Goal: Task Accomplishment & Management: Use online tool/utility

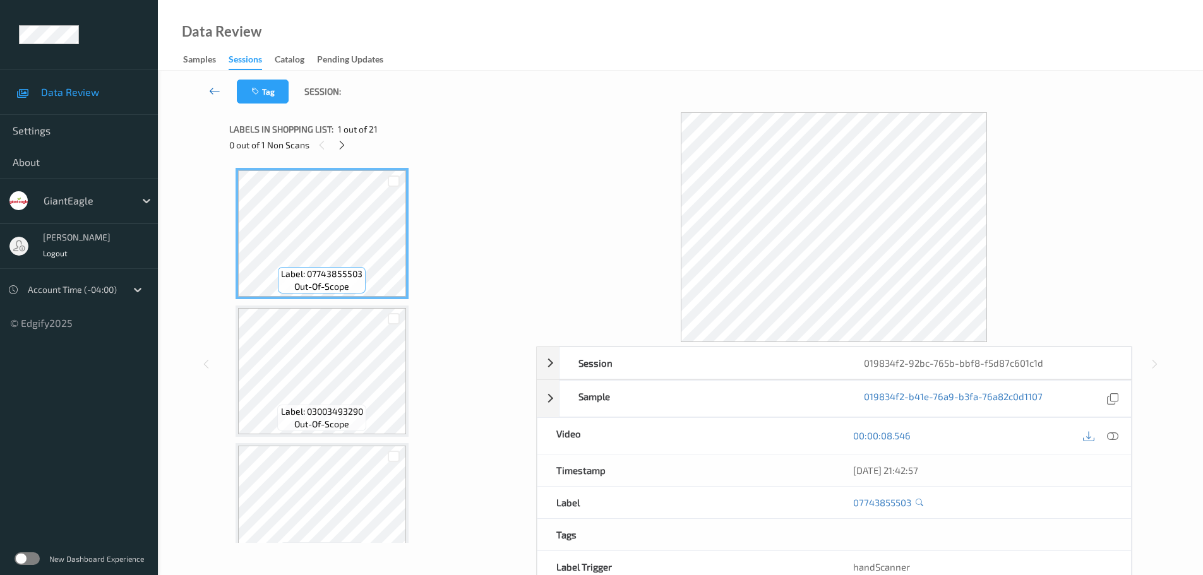
click at [216, 92] on icon at bounding box center [214, 91] width 11 height 13
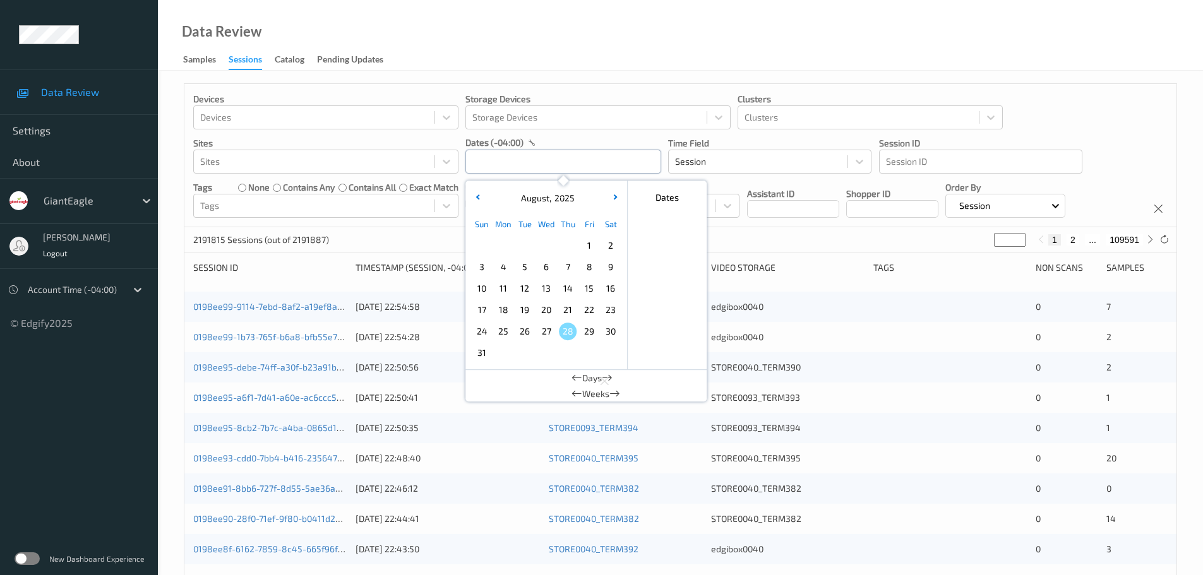
click at [472, 155] on input "text" at bounding box center [563, 162] width 196 height 24
click at [605, 306] on span "23" at bounding box center [611, 310] width 18 height 18
type input "23/08/2025 00:00 -> 23/08/2025 23:59"
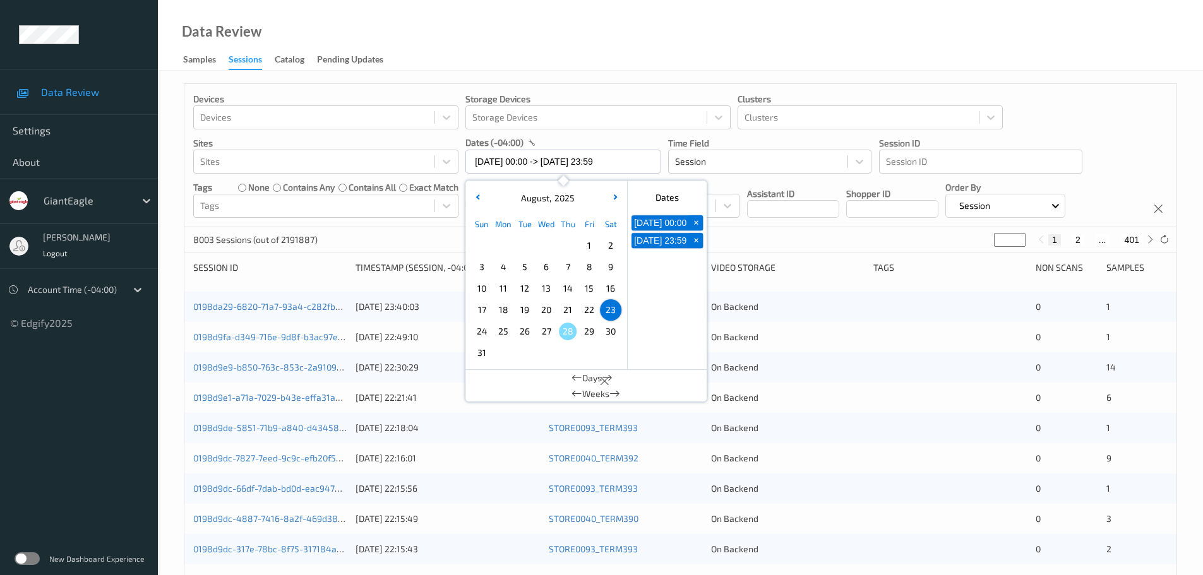
click at [622, 70] on div "Data Review Samples Sessions Catalog Pending Updates" at bounding box center [680, 35] width 1045 height 71
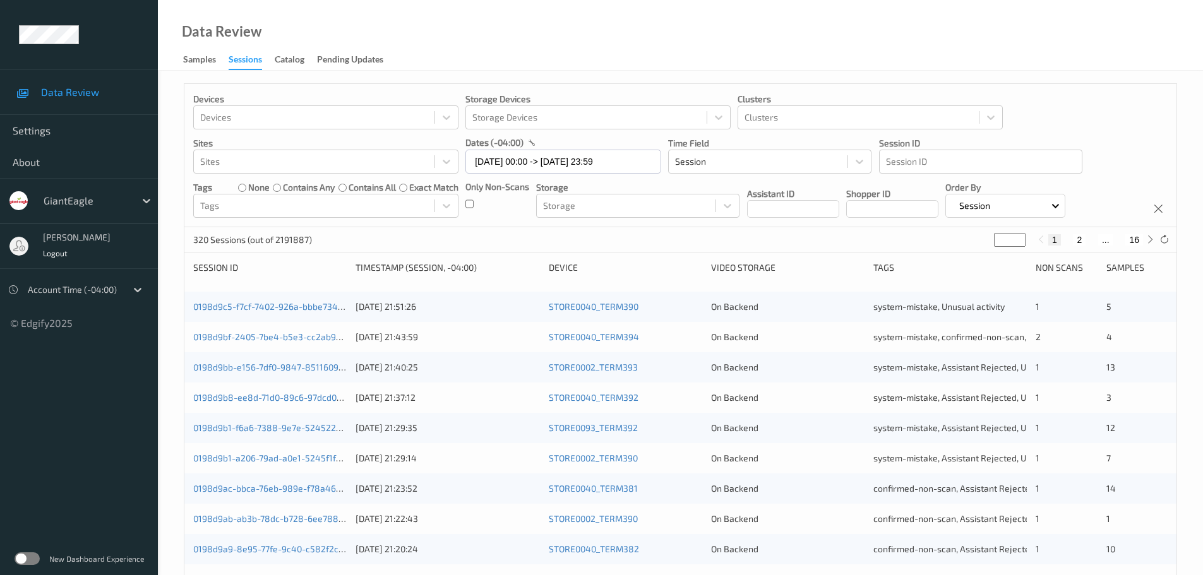
type input "*"
click at [1020, 238] on input "*" at bounding box center [1010, 240] width 32 height 14
type input "*"
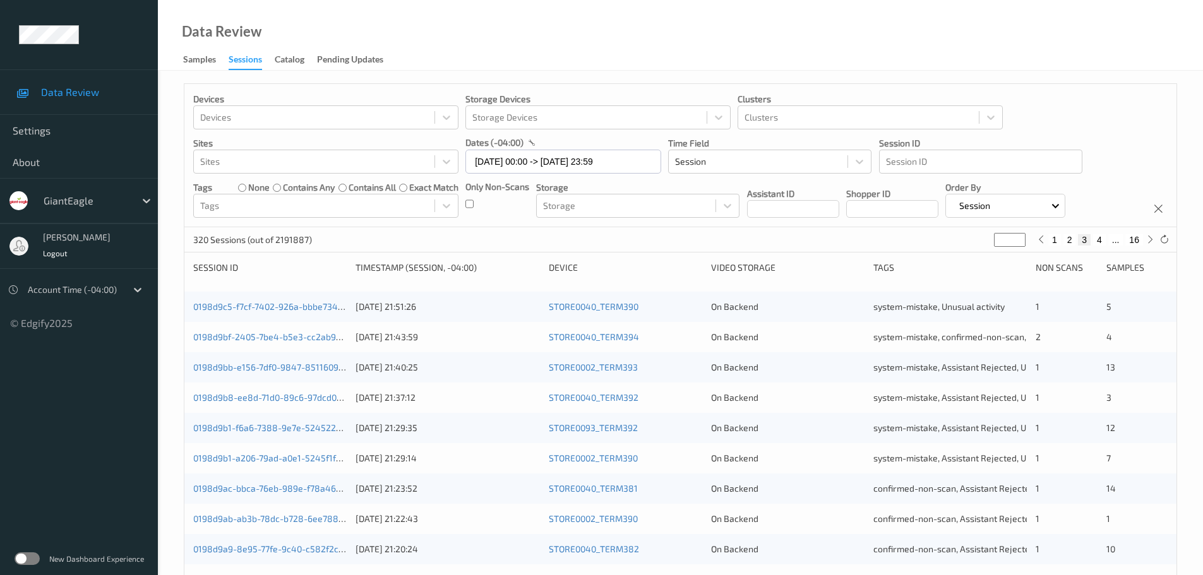
click at [1020, 238] on input "*" at bounding box center [1010, 240] width 32 height 14
type input "*"
click at [1020, 238] on input "*" at bounding box center [1007, 240] width 32 height 14
type input "*"
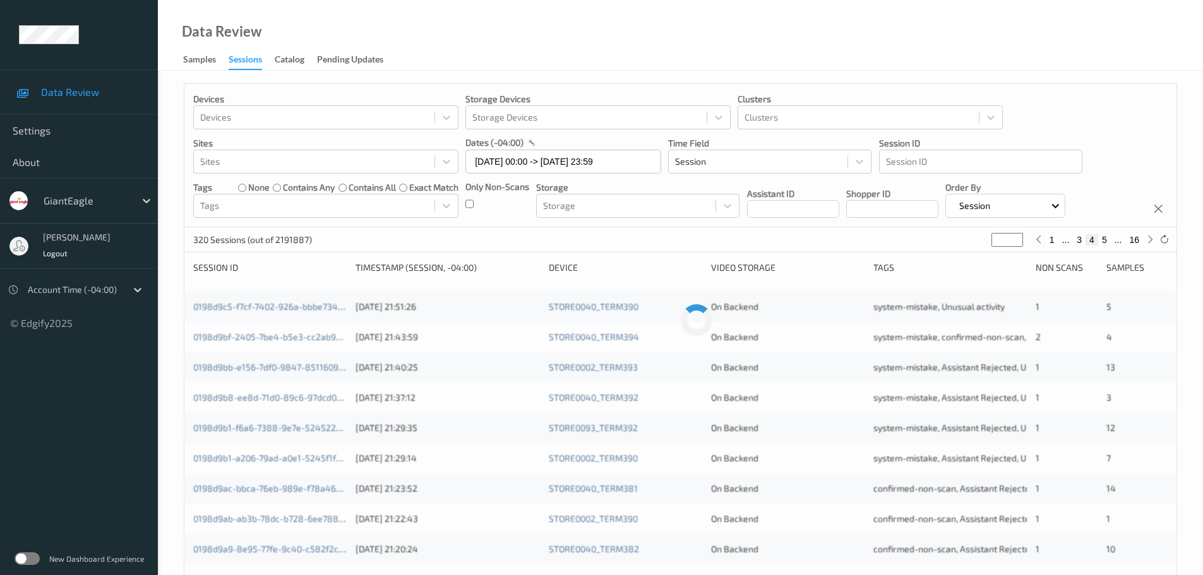
type input "*"
click at [1020, 238] on input "*" at bounding box center [1007, 240] width 32 height 14
type input "*"
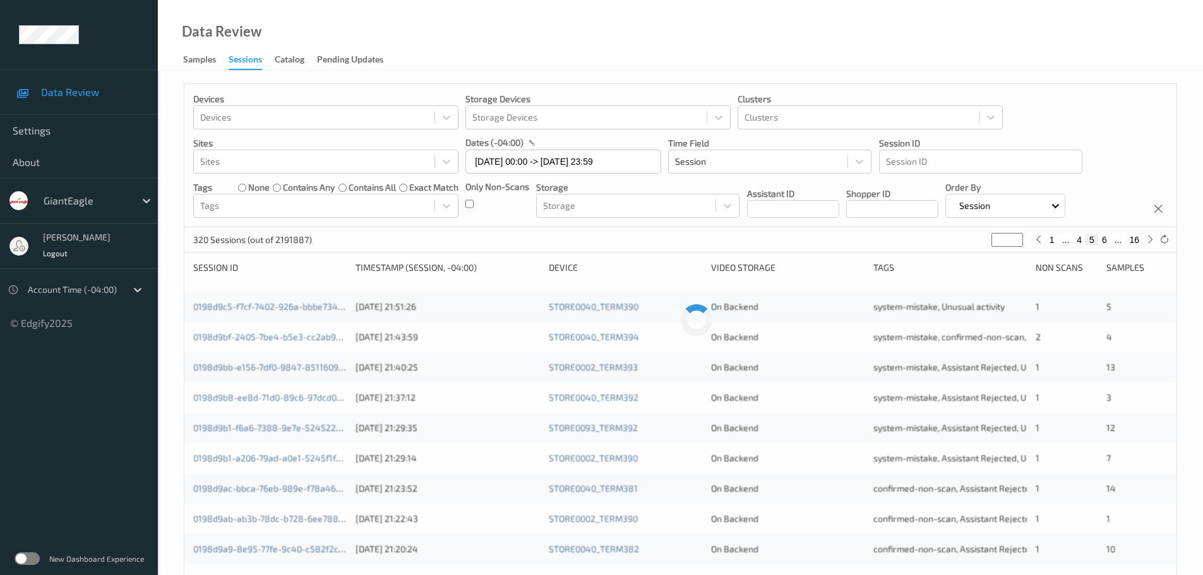
click at [1020, 238] on input "*" at bounding box center [1007, 240] width 32 height 14
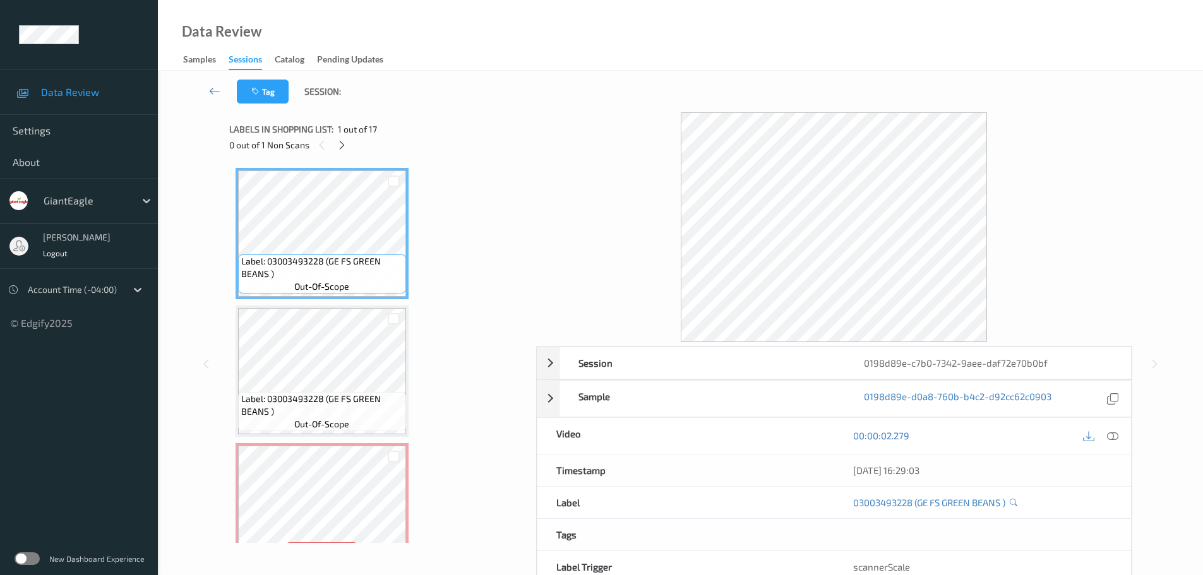
click at [347, 152] on div "0 out of 1 Non Scans" at bounding box center [378, 145] width 298 height 16
click at [343, 150] on icon at bounding box center [342, 145] width 11 height 11
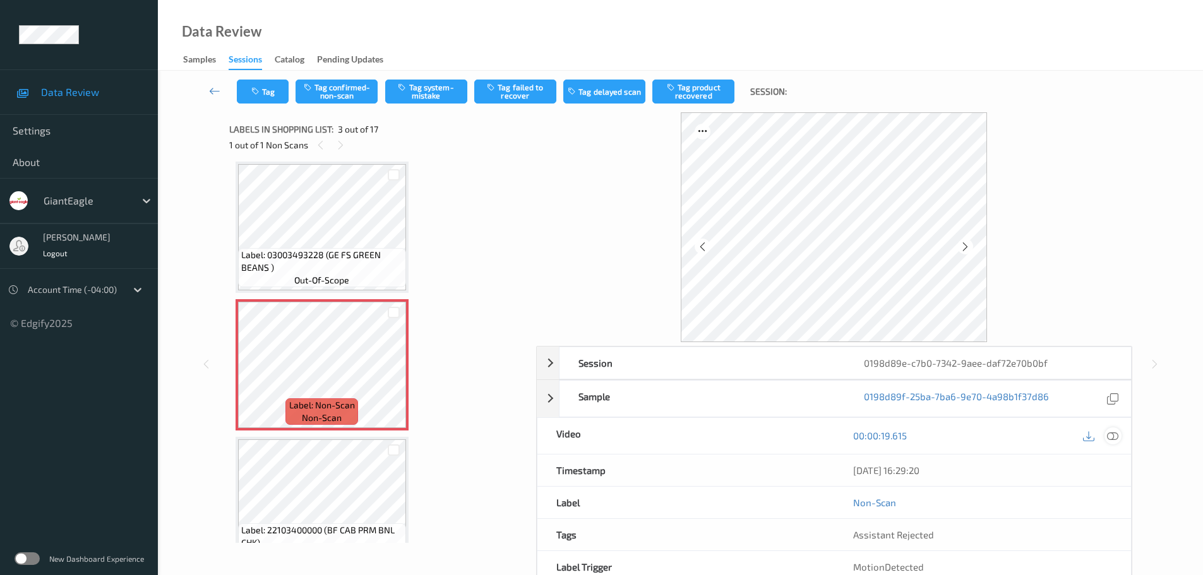
click at [1106, 440] on div at bounding box center [1112, 435] width 17 height 17
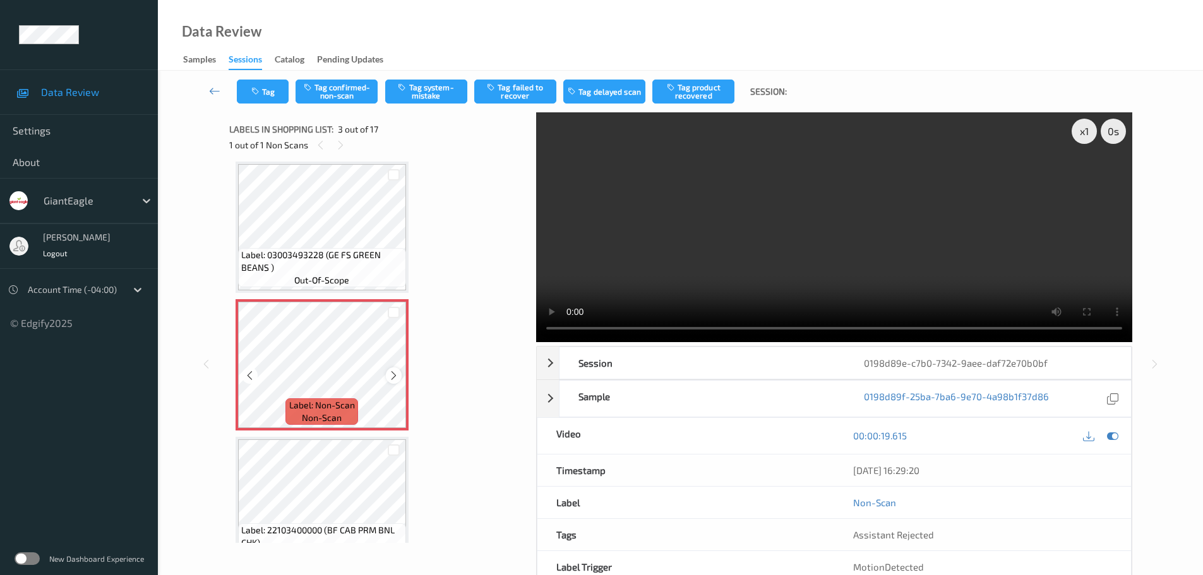
click at [393, 377] on icon at bounding box center [393, 375] width 11 height 11
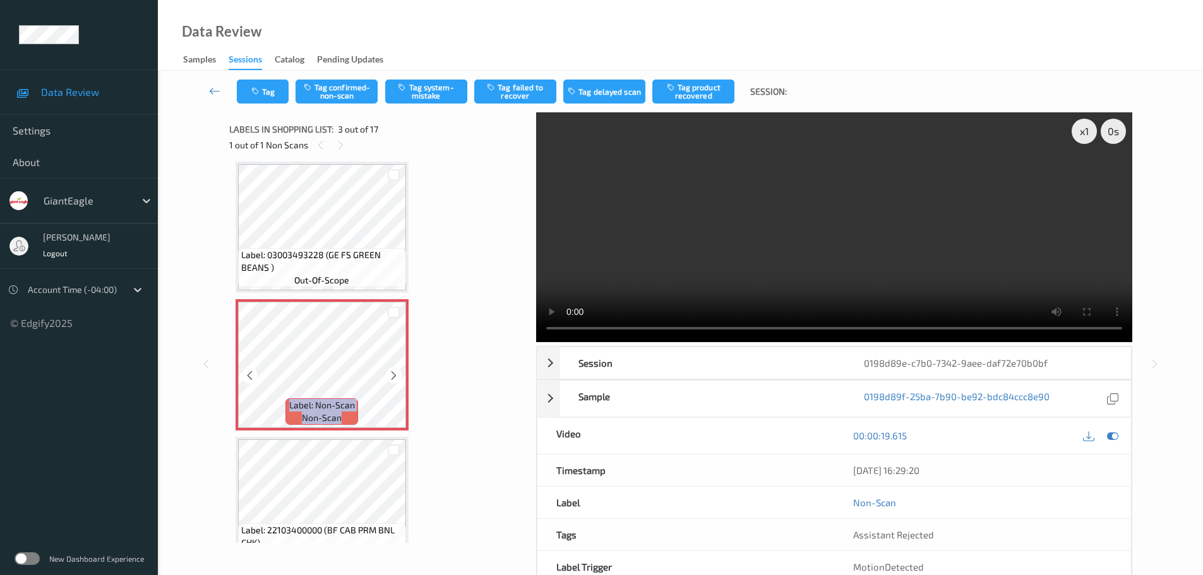
click at [393, 377] on icon at bounding box center [393, 375] width 11 height 11
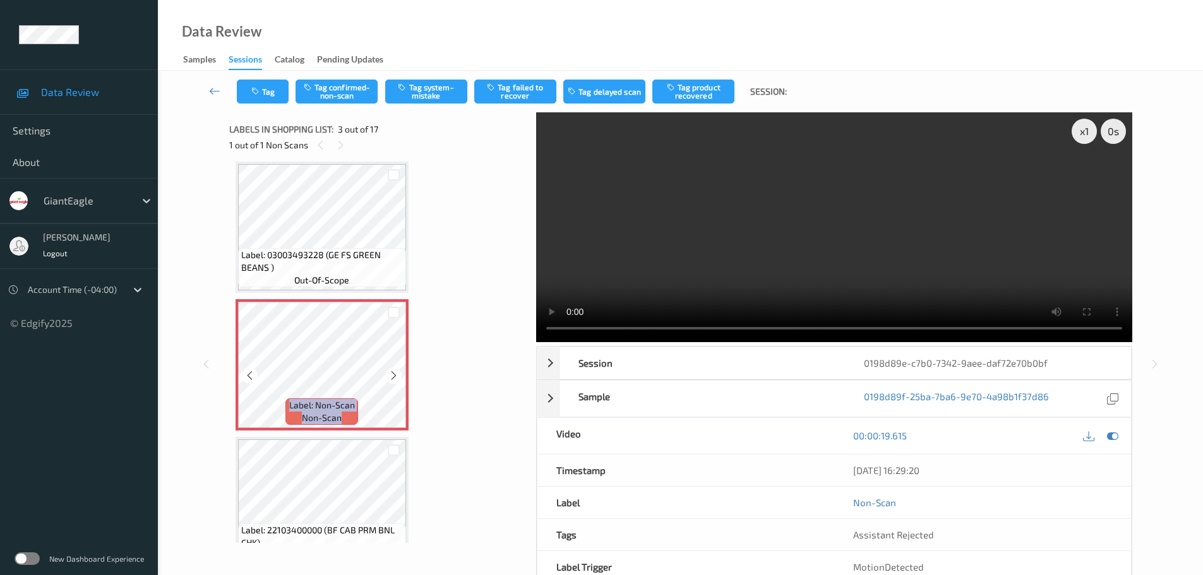
click at [393, 377] on icon at bounding box center [393, 375] width 11 height 11
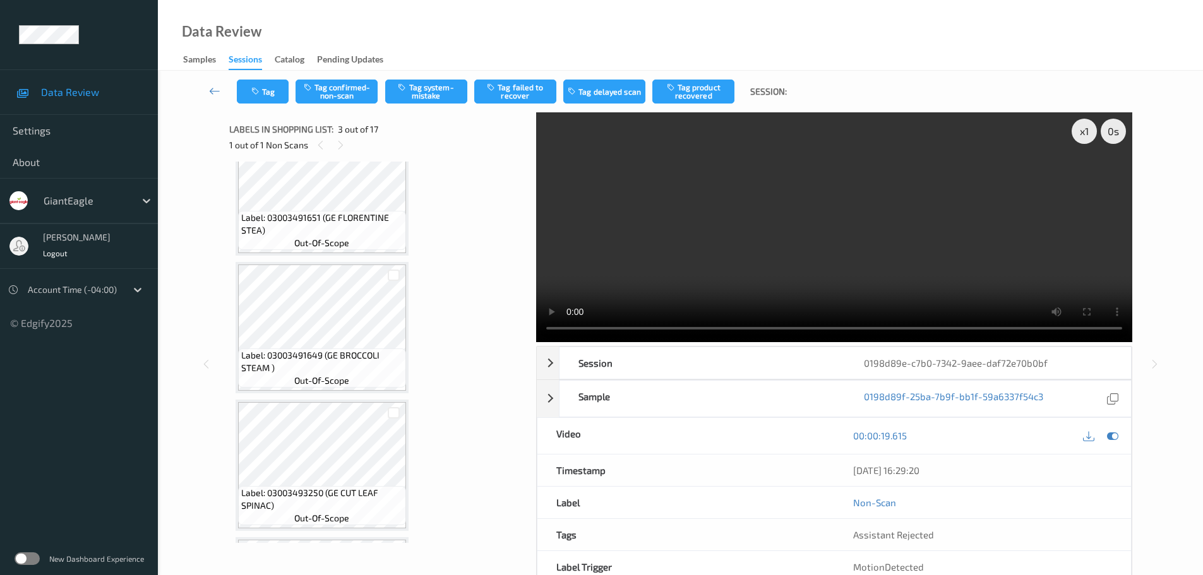
scroll to position [0, 0]
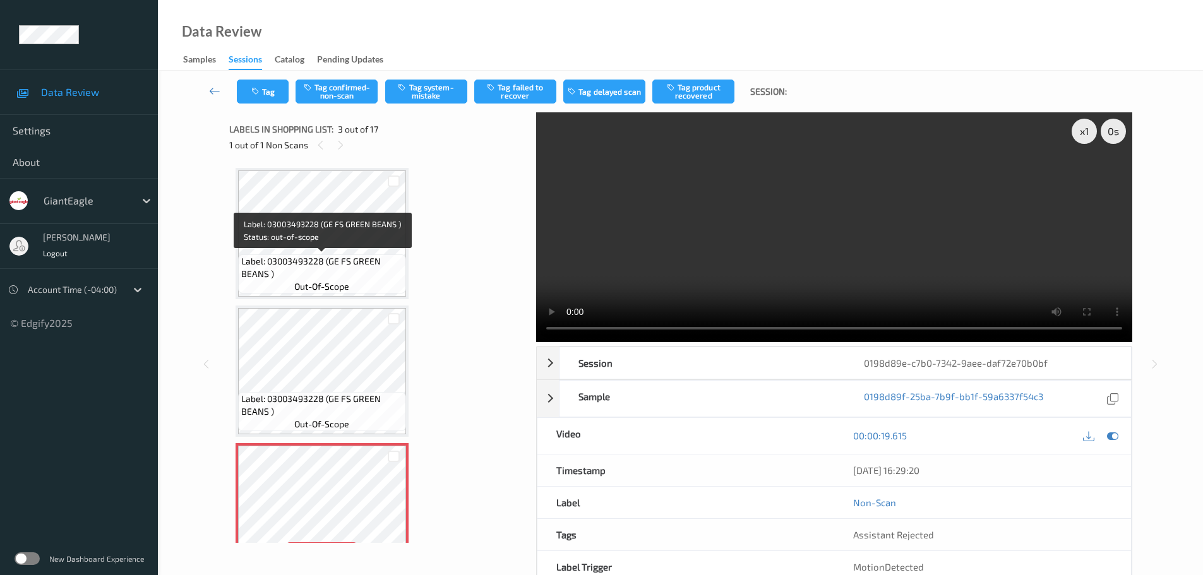
click at [322, 265] on span "Label: 03003493228 (GE FS GREEN BEANS )" at bounding box center [322, 267] width 162 height 25
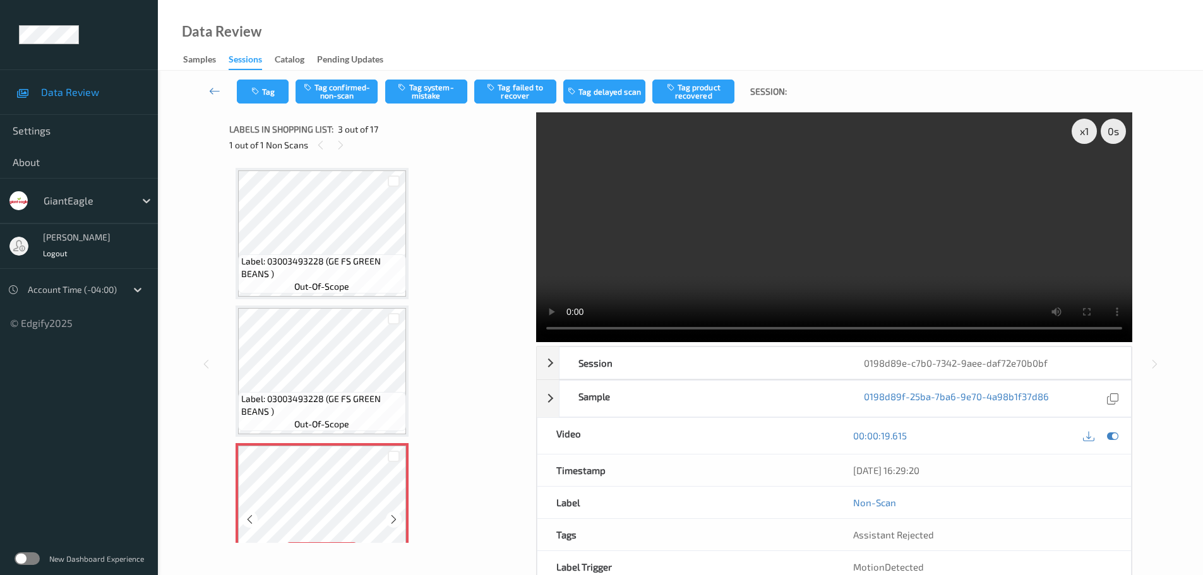
scroll to position [63, 0]
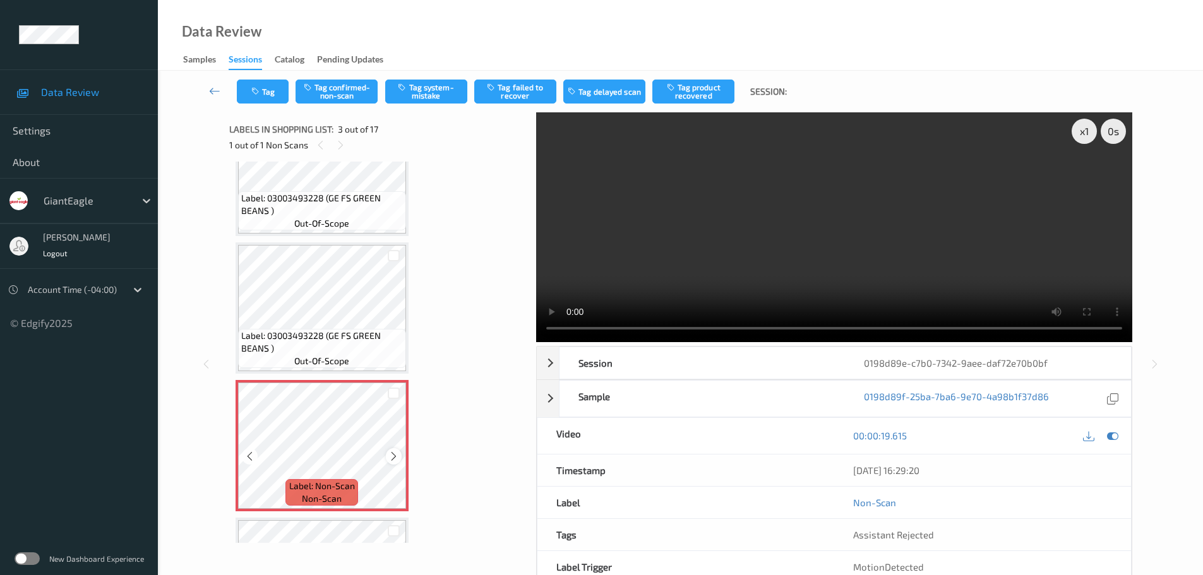
click at [389, 456] on icon at bounding box center [393, 456] width 11 height 11
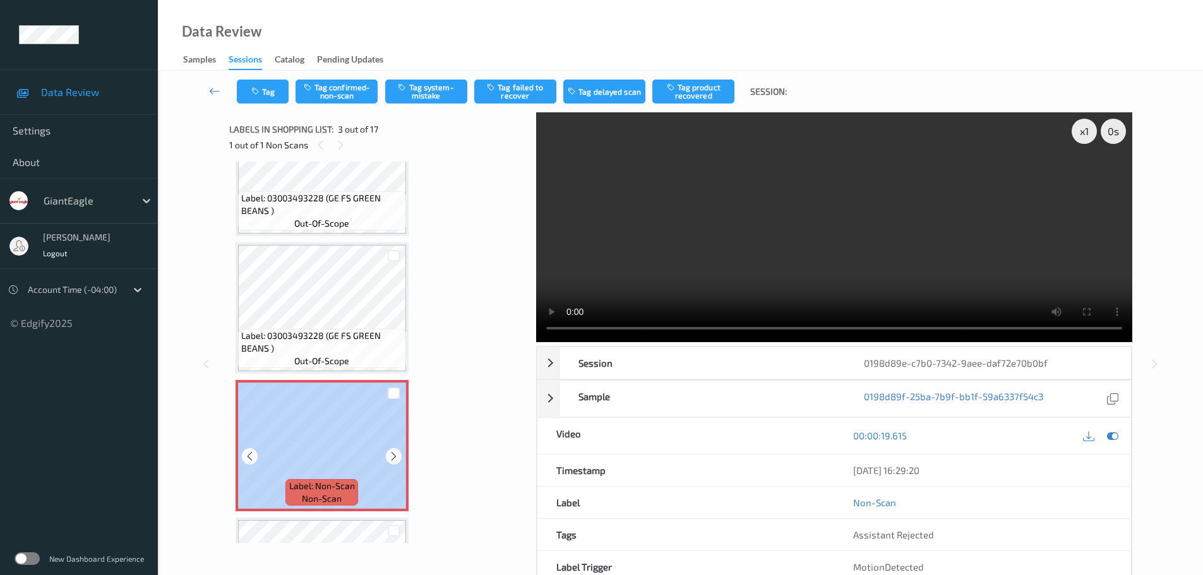
click at [388, 467] on div "Label: Non-Scan non-scan" at bounding box center [322, 445] width 173 height 131
click at [388, 460] on icon at bounding box center [393, 456] width 11 height 11
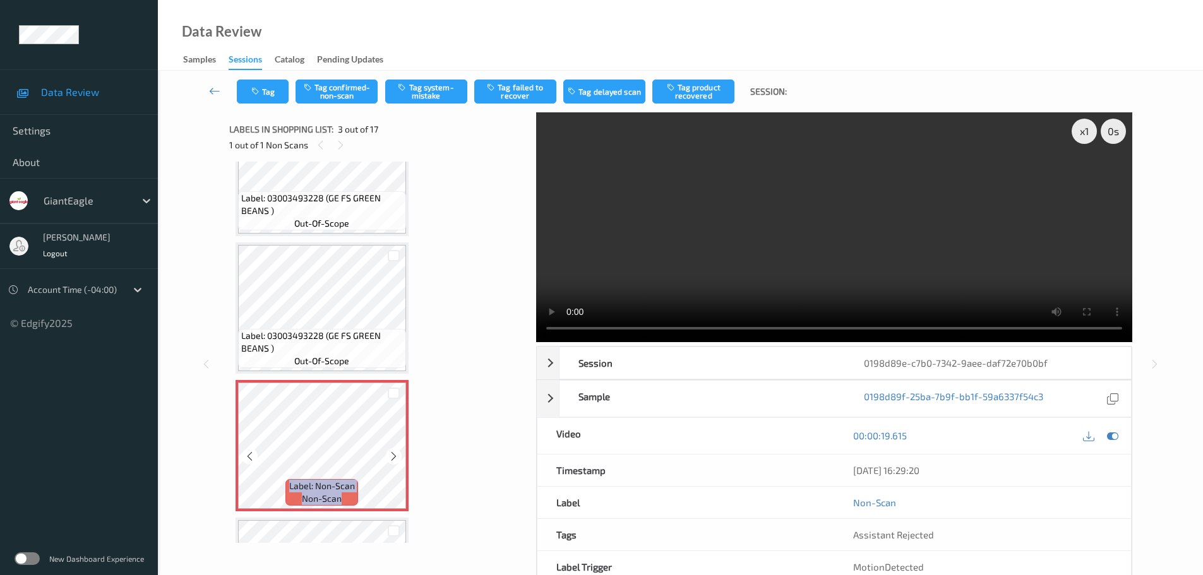
click at [388, 460] on icon at bounding box center [393, 456] width 11 height 11
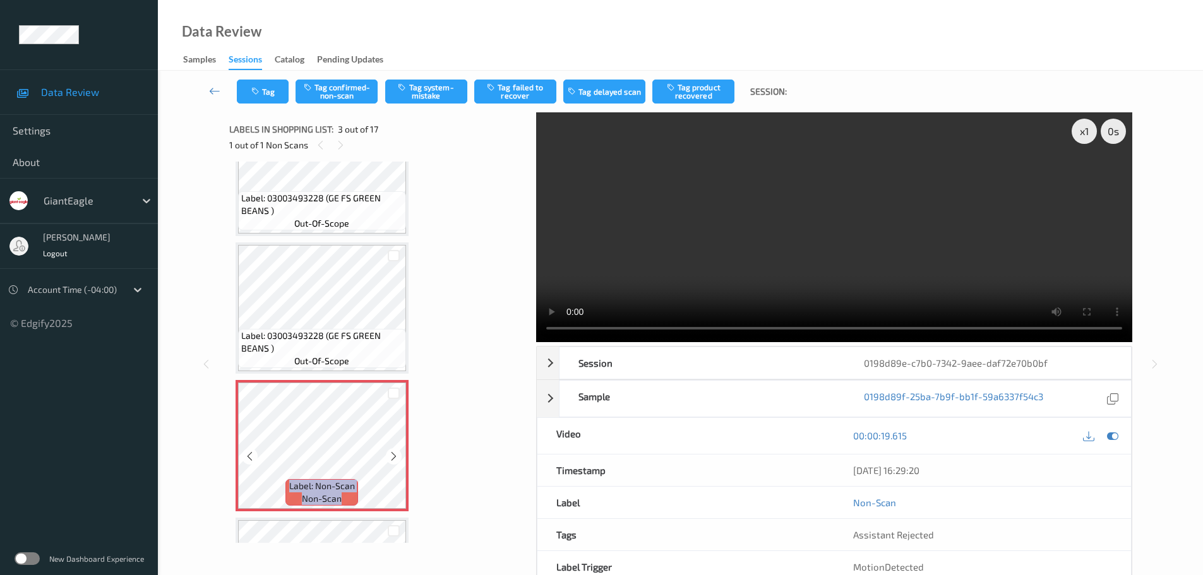
click at [388, 460] on icon at bounding box center [393, 456] width 11 height 11
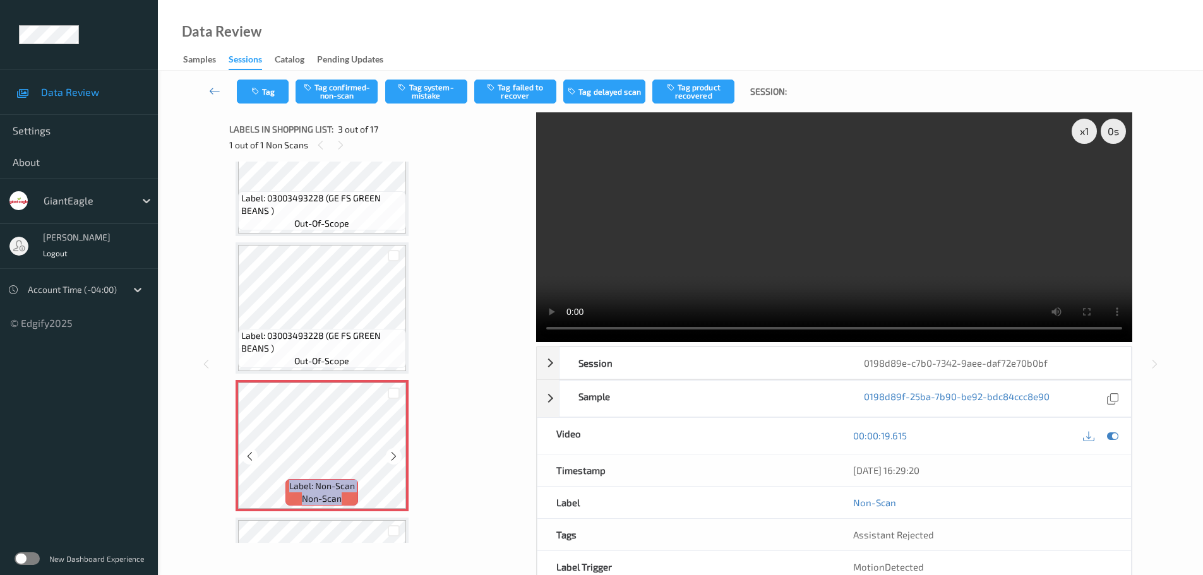
click at [388, 460] on icon at bounding box center [393, 456] width 11 height 11
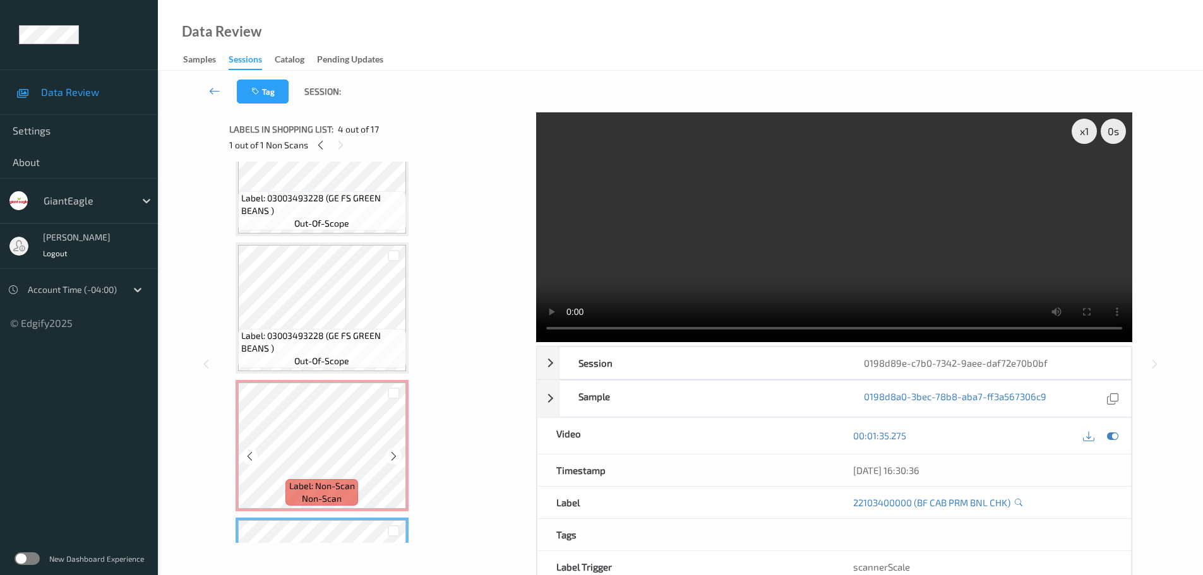
click at [326, 479] on div "Label: Non-Scan non-scan" at bounding box center [322, 445] width 173 height 131
click at [326, 494] on span "non-scan" at bounding box center [322, 498] width 40 height 13
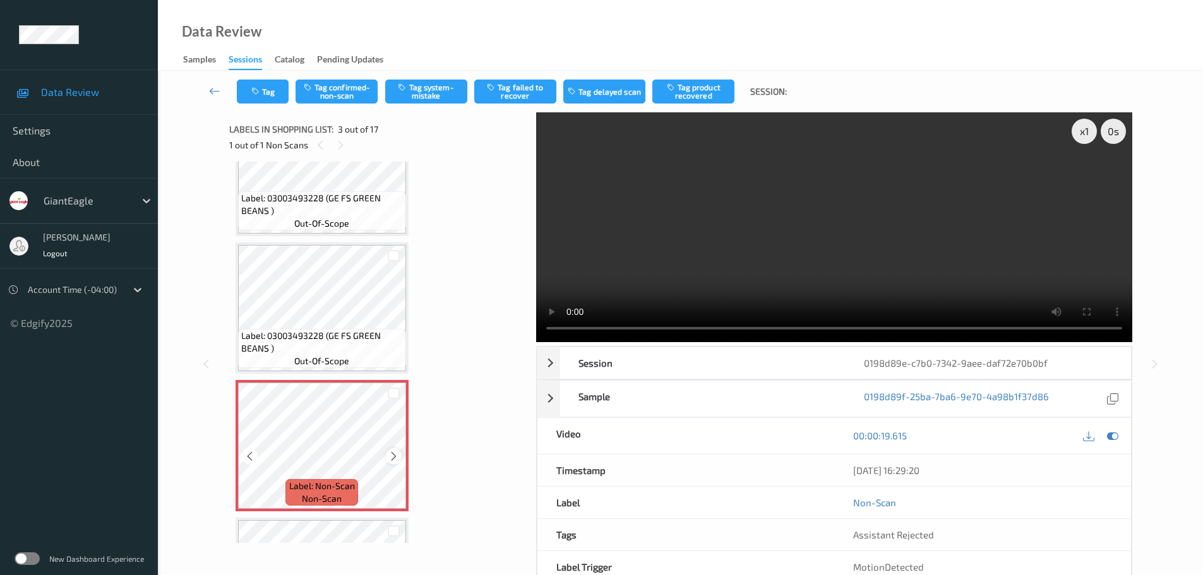
click at [392, 455] on icon at bounding box center [393, 456] width 11 height 11
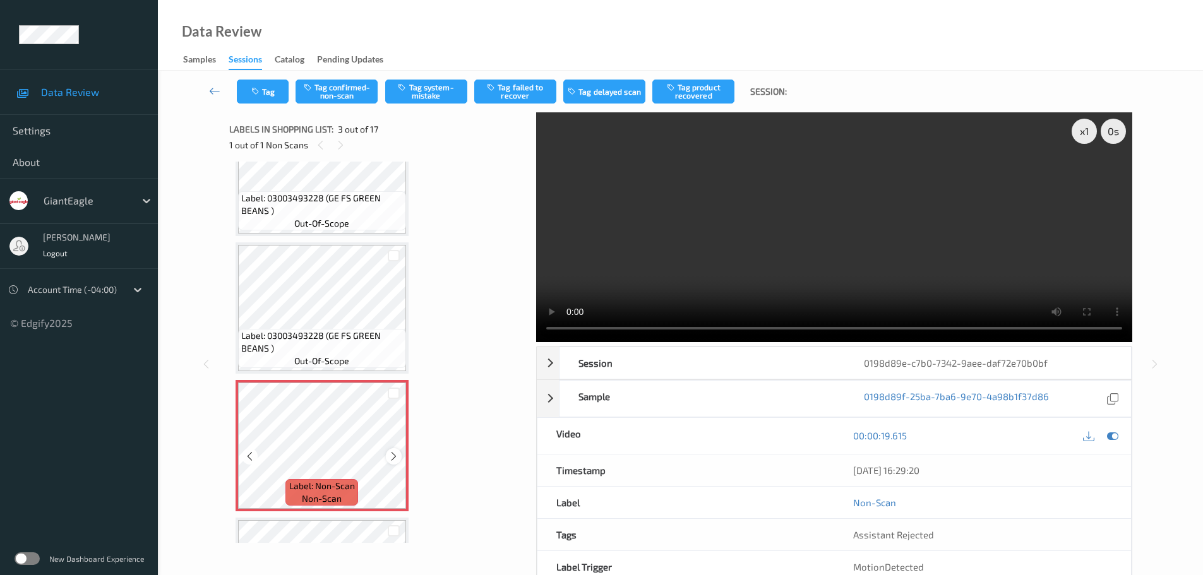
click at [390, 459] on icon at bounding box center [393, 456] width 11 height 11
click at [389, 462] on icon at bounding box center [393, 456] width 11 height 11
click at [241, 385] on div "Label: Non-Scan non-scan" at bounding box center [238, 382] width 5 height 5
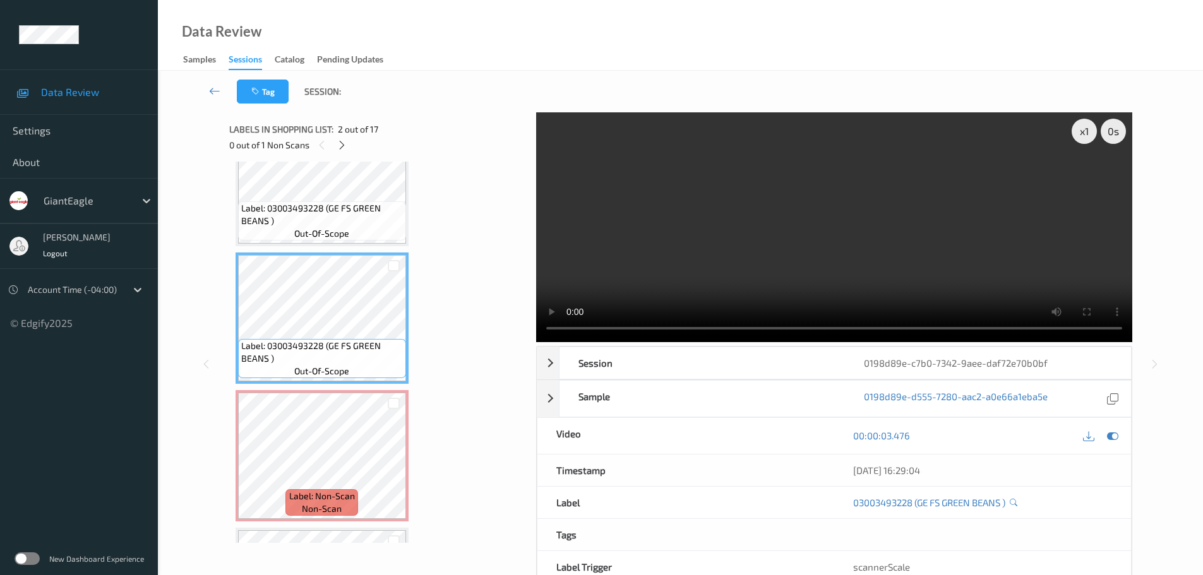
scroll to position [126, 0]
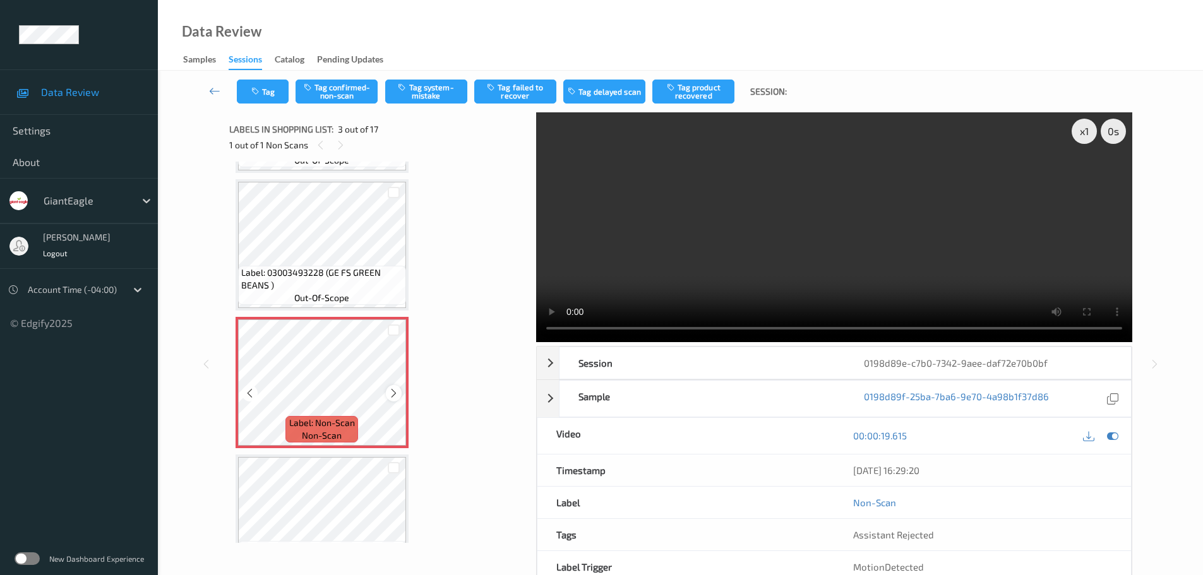
click at [393, 396] on icon at bounding box center [393, 393] width 11 height 11
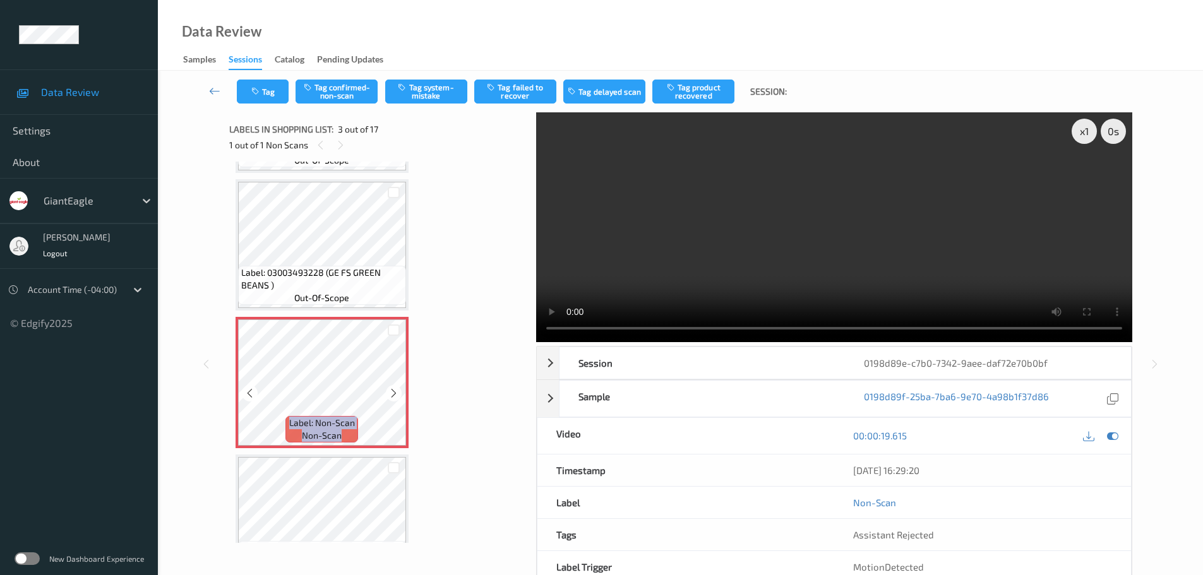
click at [393, 396] on icon at bounding box center [393, 393] width 11 height 11
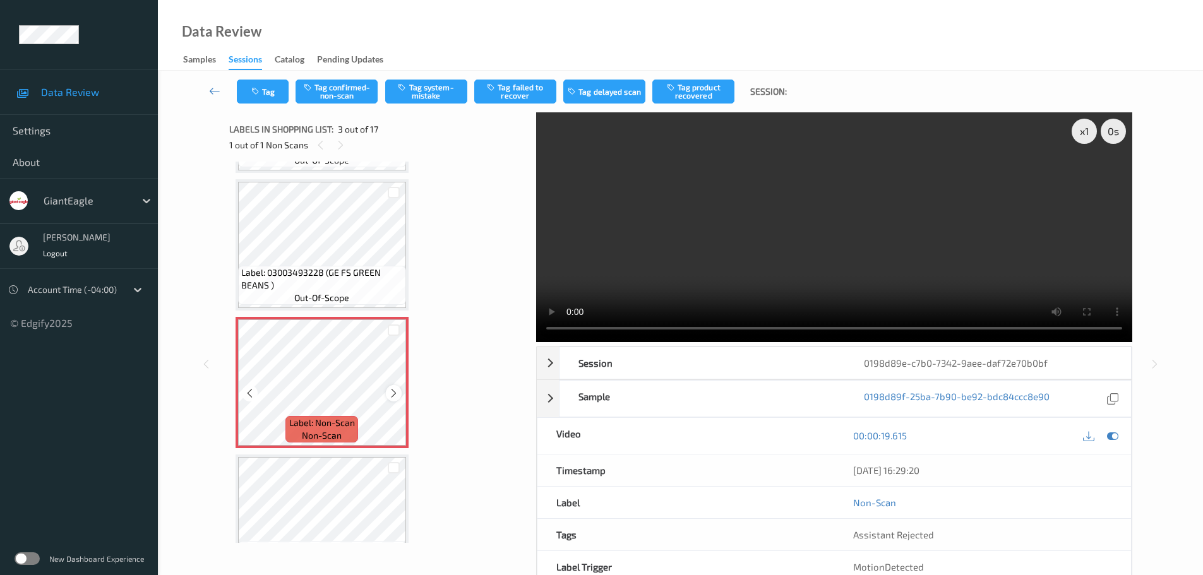
click at [391, 389] on icon at bounding box center [393, 393] width 11 height 11
click at [397, 393] on icon at bounding box center [393, 393] width 11 height 11
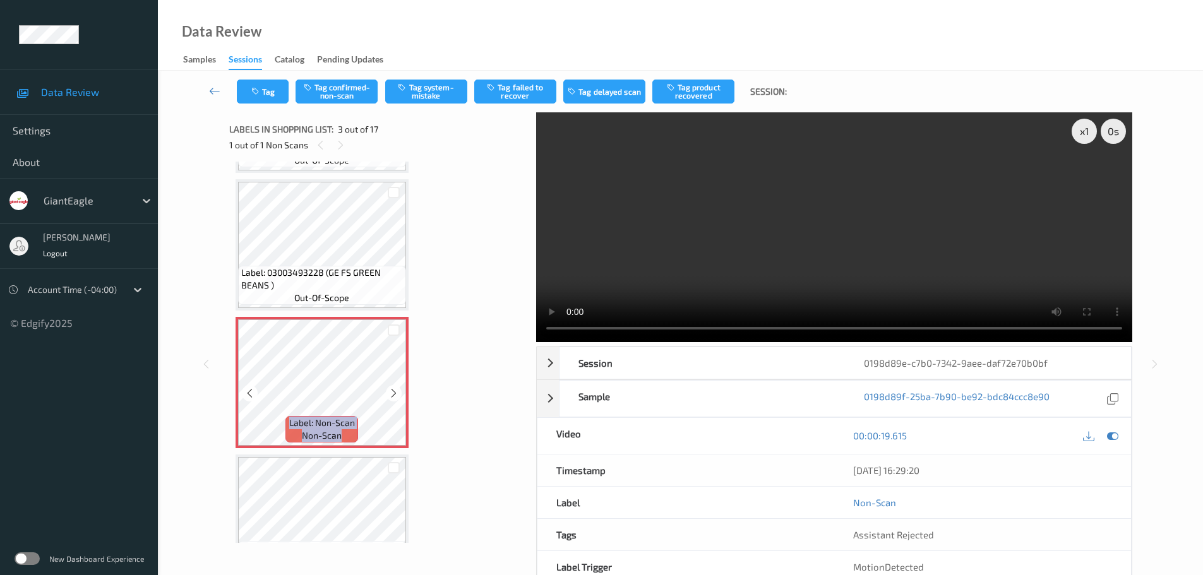
click at [397, 393] on icon at bounding box center [393, 393] width 11 height 11
click at [396, 395] on icon at bounding box center [393, 393] width 11 height 11
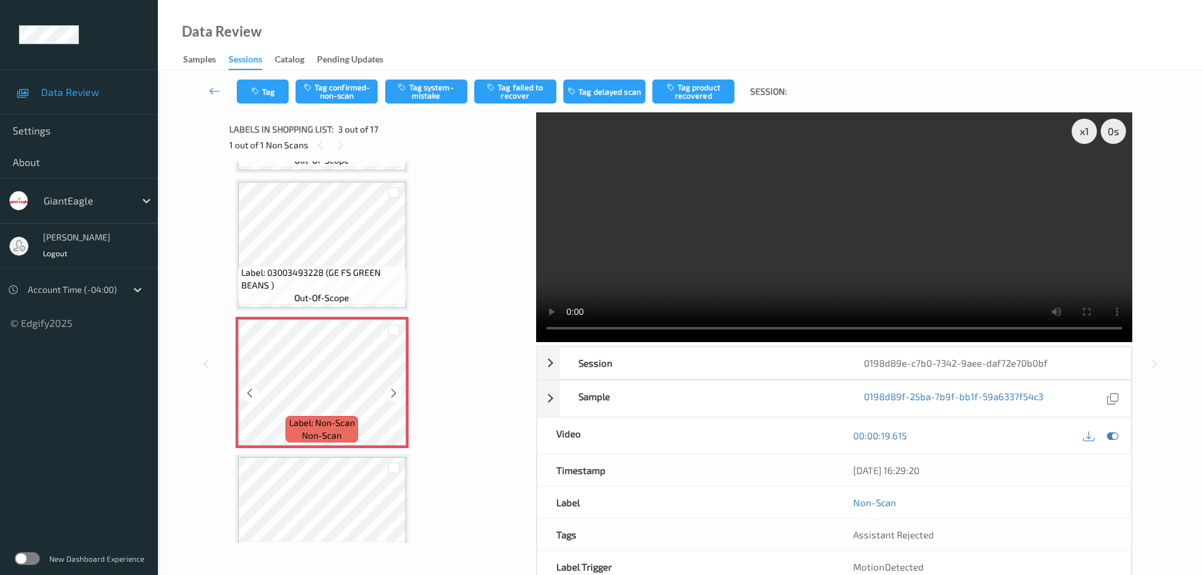
click at [396, 395] on icon at bounding box center [393, 393] width 11 height 11
click at [390, 396] on icon at bounding box center [393, 393] width 11 height 11
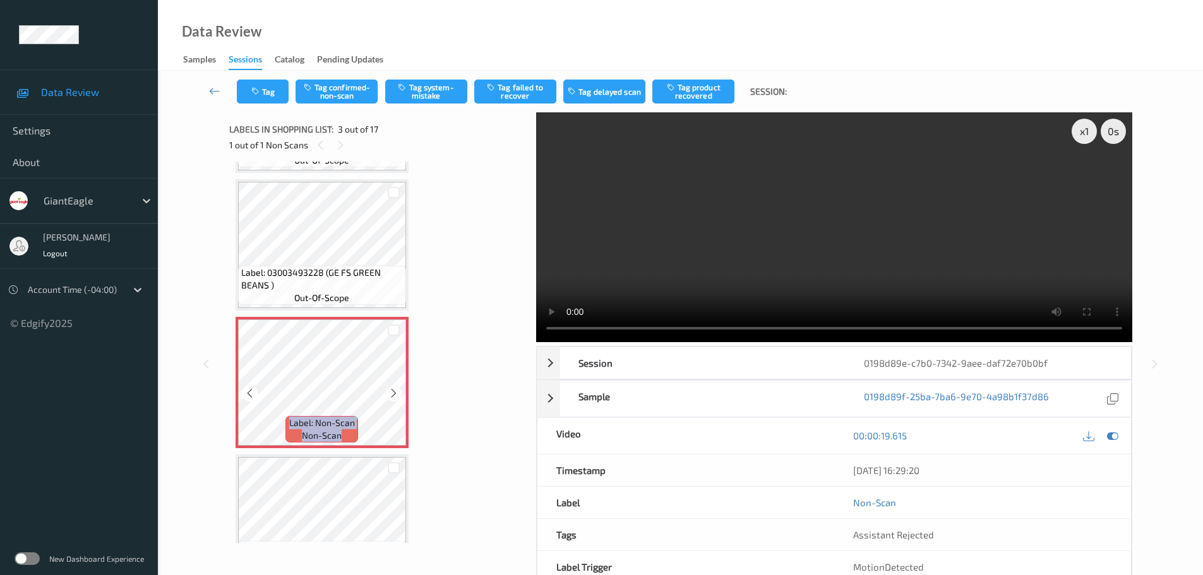
click at [390, 396] on icon at bounding box center [393, 393] width 11 height 11
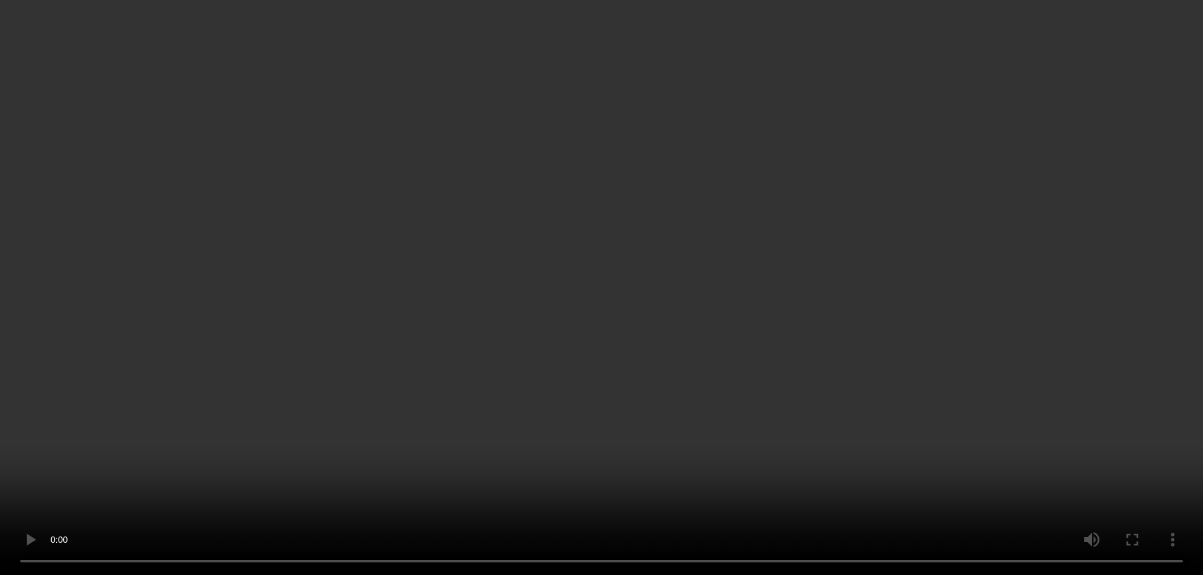
scroll to position [63, 0]
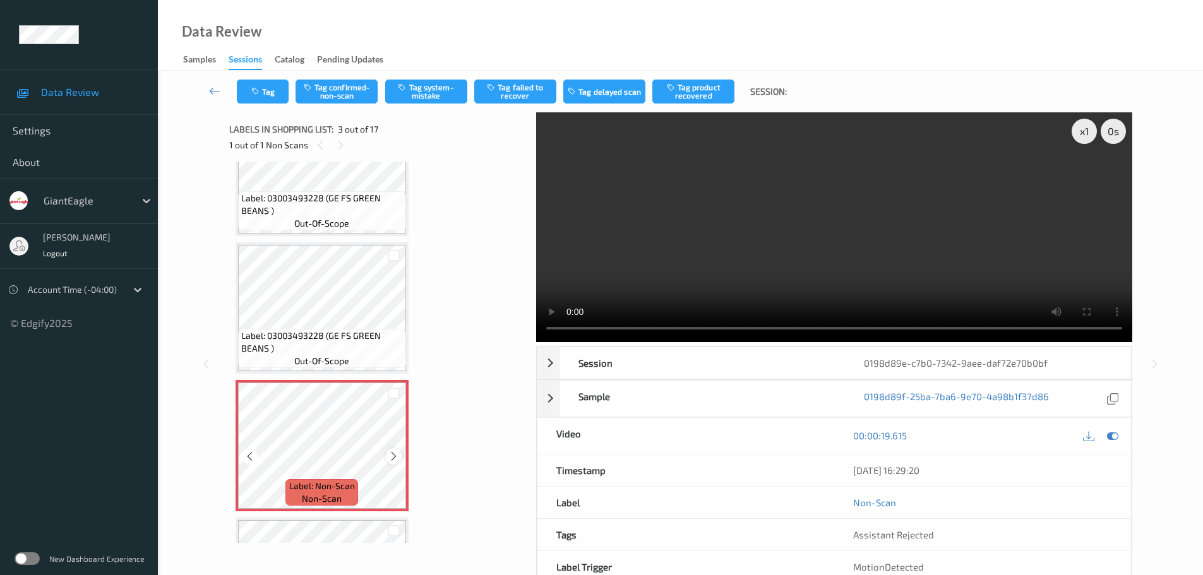
click at [390, 460] on icon at bounding box center [393, 456] width 11 height 11
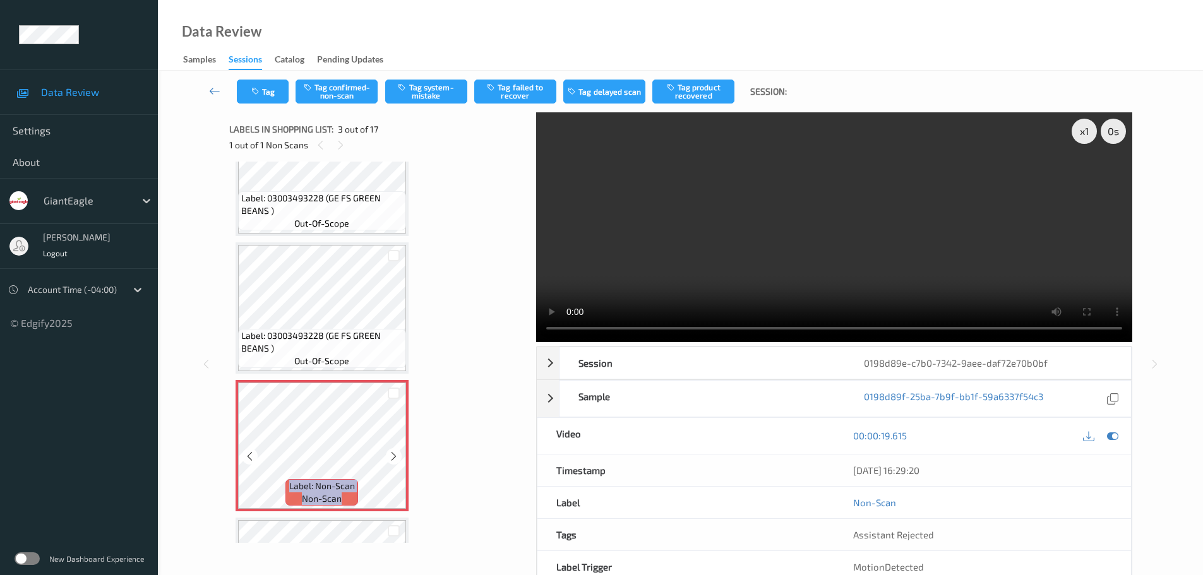
click at [390, 460] on icon at bounding box center [393, 456] width 11 height 11
click at [415, 92] on button "Tag system-mistake" at bounding box center [426, 92] width 82 height 24
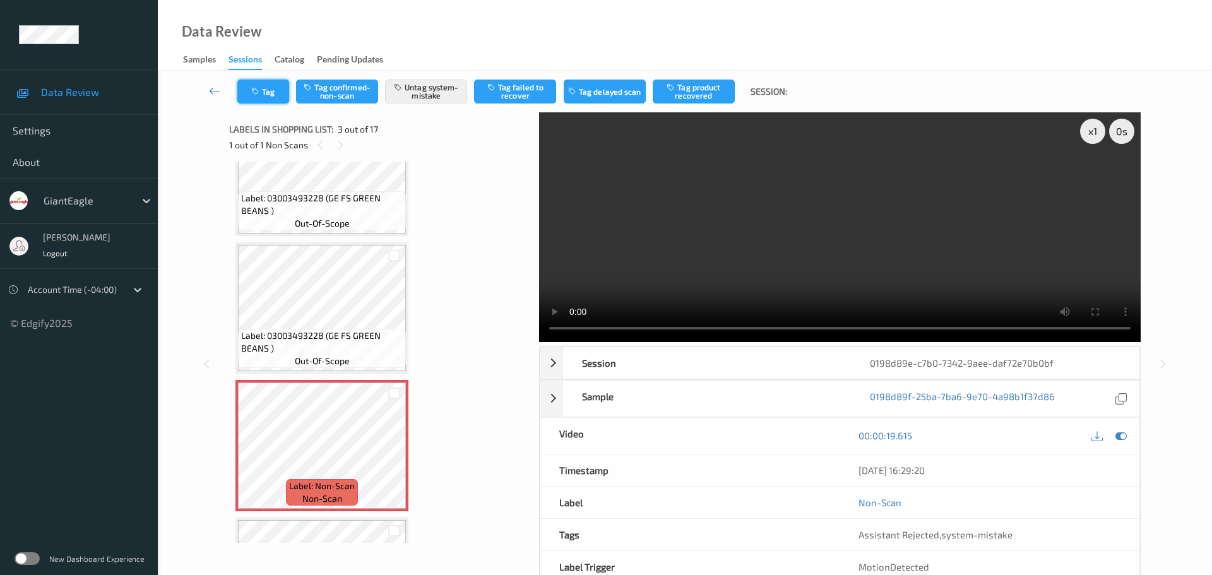
click at [270, 100] on button "Tag" at bounding box center [263, 92] width 52 height 24
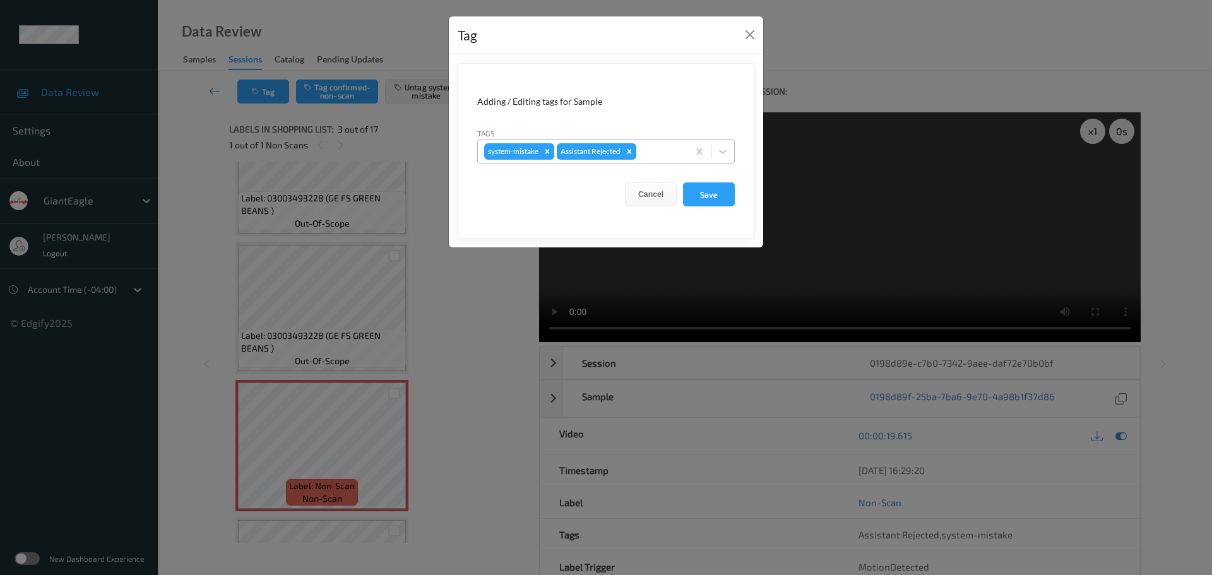
click at [653, 157] on div at bounding box center [660, 151] width 43 height 15
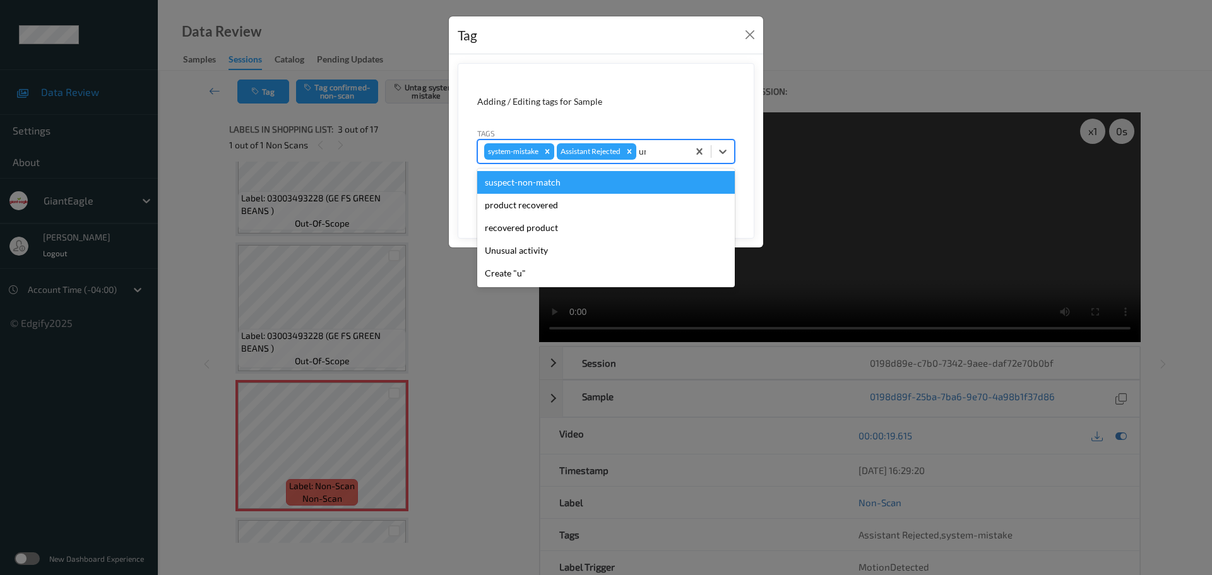
type input "unu"
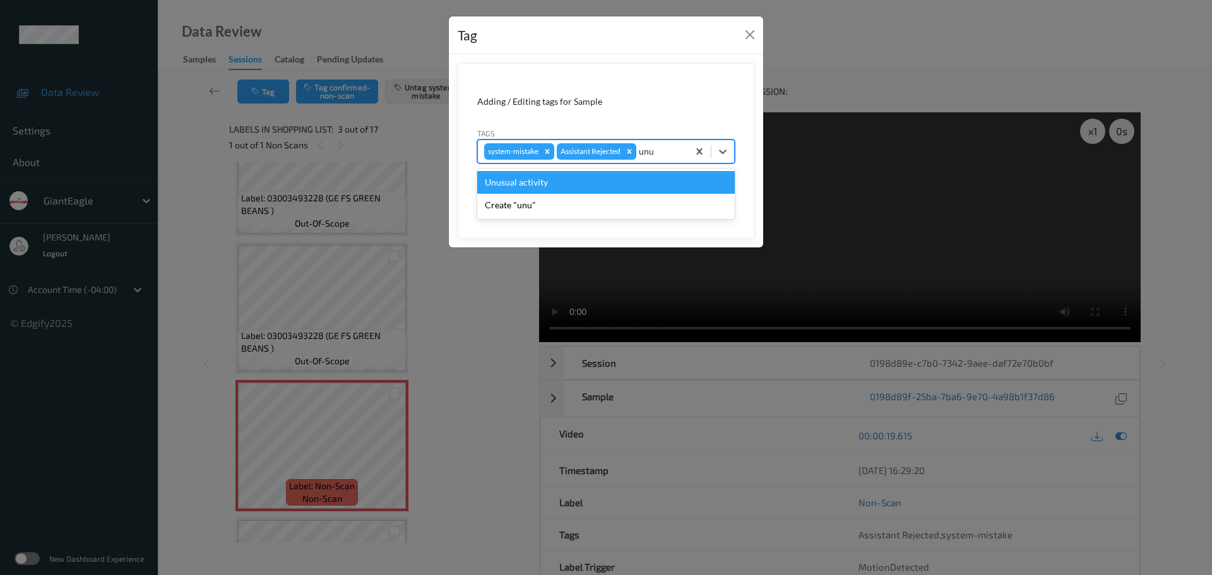
click at [611, 196] on div "Create "unu"" at bounding box center [606, 205] width 258 height 23
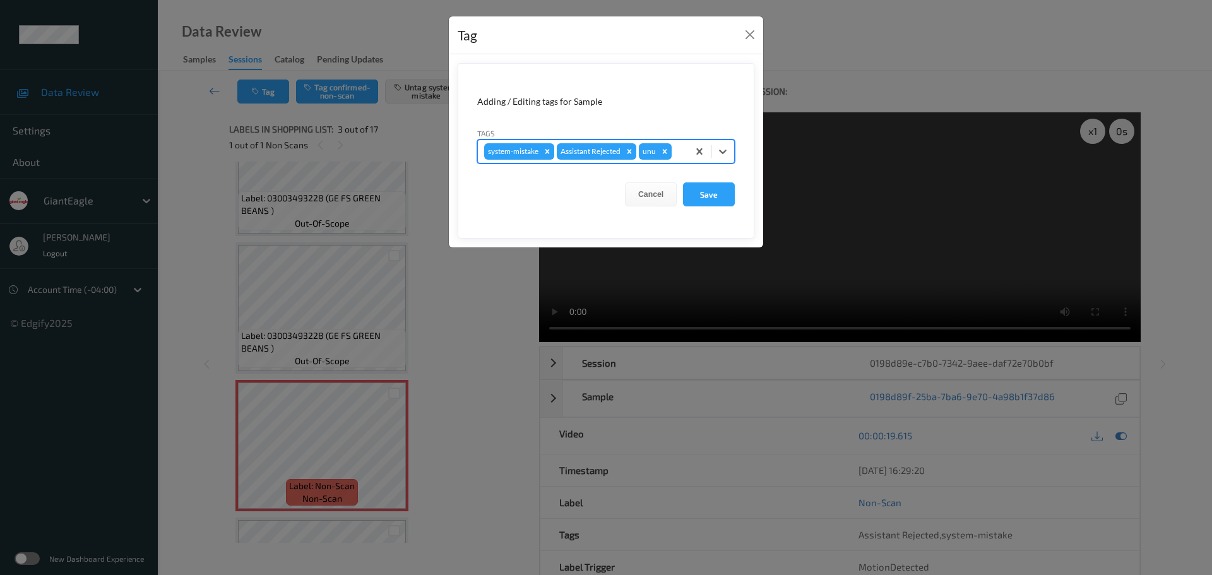
click at [666, 157] on div "Remove unu" at bounding box center [665, 151] width 14 height 16
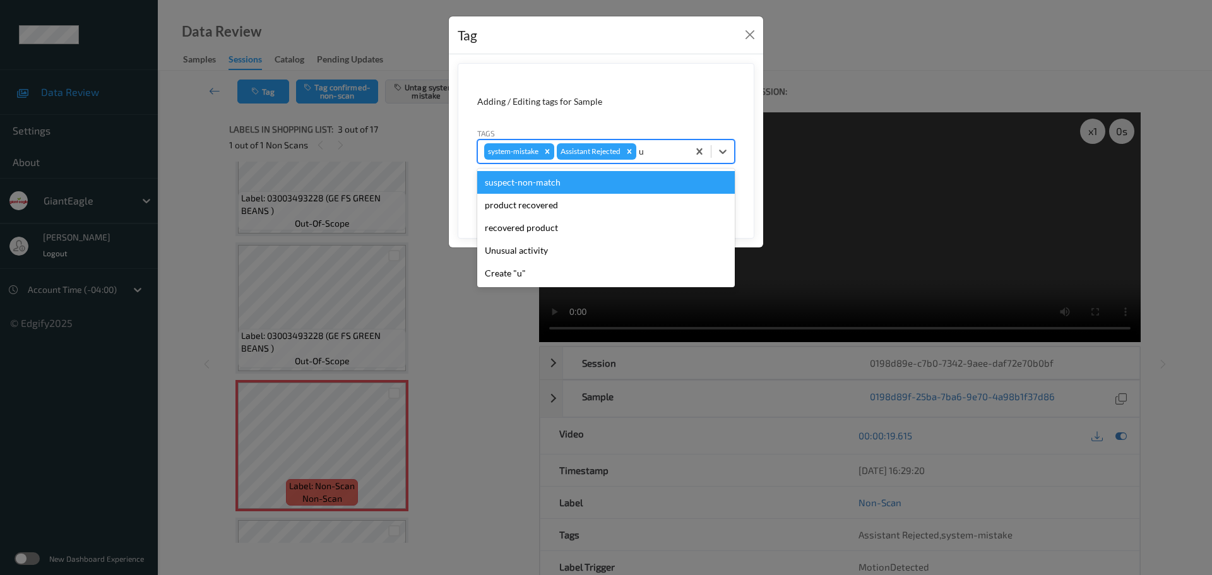
type input "un"
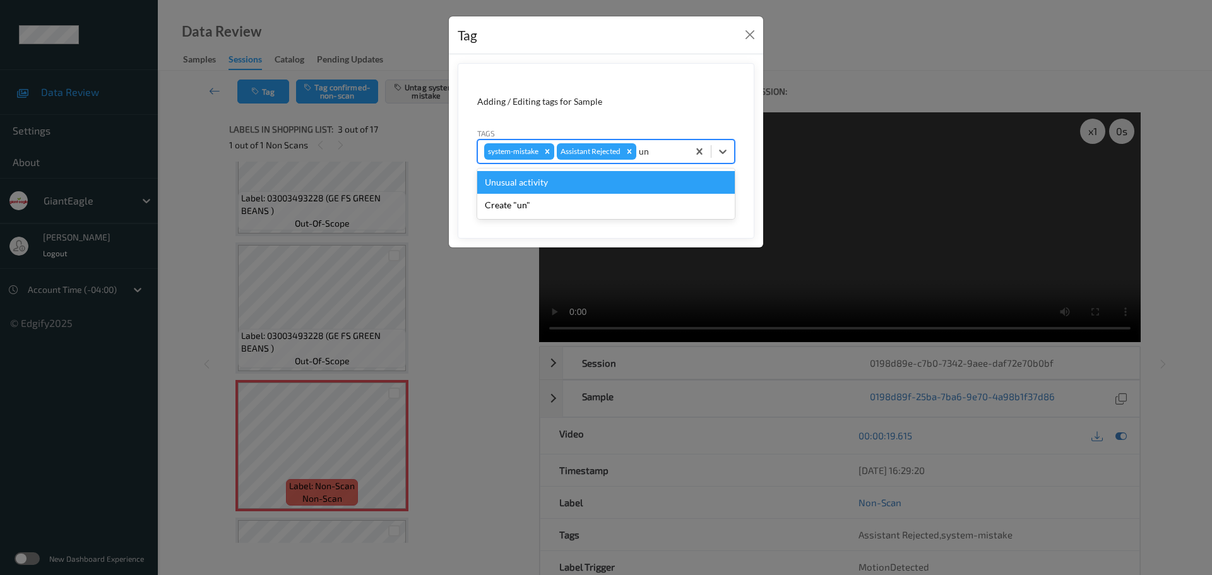
click at [549, 182] on div "Unusual activity" at bounding box center [606, 182] width 258 height 23
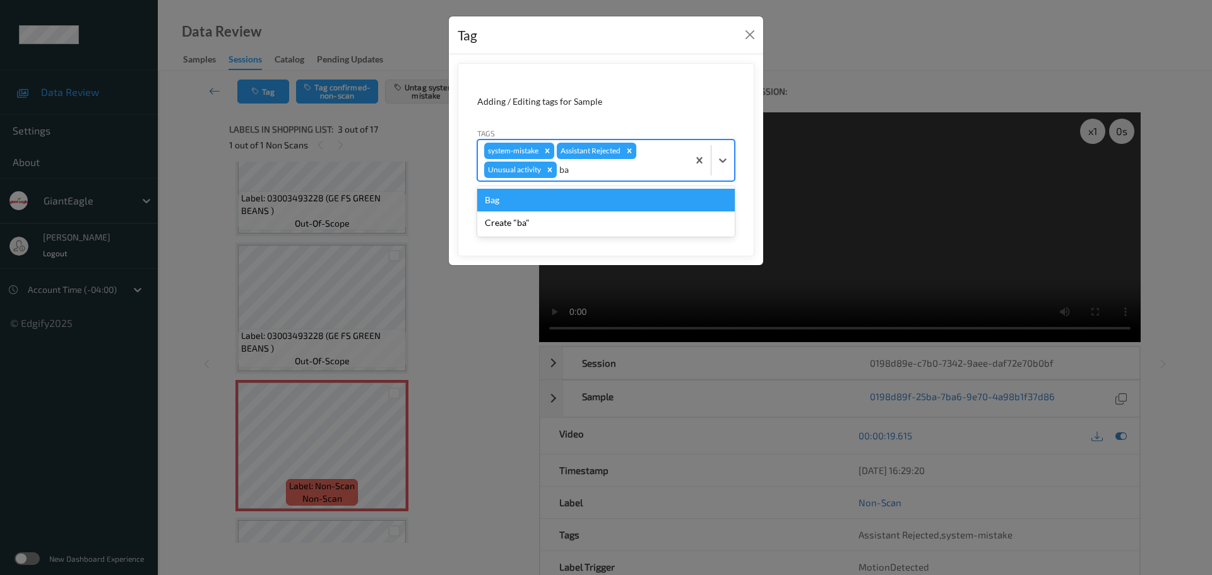
type input "bag"
click at [527, 200] on div "Bag" at bounding box center [606, 200] width 258 height 23
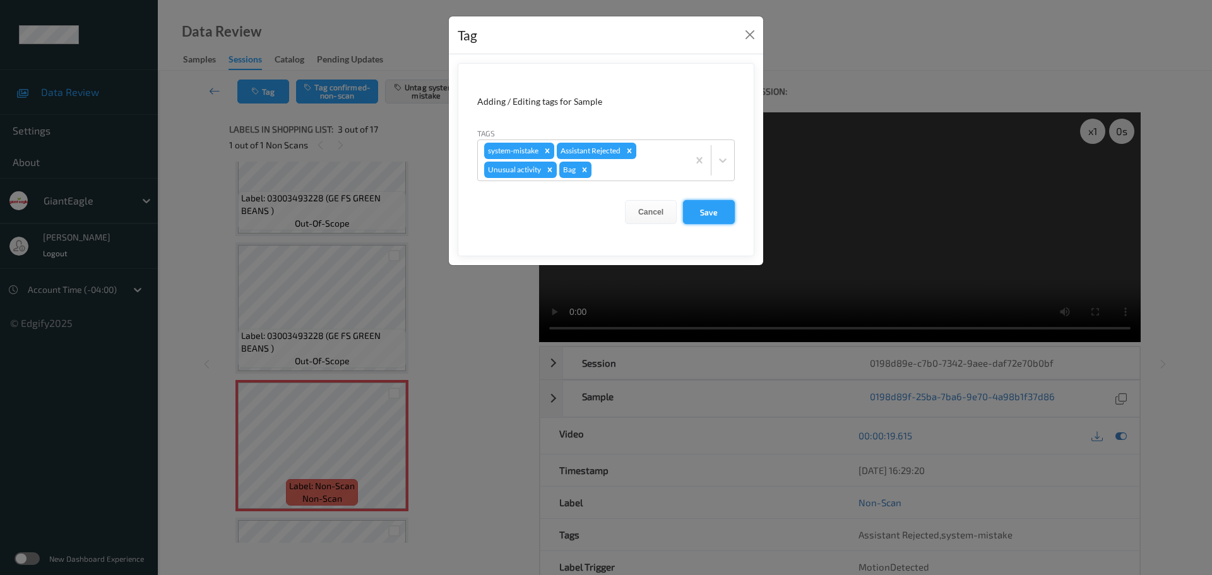
click at [719, 211] on button "Save" at bounding box center [709, 212] width 52 height 24
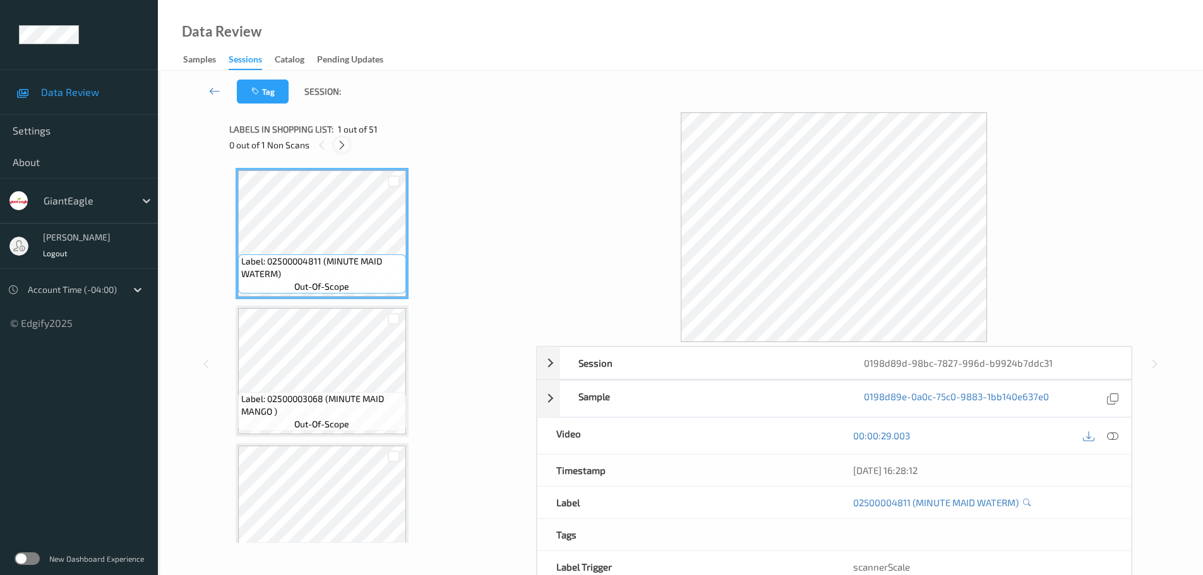
click at [343, 152] on div at bounding box center [342, 145] width 16 height 16
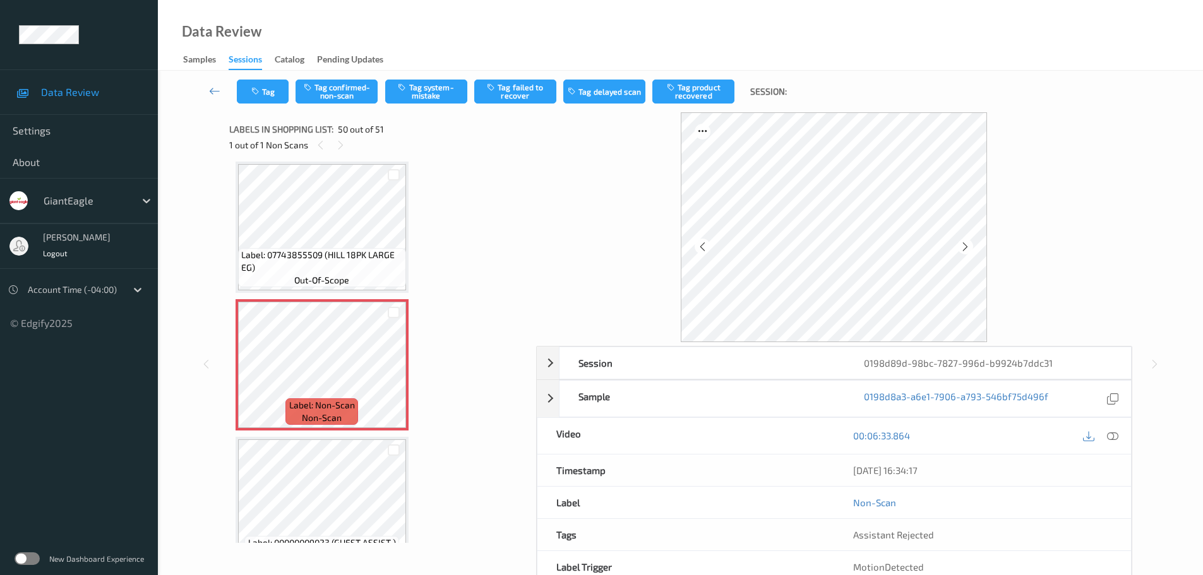
drag, startPoint x: 1114, startPoint y: 438, endPoint x: 1099, endPoint y: 433, distance: 15.4
click at [1114, 438] on icon at bounding box center [1112, 435] width 11 height 11
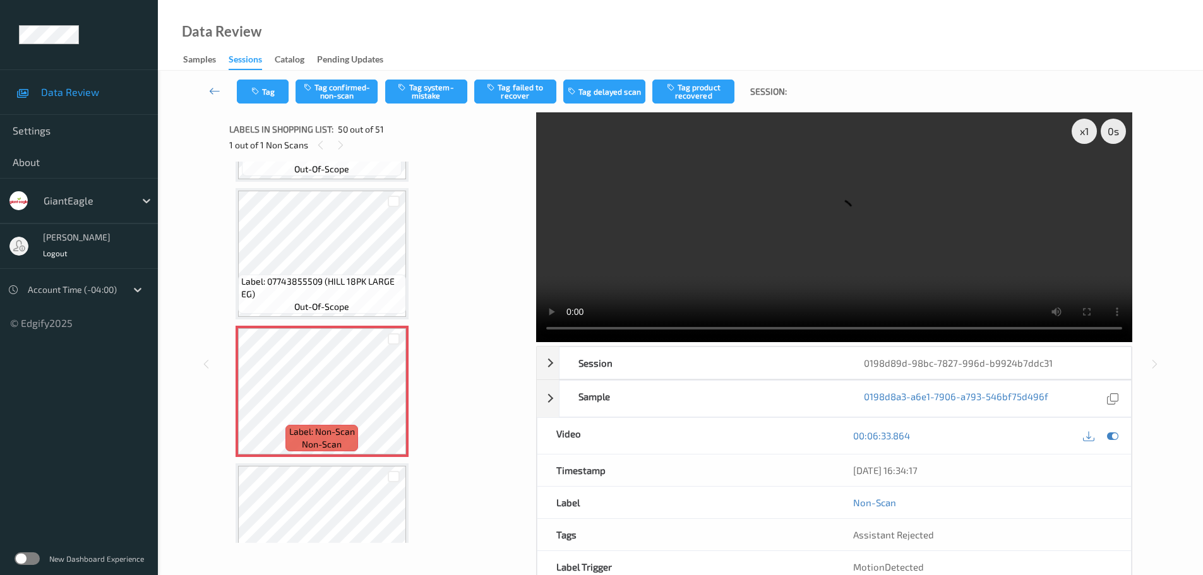
scroll to position [6645, 0]
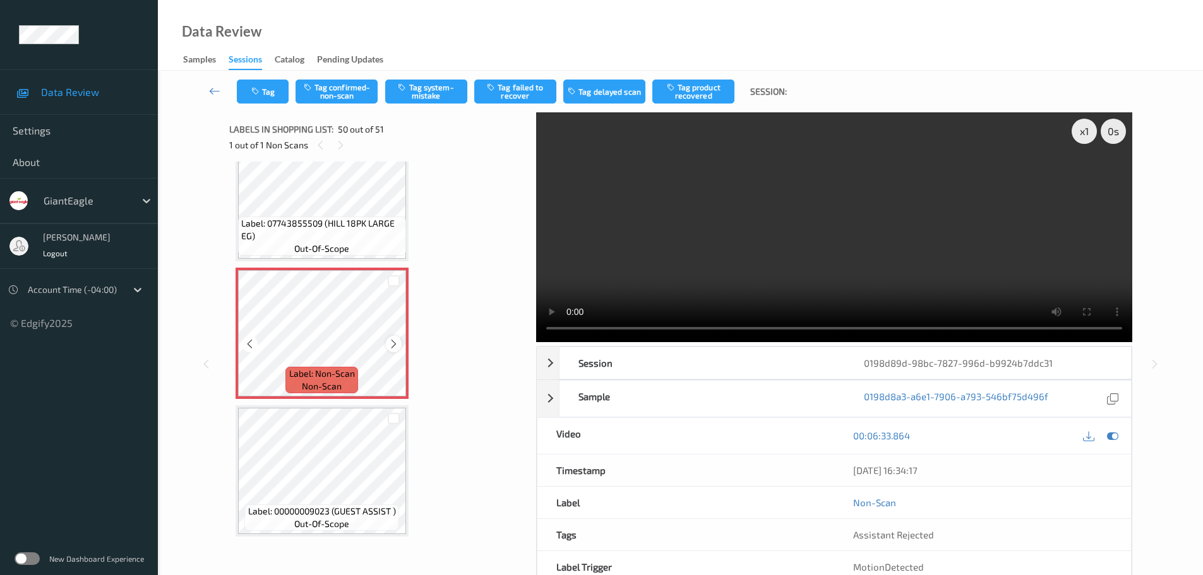
click at [395, 347] on icon at bounding box center [393, 343] width 11 height 11
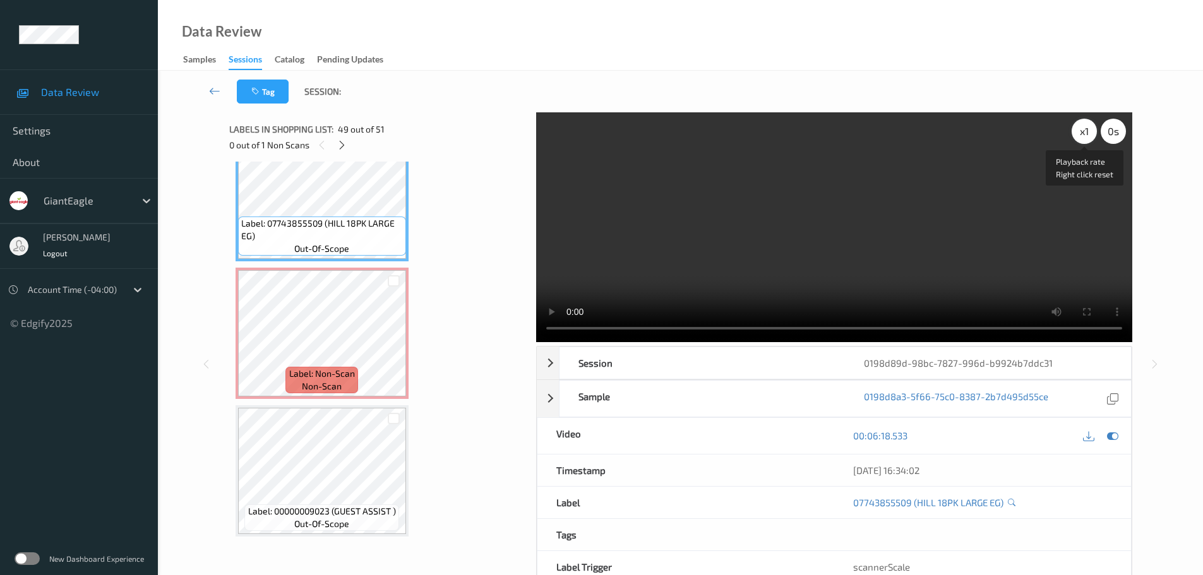
click at [1082, 138] on div "x 1" at bounding box center [1083, 131] width 25 height 25
click at [1094, 139] on div "x 2" at bounding box center [1083, 131] width 25 height 25
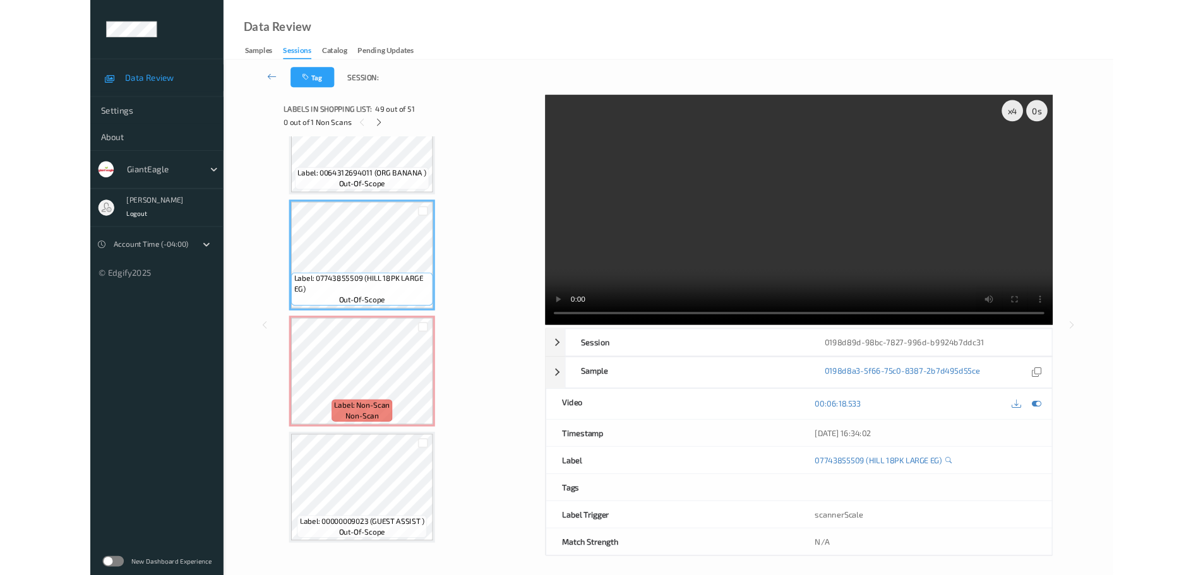
scroll to position [6538, 0]
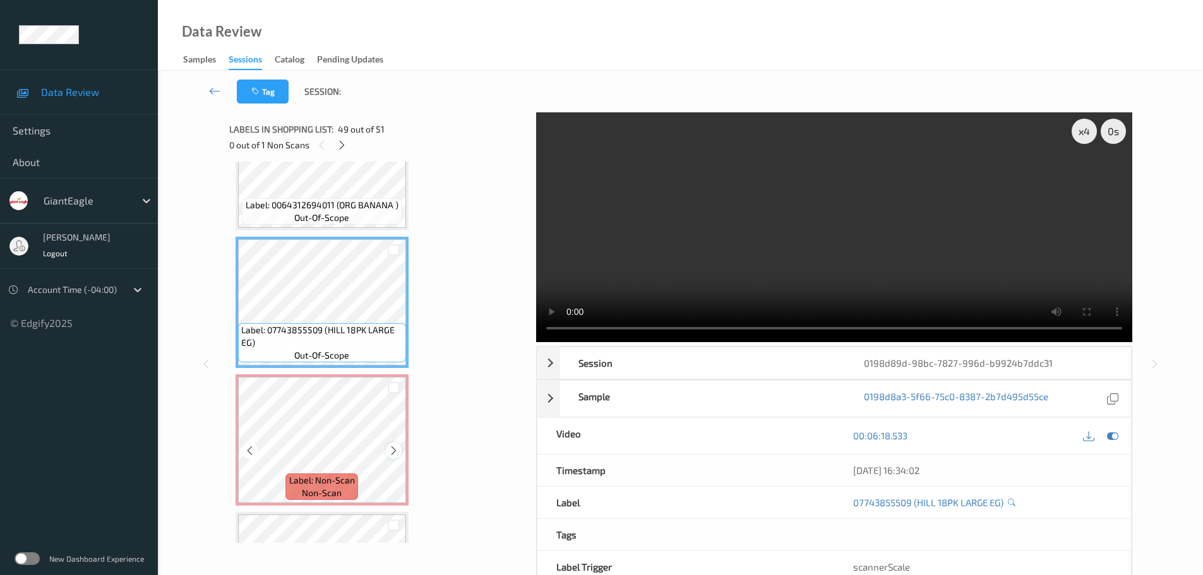
click at [394, 455] on icon at bounding box center [393, 450] width 11 height 11
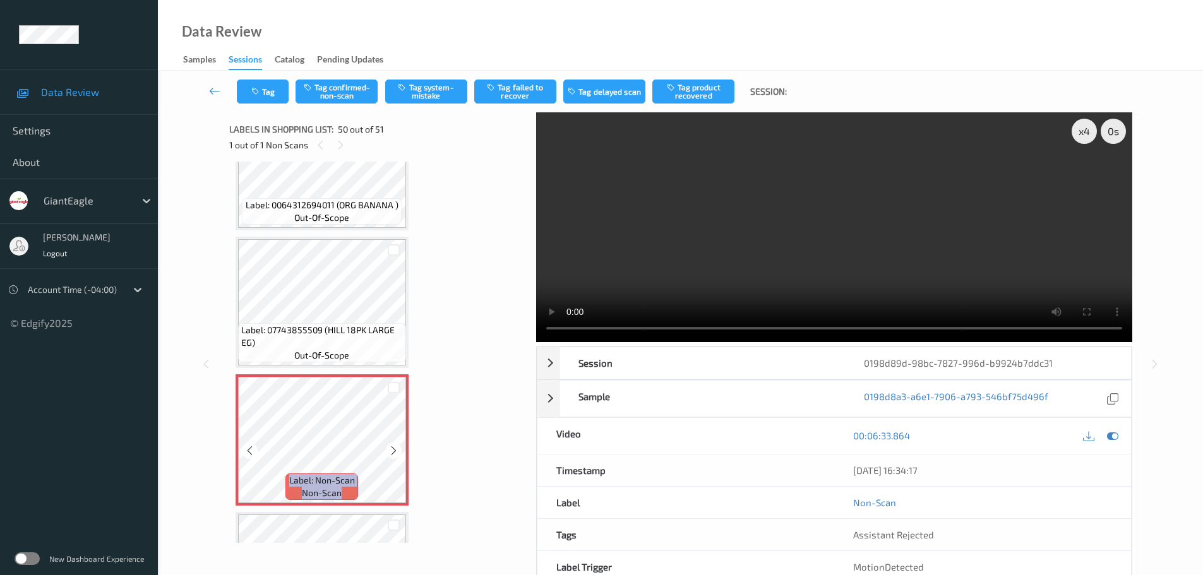
click at [394, 455] on icon at bounding box center [393, 450] width 11 height 11
click at [425, 88] on button "Tag system-mistake" at bounding box center [426, 92] width 82 height 24
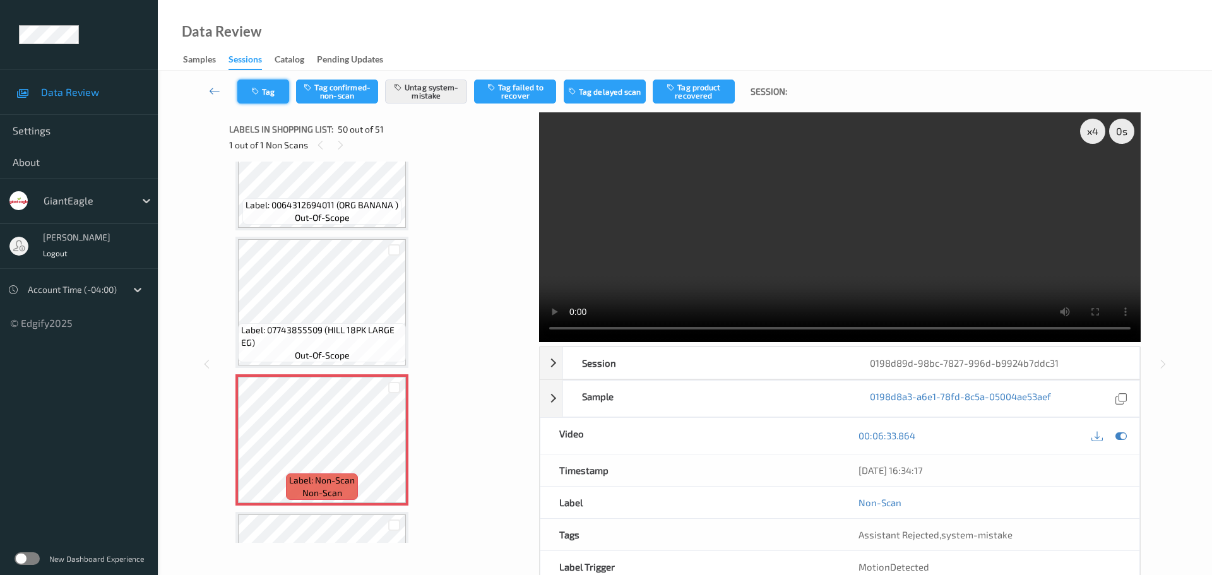
click at [280, 90] on button "Tag" at bounding box center [263, 92] width 52 height 24
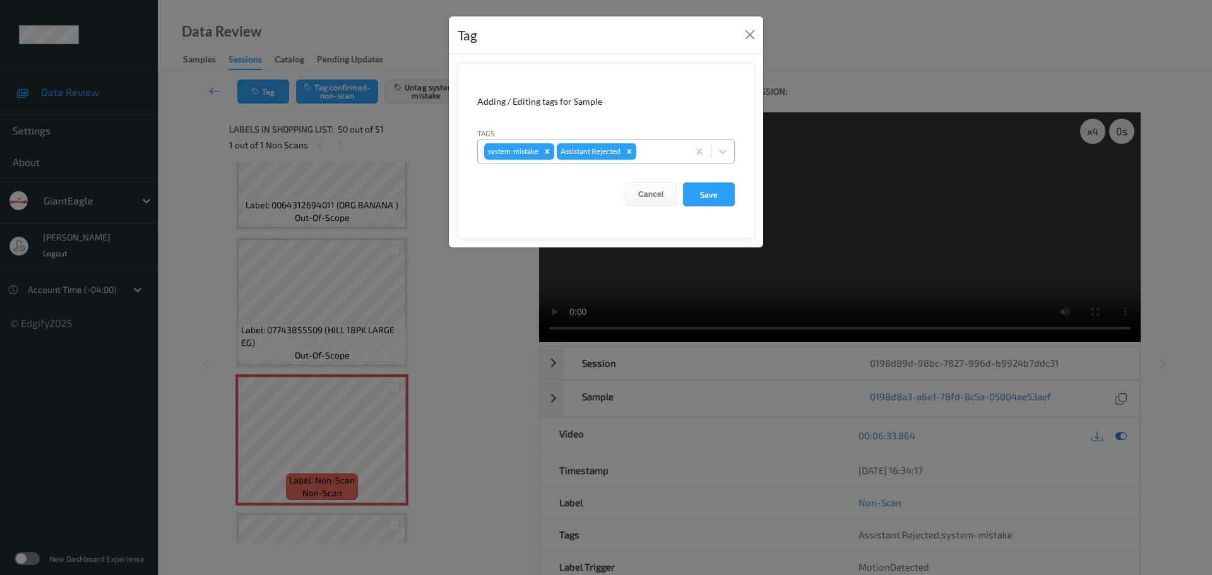
click at [648, 153] on div at bounding box center [660, 151] width 43 height 15
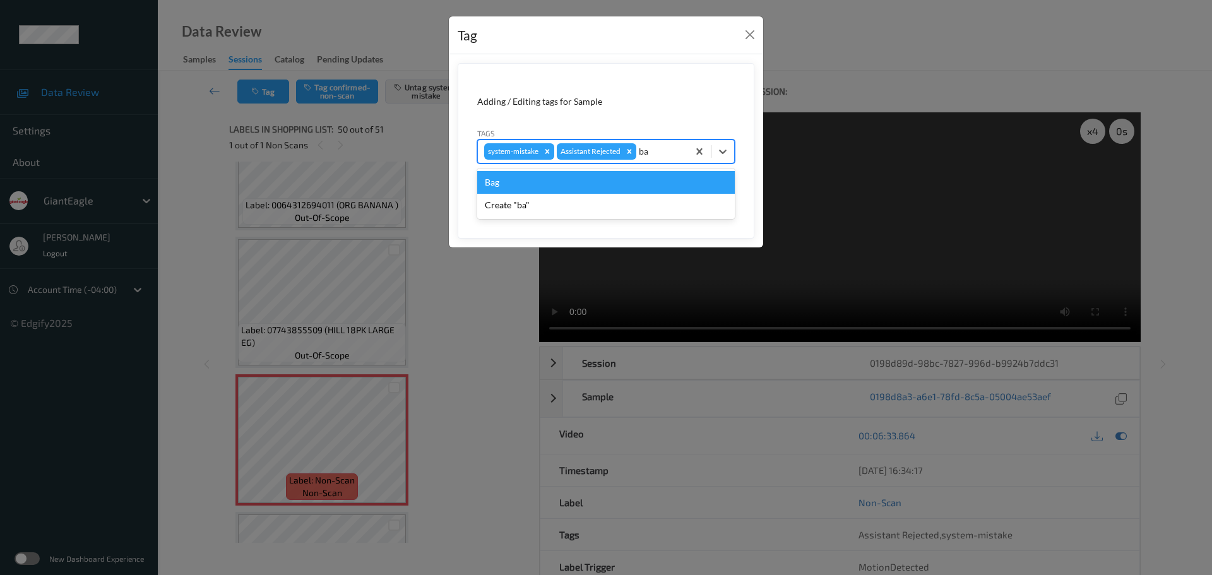
type input "bag"
click at [516, 186] on div "Bag" at bounding box center [606, 182] width 258 height 23
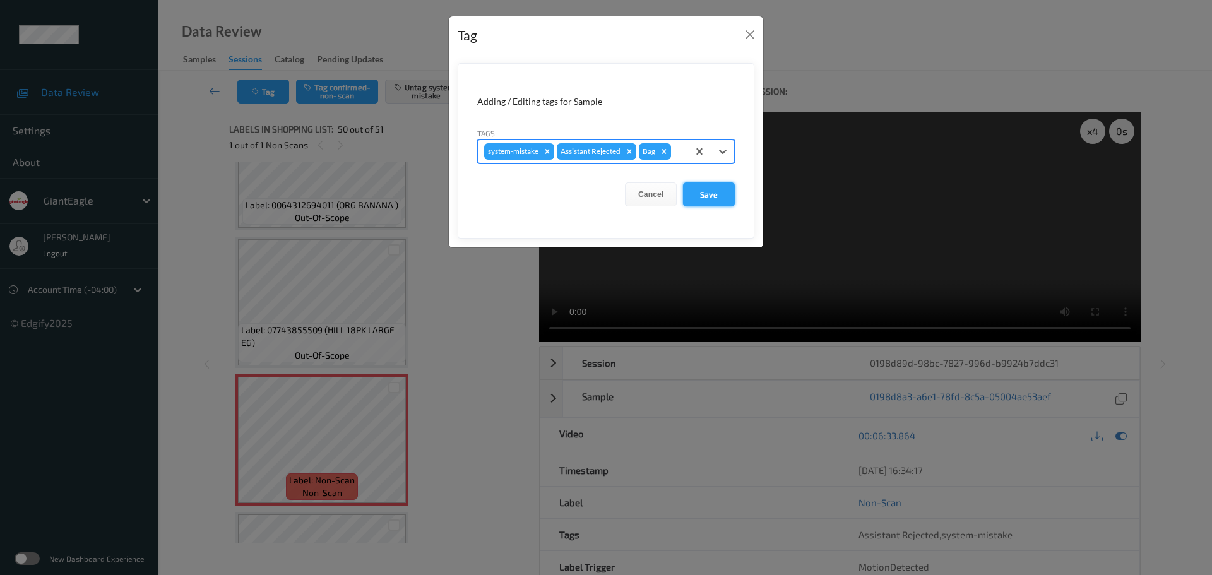
click at [707, 193] on button "Save" at bounding box center [709, 194] width 52 height 24
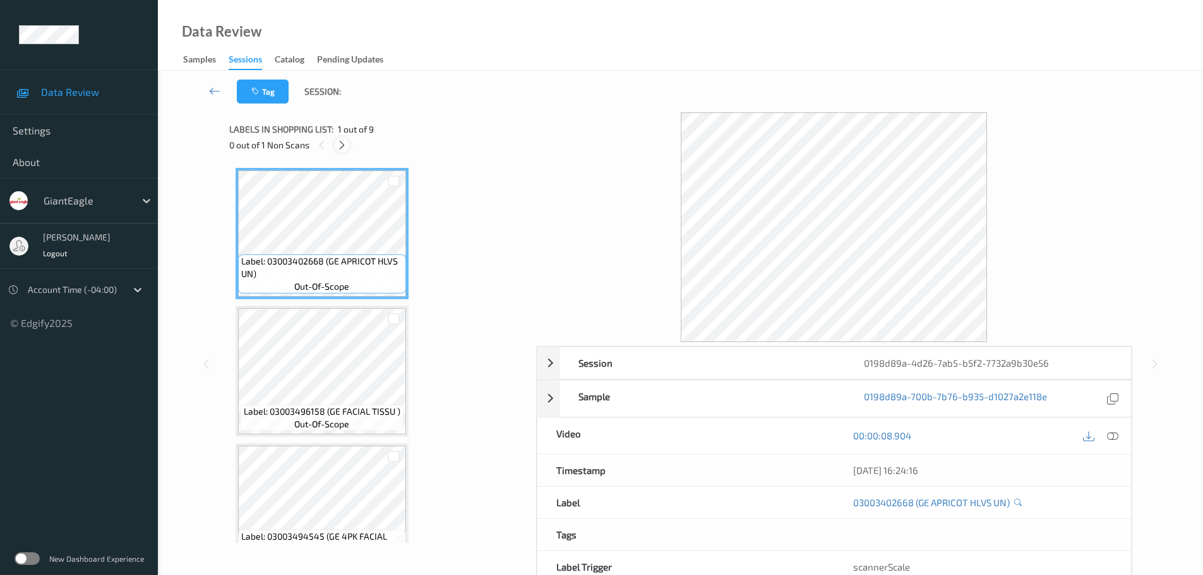
drag, startPoint x: 335, startPoint y: 156, endPoint x: 335, endPoint y: 150, distance: 6.3
click at [335, 155] on div "Labels in shopping list: 1 out of 9 0 out of 1 Non Scans" at bounding box center [378, 136] width 298 height 49
click at [339, 145] on icon at bounding box center [342, 145] width 11 height 11
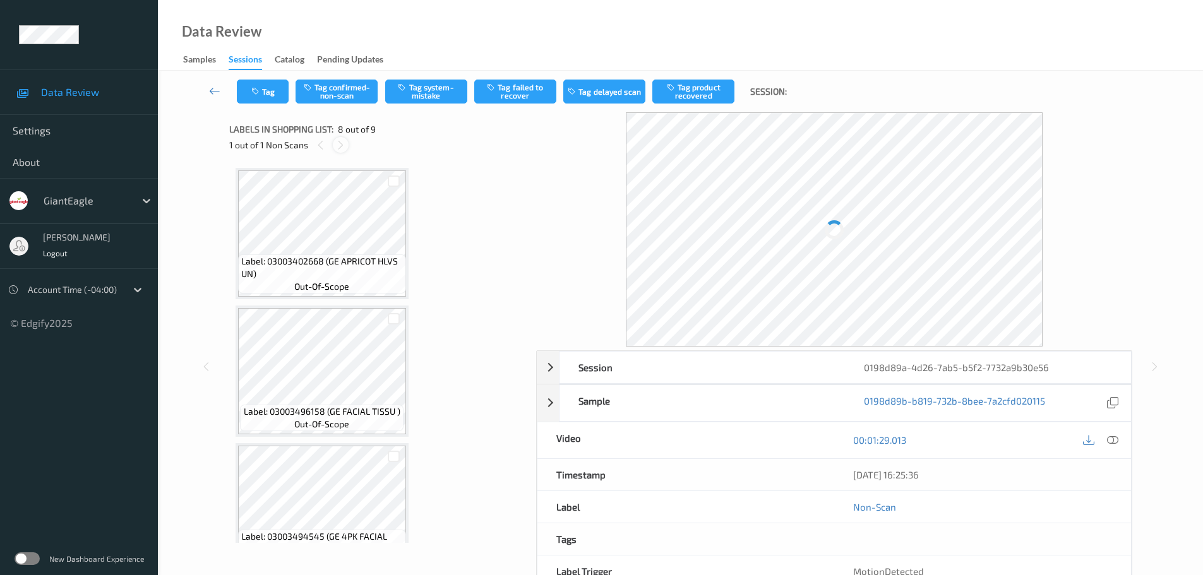
scroll to position [832, 0]
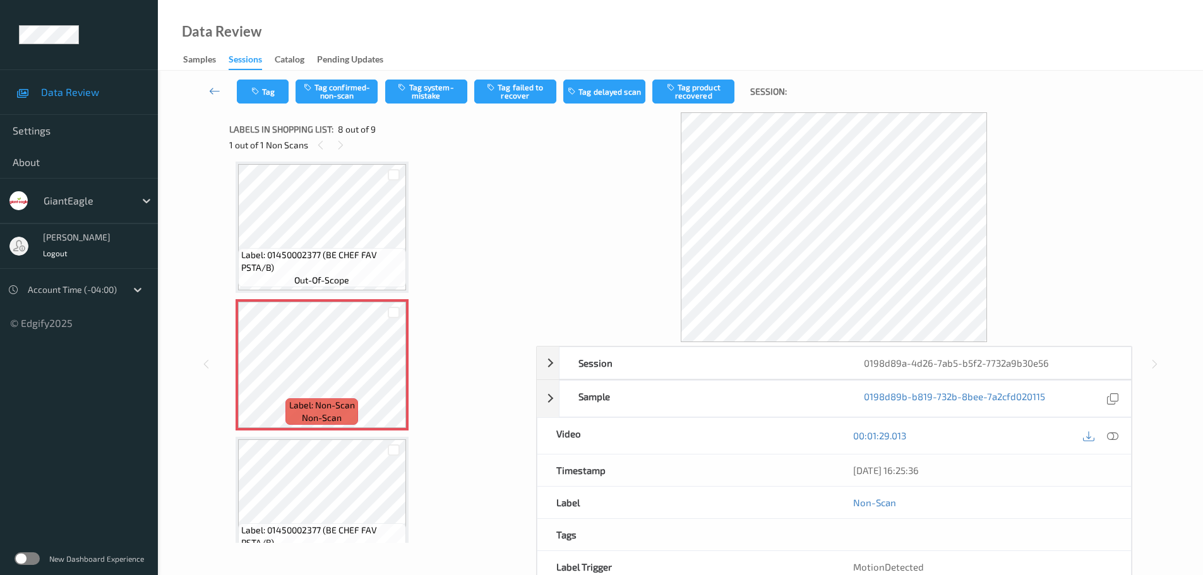
click at [1116, 436] on div at bounding box center [1112, 435] width 17 height 17
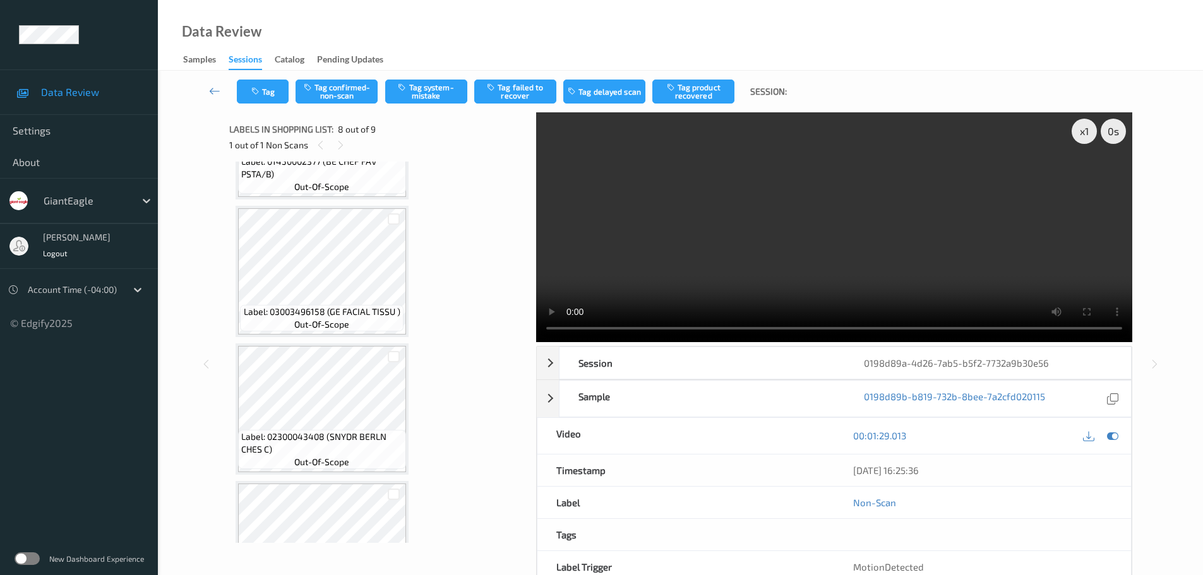
scroll to position [737, 0]
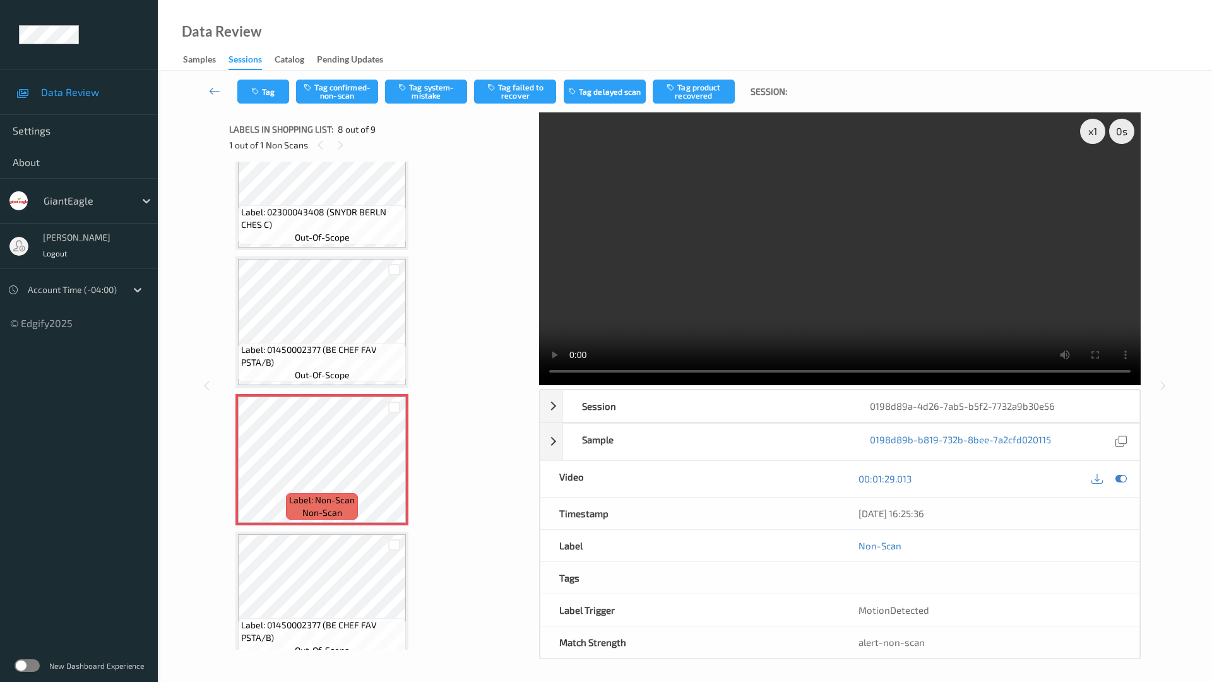
click at [703, 385] on video at bounding box center [840, 248] width 602 height 273
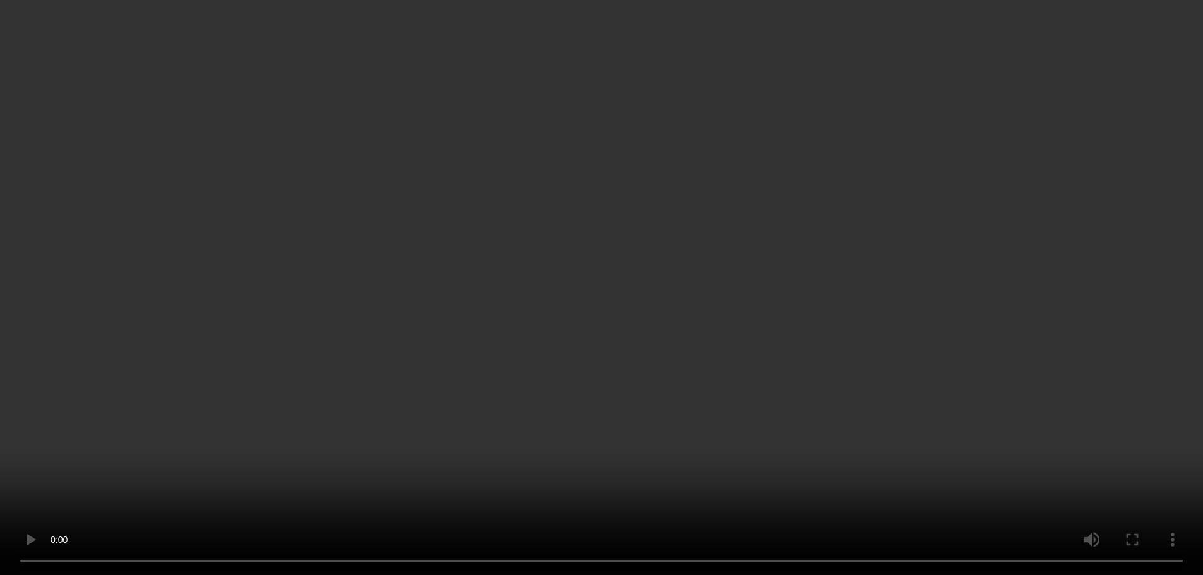
scroll to position [864, 0]
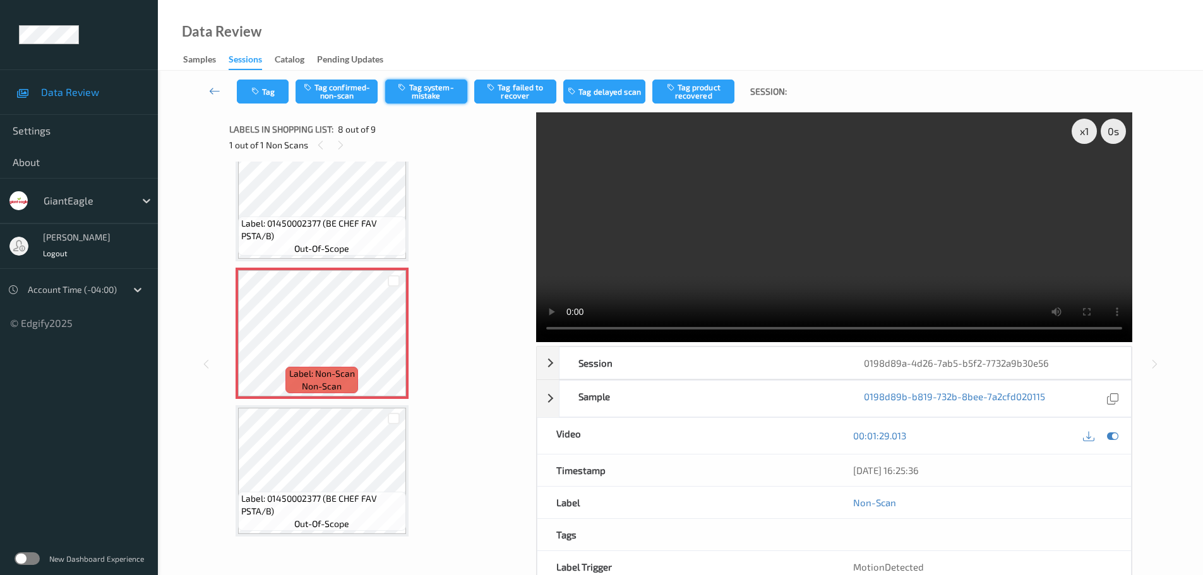
click at [422, 92] on button "Tag system-mistake" at bounding box center [426, 92] width 82 height 24
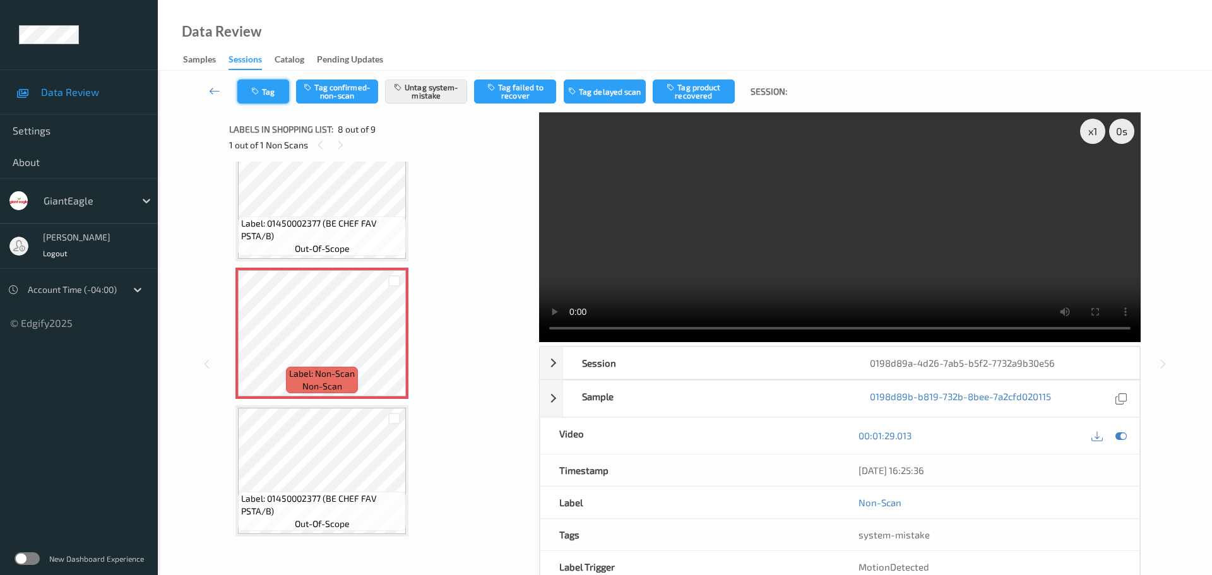
click at [266, 97] on button "Tag" at bounding box center [263, 92] width 52 height 24
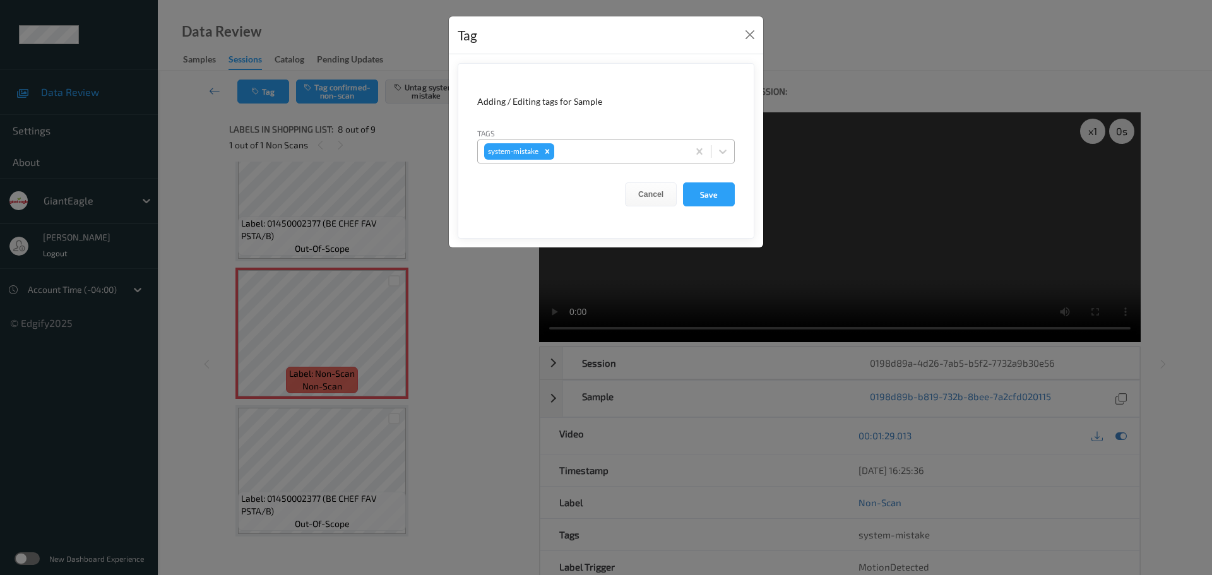
click at [600, 147] on div at bounding box center [619, 151] width 125 height 15
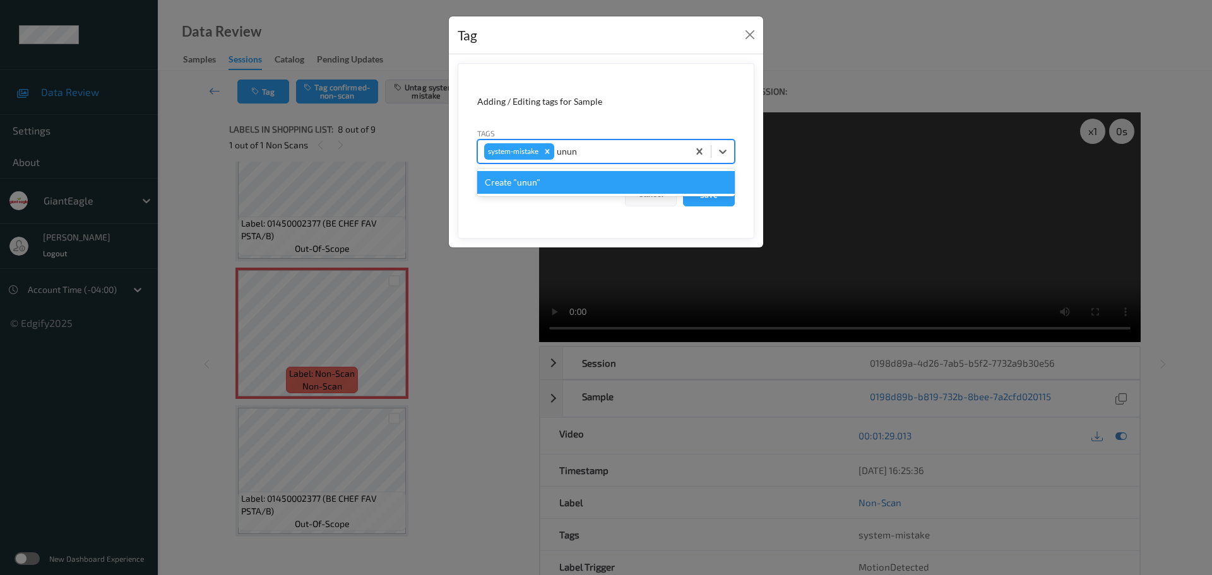
type input "unu"
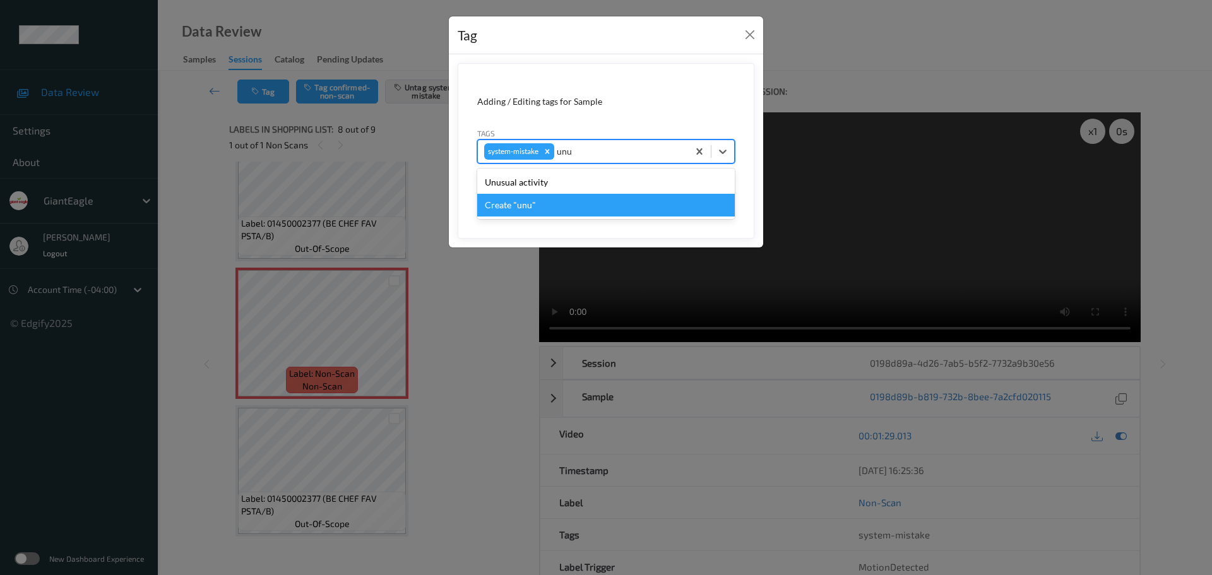
click at [527, 186] on div "Unusual activity" at bounding box center [606, 182] width 258 height 23
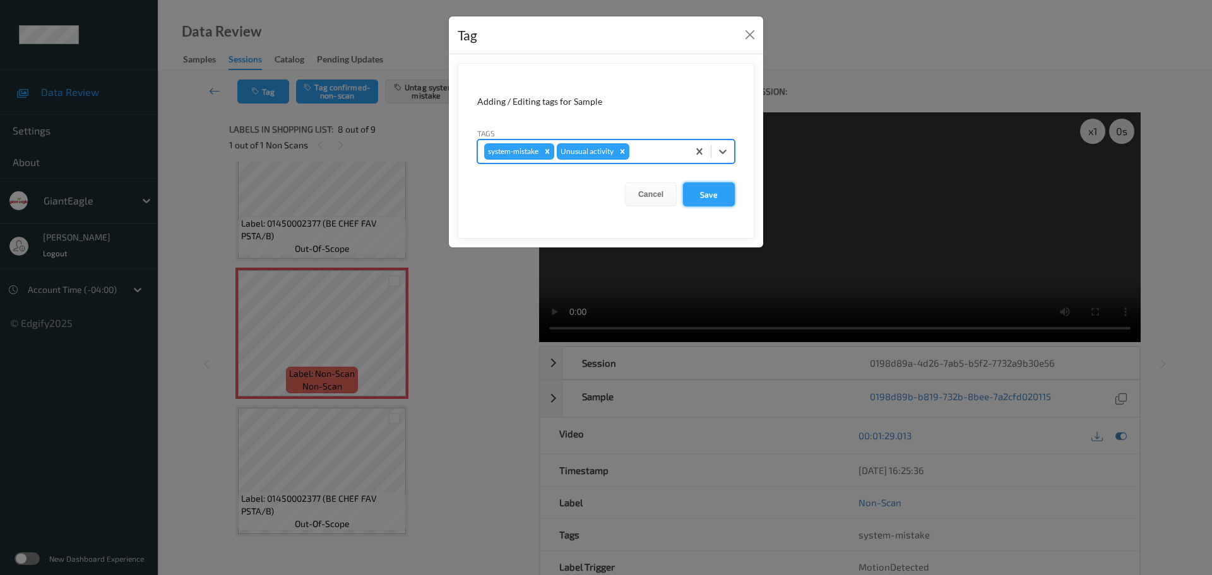
click at [691, 196] on button "Save" at bounding box center [709, 194] width 52 height 24
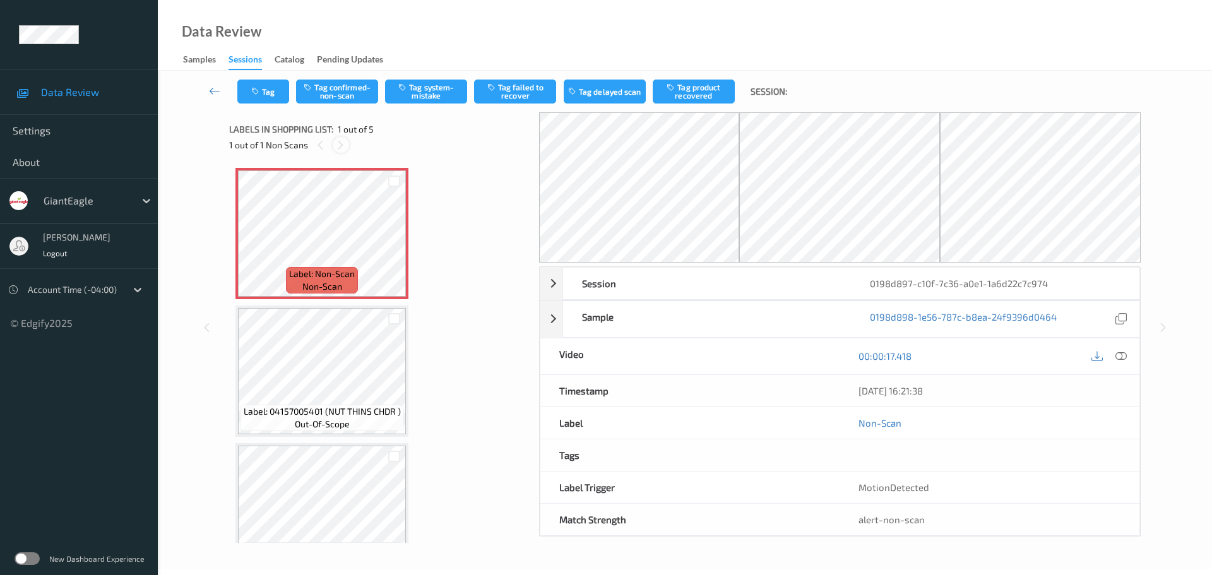
click at [337, 148] on div at bounding box center [341, 145] width 16 height 16
click at [337, 148] on icon at bounding box center [340, 145] width 11 height 11
click at [1116, 361] on icon at bounding box center [1121, 355] width 11 height 11
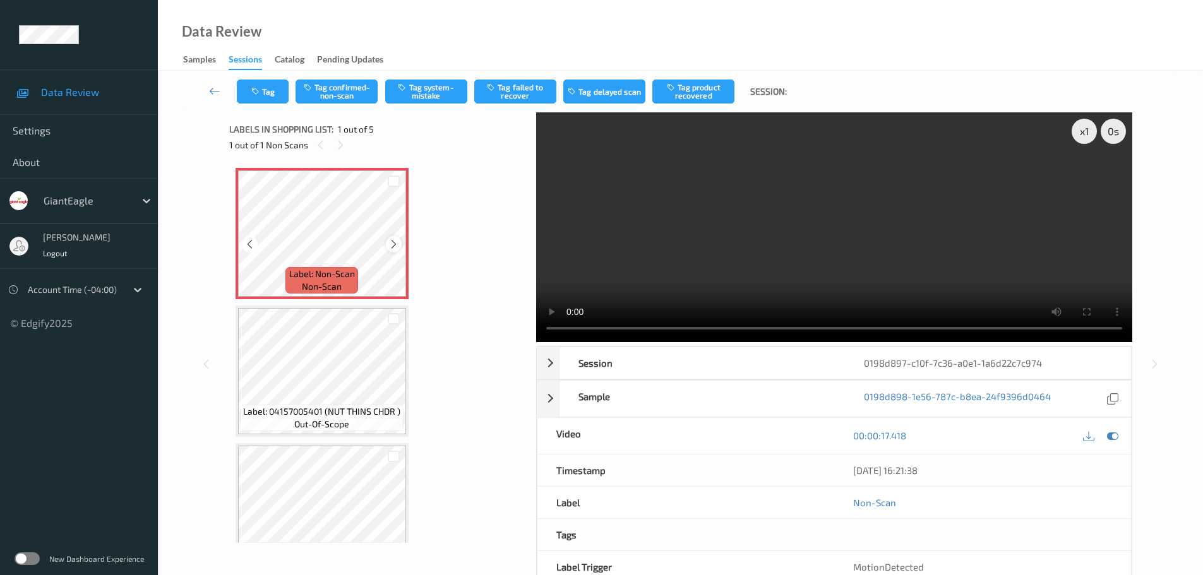
click at [394, 243] on icon at bounding box center [393, 244] width 11 height 11
click at [393, 243] on icon at bounding box center [393, 244] width 11 height 11
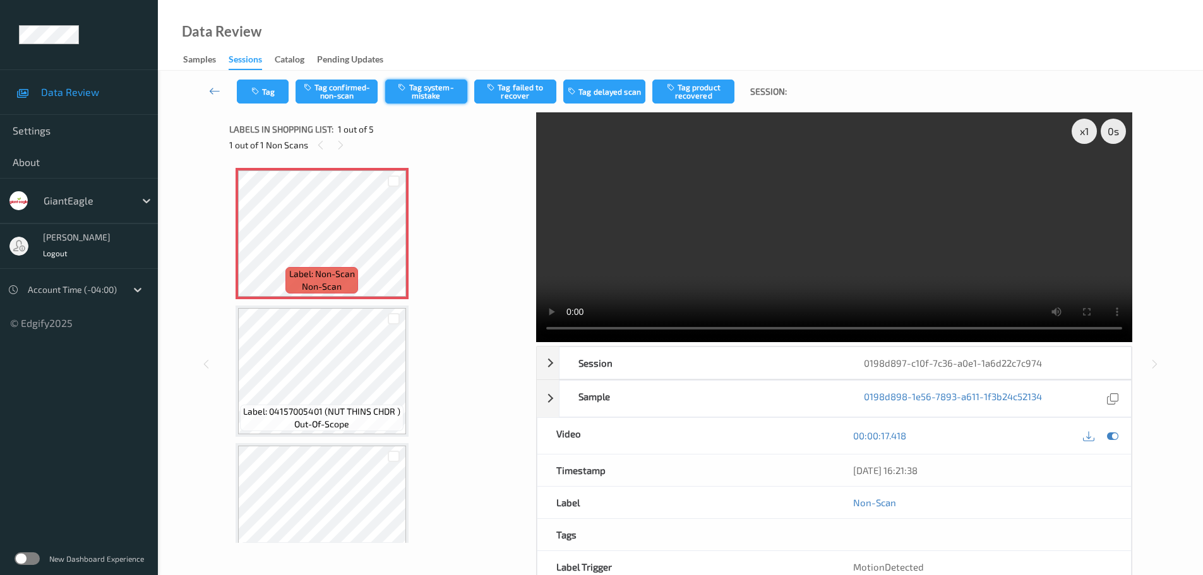
click at [422, 92] on button "Tag system-mistake" at bounding box center [426, 92] width 82 height 24
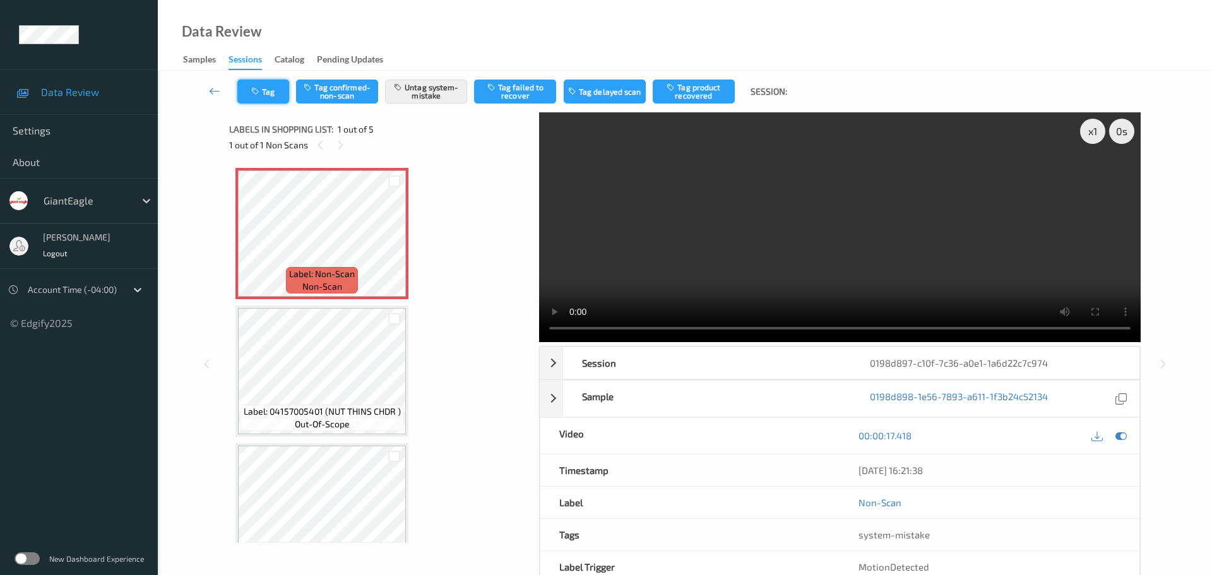
click at [272, 99] on button "Tag" at bounding box center [263, 92] width 52 height 24
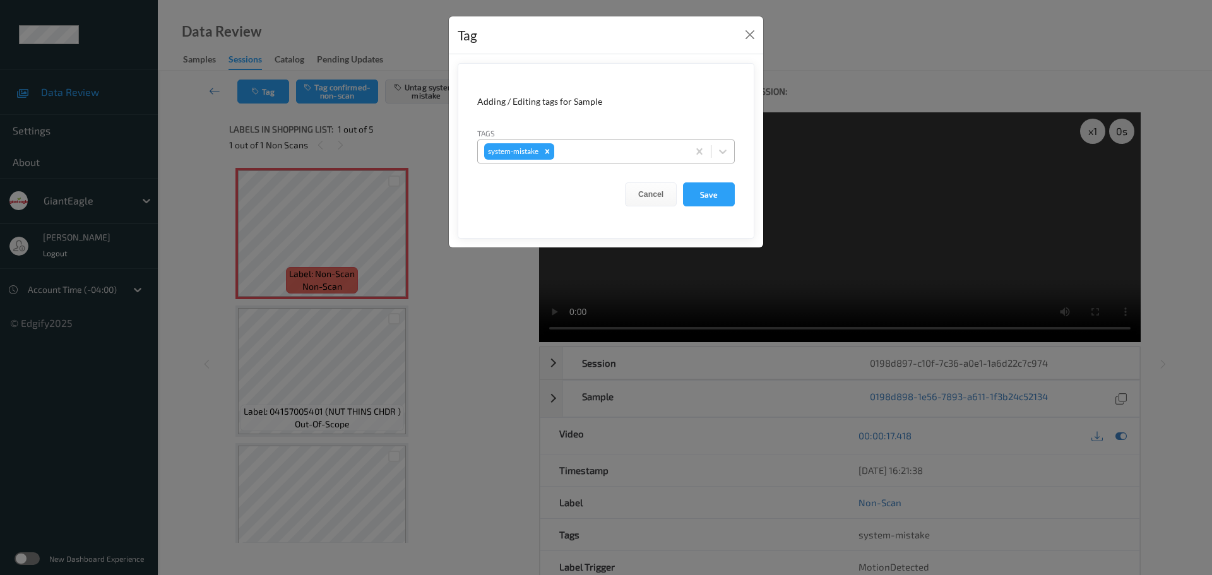
click at [615, 151] on div at bounding box center [619, 151] width 125 height 15
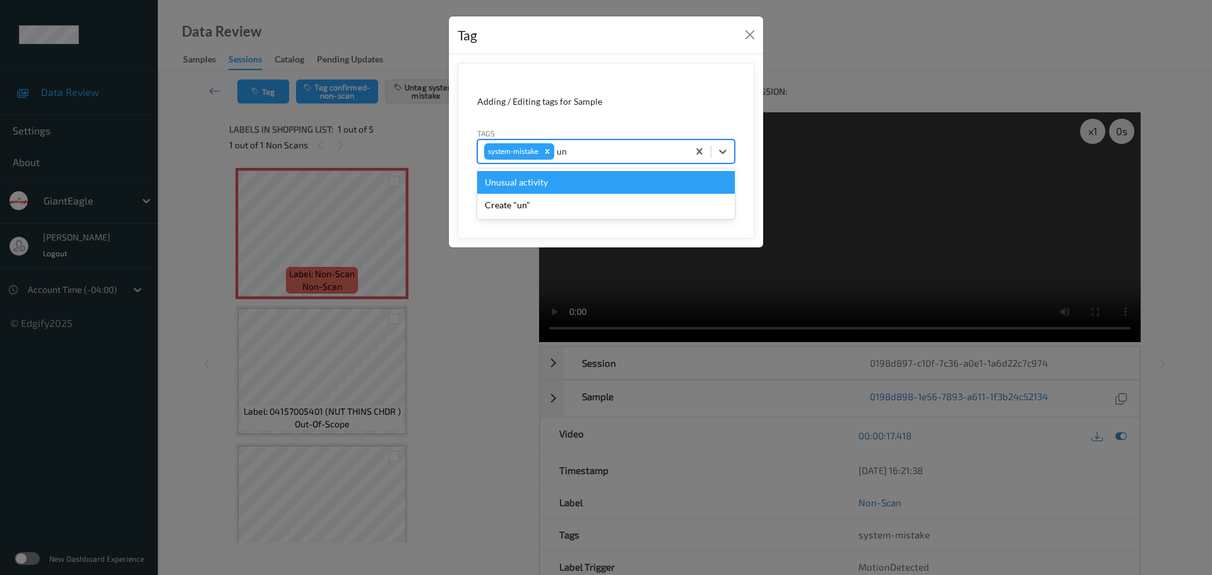
type input "unu"
click at [571, 178] on div "Unusual activity" at bounding box center [606, 182] width 258 height 23
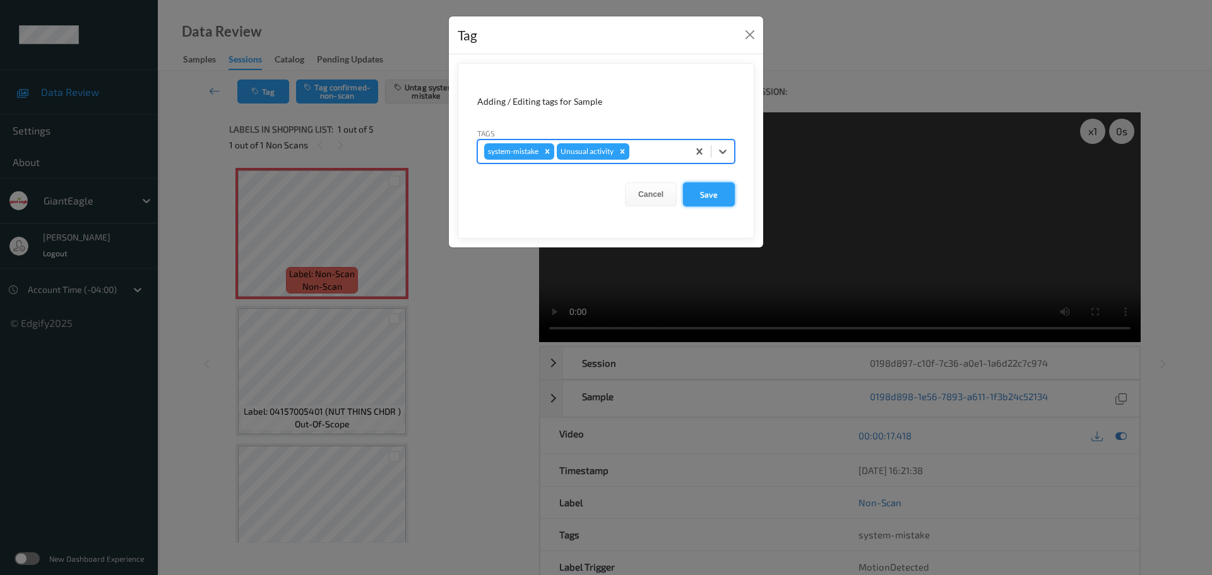
click at [701, 196] on button "Save" at bounding box center [709, 194] width 52 height 24
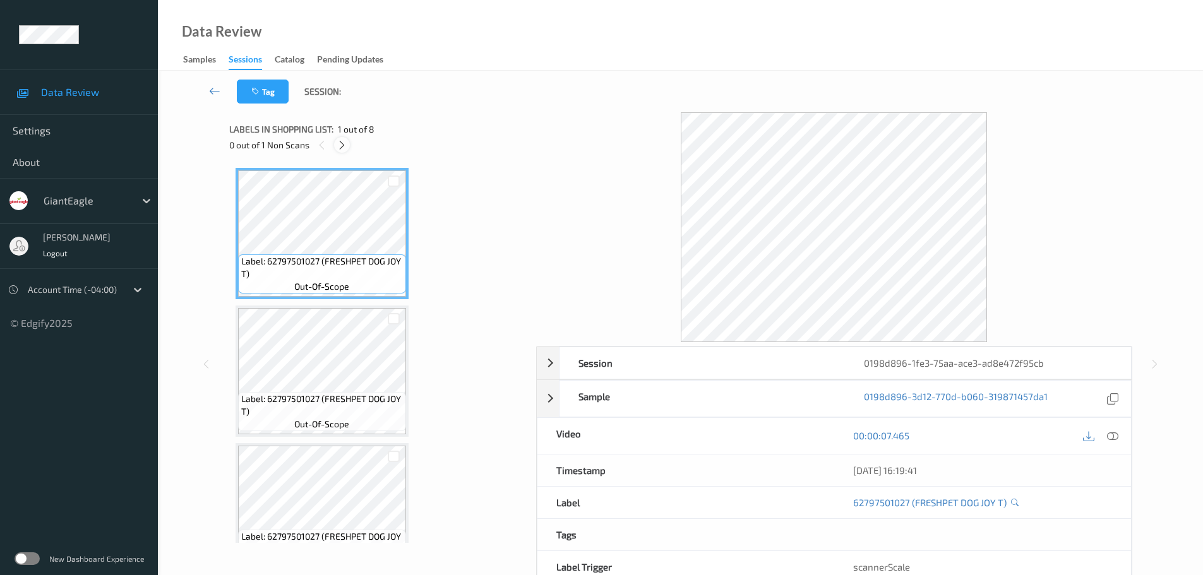
click at [345, 145] on icon at bounding box center [342, 145] width 11 height 11
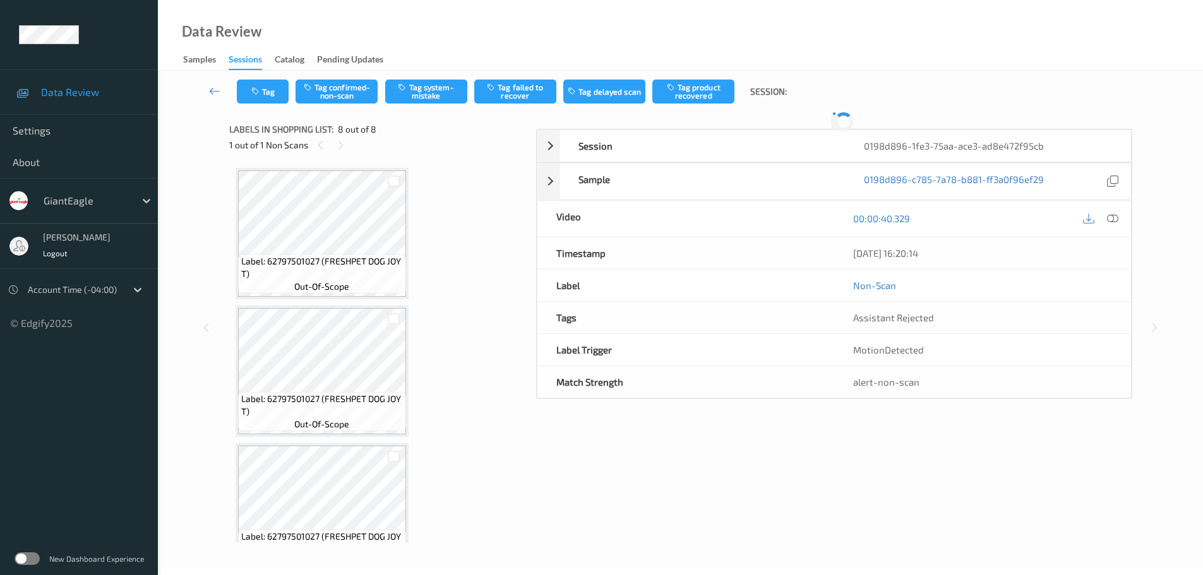
scroll to position [726, 0]
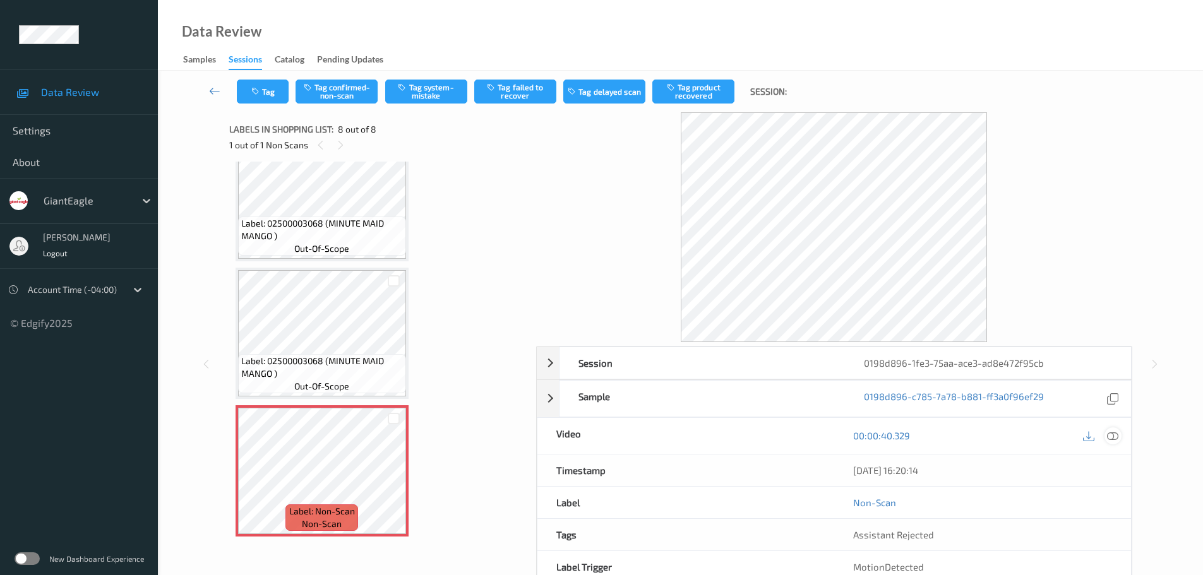
click at [1106, 438] on div at bounding box center [1112, 435] width 17 height 17
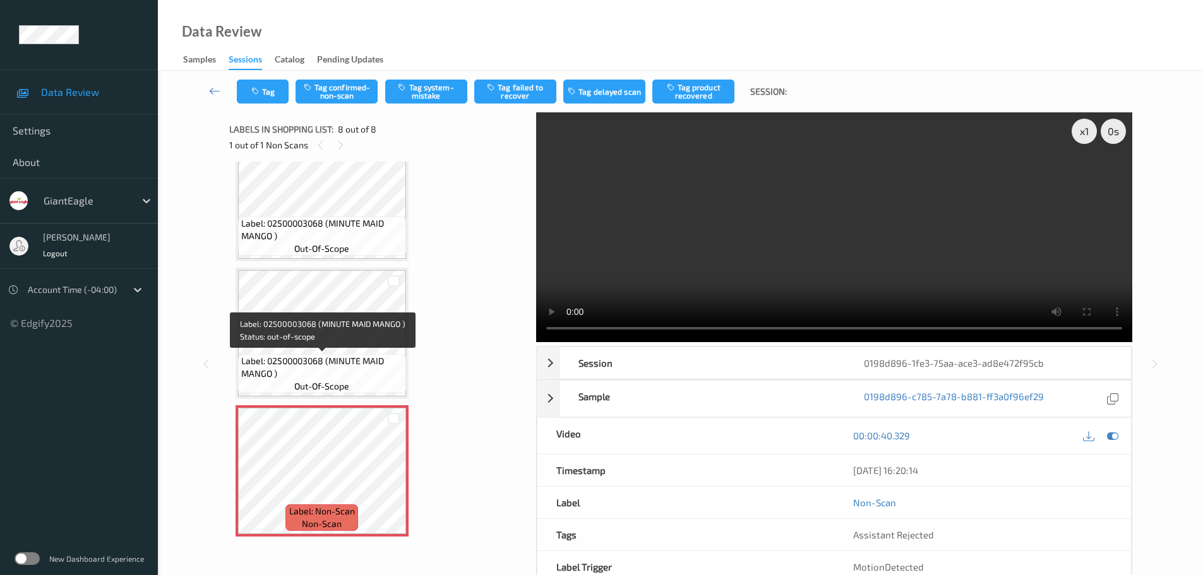
click at [348, 355] on span "Label: 02500003068 (MINUTE MAID MANGO )" at bounding box center [322, 367] width 162 height 25
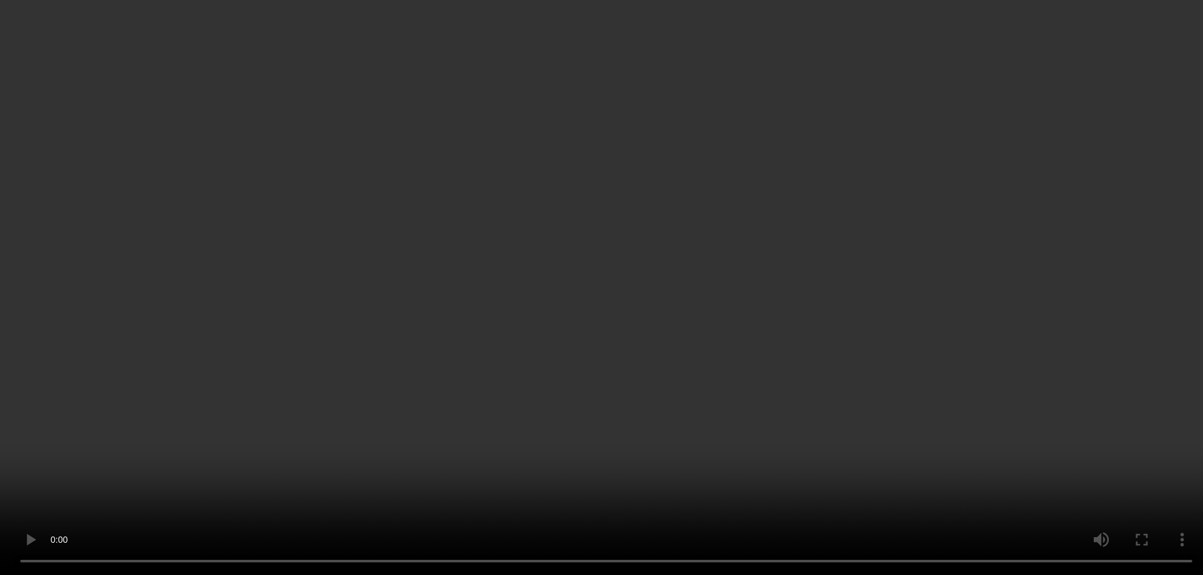
scroll to position [0, 0]
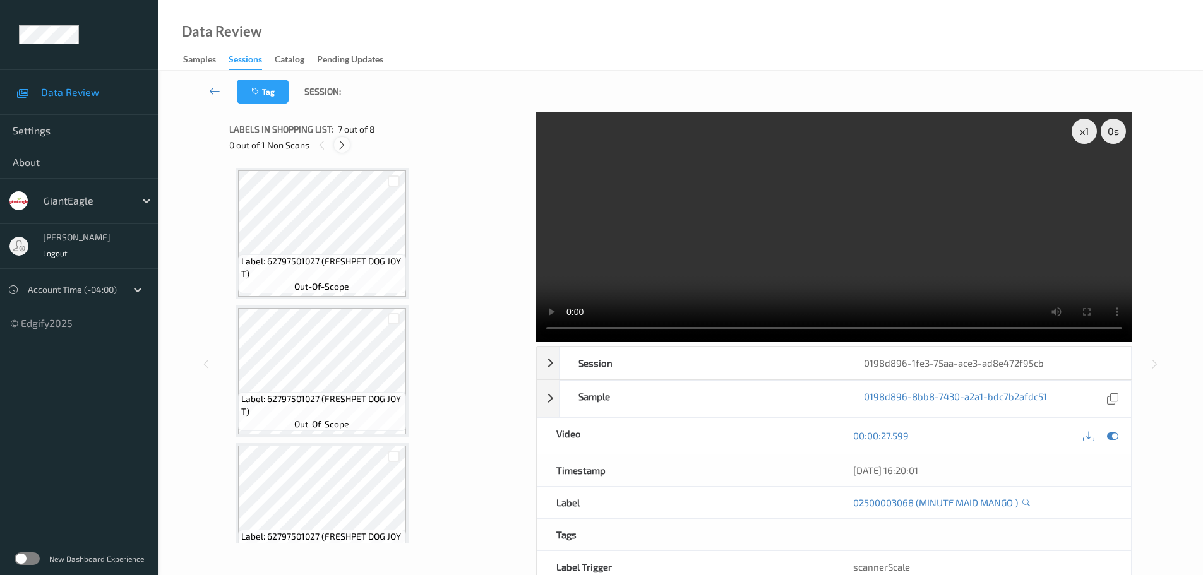
click at [343, 142] on icon at bounding box center [342, 145] width 11 height 11
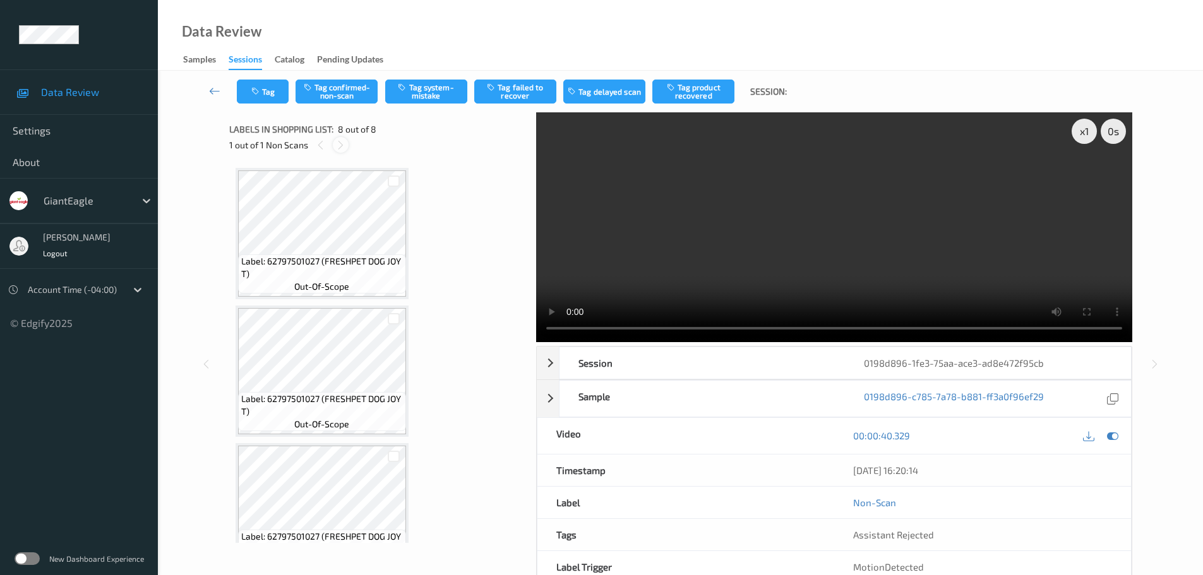
scroll to position [726, 0]
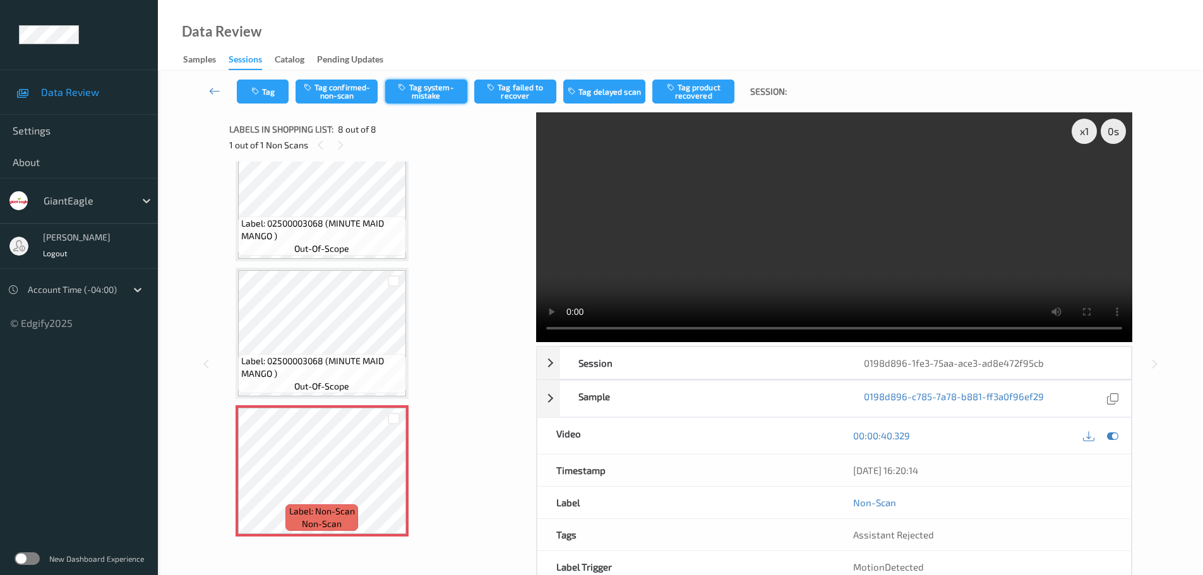
click at [429, 91] on button "Tag system-mistake" at bounding box center [426, 92] width 82 height 24
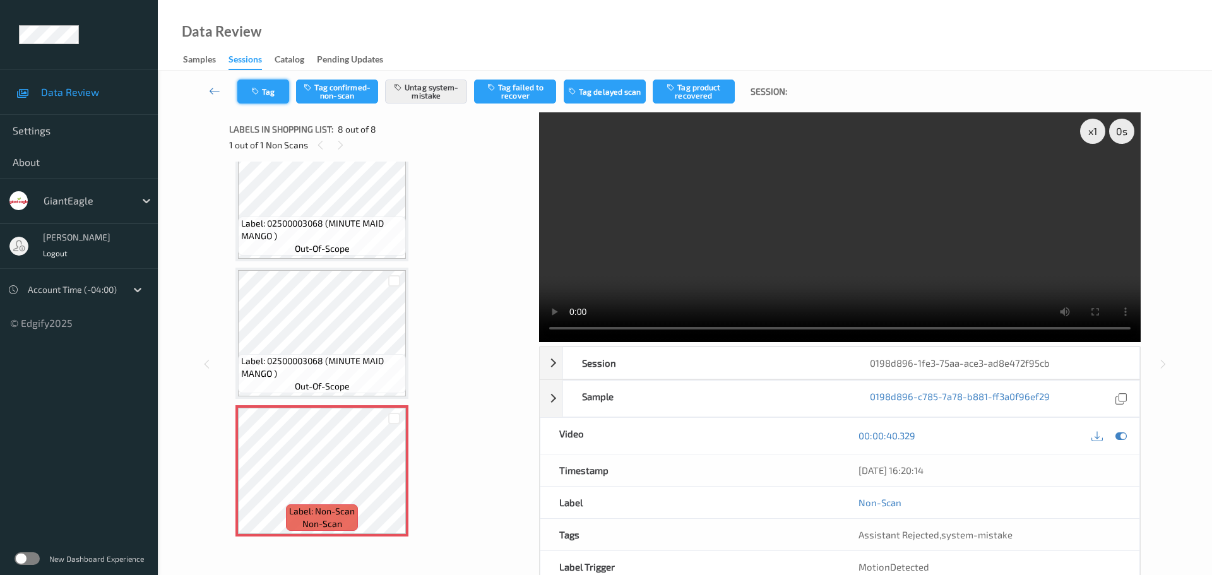
click at [270, 87] on button "Tag" at bounding box center [263, 92] width 52 height 24
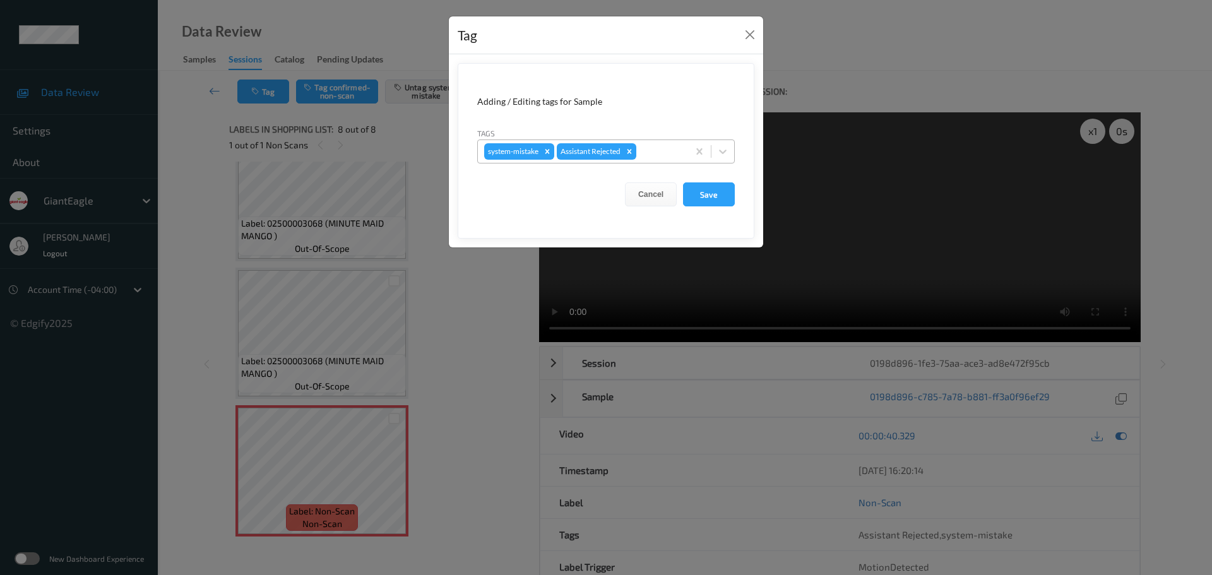
click at [648, 148] on div at bounding box center [660, 151] width 43 height 15
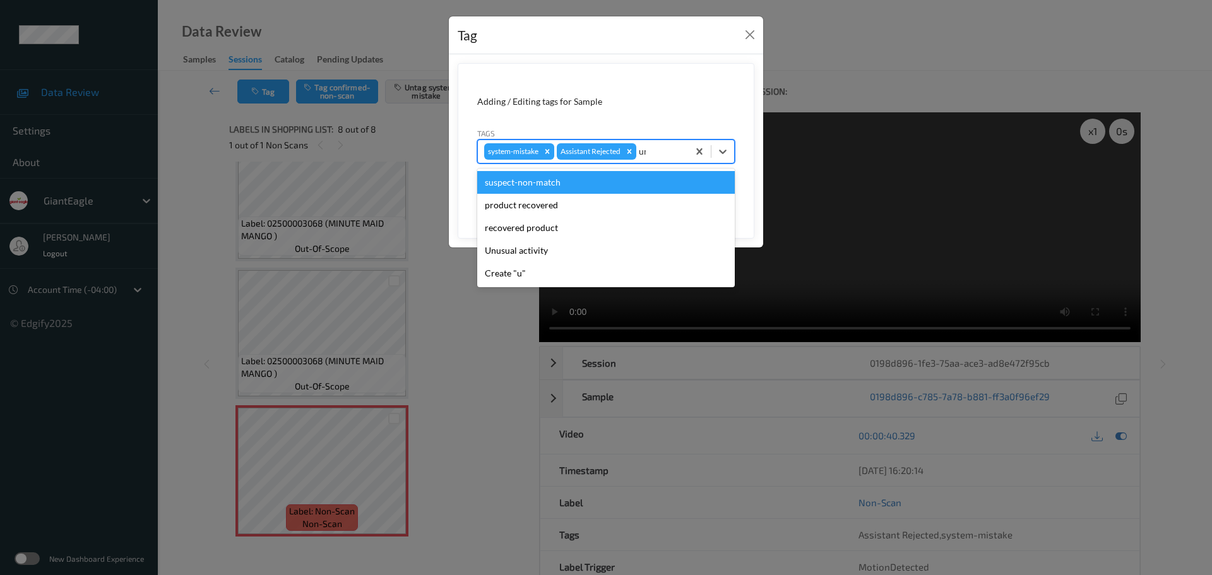
type input "unu"
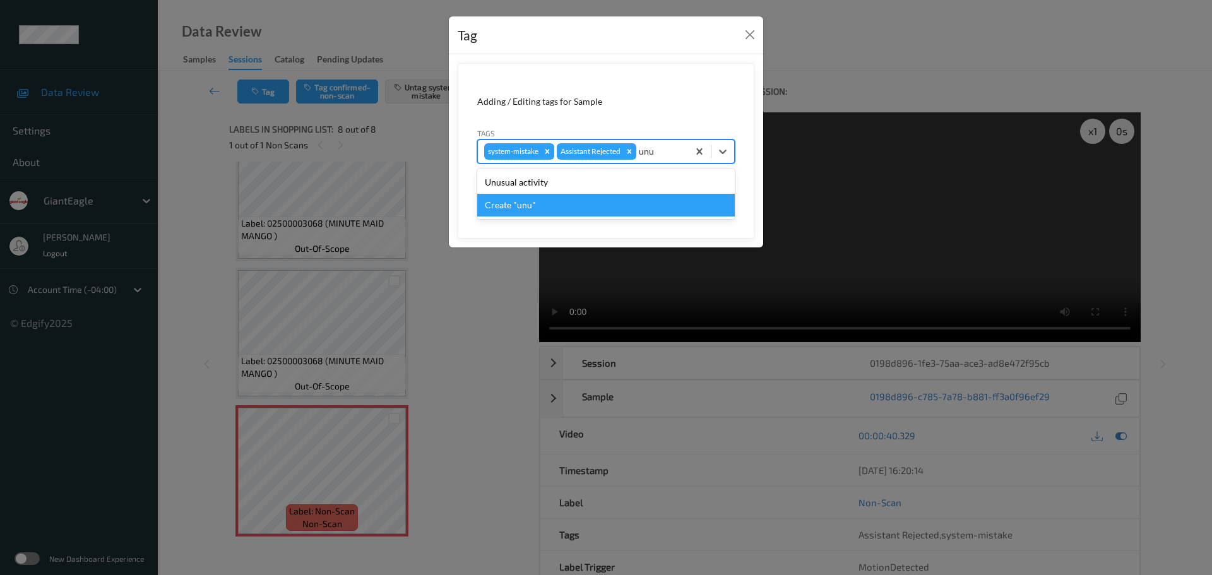
click at [552, 185] on div "Unusual activity" at bounding box center [606, 182] width 258 height 23
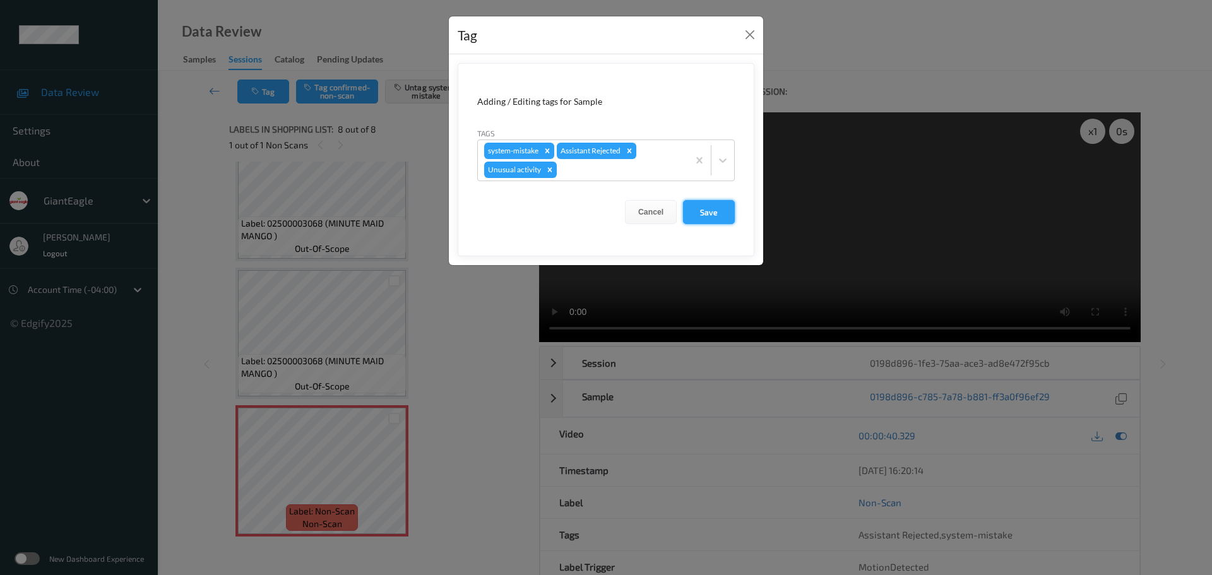
click at [708, 212] on button "Save" at bounding box center [709, 212] width 52 height 24
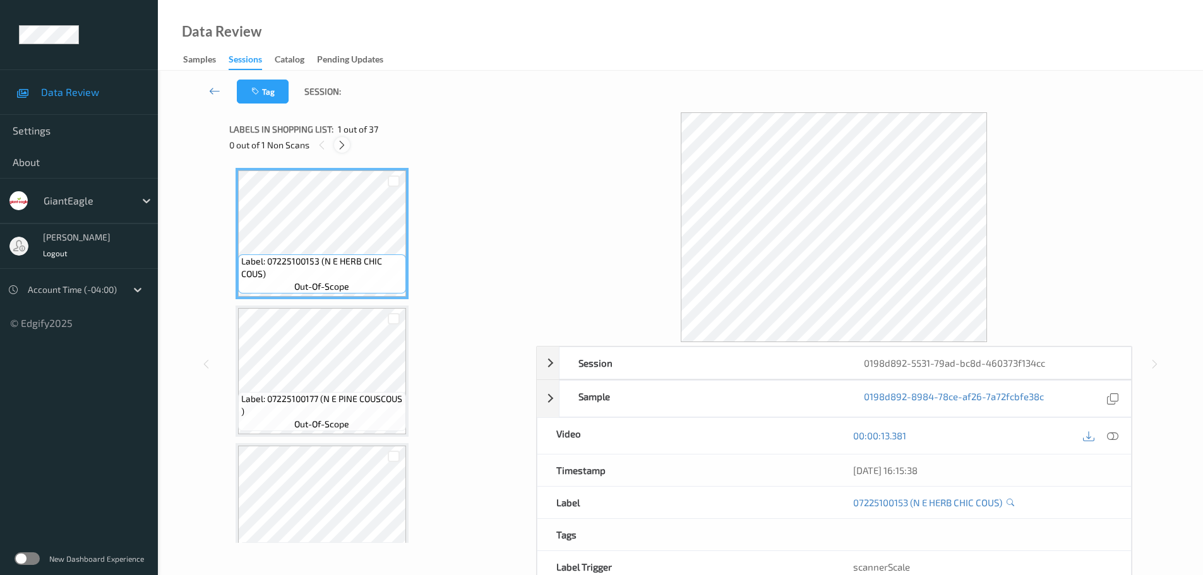
click at [343, 146] on icon at bounding box center [342, 145] width 11 height 11
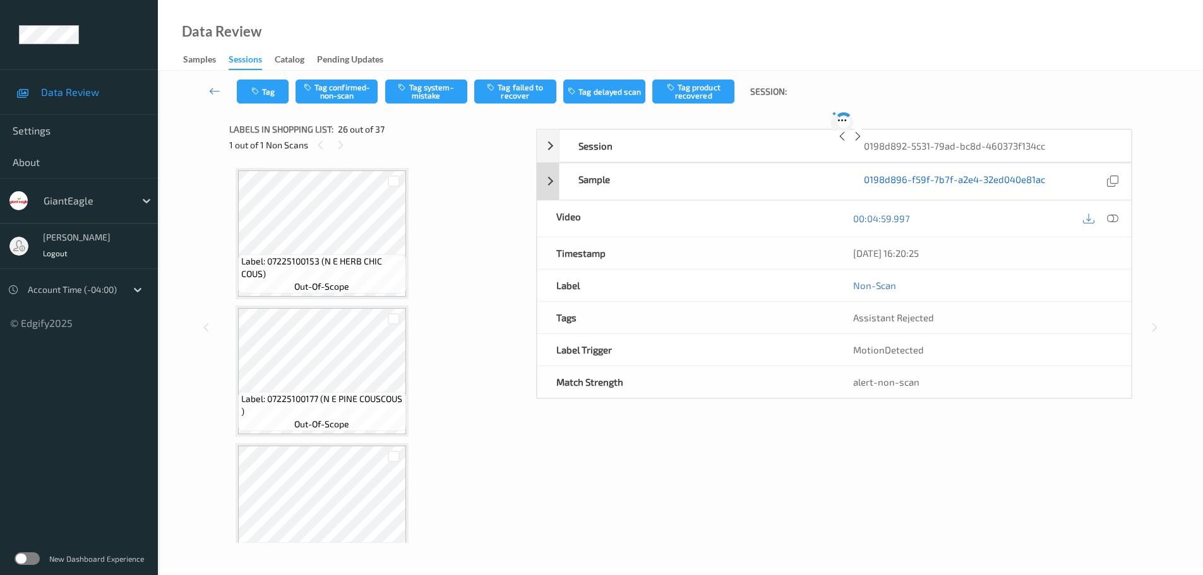
scroll to position [3310, 0]
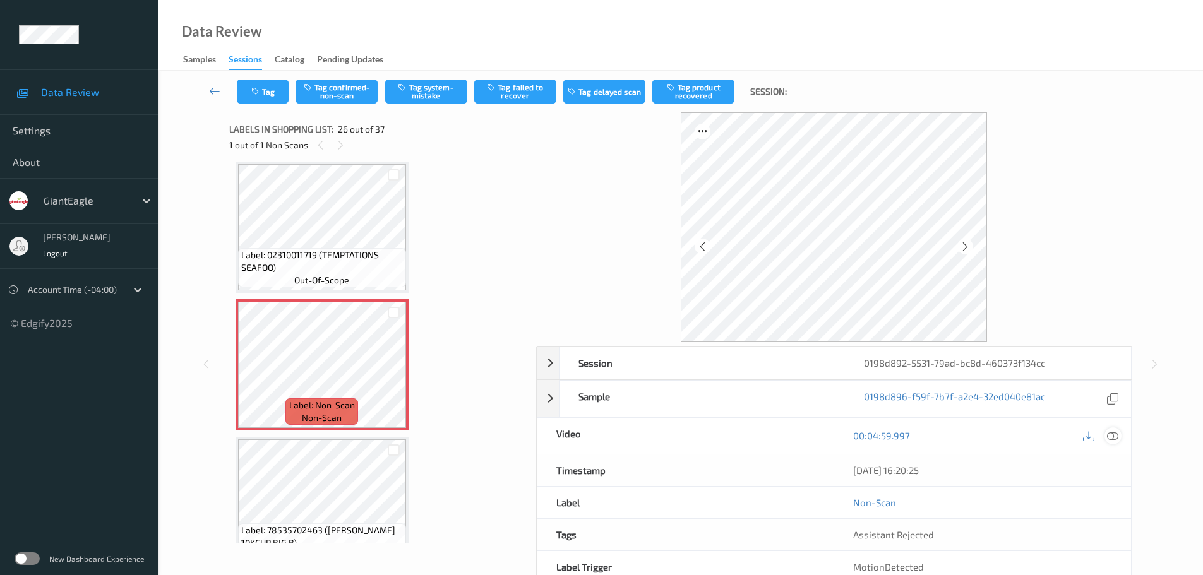
click at [1112, 439] on icon at bounding box center [1112, 435] width 11 height 11
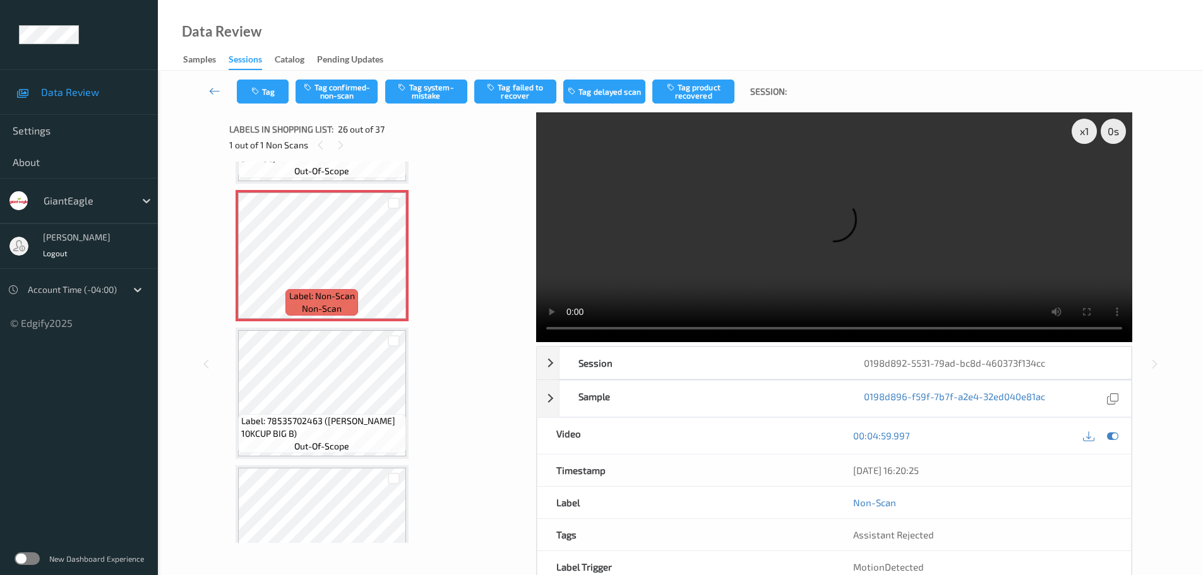
scroll to position [3373, 0]
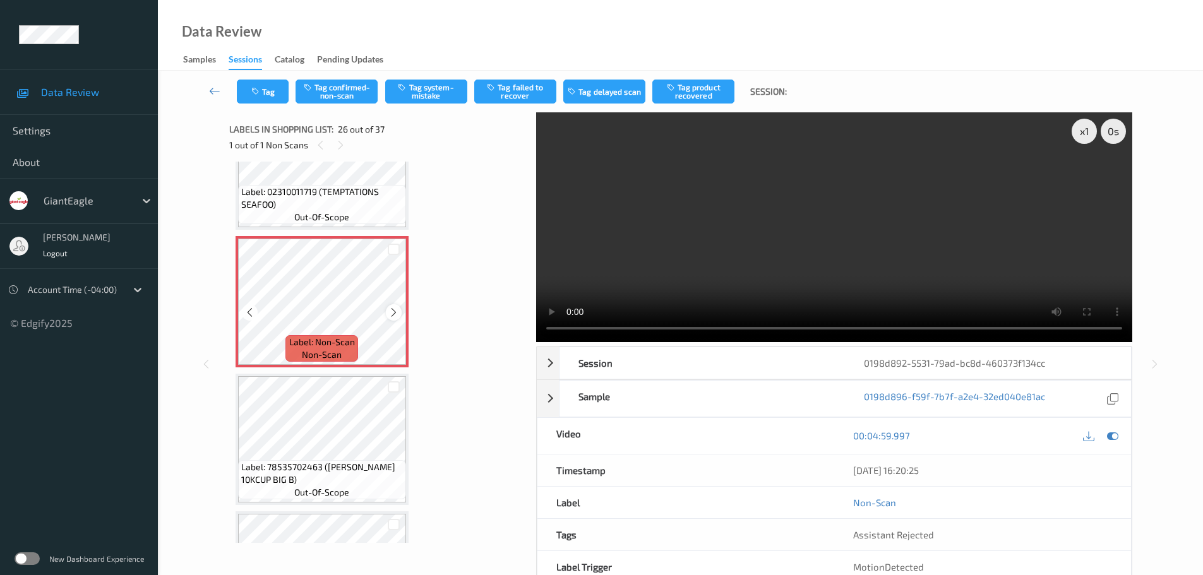
click at [386, 313] on div at bounding box center [394, 312] width 16 height 16
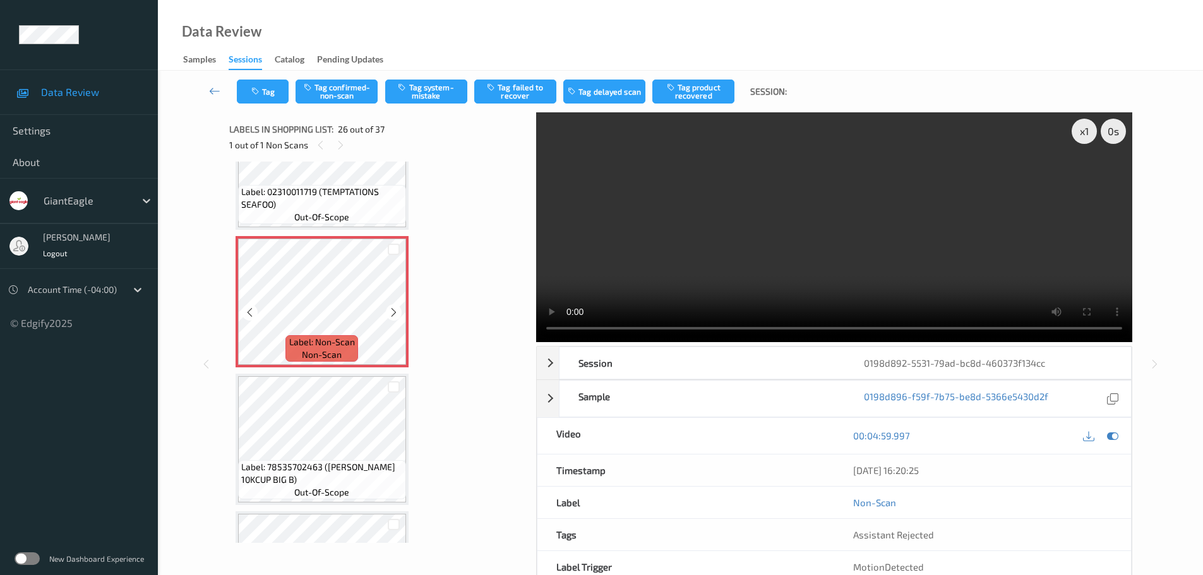
scroll to position [3247, 0]
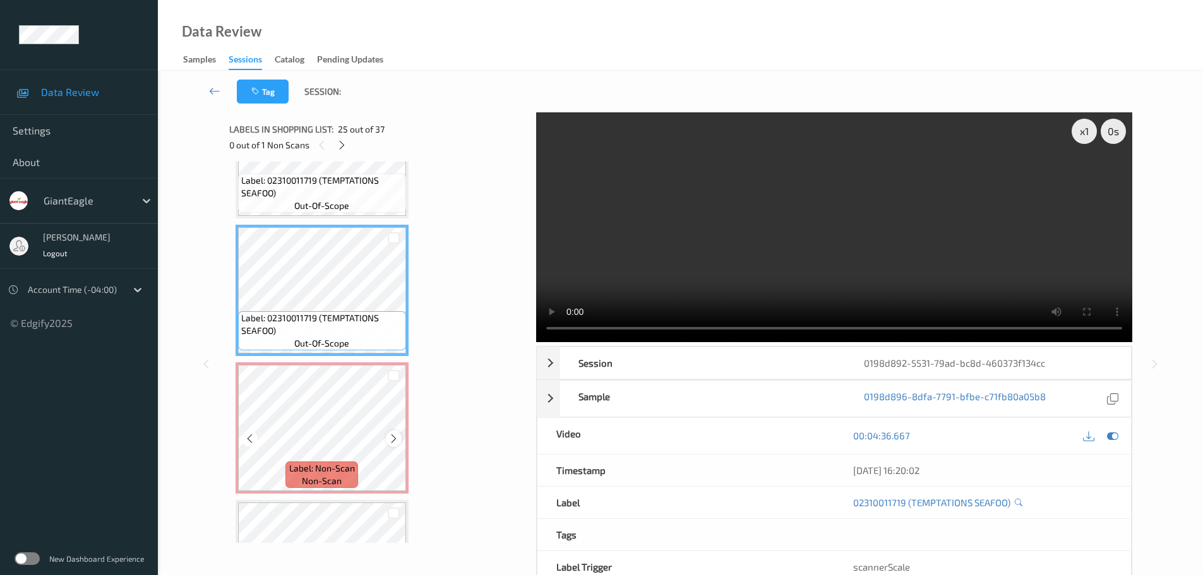
click at [393, 436] on icon at bounding box center [393, 438] width 11 height 11
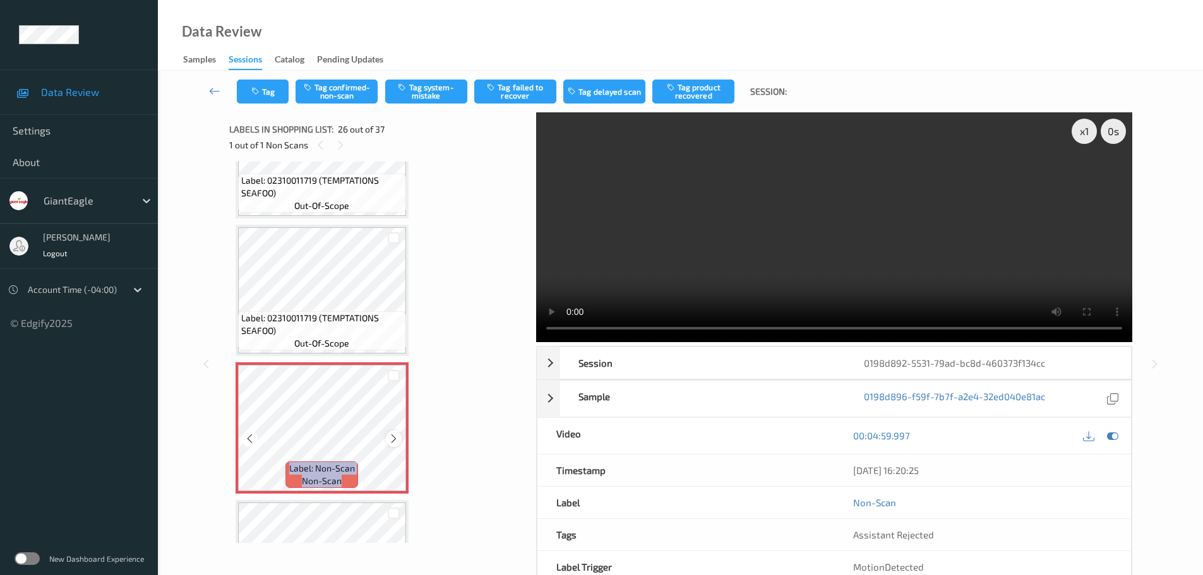
click at [392, 436] on icon at bounding box center [393, 438] width 11 height 11
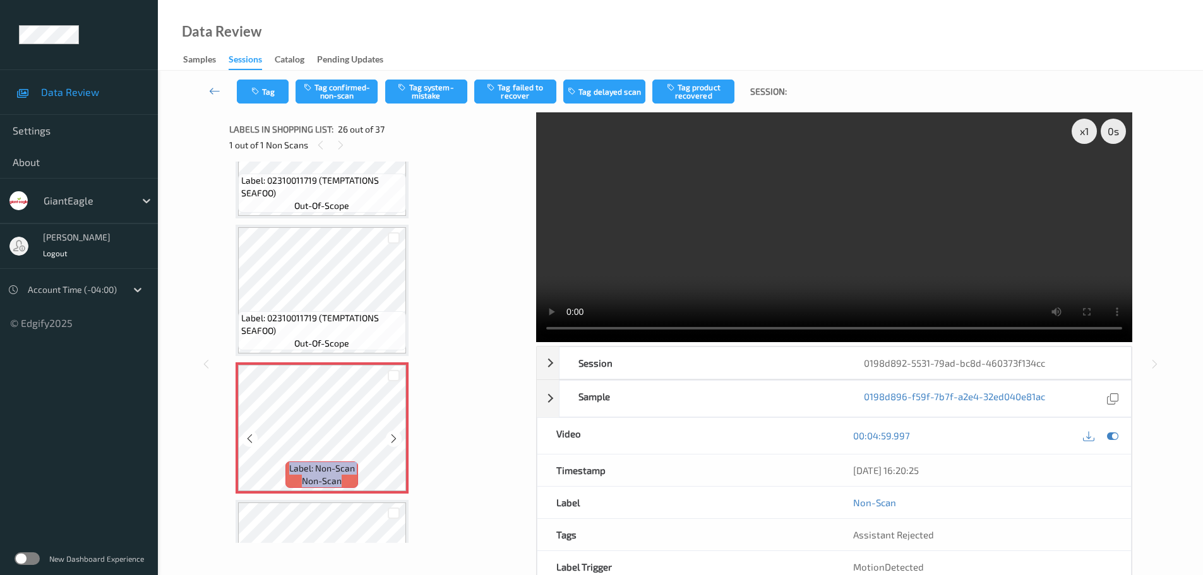
click at [392, 436] on icon at bounding box center [393, 438] width 11 height 11
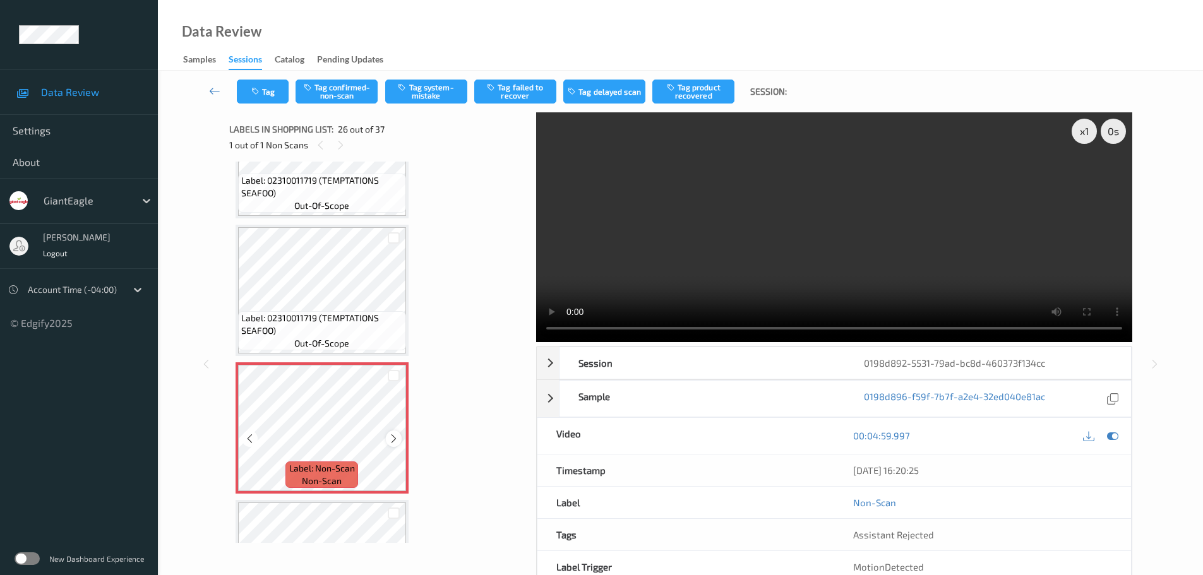
click at [390, 439] on icon at bounding box center [393, 438] width 11 height 11
click at [392, 440] on icon at bounding box center [393, 438] width 11 height 11
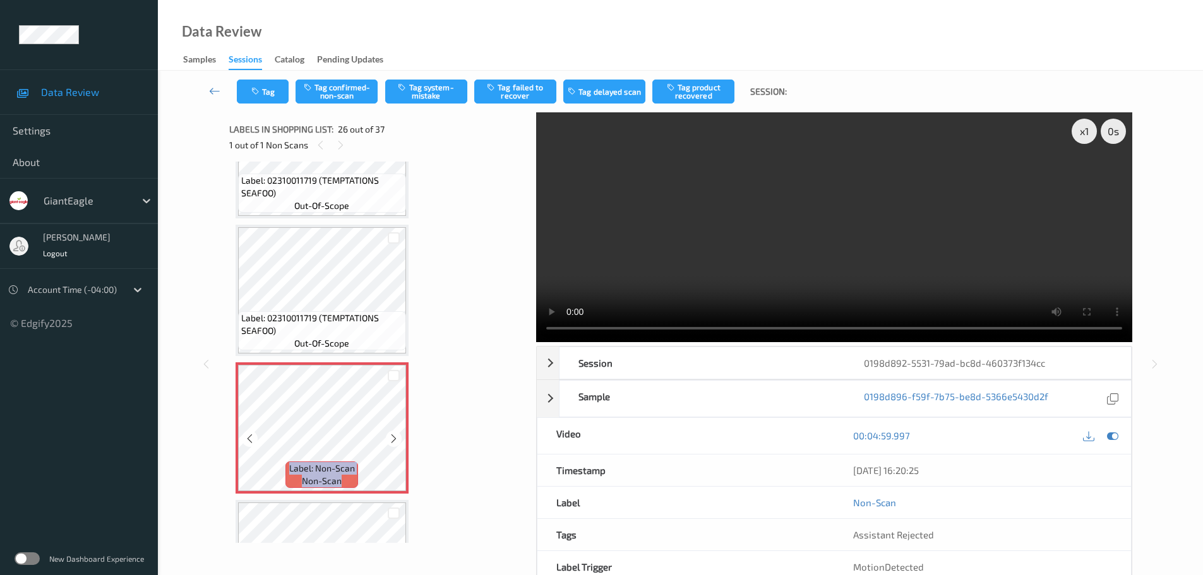
click at [392, 440] on icon at bounding box center [393, 438] width 11 height 11
click at [389, 436] on icon at bounding box center [393, 438] width 11 height 11
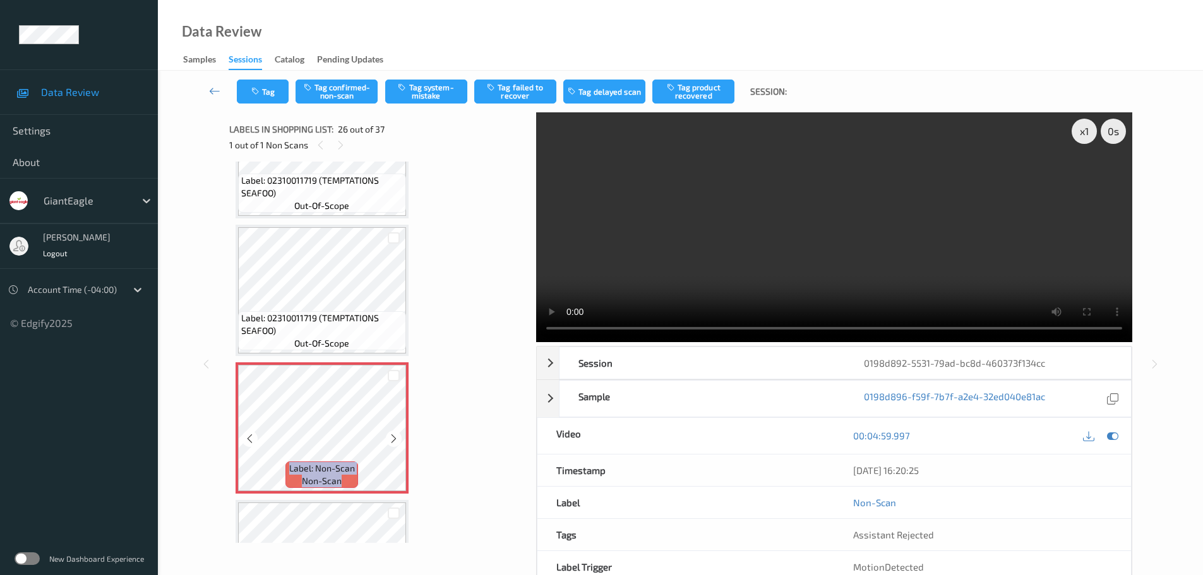
click at [389, 436] on icon at bounding box center [393, 438] width 11 height 11
click at [438, 105] on div "Tag Tag confirmed-non-scan Tag system-mistake Tag failed to recover Tag delayed…" at bounding box center [680, 92] width 993 height 42
click at [439, 96] on button "Tag system-mistake" at bounding box center [426, 92] width 82 height 24
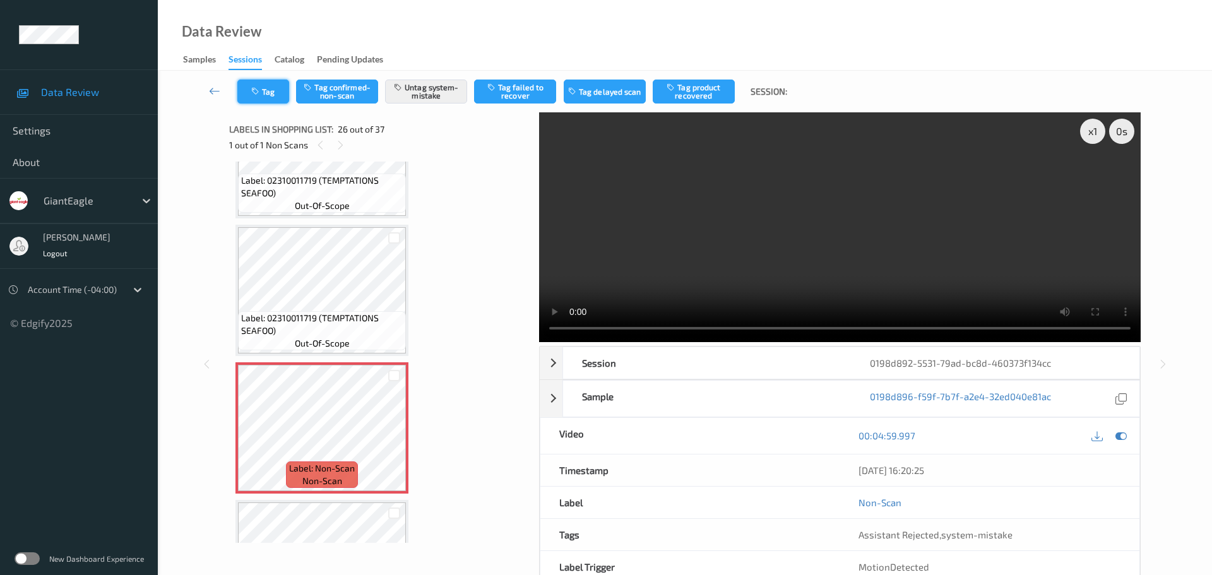
click at [263, 95] on button "Tag" at bounding box center [263, 92] width 52 height 24
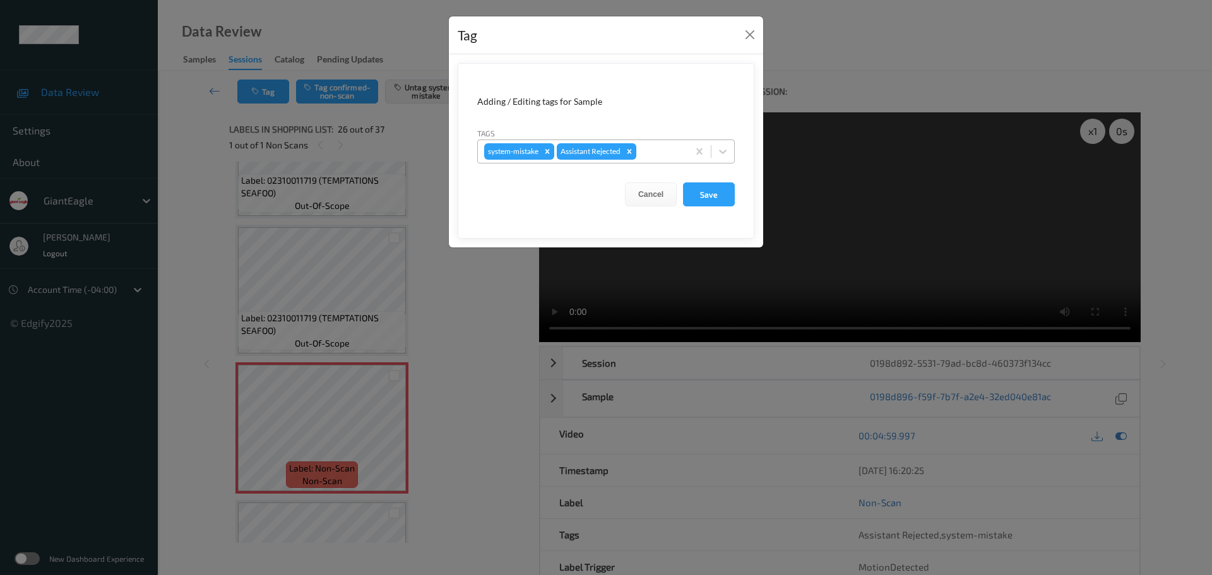
click at [656, 156] on div at bounding box center [660, 151] width 43 height 15
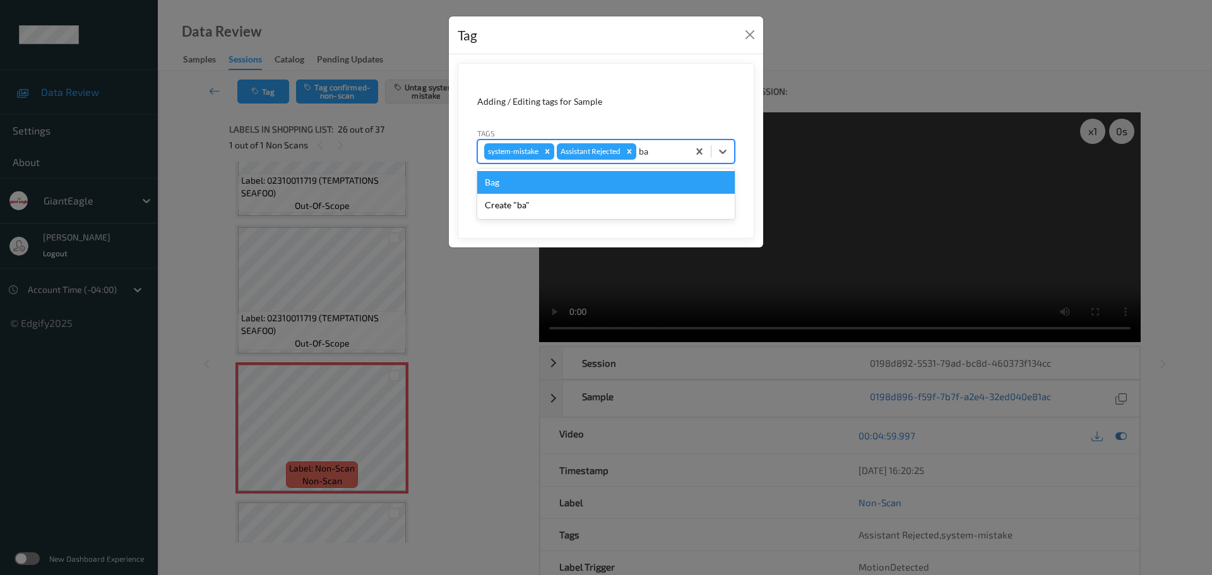
type input "bag"
click at [623, 177] on div "Bag" at bounding box center [606, 182] width 258 height 23
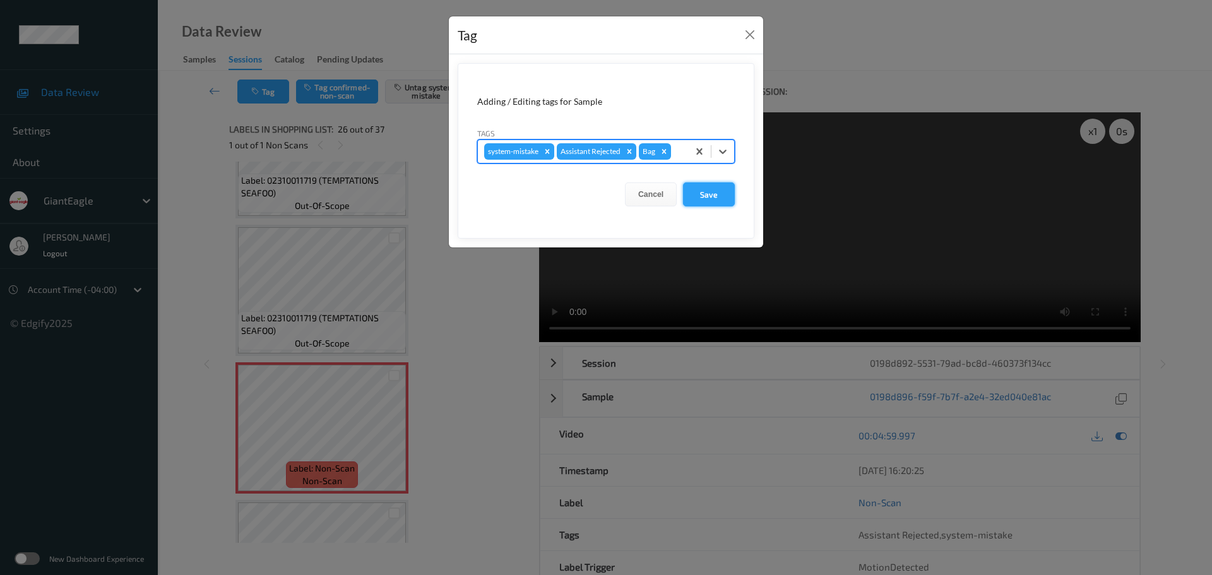
click at [709, 196] on button "Save" at bounding box center [709, 194] width 52 height 24
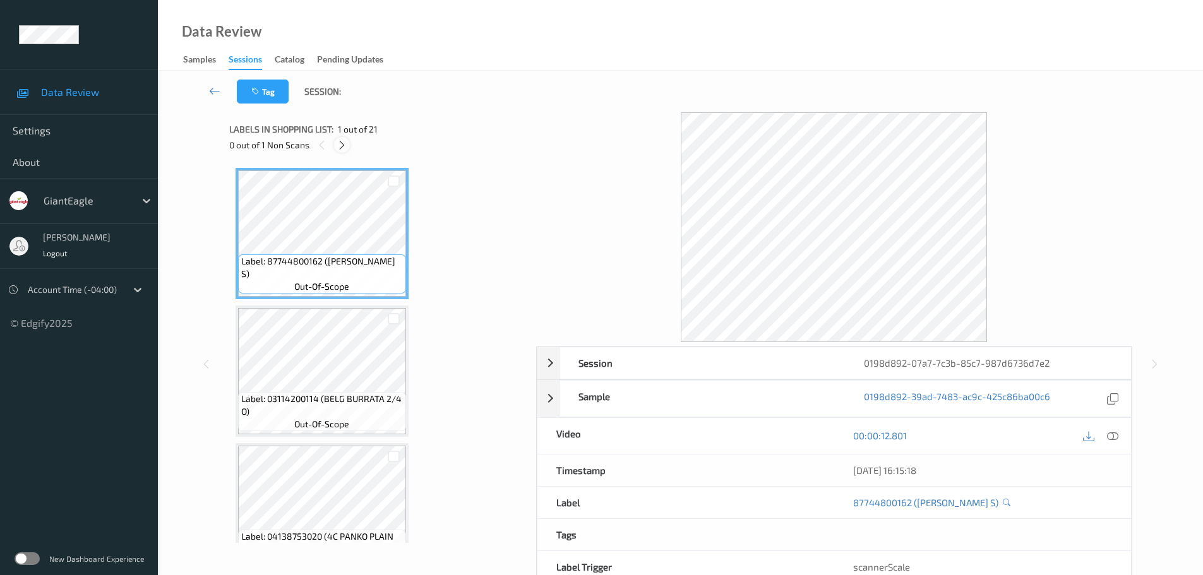
click at [340, 150] on icon at bounding box center [342, 145] width 11 height 11
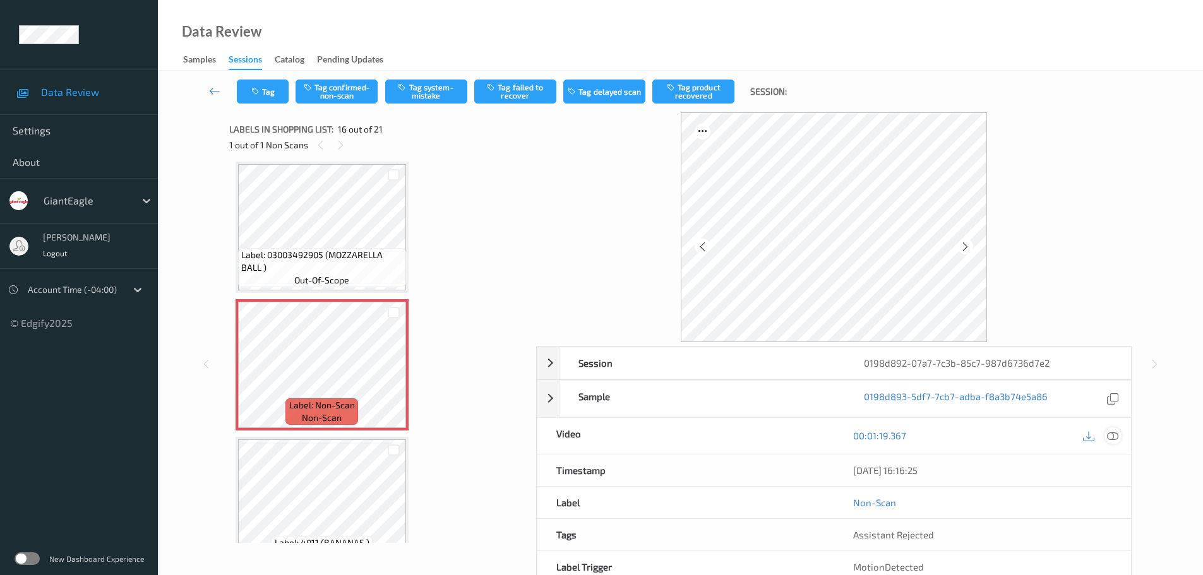
click at [1110, 438] on icon at bounding box center [1112, 435] width 11 height 11
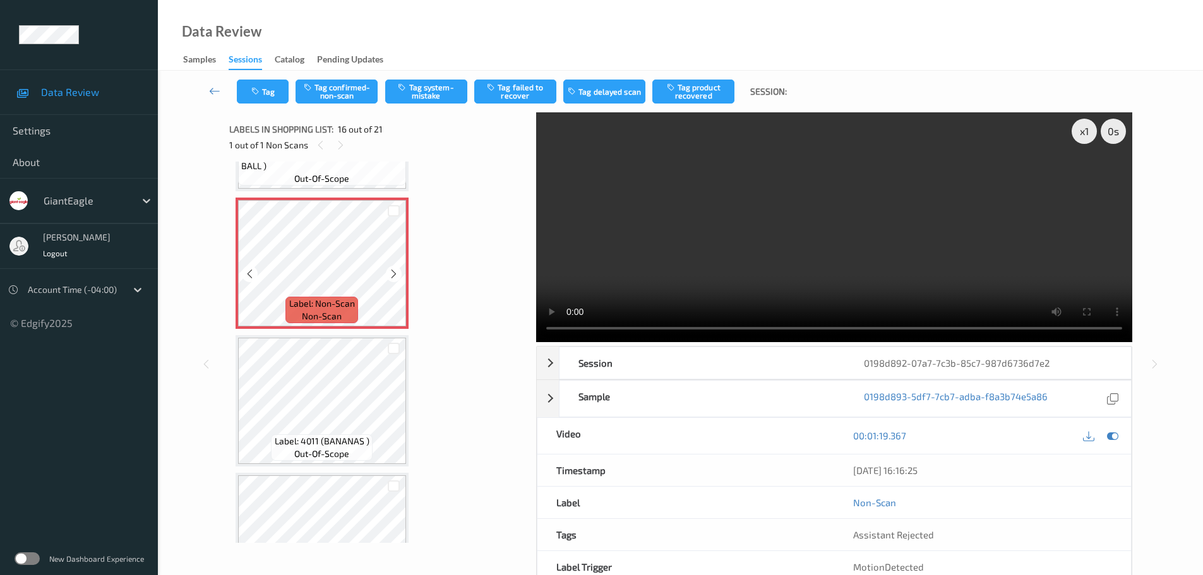
scroll to position [2010, 0]
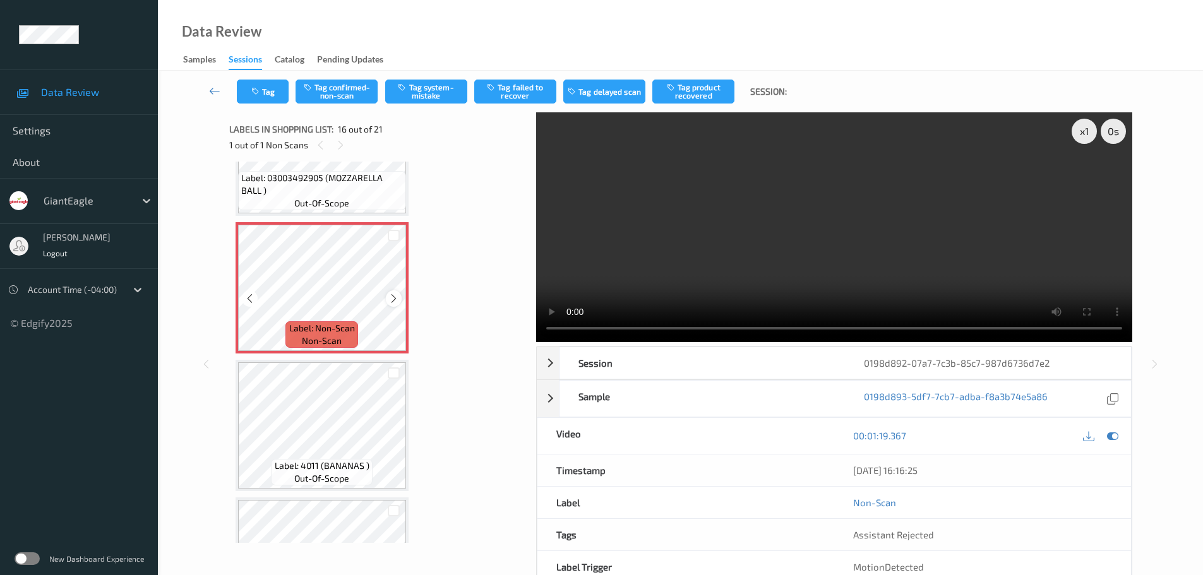
click at [394, 291] on div at bounding box center [394, 298] width 16 height 16
click at [394, 292] on div at bounding box center [394, 298] width 16 height 16
click at [395, 297] on icon at bounding box center [393, 298] width 11 height 11
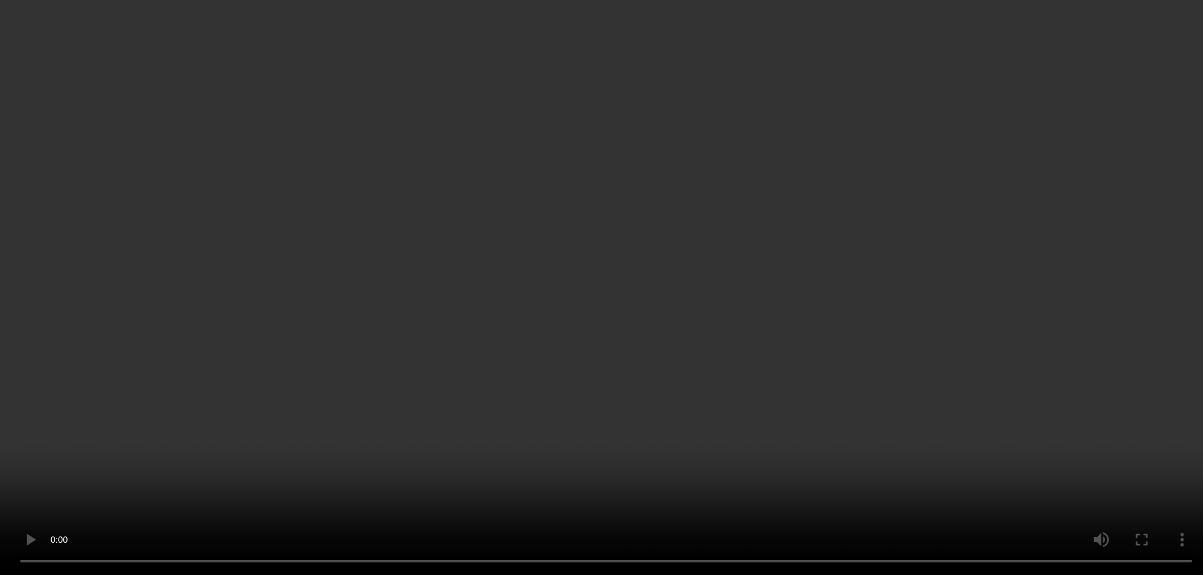
scroll to position [1947, 0]
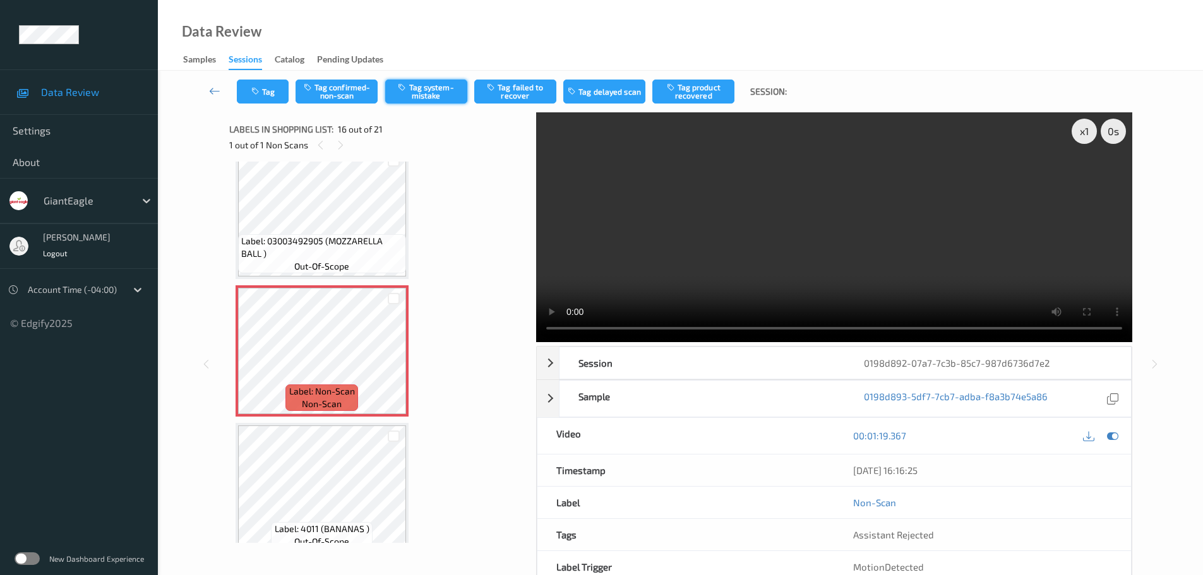
click at [440, 90] on button "Tag system-mistake" at bounding box center [426, 92] width 82 height 24
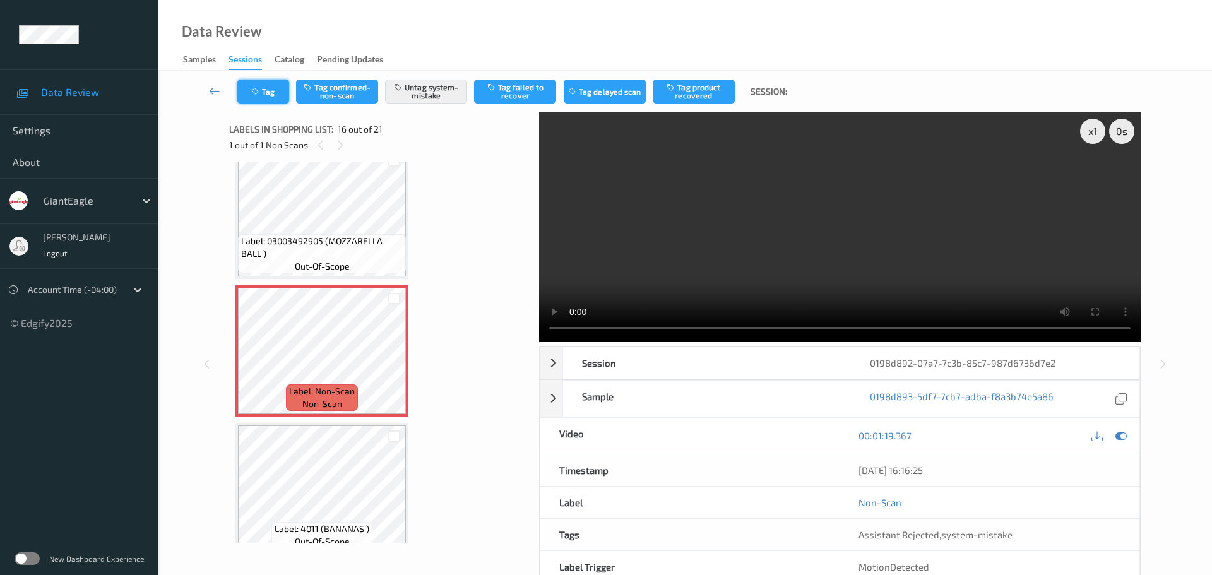
click at [271, 91] on button "Tag" at bounding box center [263, 92] width 52 height 24
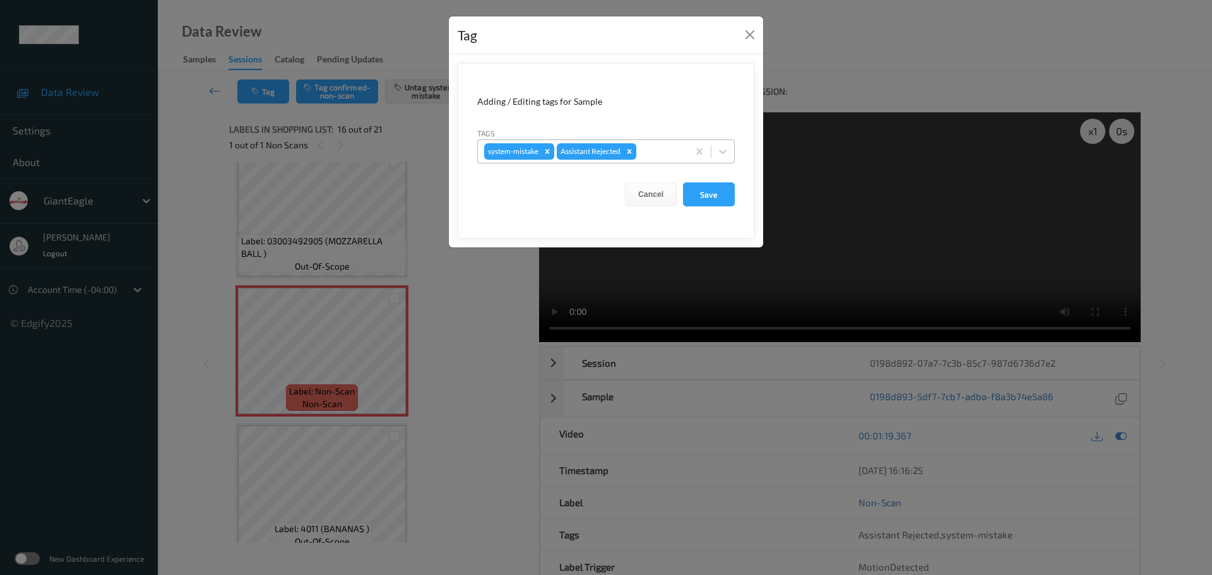
click at [660, 156] on div at bounding box center [660, 151] width 43 height 15
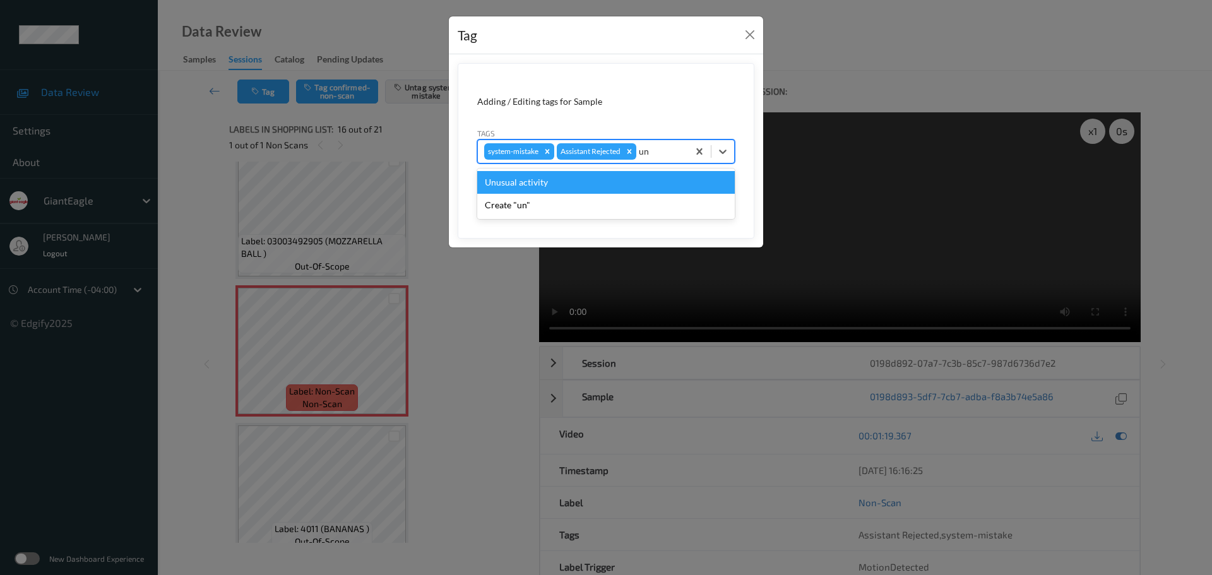
type input "unu"
drag, startPoint x: 540, startPoint y: 181, endPoint x: 560, endPoint y: 189, distance: 21.0
click at [540, 182] on div "Unusual activity" at bounding box center [606, 182] width 258 height 23
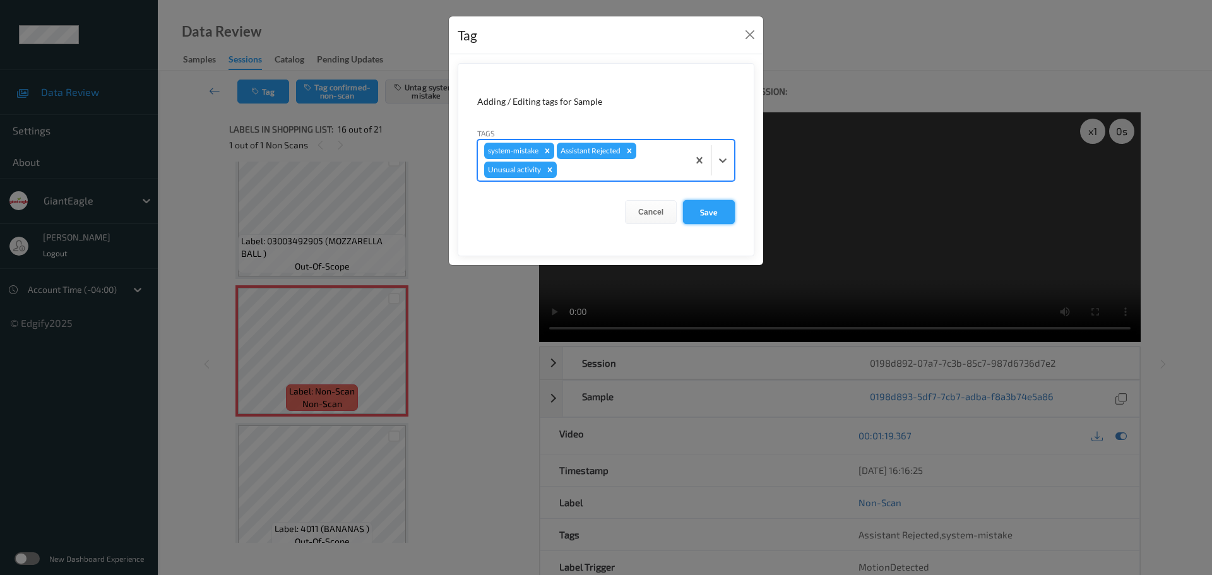
click at [707, 212] on button "Save" at bounding box center [709, 212] width 52 height 24
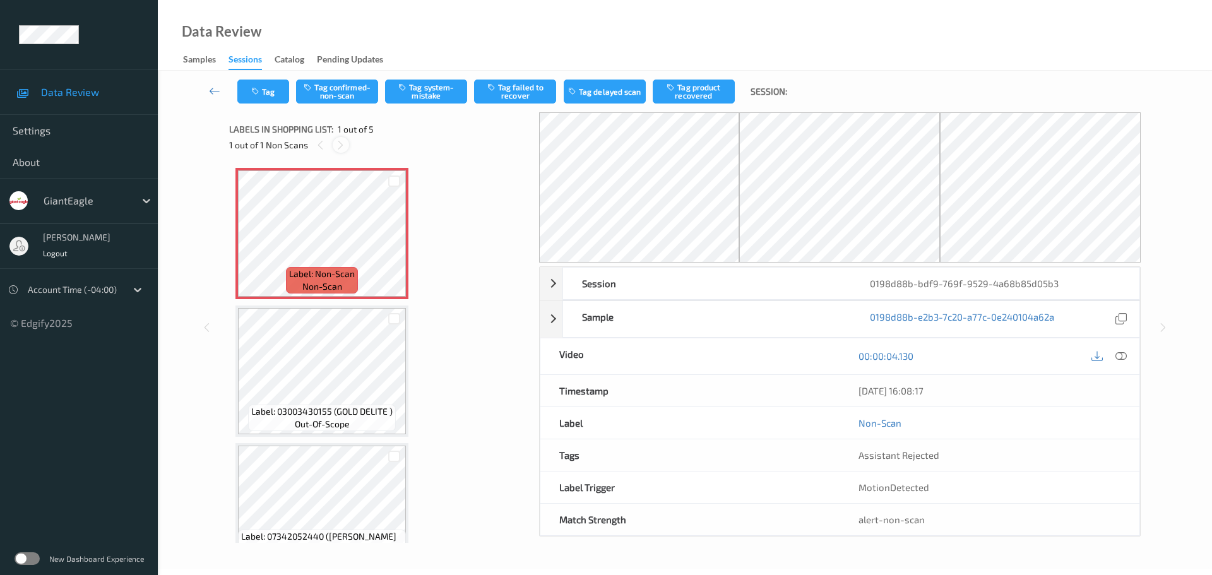
click at [342, 146] on icon at bounding box center [340, 145] width 11 height 11
click at [1116, 356] on div at bounding box center [1121, 356] width 17 height 17
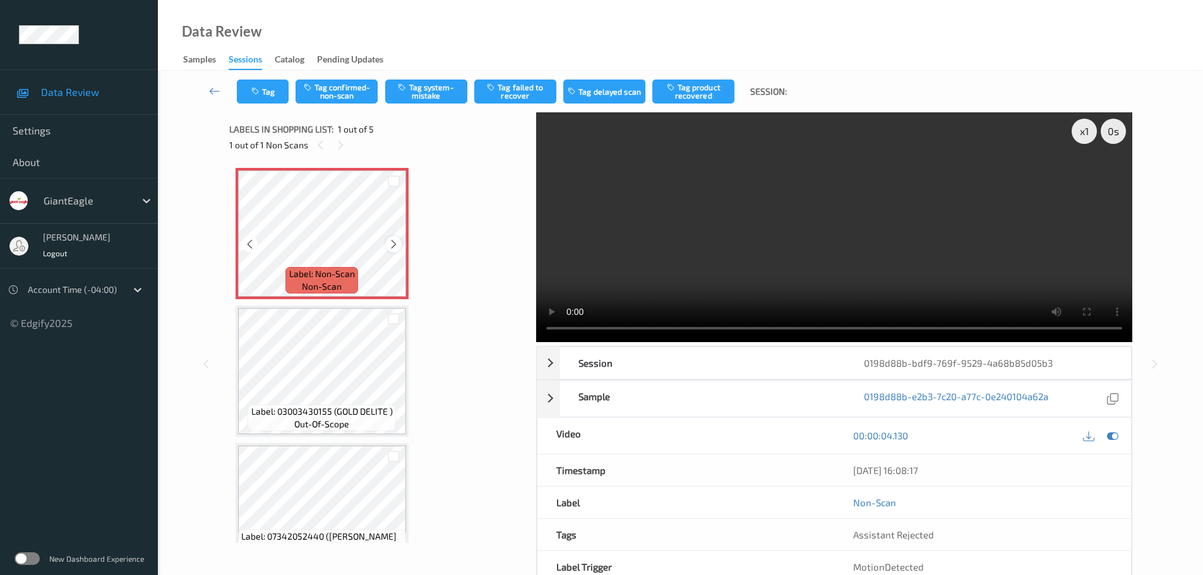
click at [393, 245] on icon at bounding box center [393, 244] width 11 height 11
click at [438, 99] on button "Tag system-mistake" at bounding box center [426, 92] width 82 height 24
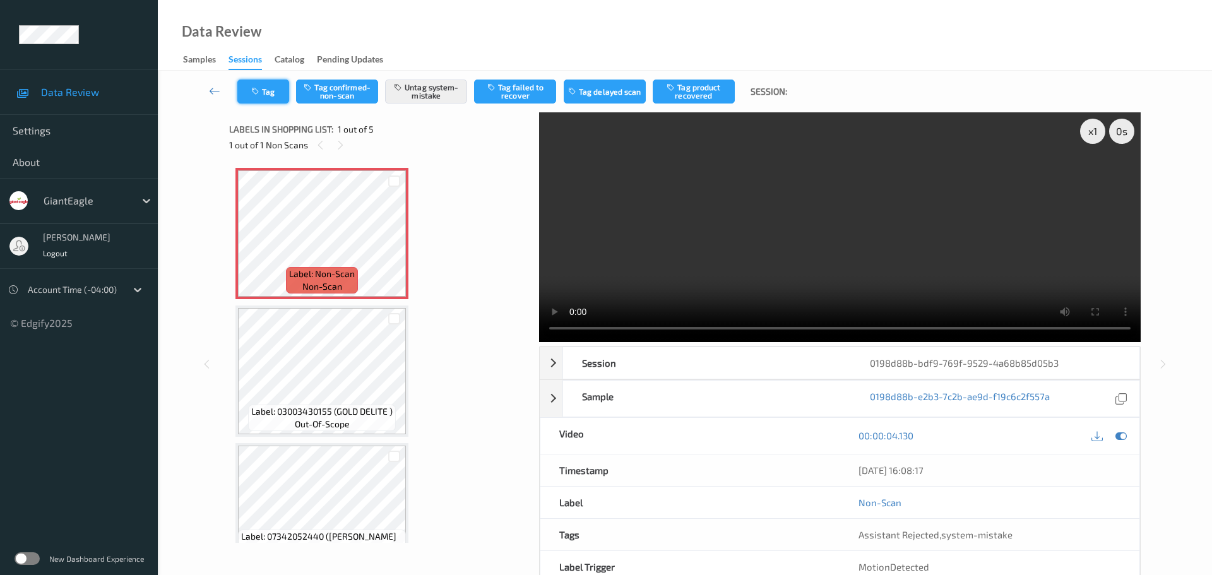
click at [264, 100] on button "Tag" at bounding box center [263, 92] width 52 height 24
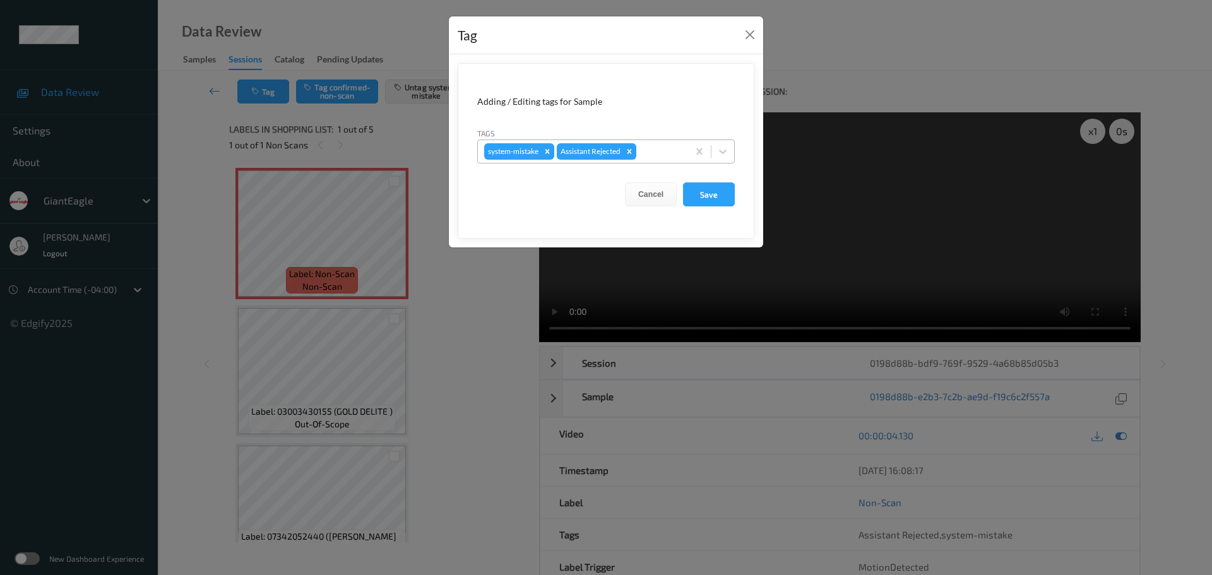
click at [650, 158] on div at bounding box center [660, 151] width 43 height 15
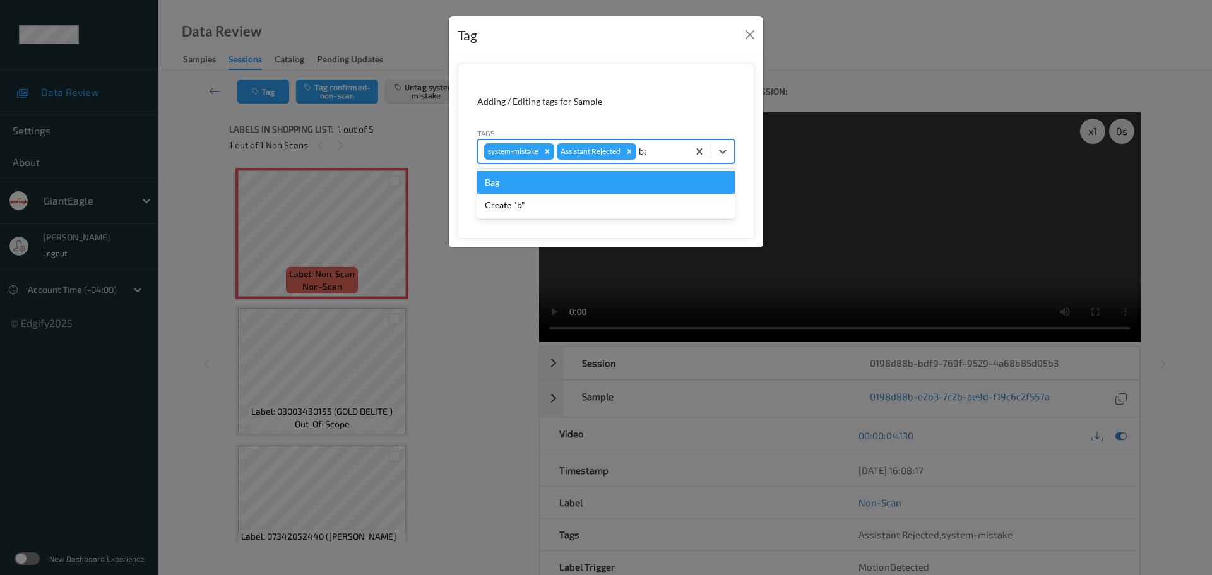
type input "bag"
click at [587, 181] on div "Bag" at bounding box center [606, 182] width 258 height 23
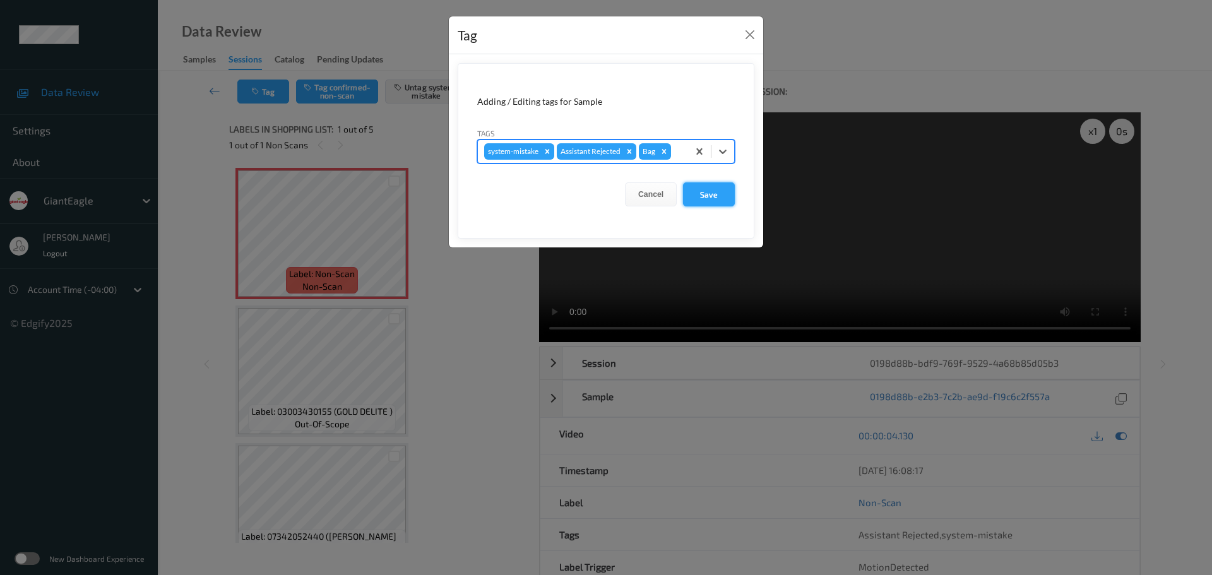
click at [719, 195] on button "Save" at bounding box center [709, 194] width 52 height 24
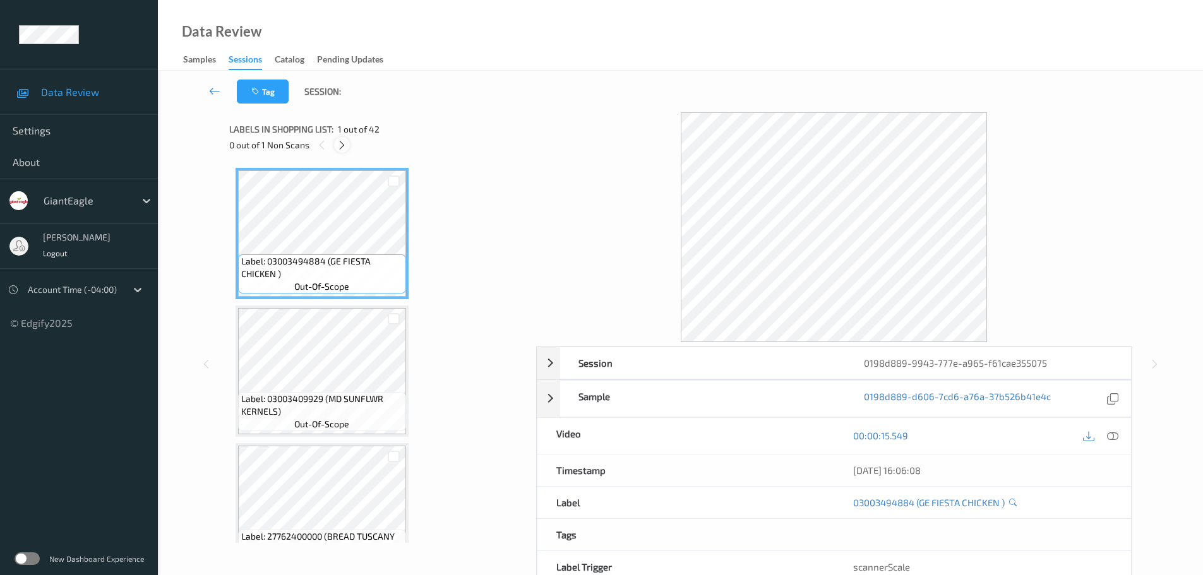
click at [341, 148] on icon at bounding box center [342, 145] width 11 height 11
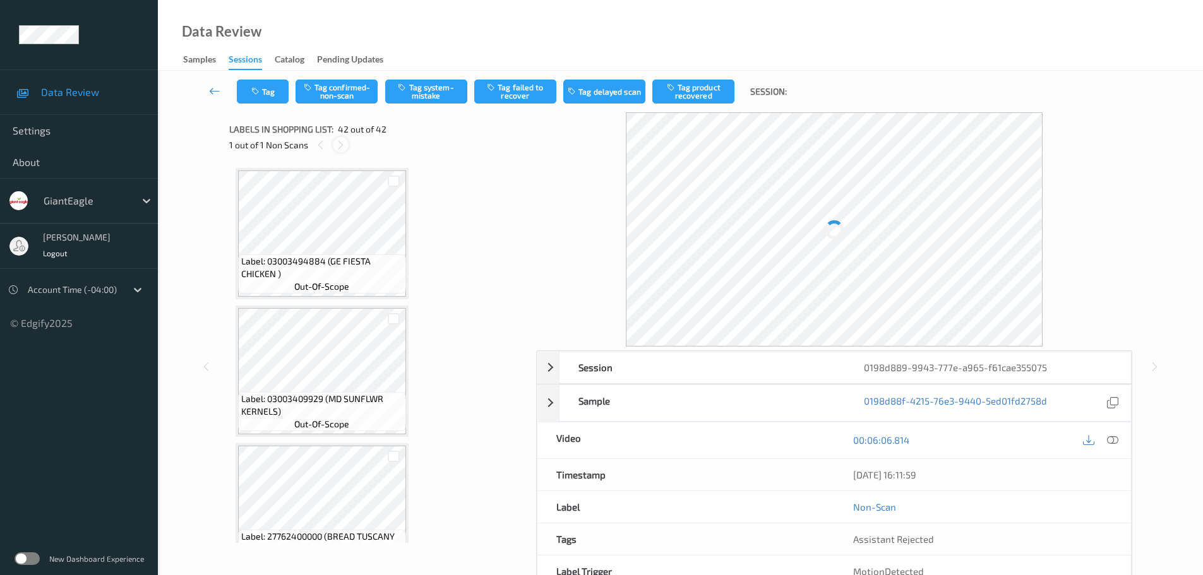
scroll to position [5406, 0]
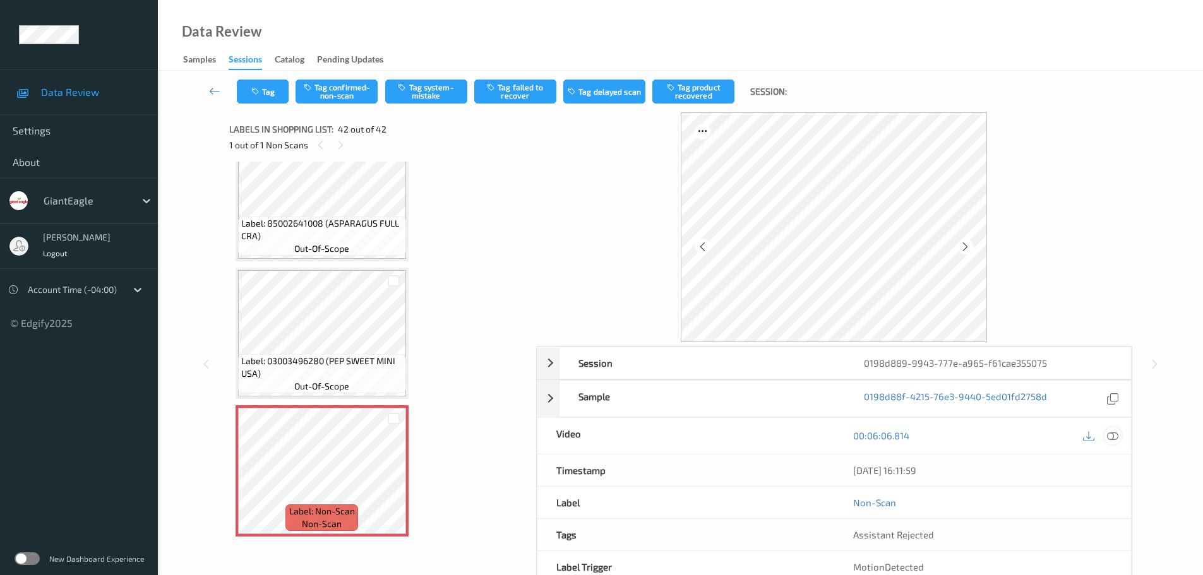
click at [1111, 438] on icon at bounding box center [1112, 435] width 11 height 11
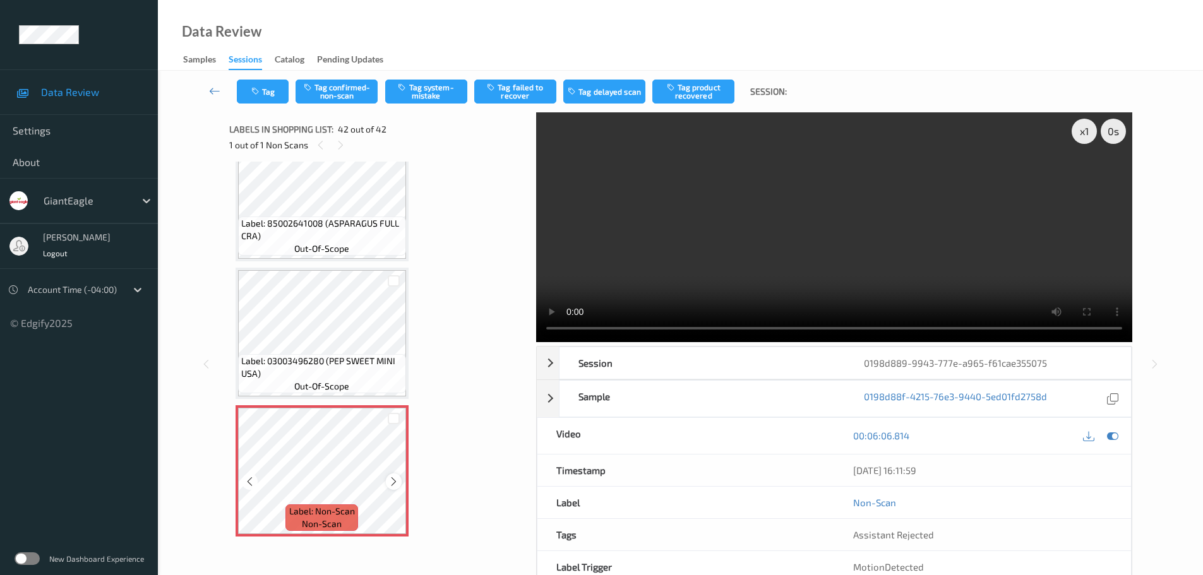
click at [395, 479] on icon at bounding box center [393, 481] width 11 height 11
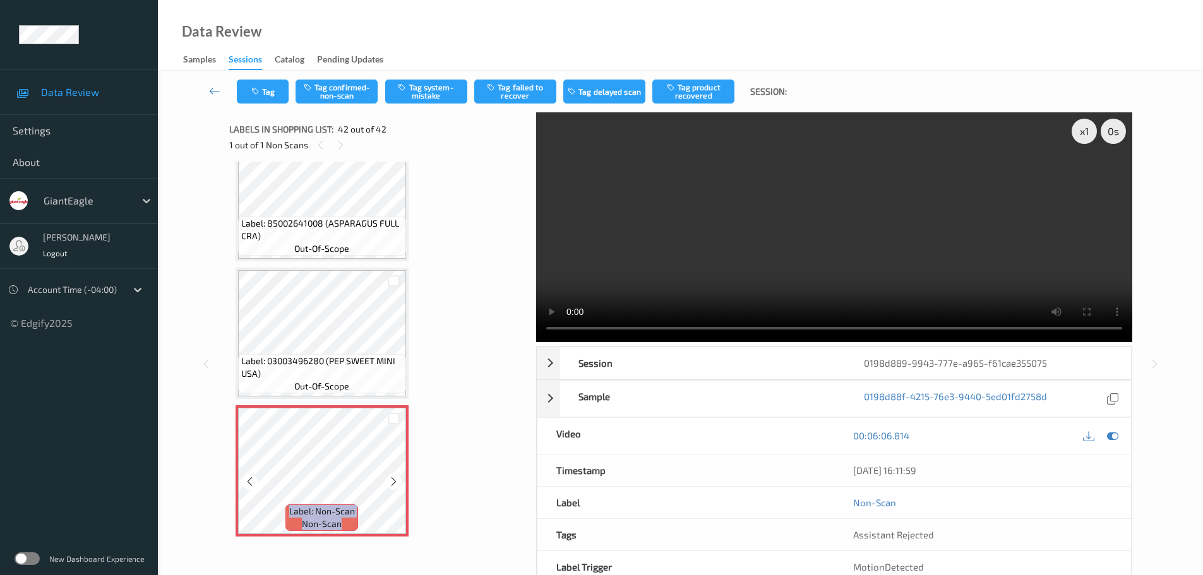
click at [395, 479] on icon at bounding box center [393, 481] width 11 height 11
click at [394, 485] on icon at bounding box center [393, 481] width 11 height 11
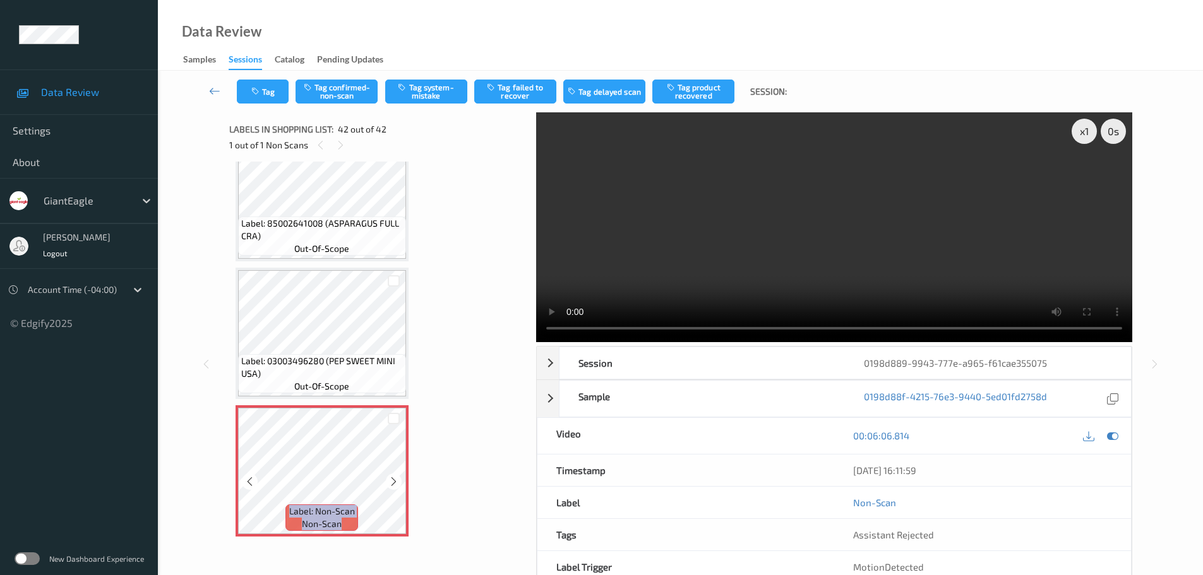
click at [394, 485] on icon at bounding box center [393, 481] width 11 height 11
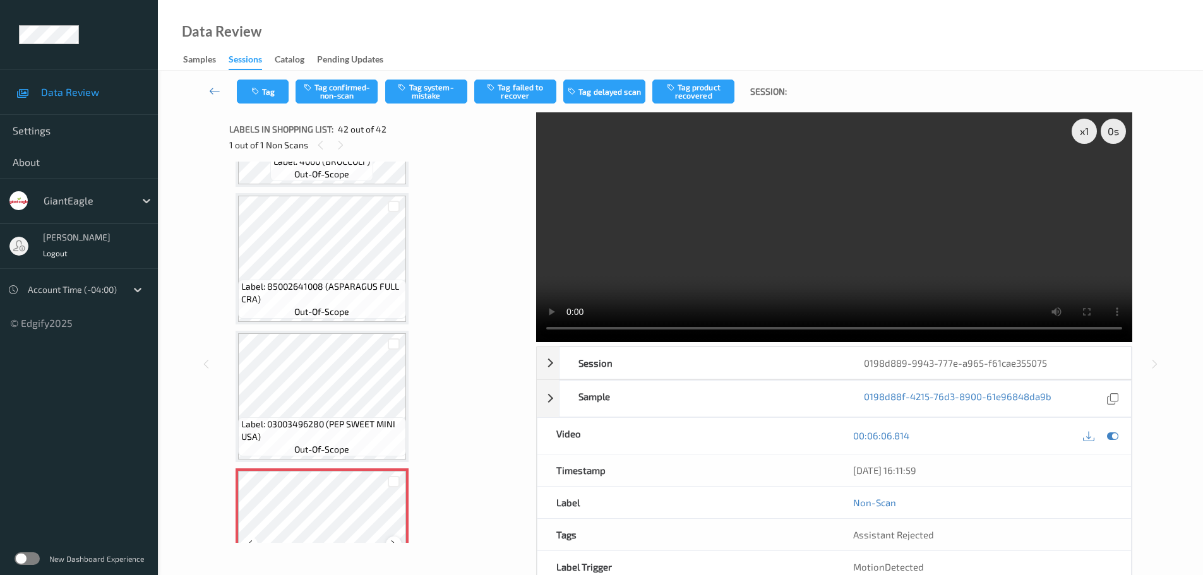
scroll to position [5280, 0]
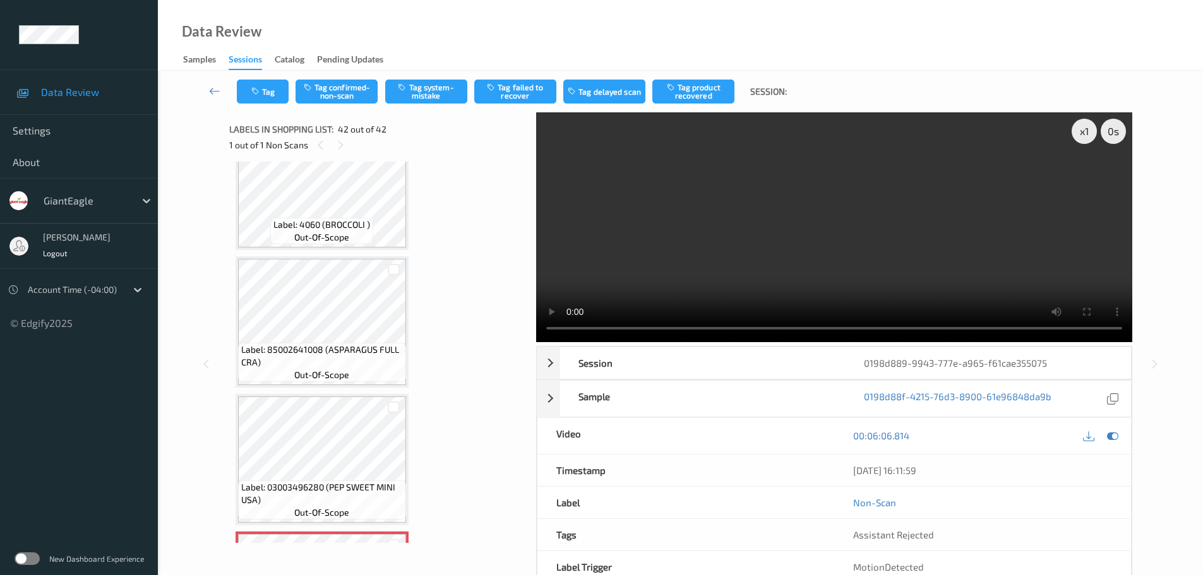
click at [354, 360] on span "Label: 85002641008 (ASPARAGUS FULL CRA)" at bounding box center [322, 355] width 162 height 25
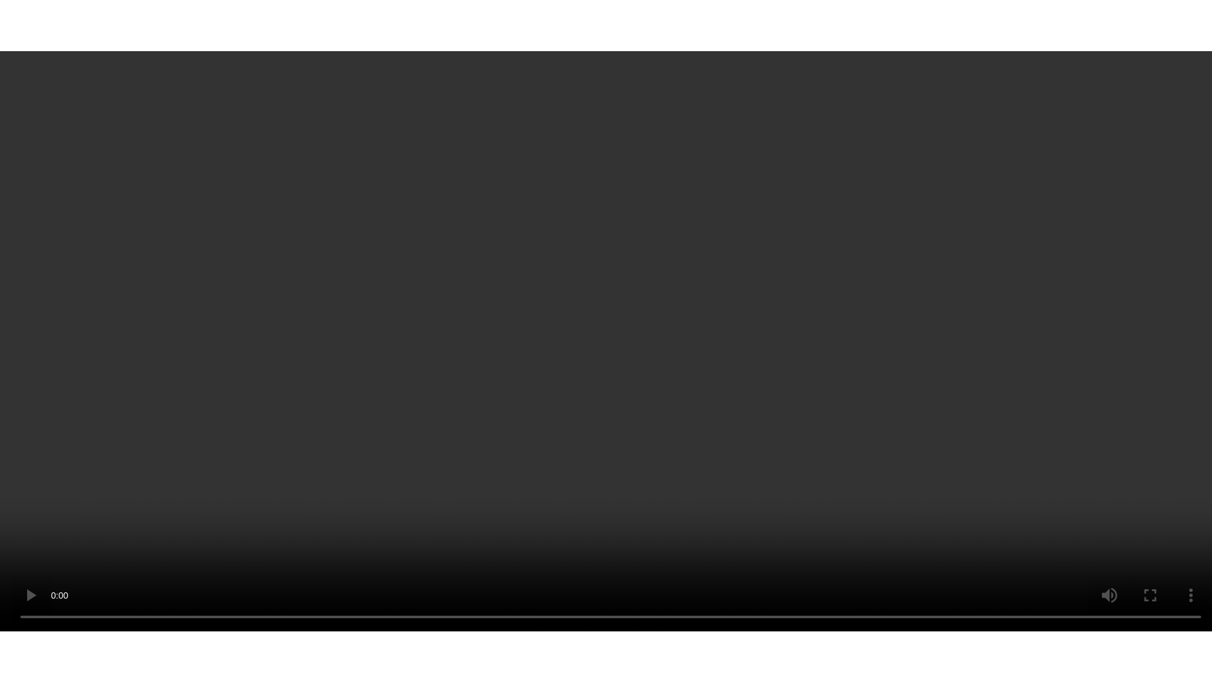
scroll to position [5406, 0]
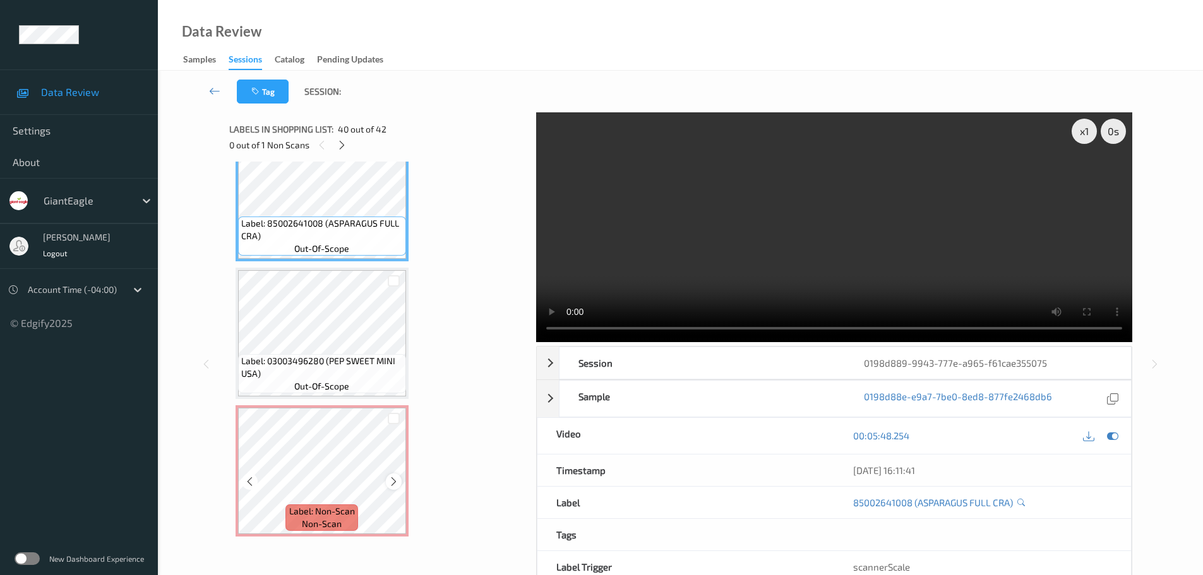
click at [388, 484] on div at bounding box center [394, 482] width 16 height 16
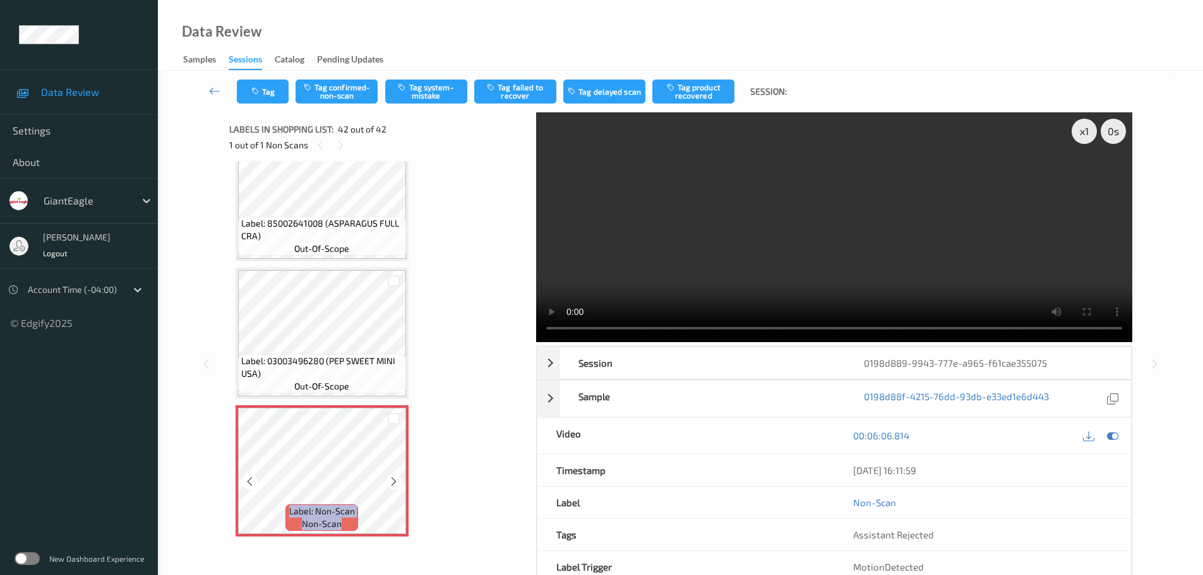
click at [388, 484] on div at bounding box center [394, 482] width 16 height 16
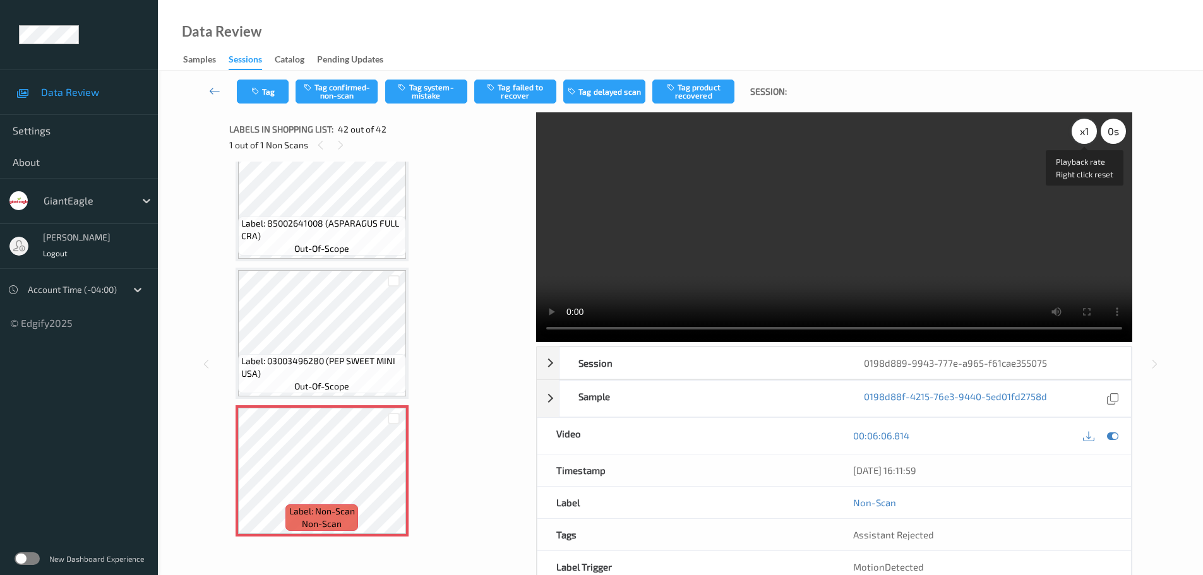
click at [1081, 136] on div "x 1" at bounding box center [1083, 131] width 25 height 25
click at [1081, 136] on div "x 2" at bounding box center [1083, 131] width 25 height 25
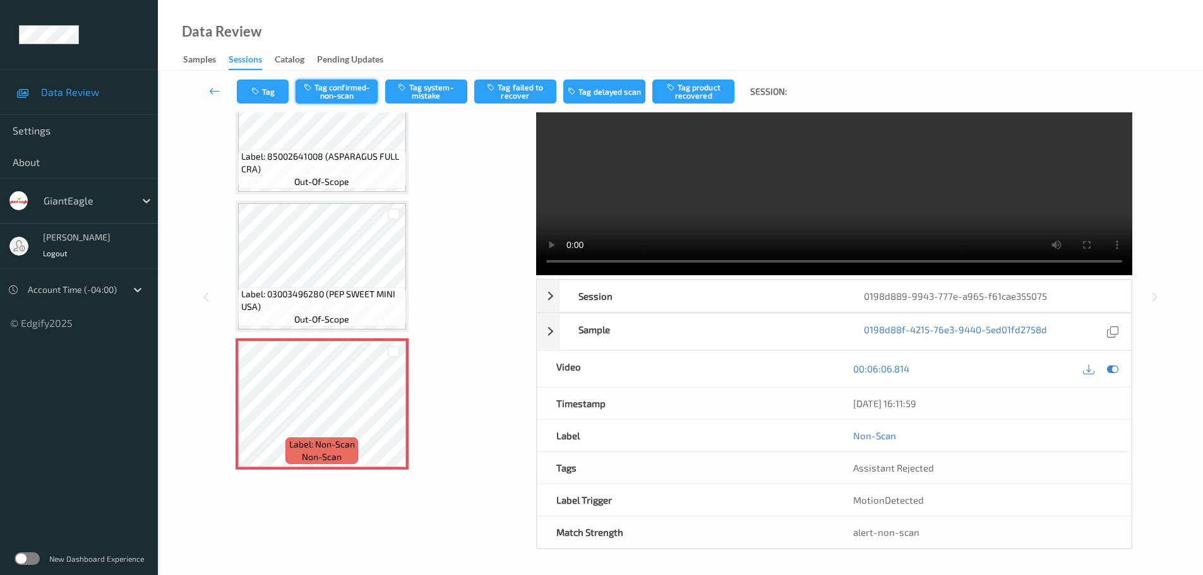
click at [338, 93] on button "Tag confirmed-non-scan" at bounding box center [336, 92] width 82 height 24
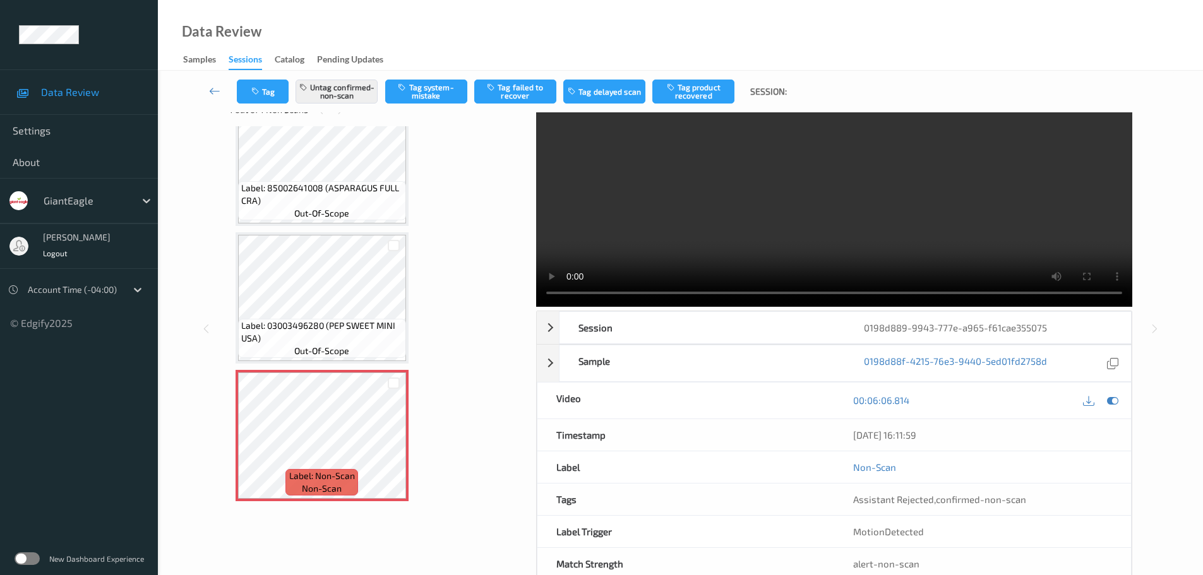
scroll to position [67, 0]
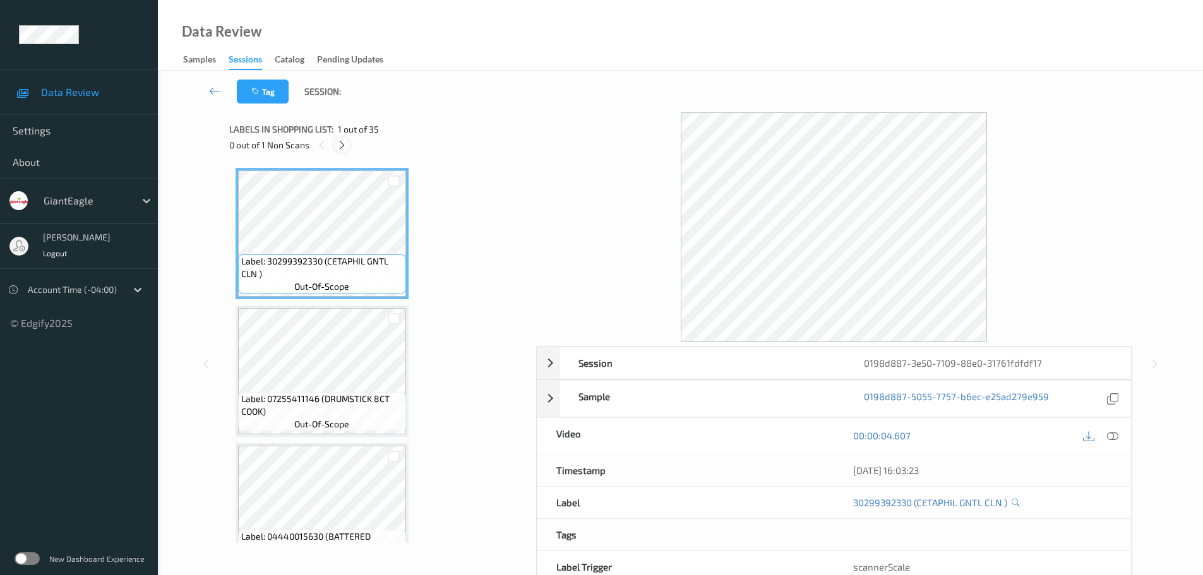
click at [338, 146] on div at bounding box center [342, 145] width 16 height 16
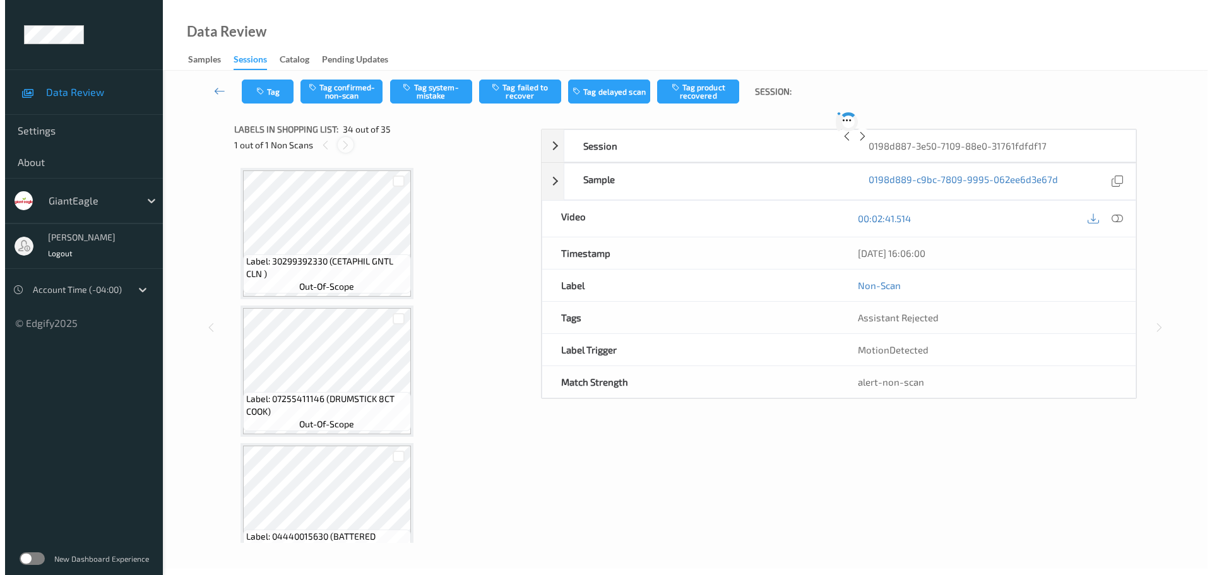
scroll to position [4411, 0]
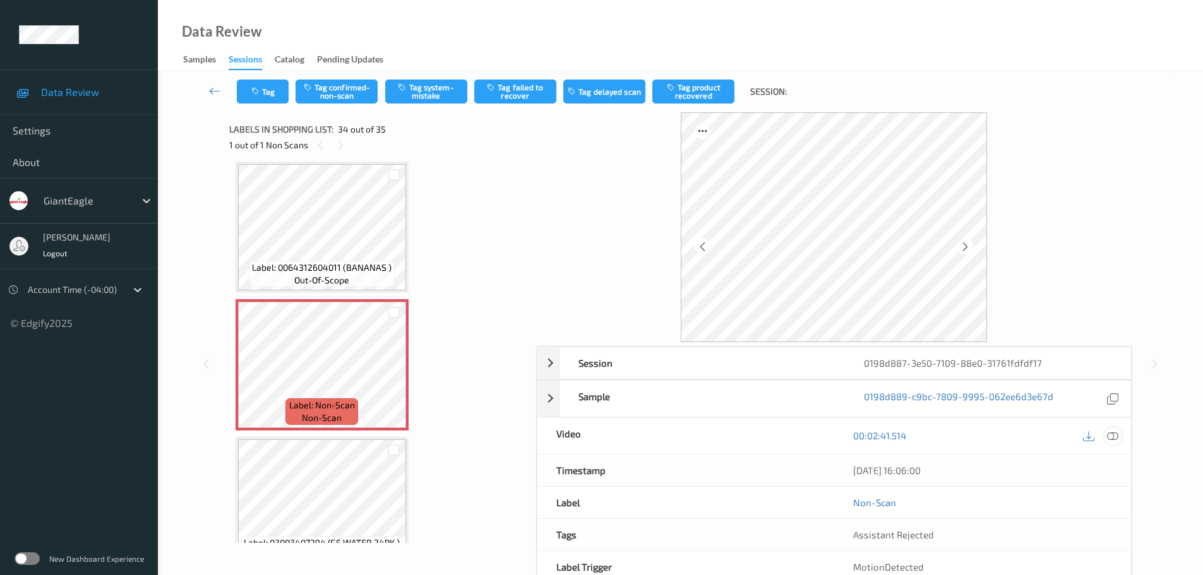
click at [1107, 435] on icon at bounding box center [1112, 435] width 11 height 11
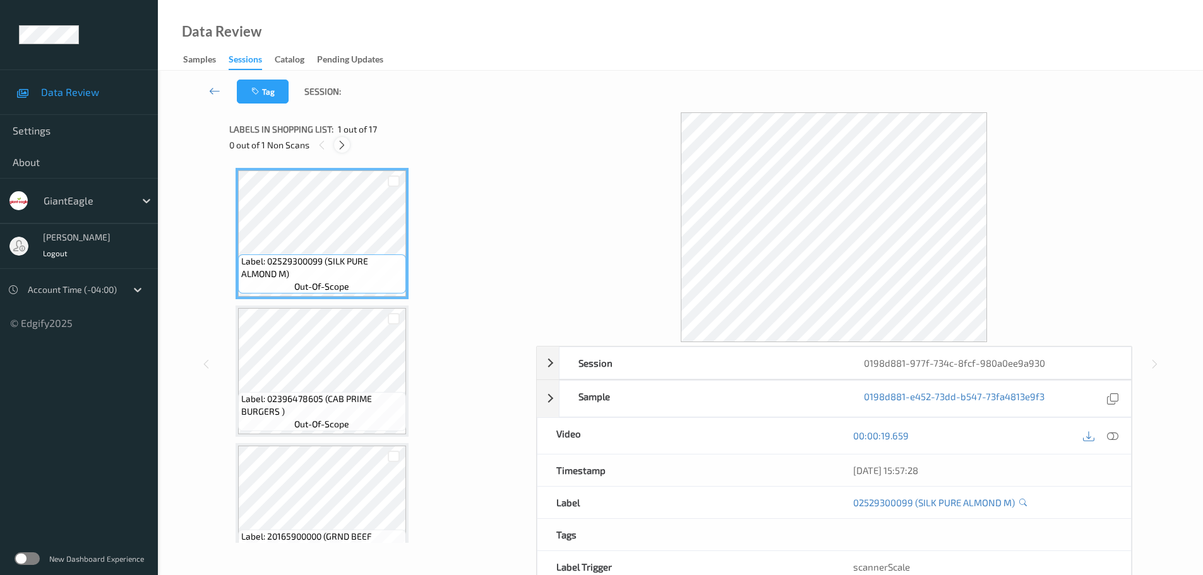
click at [345, 144] on icon at bounding box center [342, 145] width 11 height 11
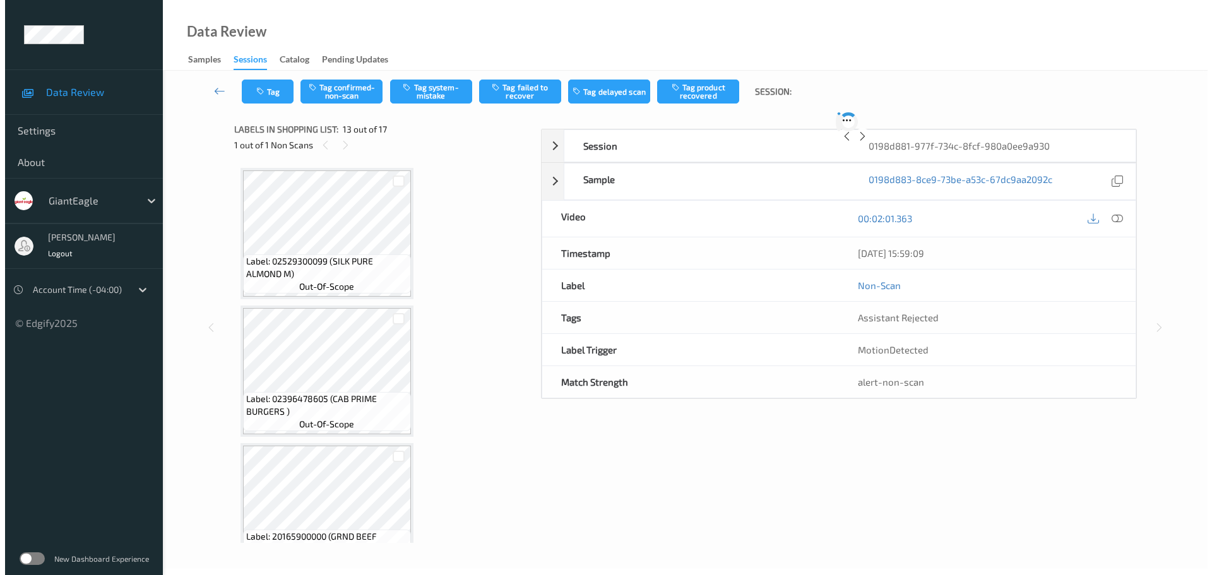
scroll to position [1520, 0]
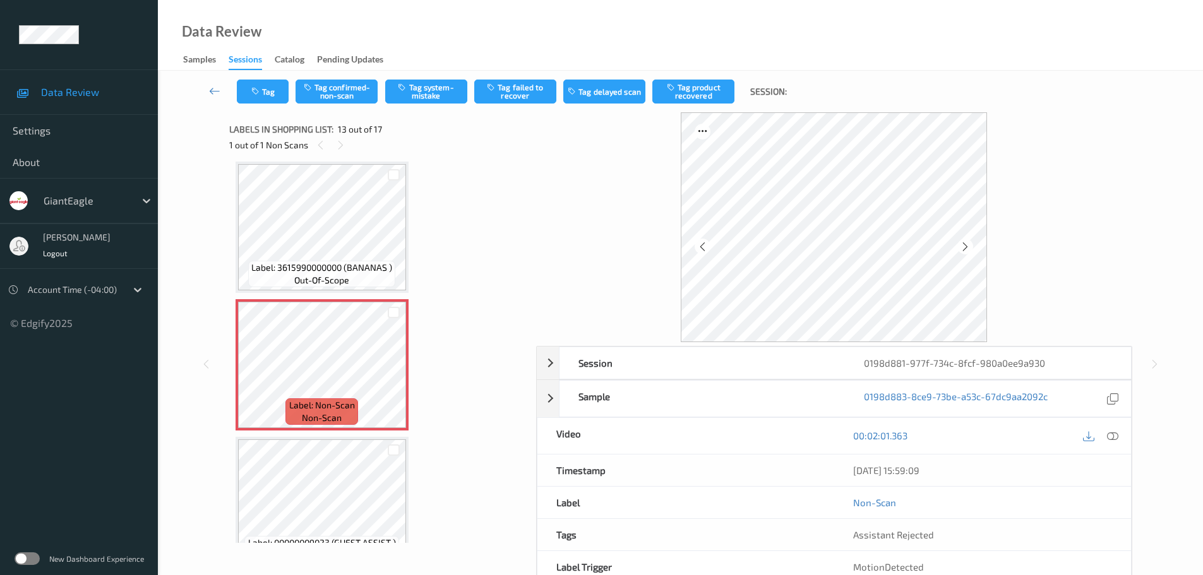
drag, startPoint x: 1109, startPoint y: 434, endPoint x: 1008, endPoint y: 330, distance: 145.1
click at [1109, 434] on icon at bounding box center [1112, 435] width 11 height 11
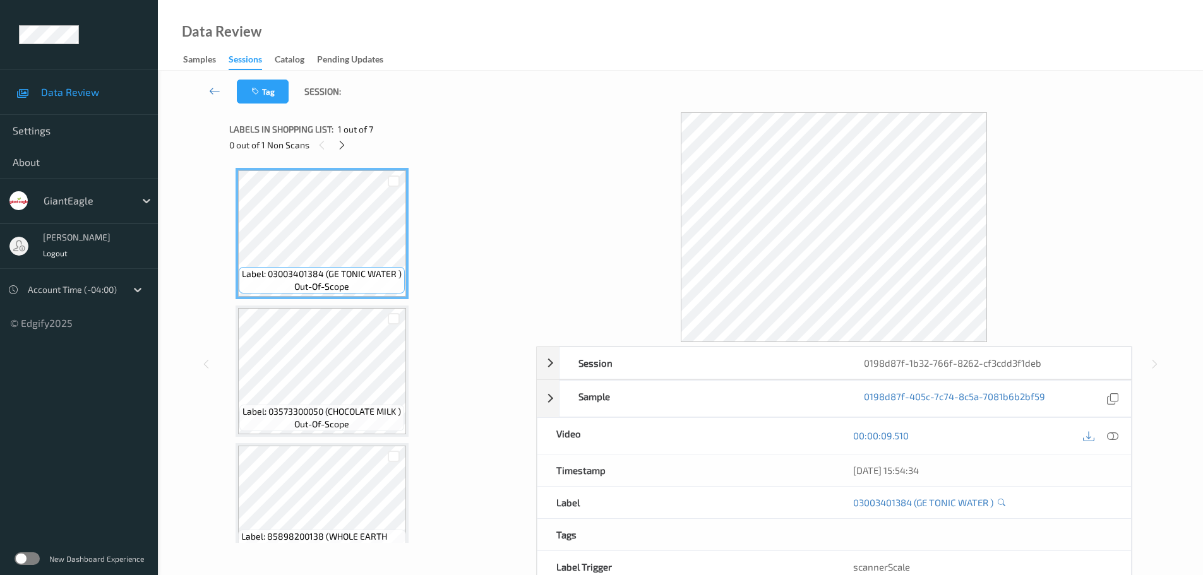
drag, startPoint x: 340, startPoint y: 147, endPoint x: 347, endPoint y: 156, distance: 11.2
click at [337, 147] on icon at bounding box center [342, 145] width 11 height 11
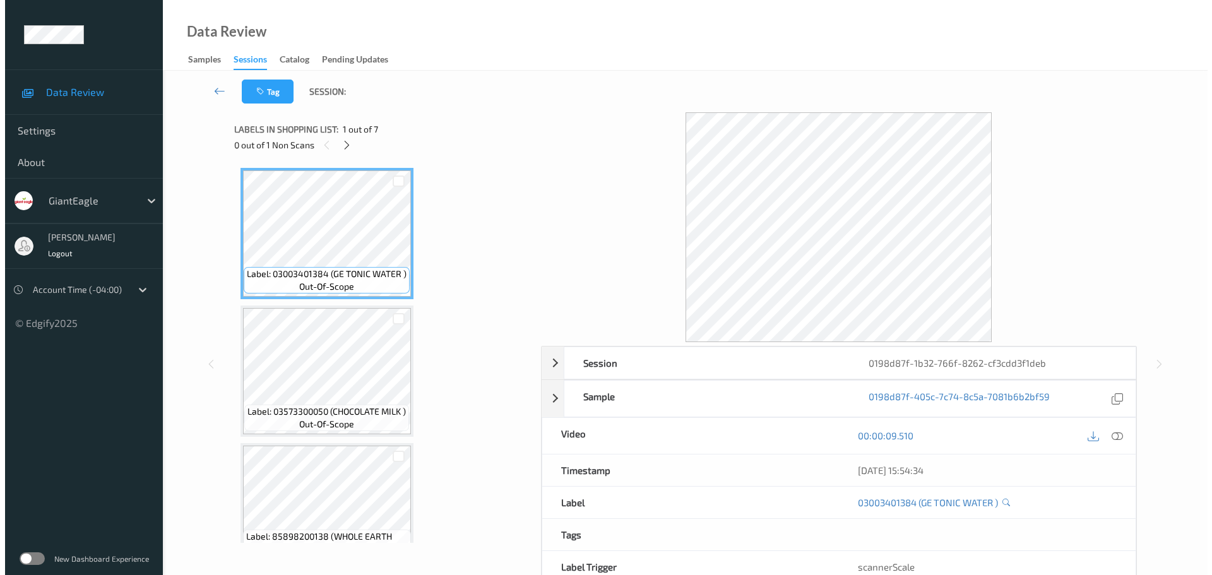
scroll to position [588, 0]
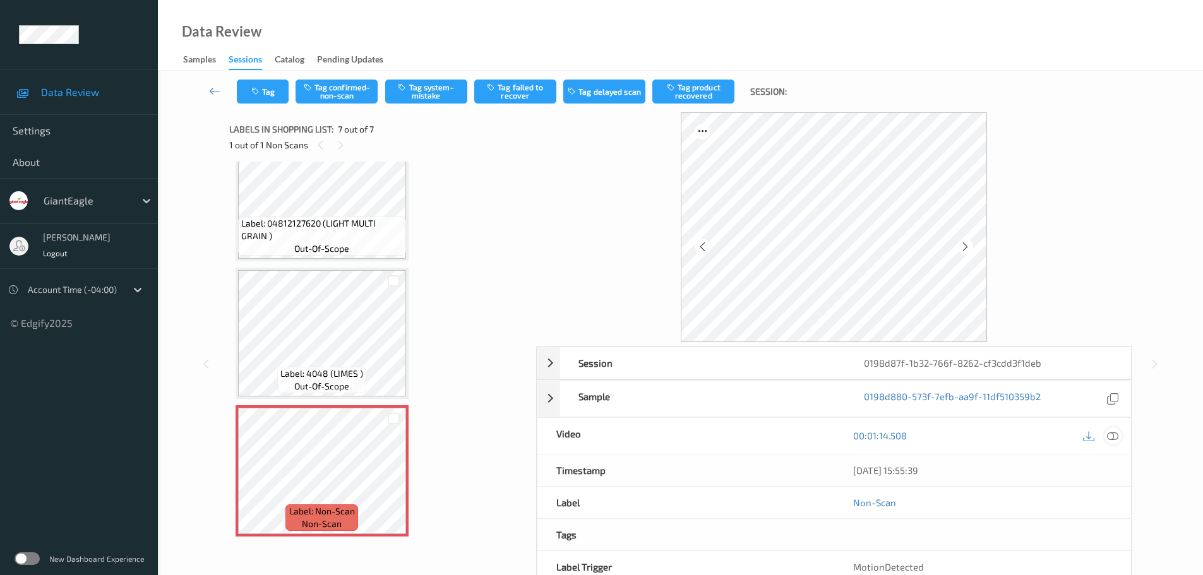
click at [1112, 436] on icon at bounding box center [1112, 435] width 11 height 11
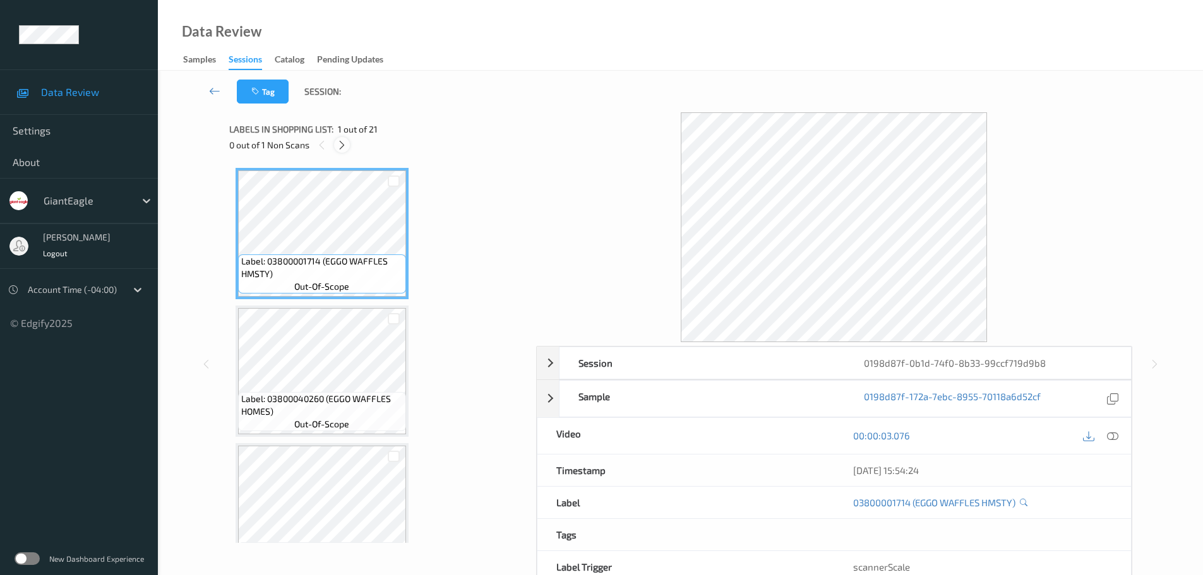
click at [340, 141] on icon at bounding box center [342, 145] width 11 height 11
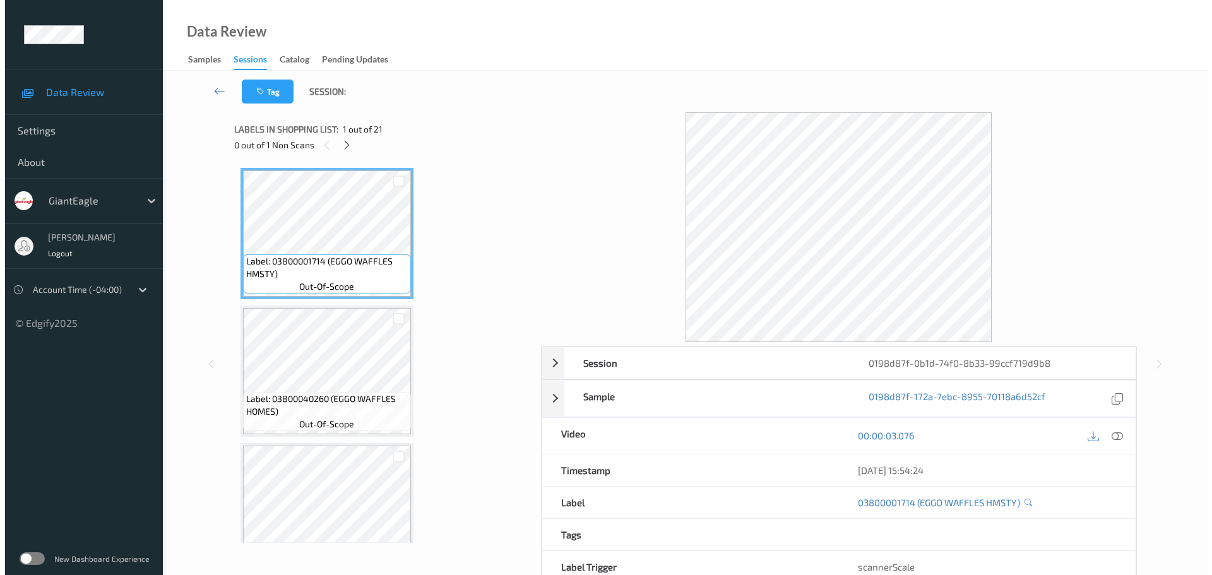
scroll to position [1658, 0]
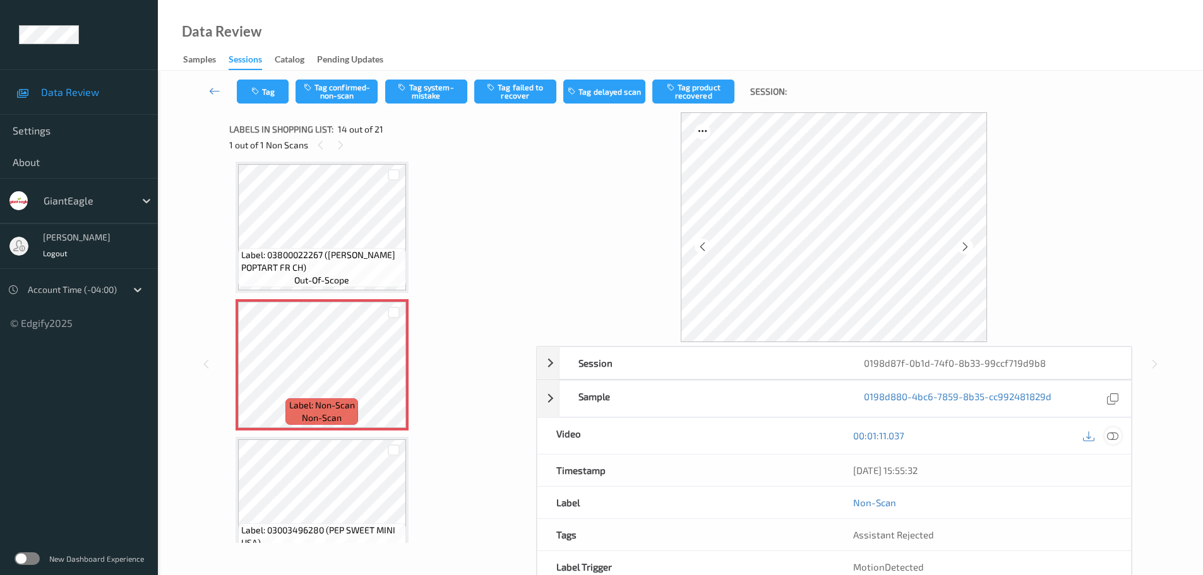
click at [1111, 443] on div at bounding box center [1112, 435] width 17 height 17
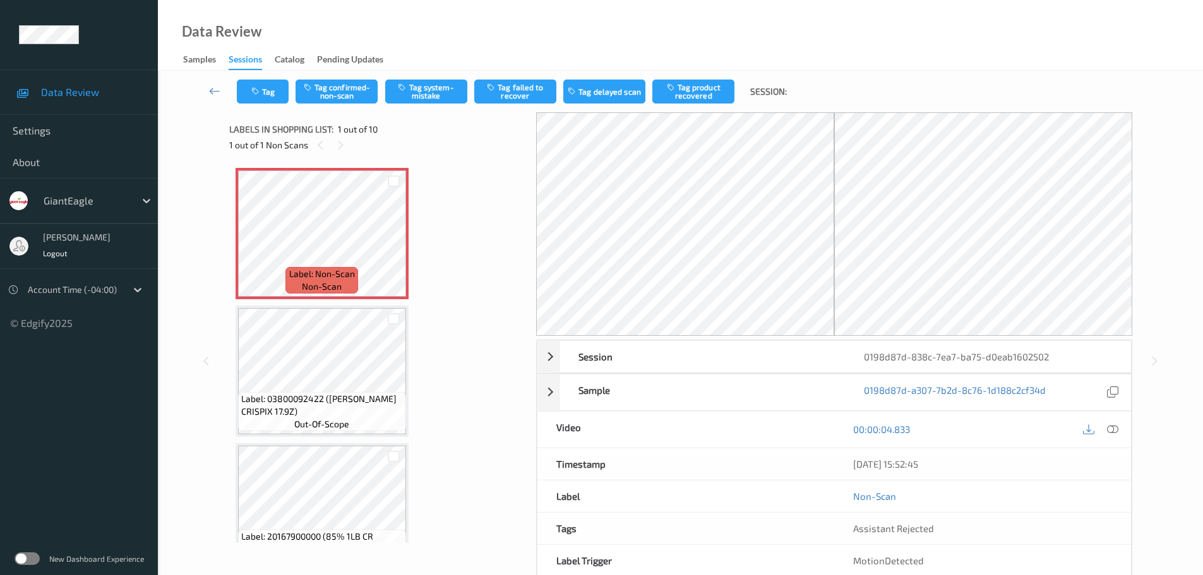
click at [334, 156] on div "Labels in shopping list: 1 out of 10 1 out of 1 Non Scans" at bounding box center [378, 136] width 298 height 49
drag, startPoint x: 1108, startPoint y: 429, endPoint x: 1091, endPoint y: 424, distance: 18.0
click at [1109, 430] on icon at bounding box center [1112, 429] width 11 height 11
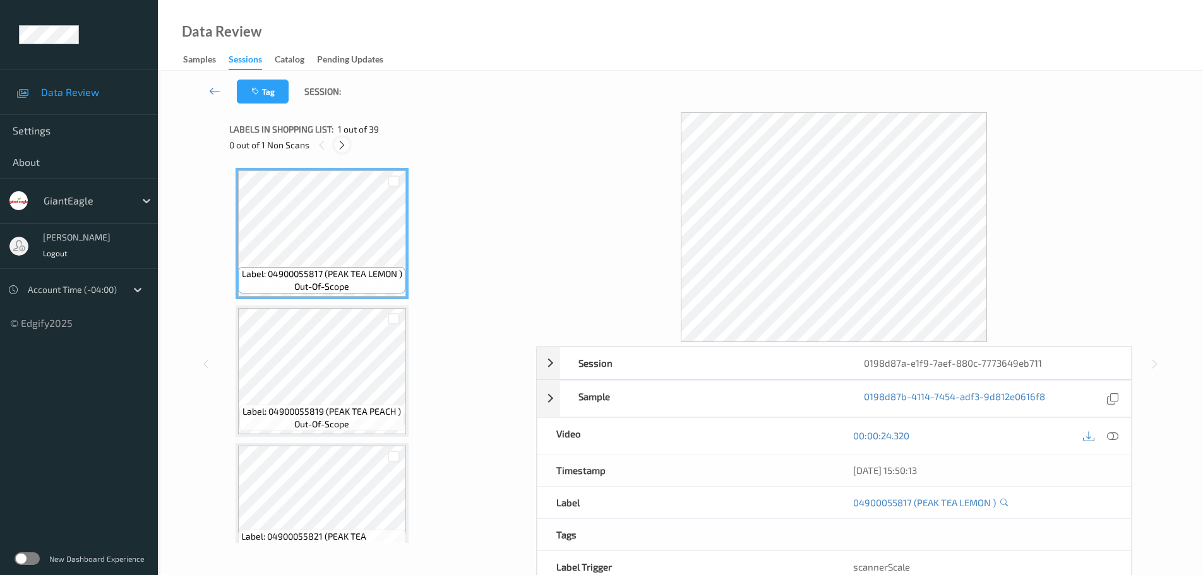
click at [343, 142] on icon at bounding box center [342, 145] width 11 height 11
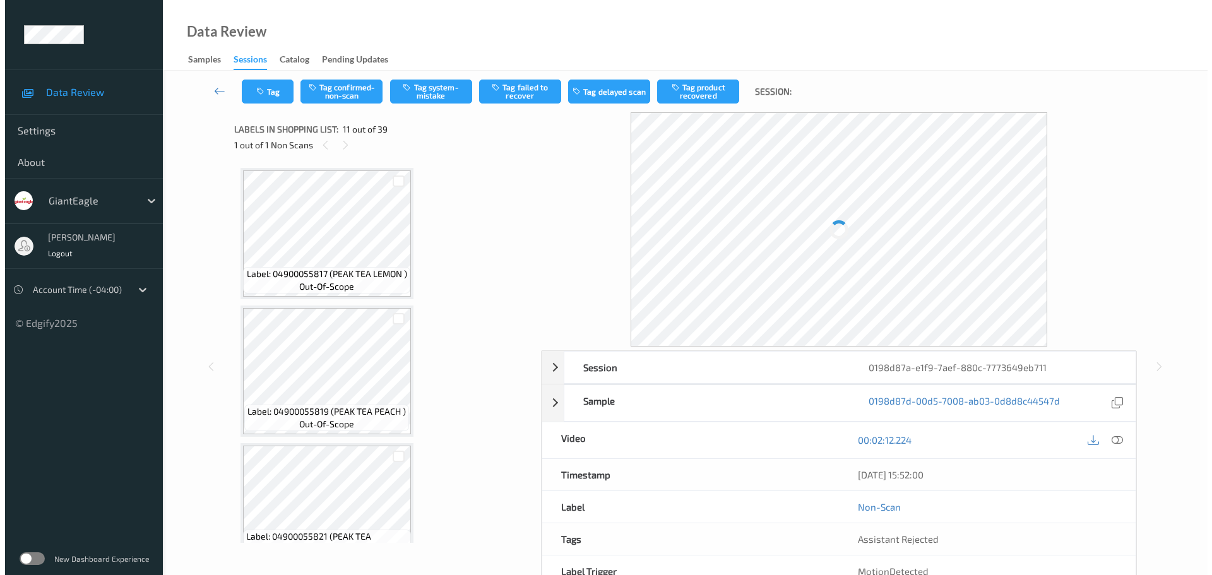
scroll to position [1245, 0]
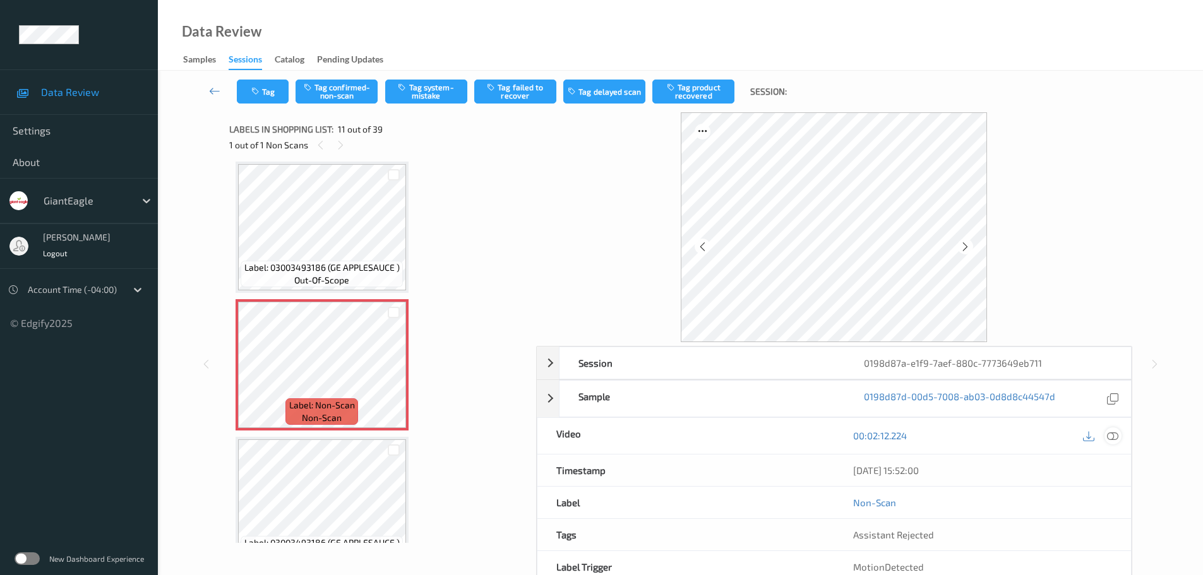
click at [1106, 434] on div at bounding box center [1112, 435] width 17 height 17
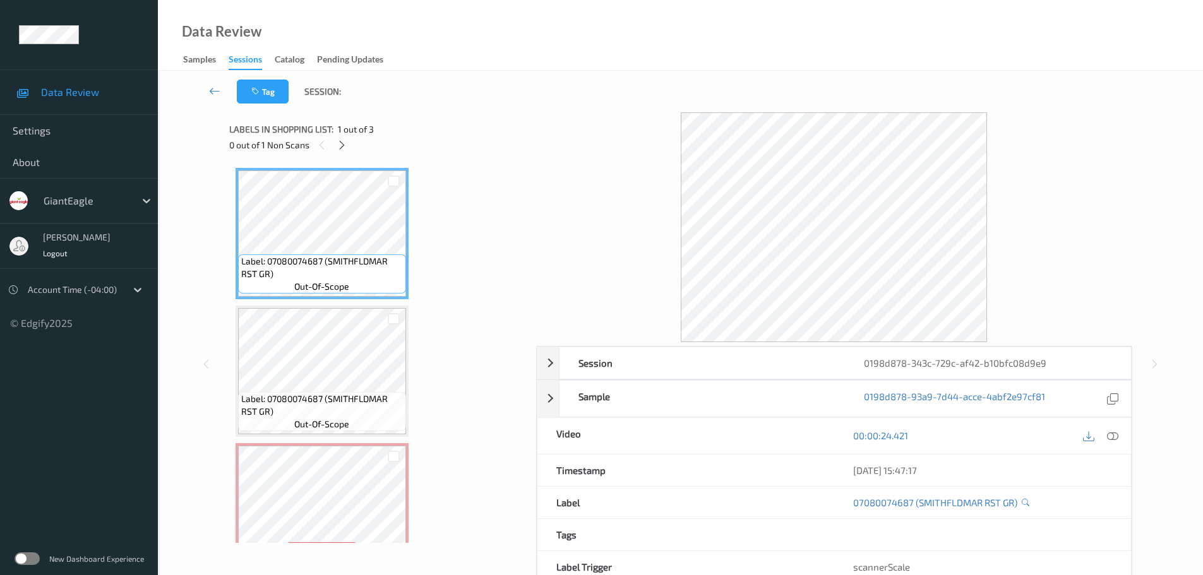
click at [343, 153] on div "0 out of 1 Non Scans" at bounding box center [378, 145] width 298 height 16
click at [339, 141] on icon at bounding box center [342, 145] width 11 height 11
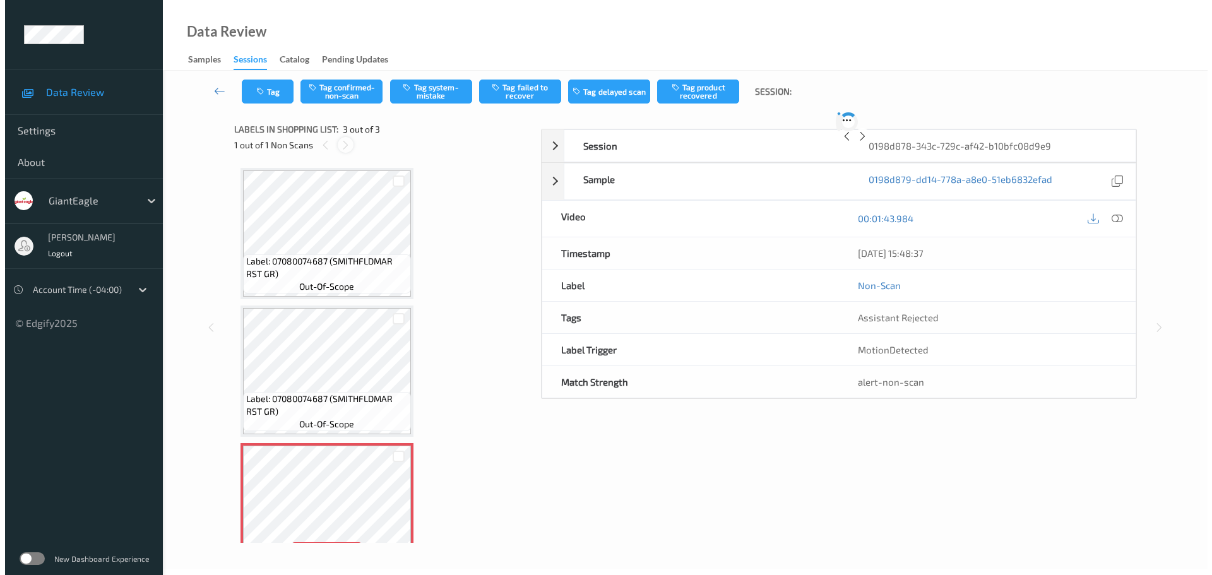
scroll to position [38, 0]
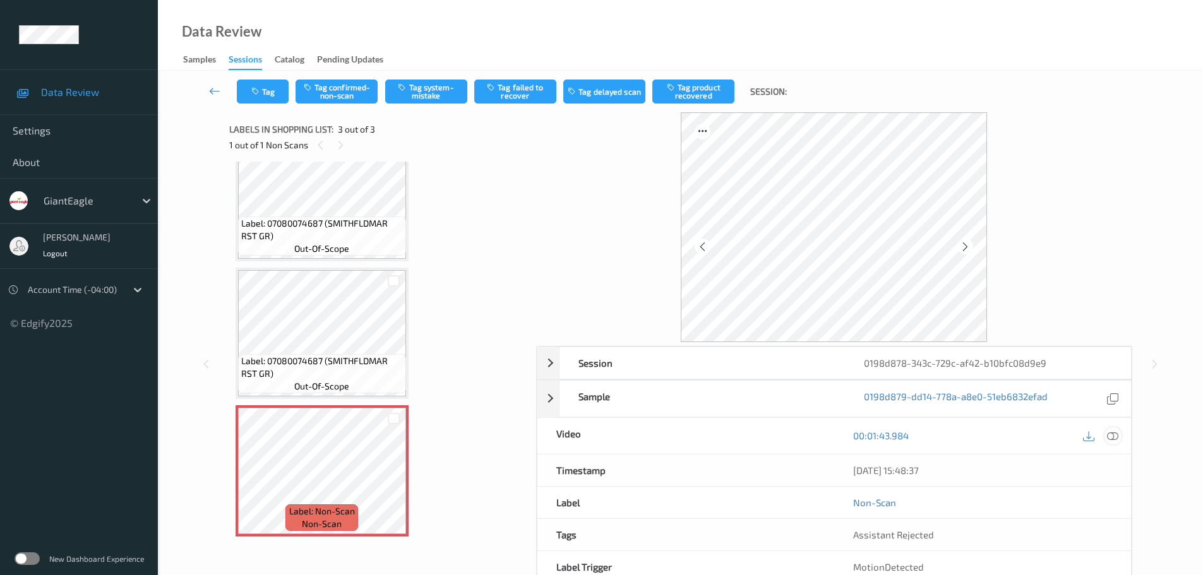
click at [1112, 439] on icon at bounding box center [1112, 435] width 11 height 11
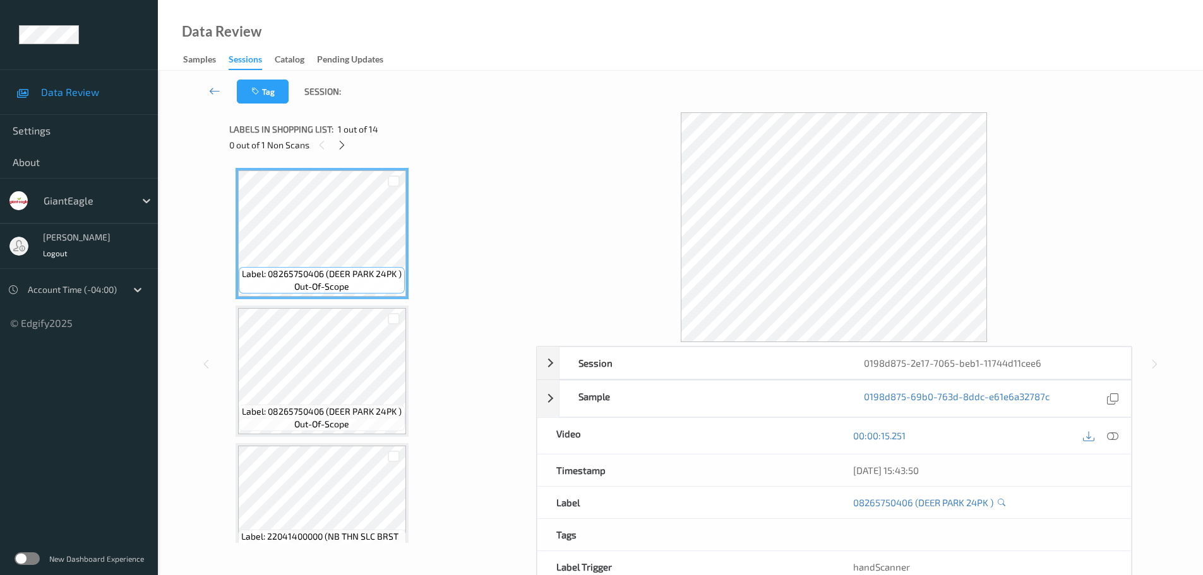
drag, startPoint x: 341, startPoint y: 150, endPoint x: 431, endPoint y: 176, distance: 93.3
click at [341, 150] on icon at bounding box center [342, 145] width 11 height 11
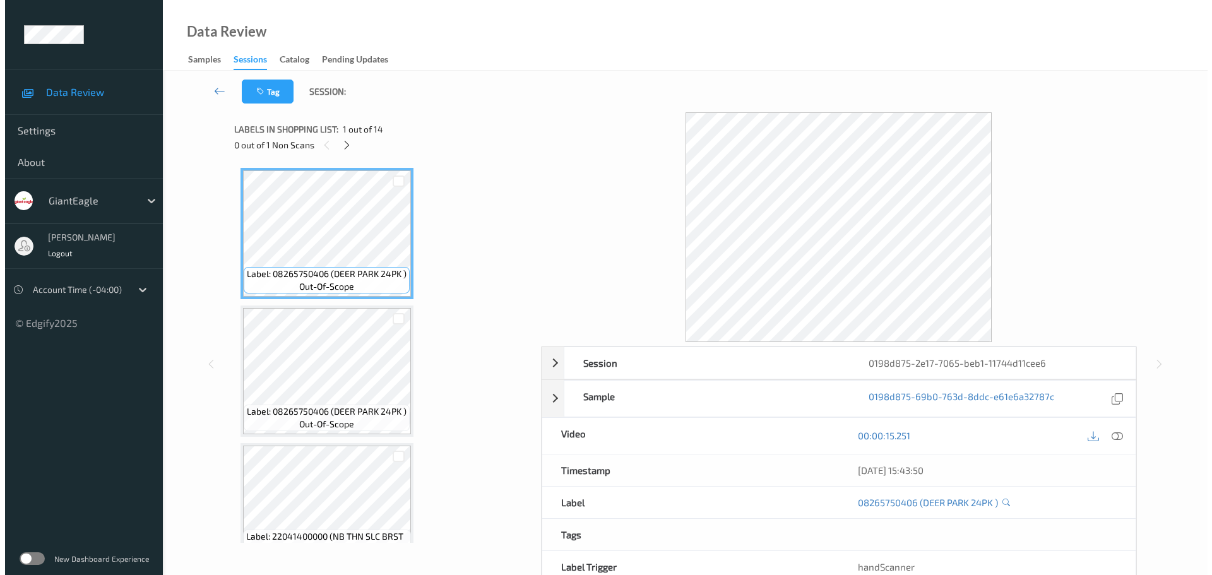
scroll to position [557, 0]
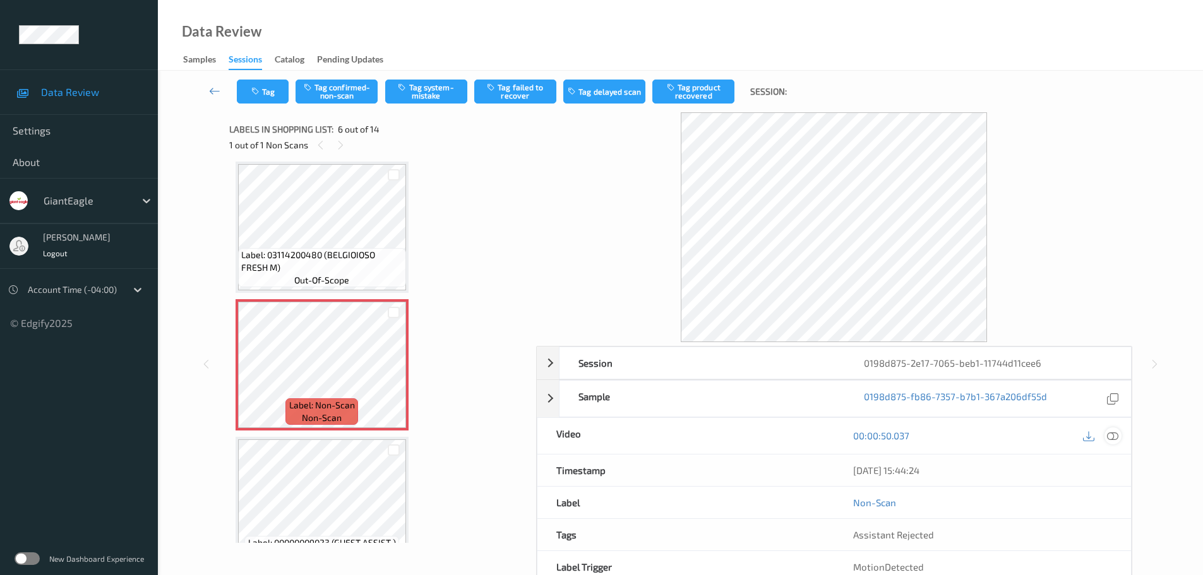
click at [1120, 440] on div at bounding box center [1112, 435] width 17 height 17
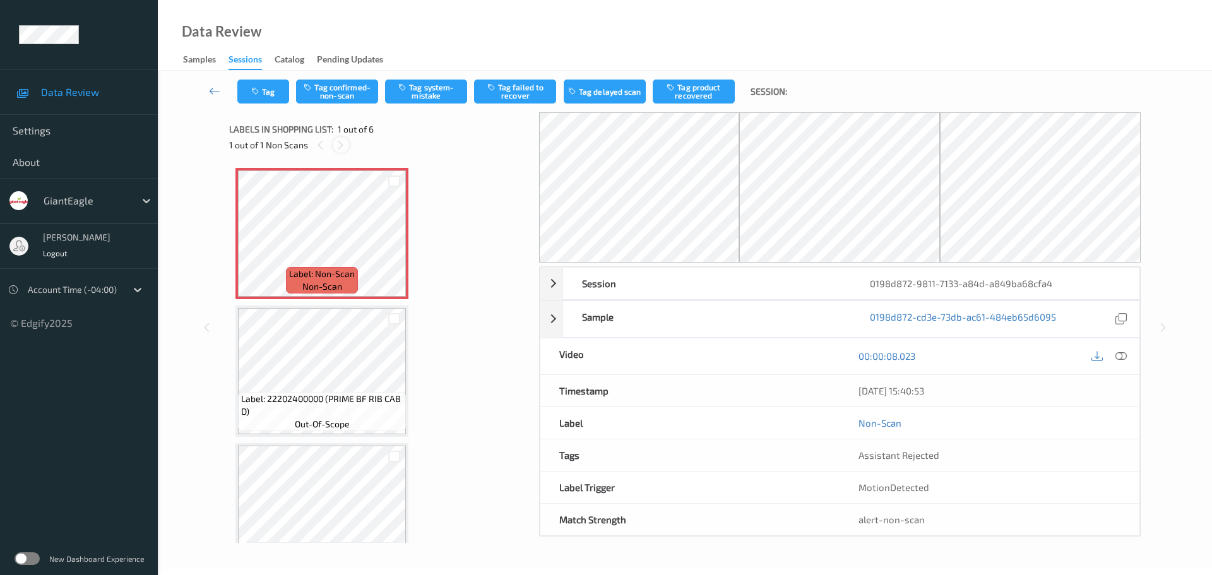
click at [342, 146] on icon at bounding box center [340, 145] width 11 height 11
click at [1118, 358] on icon at bounding box center [1121, 355] width 11 height 11
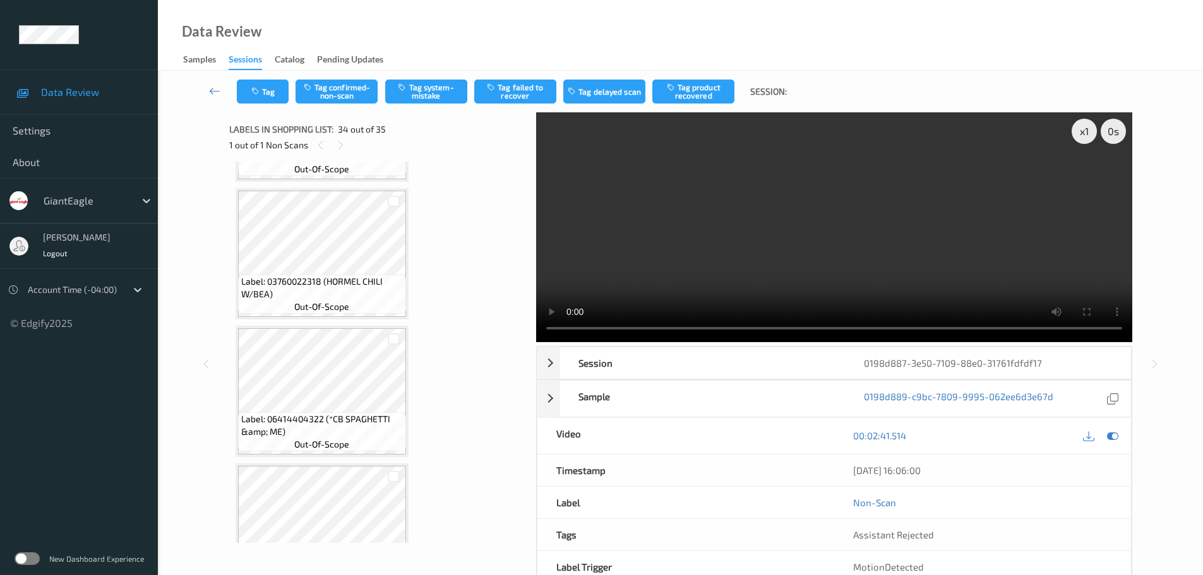
scroll to position [3211, 0]
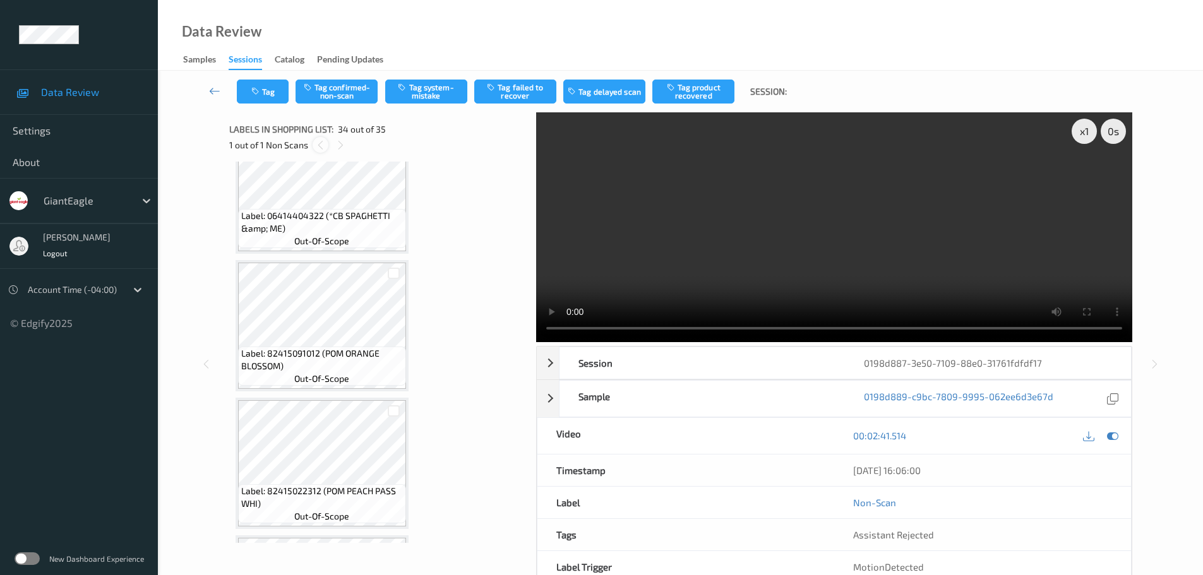
click at [321, 147] on icon at bounding box center [320, 145] width 11 height 11
click at [321, 149] on icon at bounding box center [320, 145] width 11 height 11
click at [331, 149] on div "1 out of 1 Non Scans" at bounding box center [378, 145] width 298 height 16
click at [334, 150] on div at bounding box center [341, 145] width 16 height 16
click at [336, 150] on icon at bounding box center [340, 145] width 11 height 11
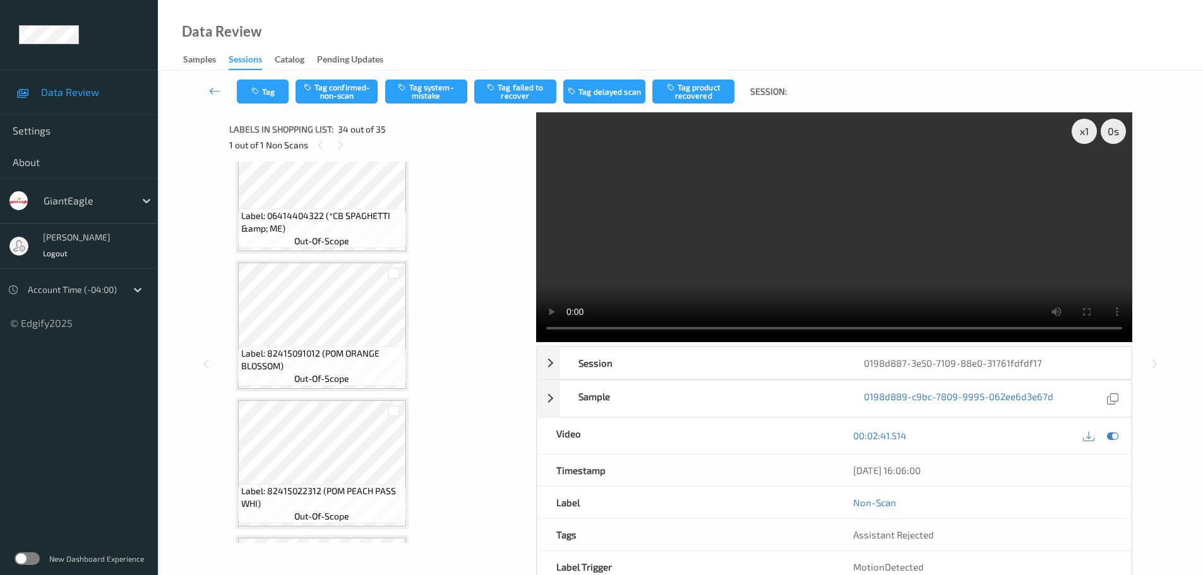
click at [338, 152] on div at bounding box center [341, 145] width 16 height 16
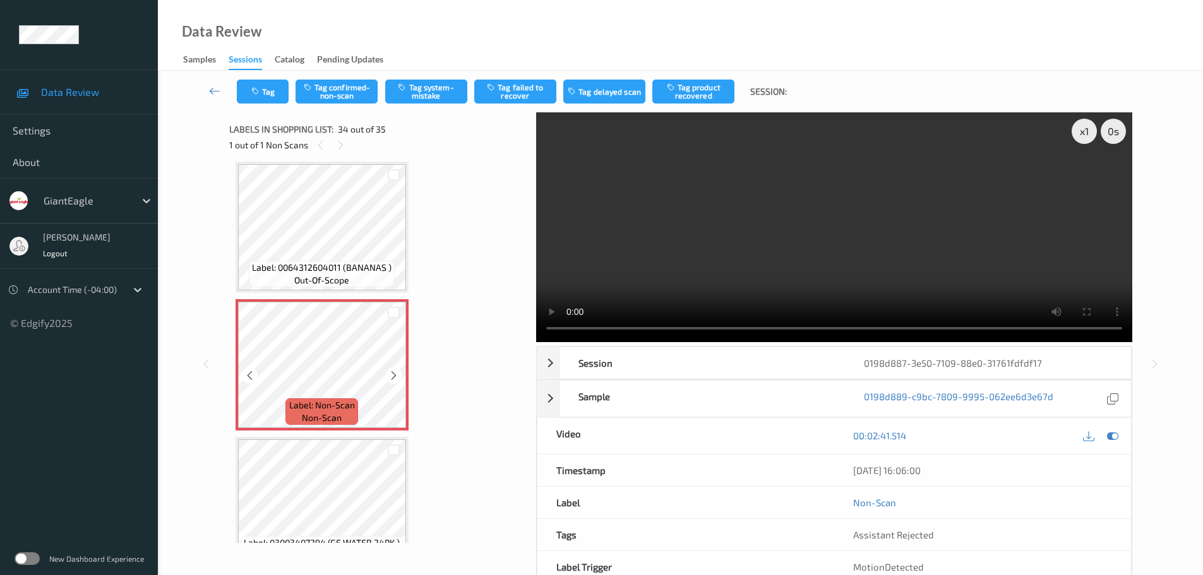
scroll to position [4442, 0]
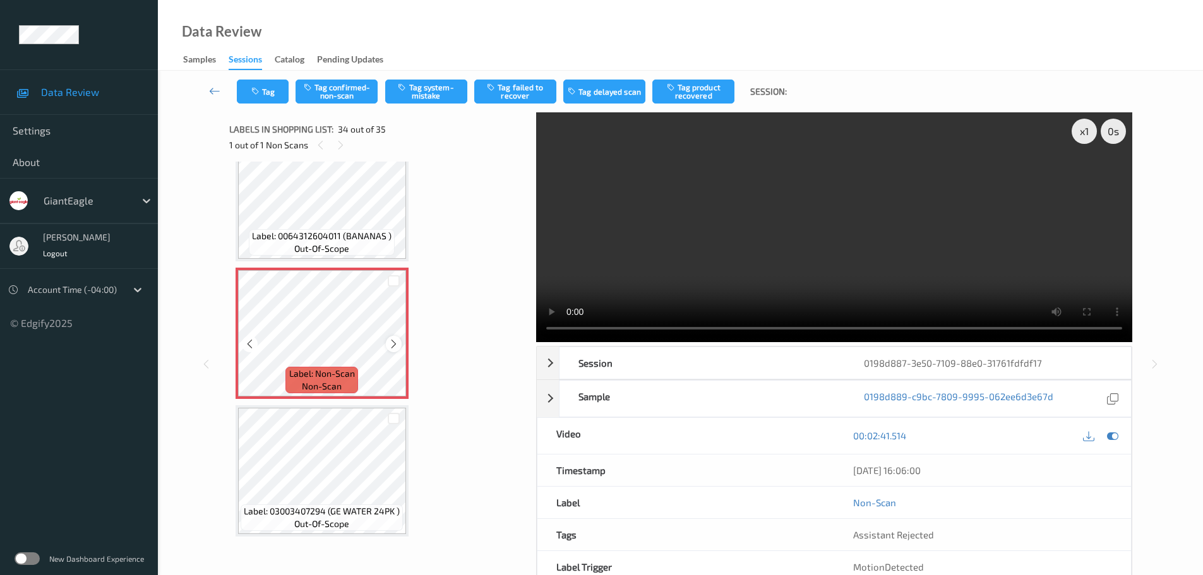
click at [391, 352] on div at bounding box center [394, 344] width 16 height 16
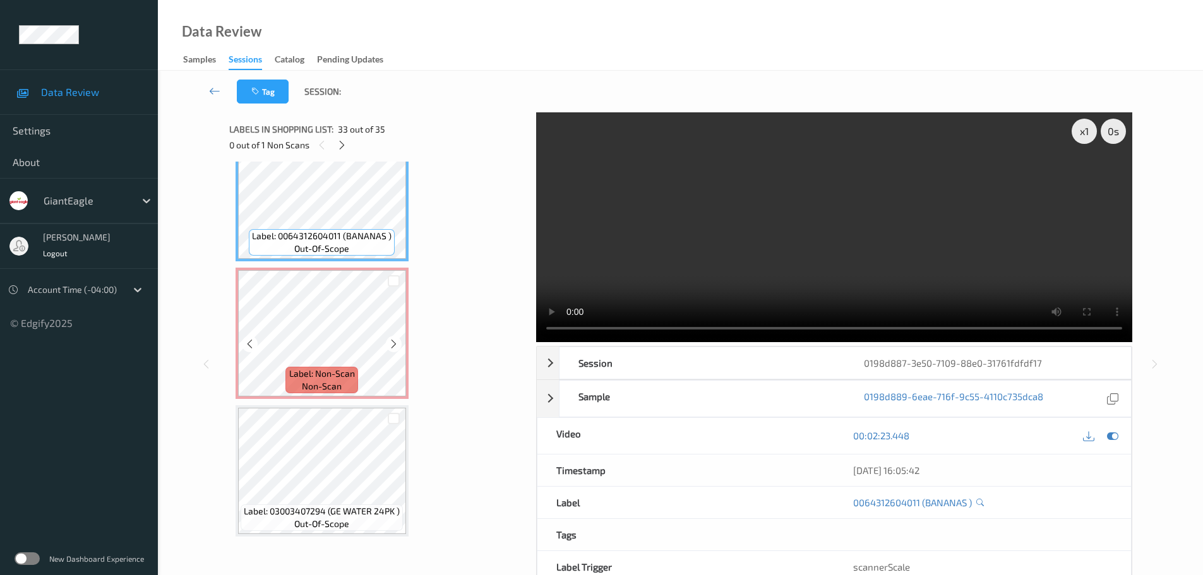
click at [397, 342] on icon at bounding box center [393, 343] width 11 height 11
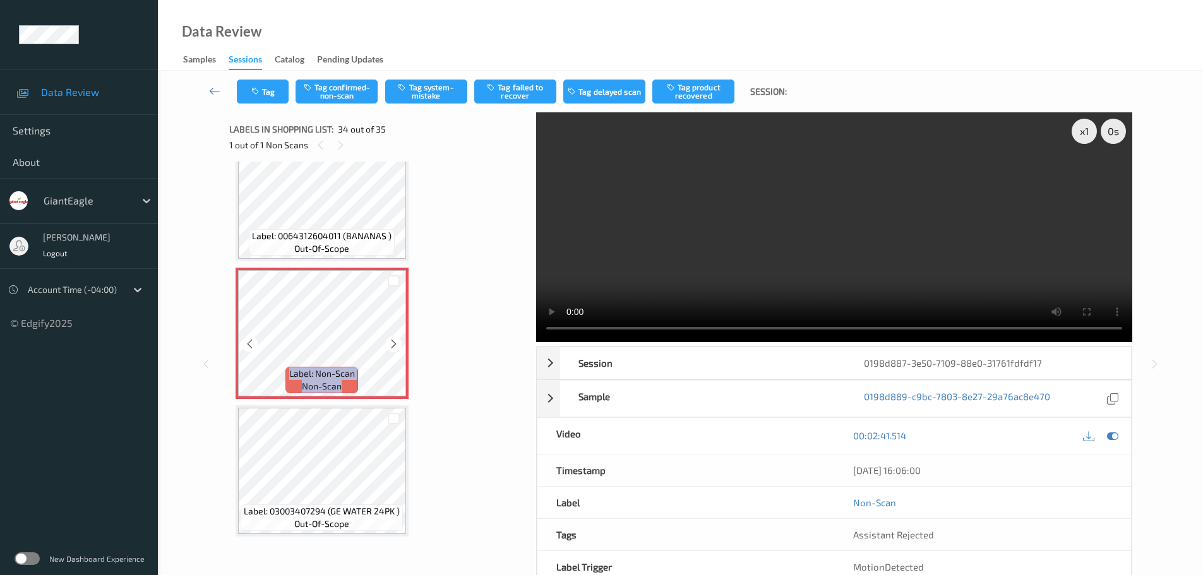
click at [397, 342] on icon at bounding box center [393, 343] width 11 height 11
click at [432, 93] on button "Tag system-mistake" at bounding box center [426, 92] width 82 height 24
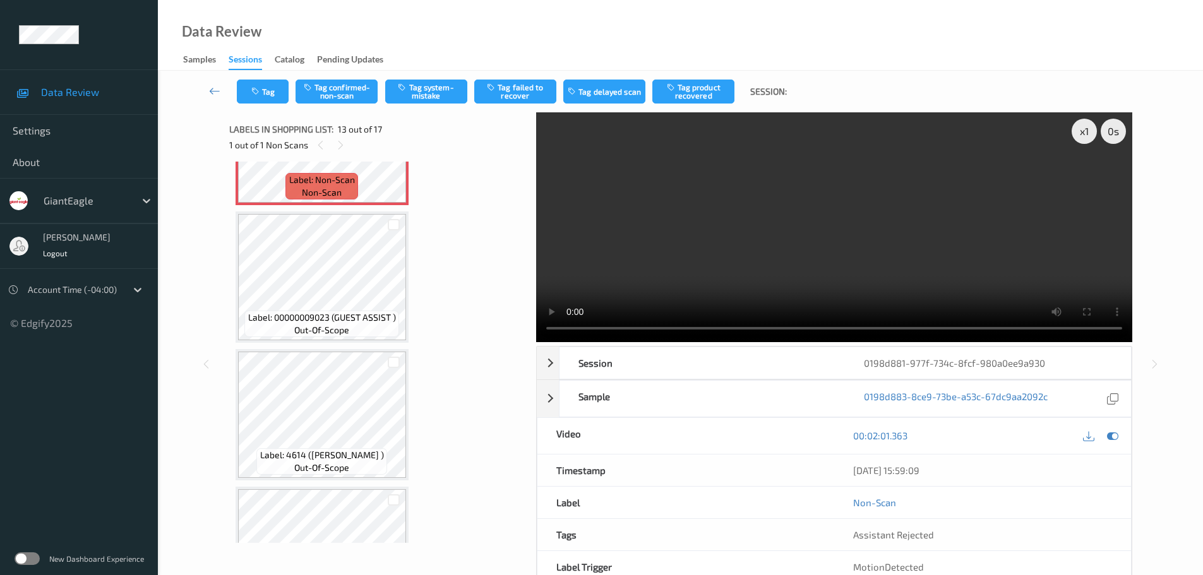
scroll to position [1586, 0]
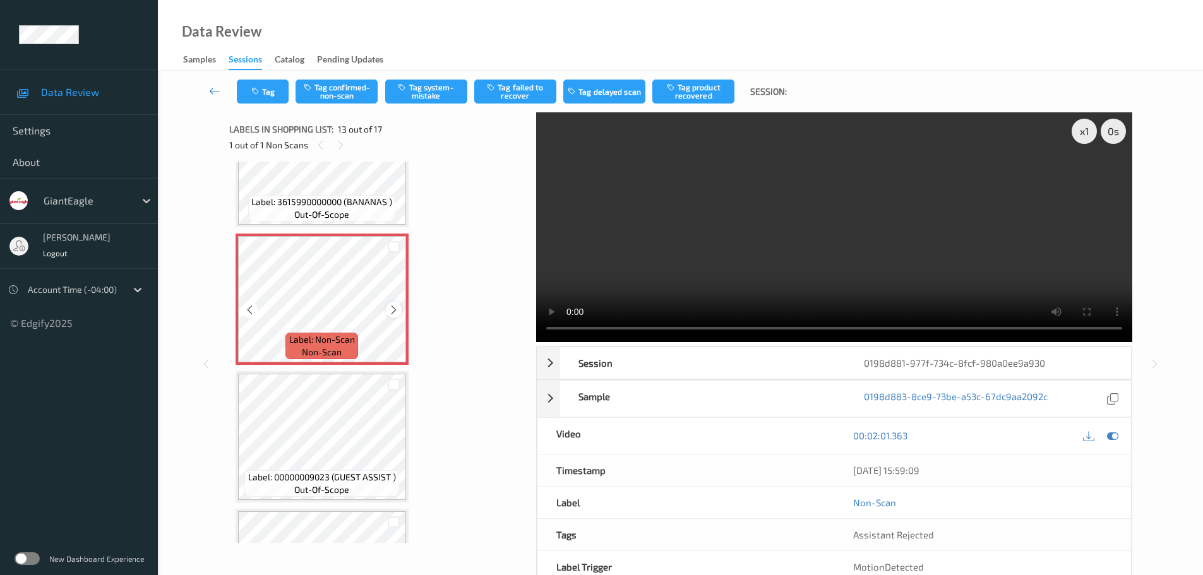
click at [392, 312] on icon at bounding box center [393, 309] width 11 height 11
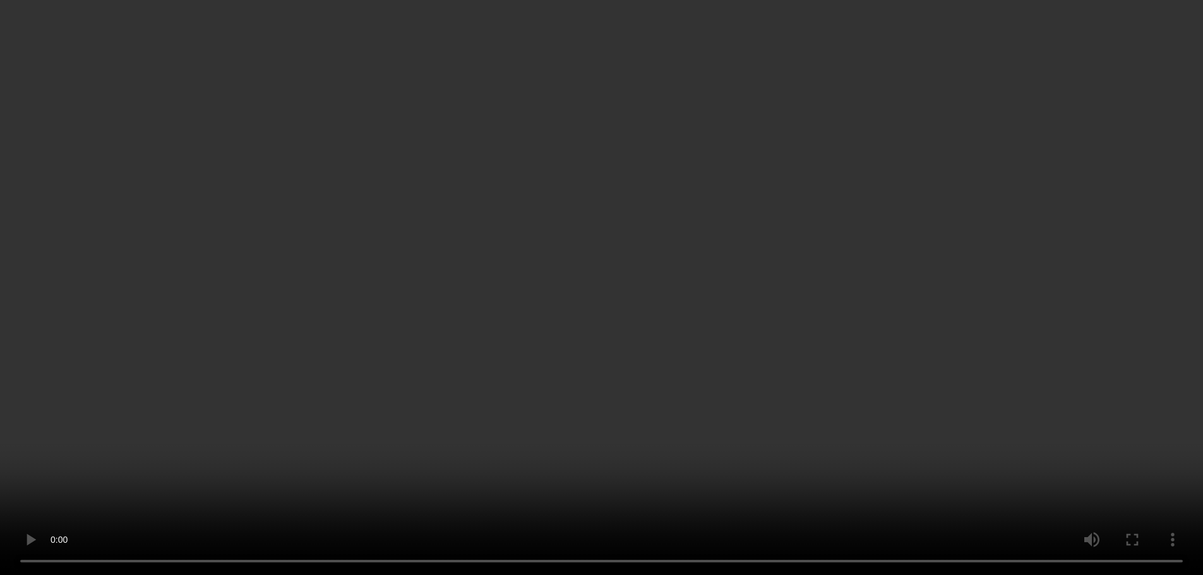
scroll to position [1460, 0]
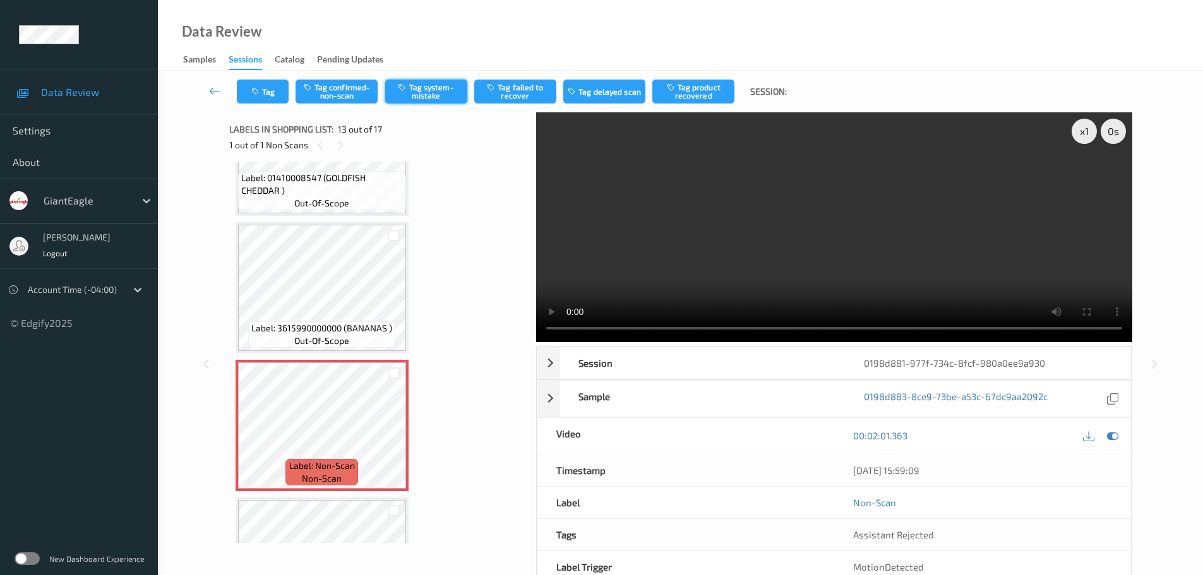
click at [421, 88] on button "Tag system-mistake" at bounding box center [426, 92] width 82 height 24
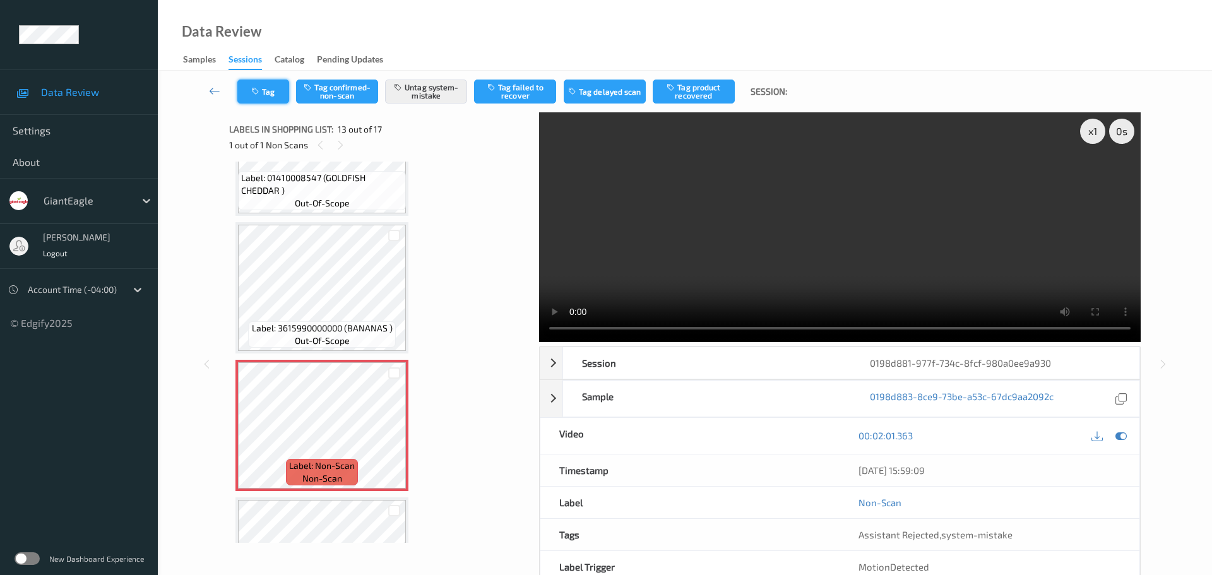
click at [263, 97] on button "Tag" at bounding box center [263, 92] width 52 height 24
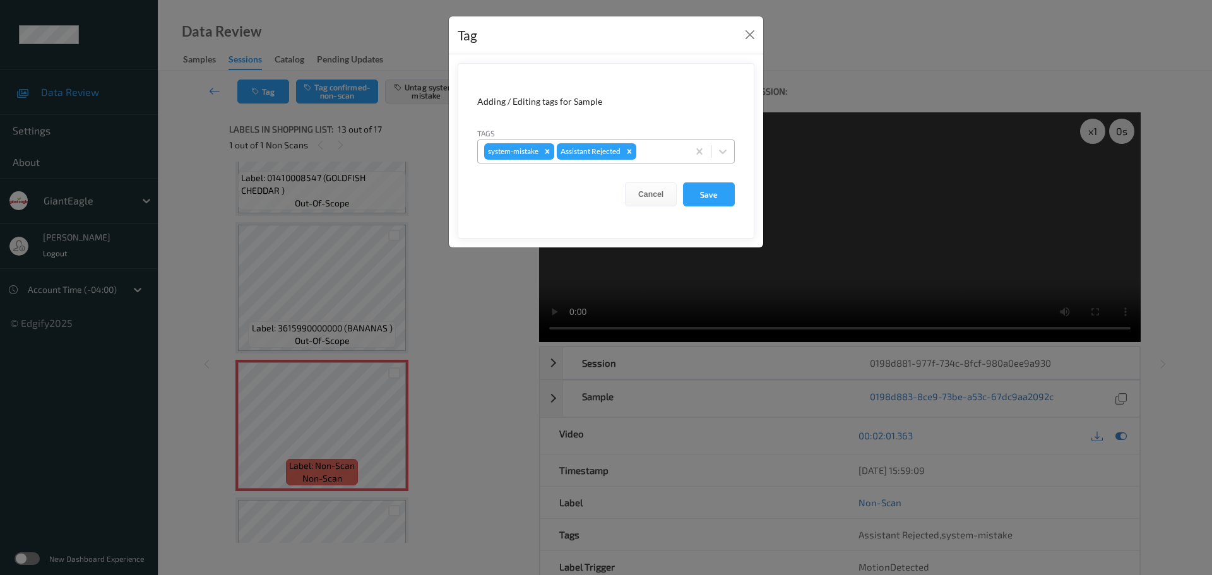
click at [673, 155] on div at bounding box center [660, 151] width 43 height 15
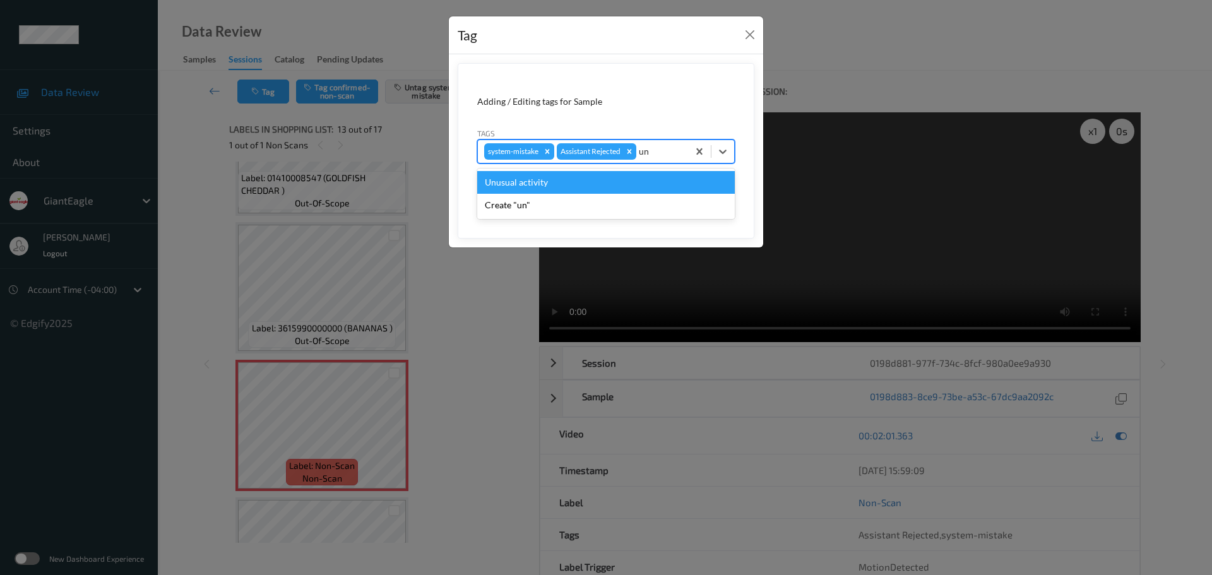
type input "unu"
click at [638, 183] on div "Unusual activity" at bounding box center [606, 182] width 258 height 23
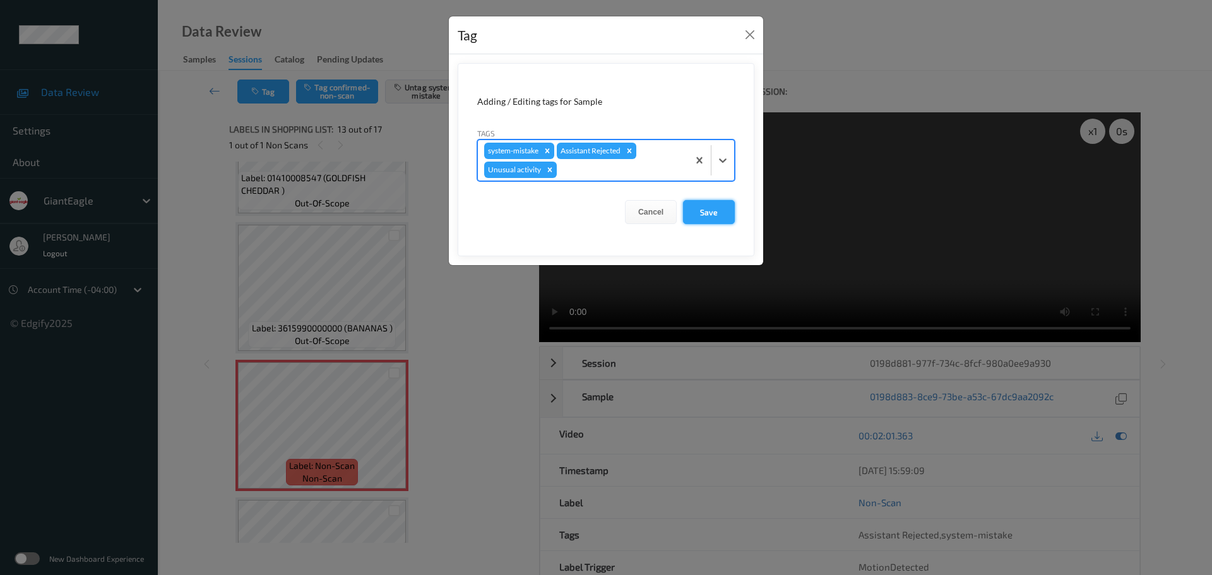
click at [700, 213] on button "Save" at bounding box center [709, 212] width 52 height 24
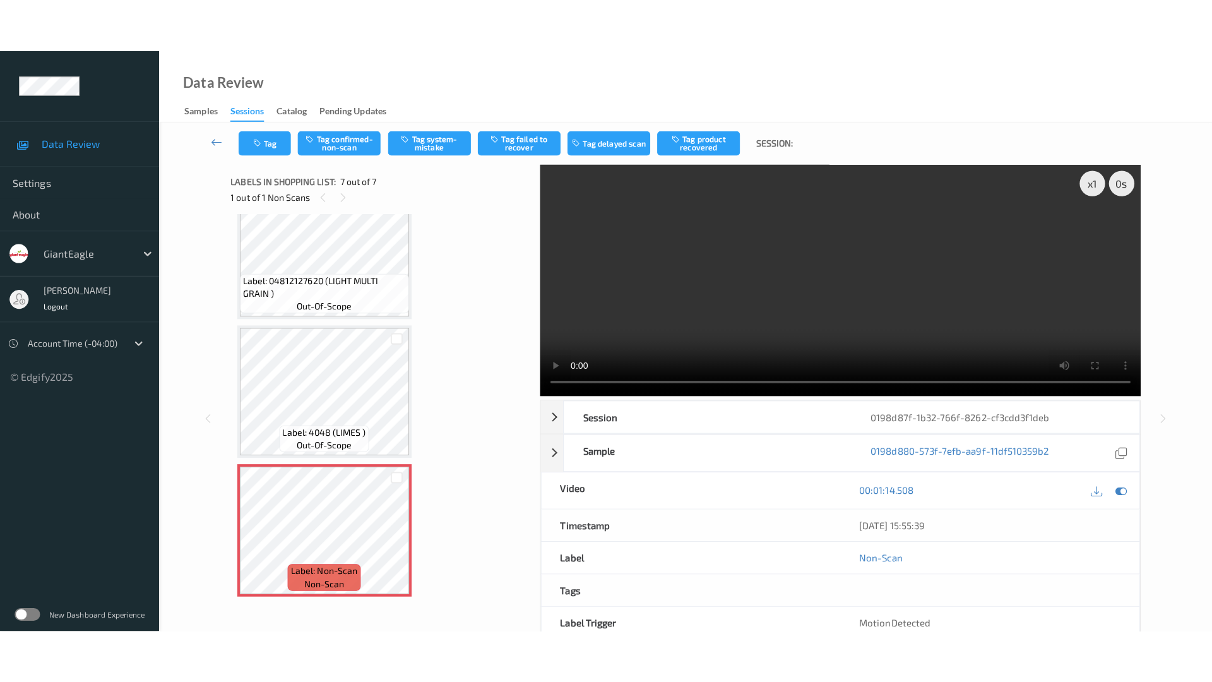
scroll to position [588, 0]
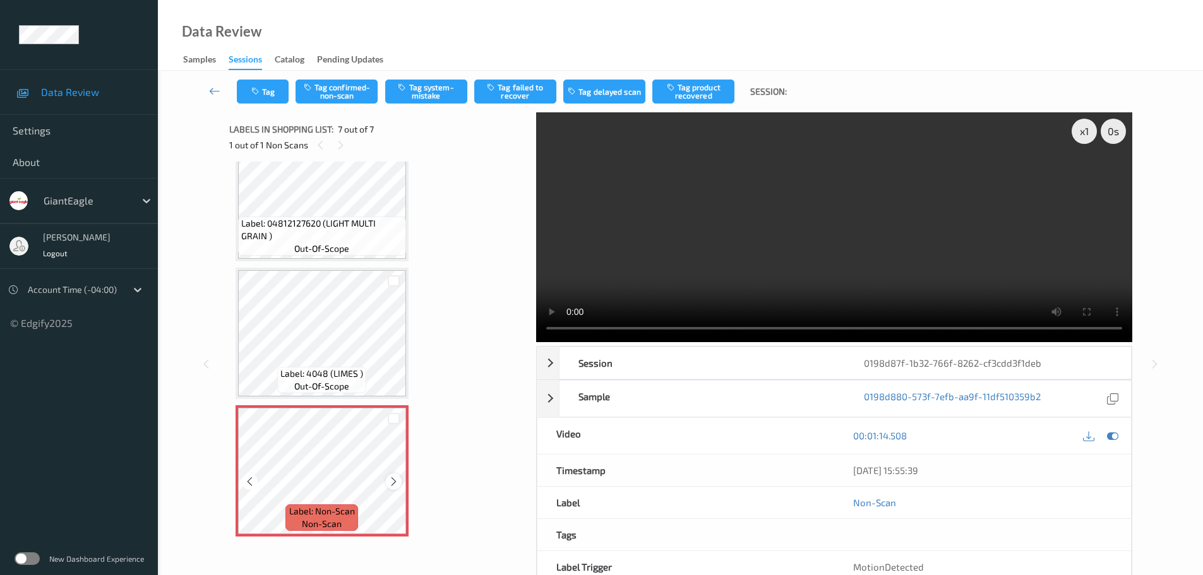
click at [391, 485] on icon at bounding box center [393, 481] width 11 height 11
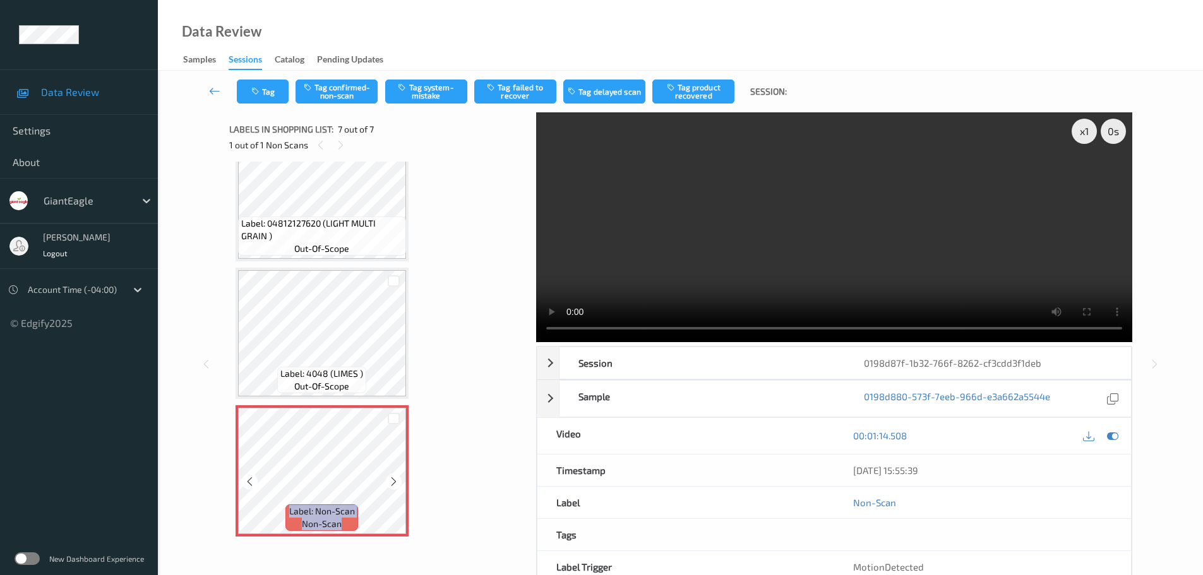
click at [391, 485] on icon at bounding box center [393, 481] width 11 height 11
click at [333, 85] on button "Tag confirmed-non-scan" at bounding box center [336, 92] width 82 height 24
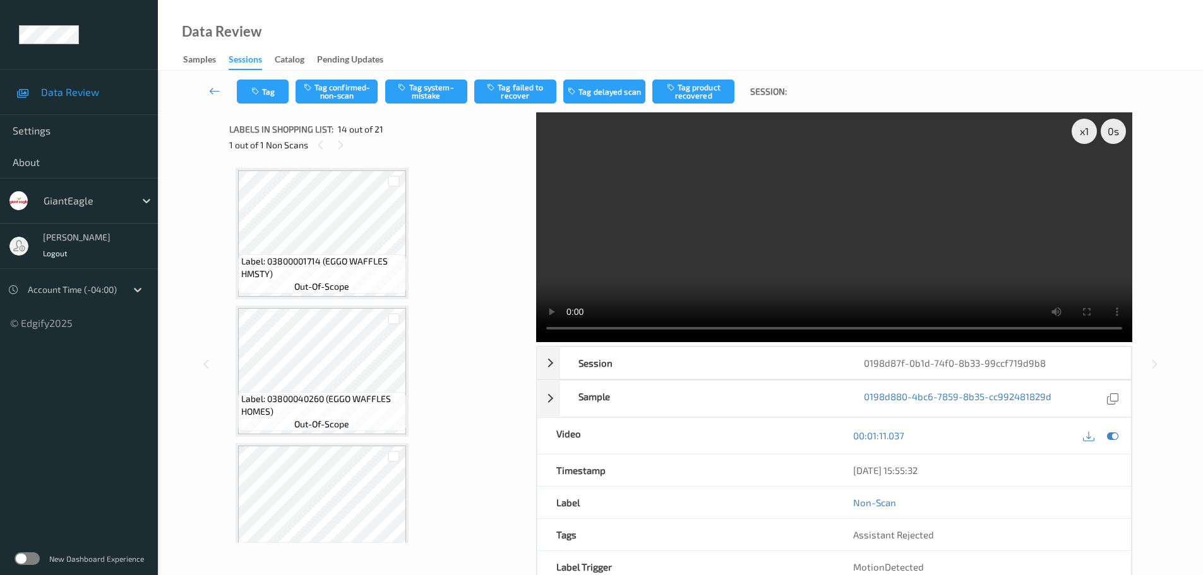
scroll to position [1658, 0]
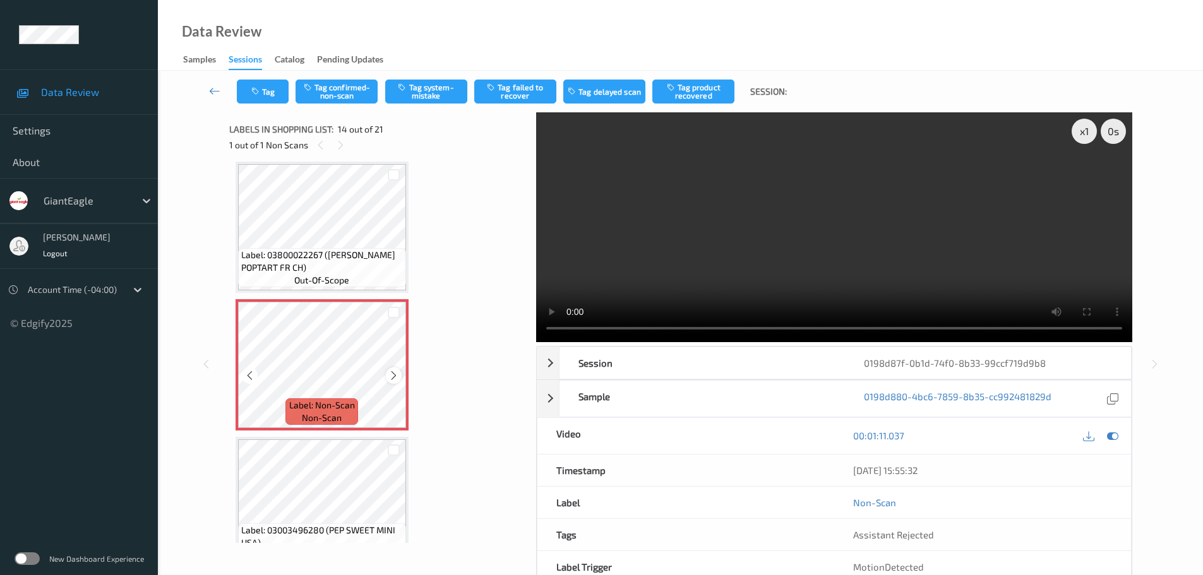
click at [392, 382] on div at bounding box center [394, 375] width 16 height 16
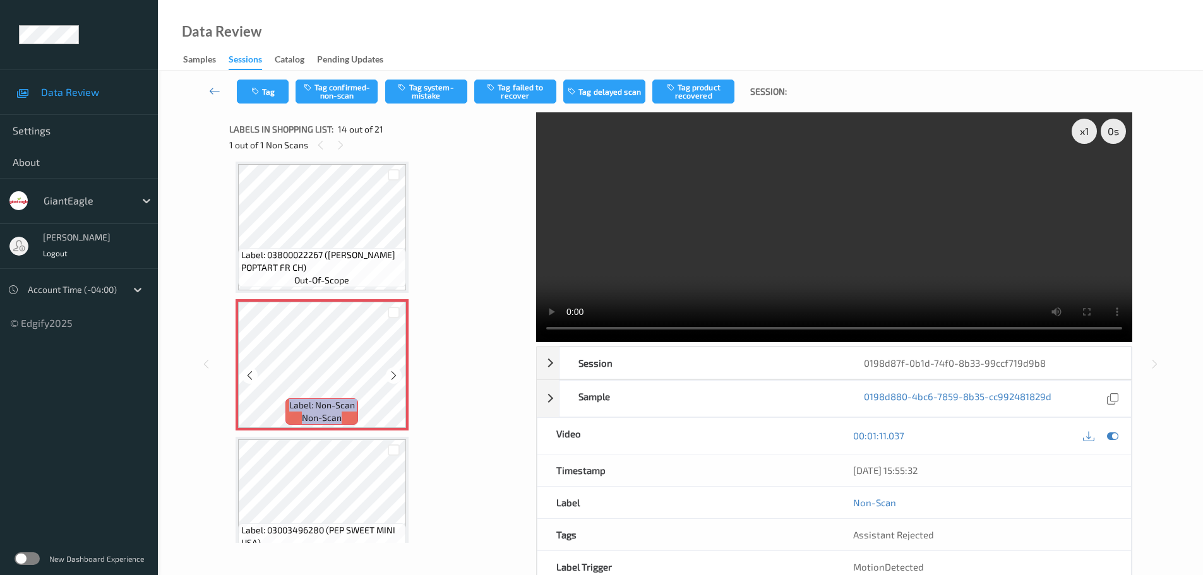
click at [392, 382] on div at bounding box center [394, 375] width 16 height 16
click at [394, 381] on icon at bounding box center [393, 375] width 11 height 11
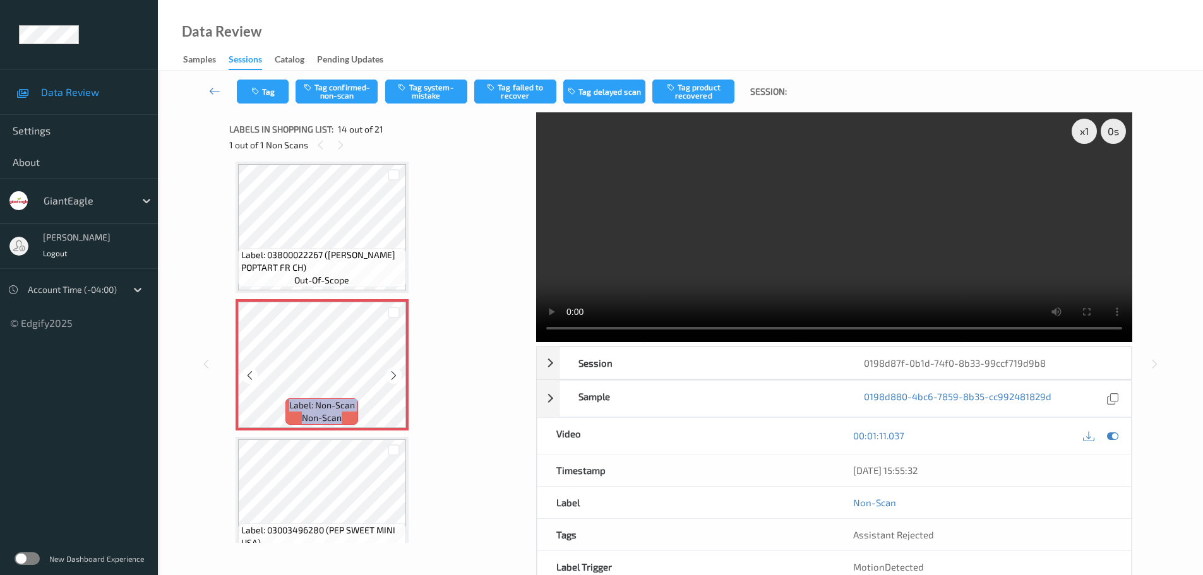
click at [394, 381] on icon at bounding box center [393, 375] width 11 height 11
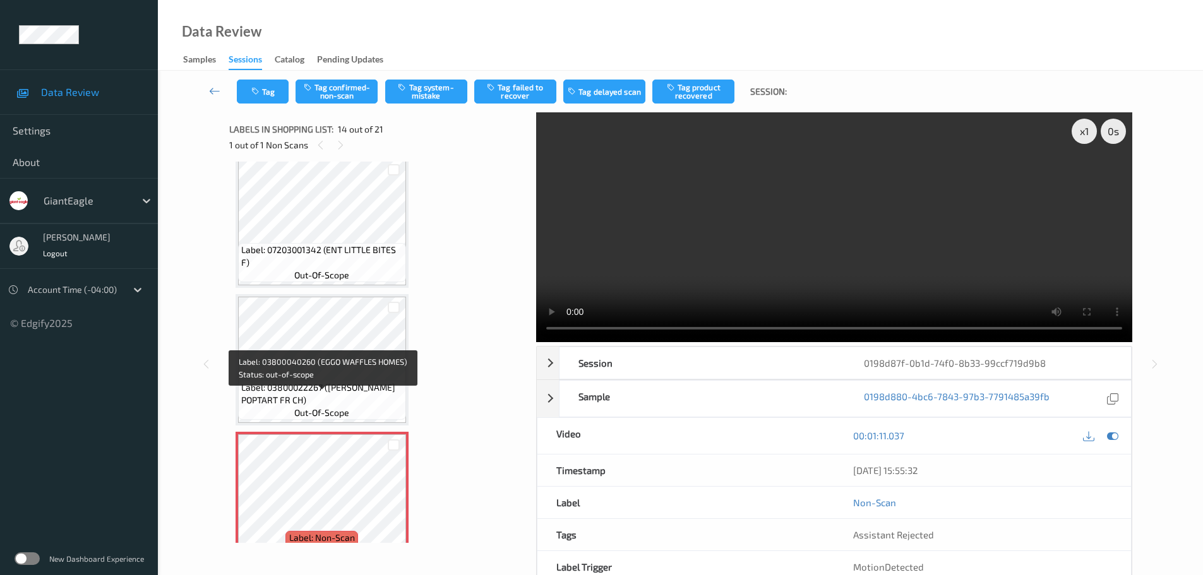
scroll to position [1578, 0]
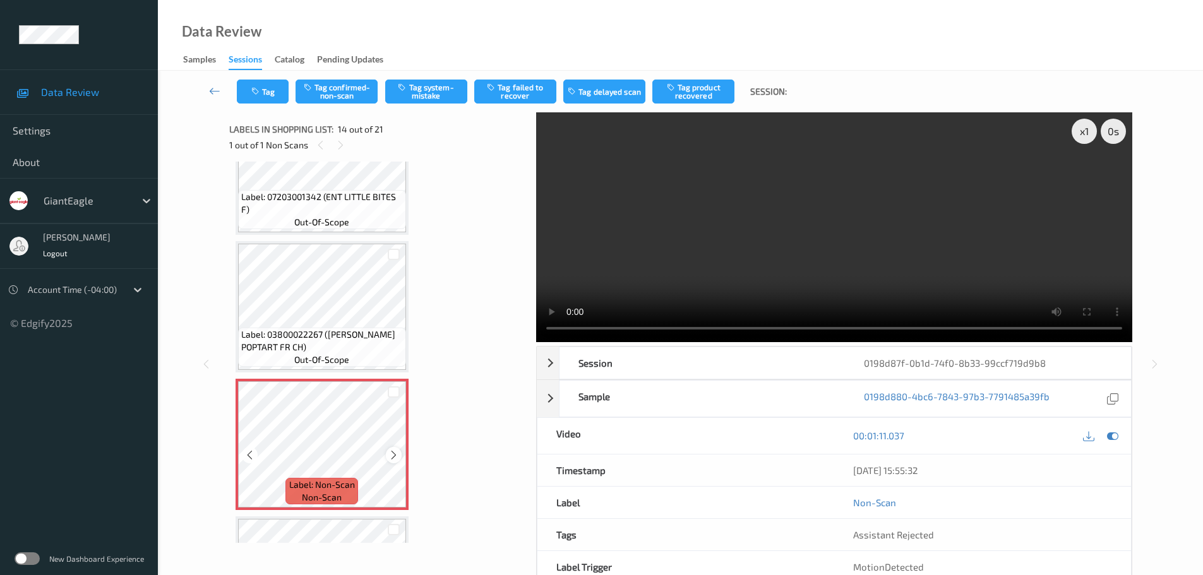
click at [391, 452] on icon at bounding box center [393, 455] width 11 height 11
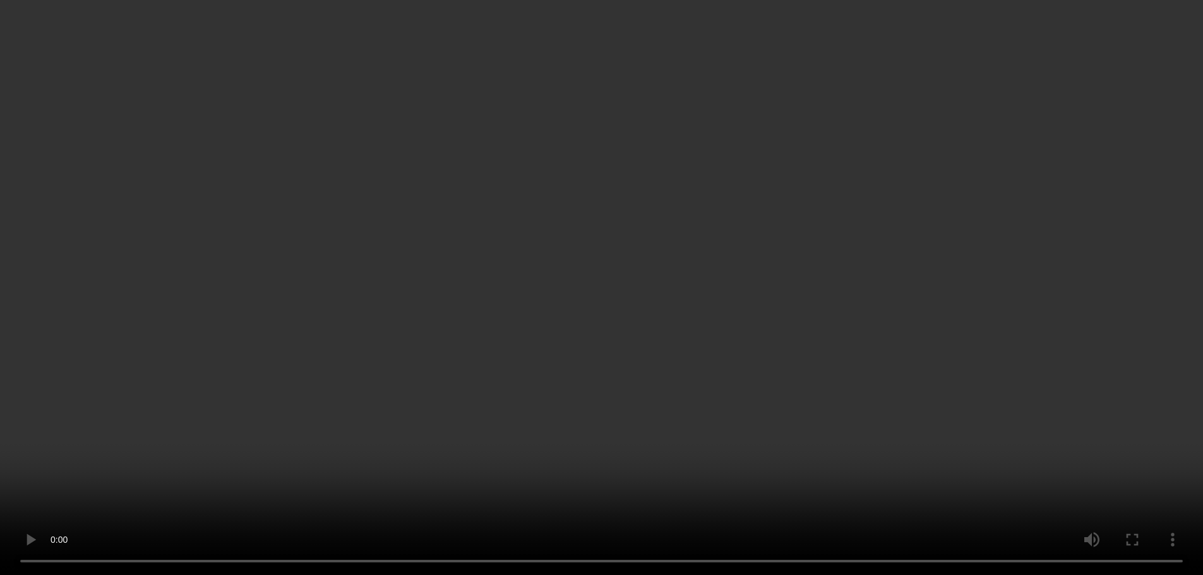
scroll to position [1768, 0]
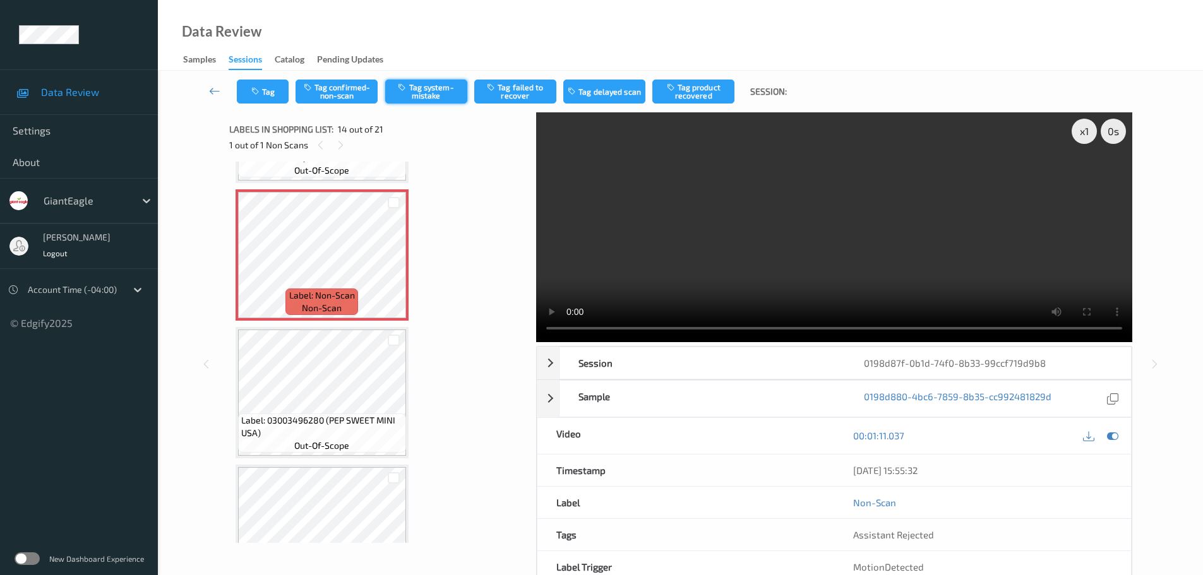
click at [446, 91] on button "Tag system-mistake" at bounding box center [426, 92] width 82 height 24
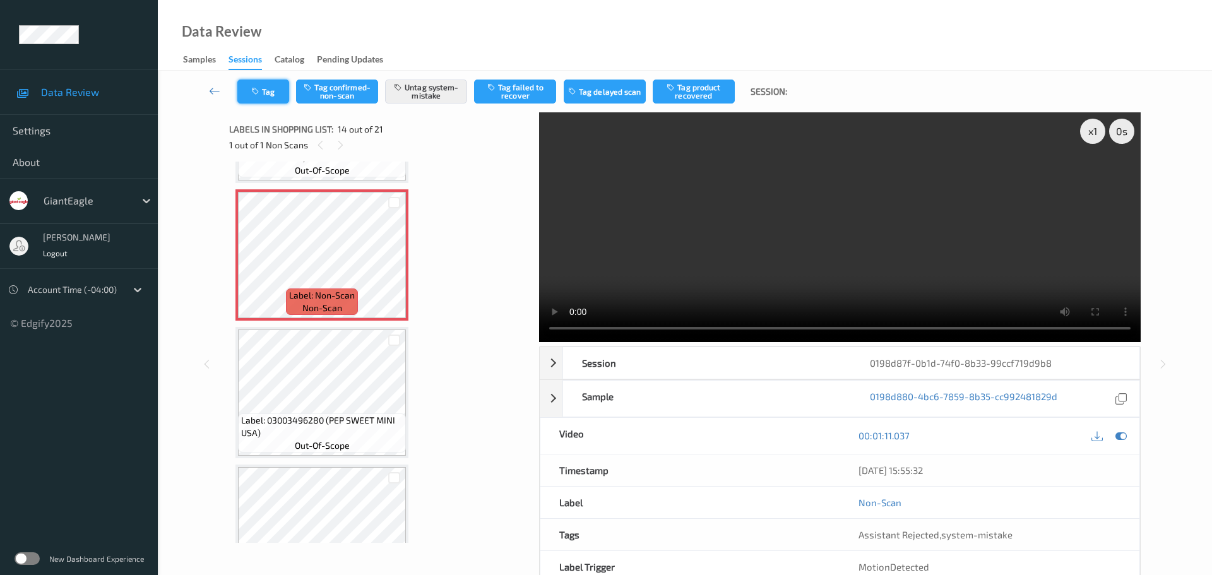
click at [256, 93] on icon "button" at bounding box center [256, 91] width 11 height 9
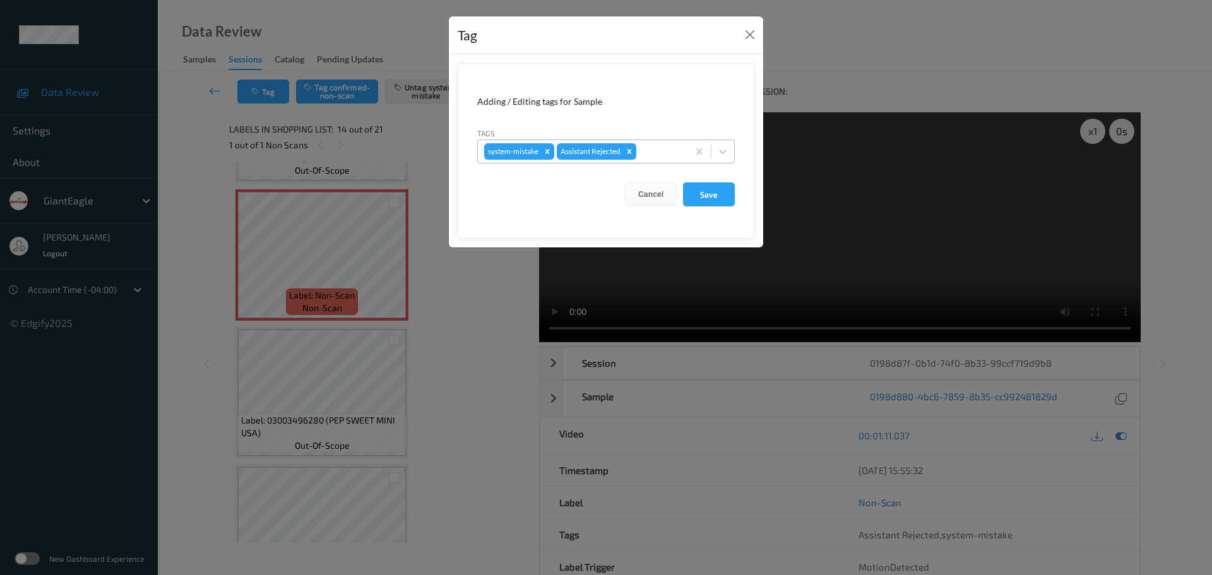
click at [657, 157] on div at bounding box center [660, 151] width 43 height 15
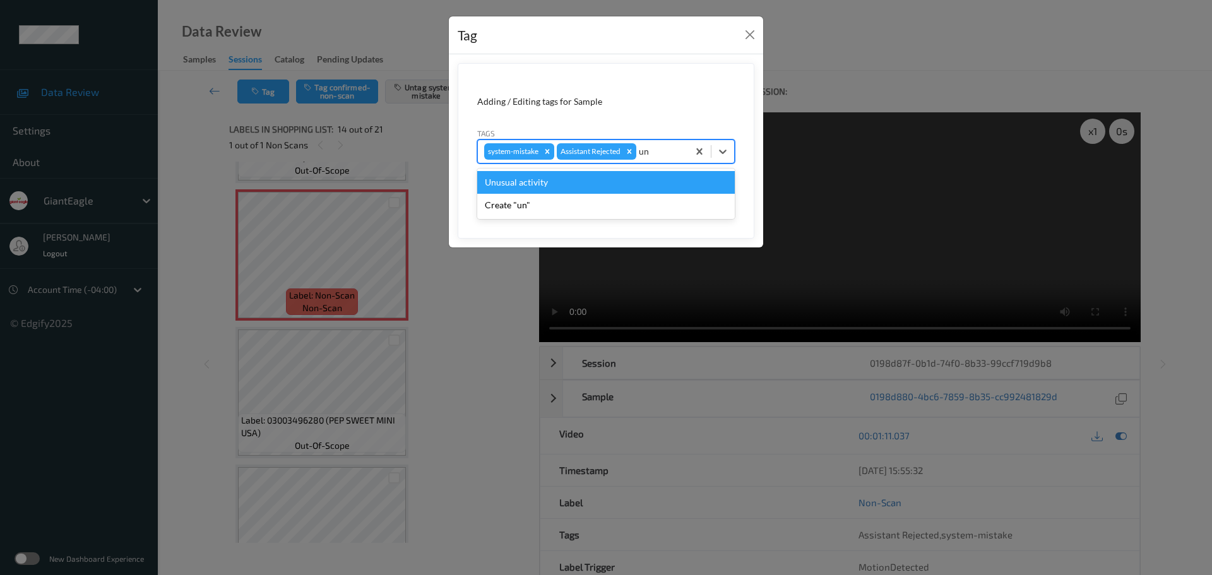
type input "unu"
click at [591, 179] on div "Unusual activity" at bounding box center [606, 182] width 258 height 23
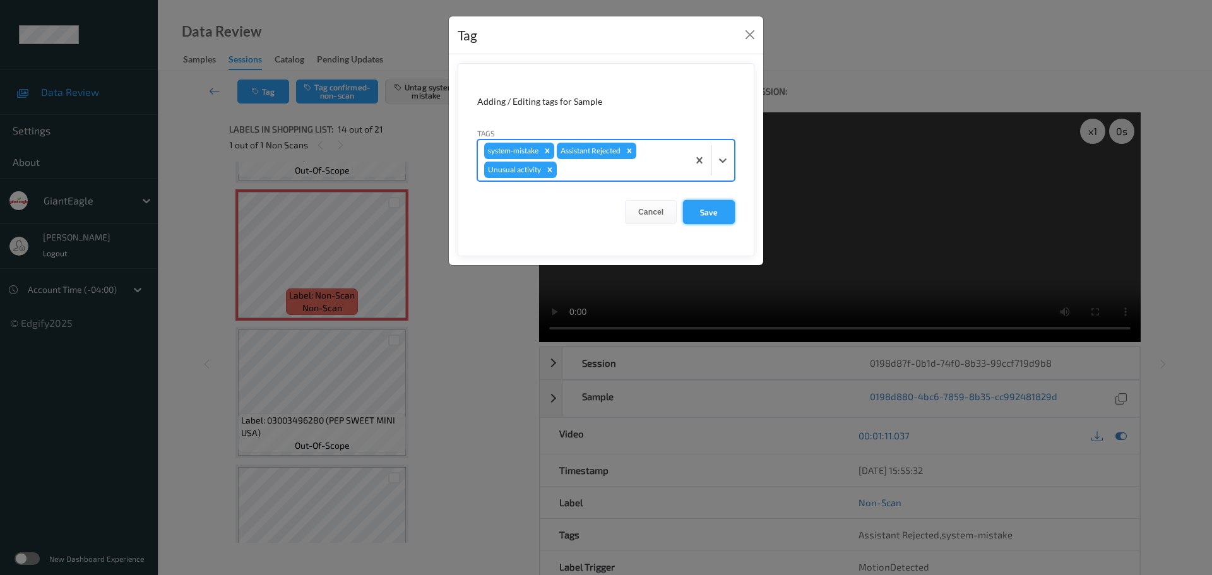
click at [722, 215] on button "Save" at bounding box center [709, 212] width 52 height 24
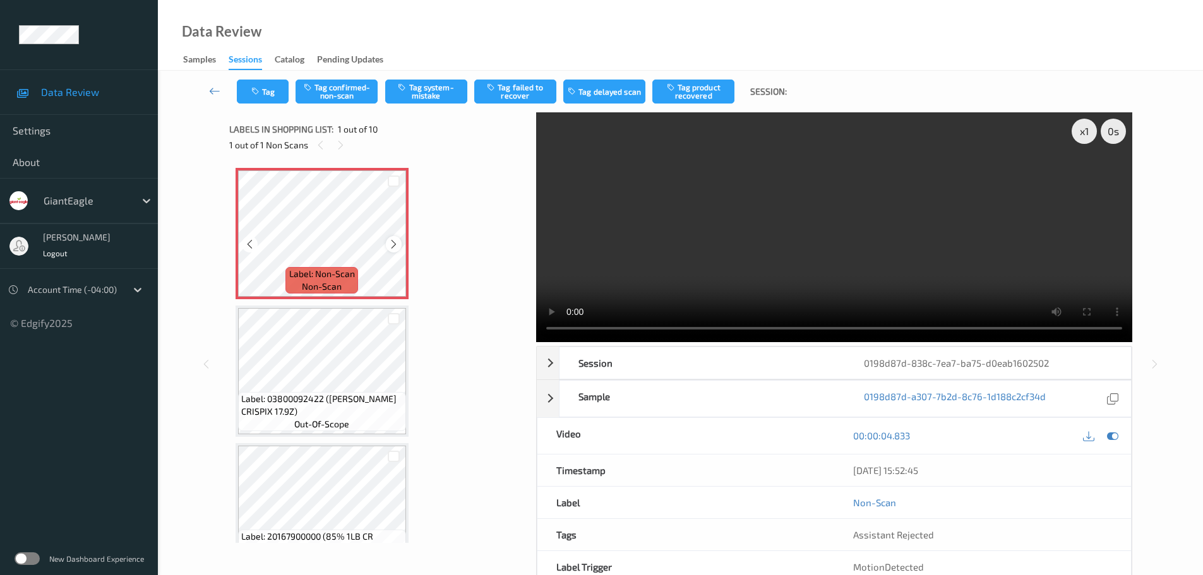
click at [393, 243] on icon at bounding box center [393, 244] width 11 height 11
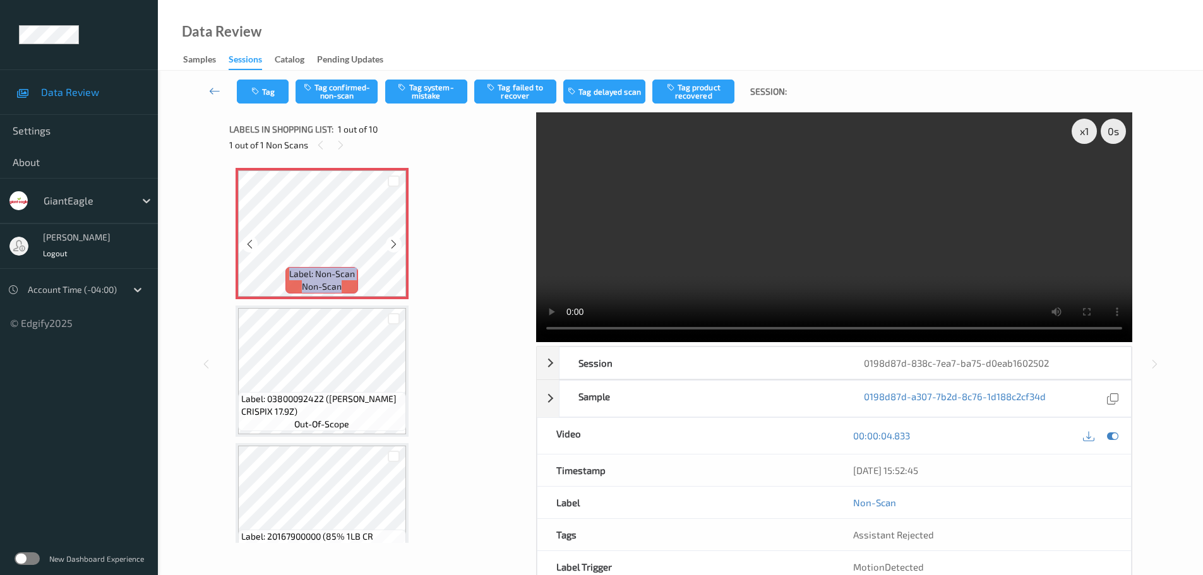
click at [393, 243] on icon at bounding box center [393, 244] width 11 height 11
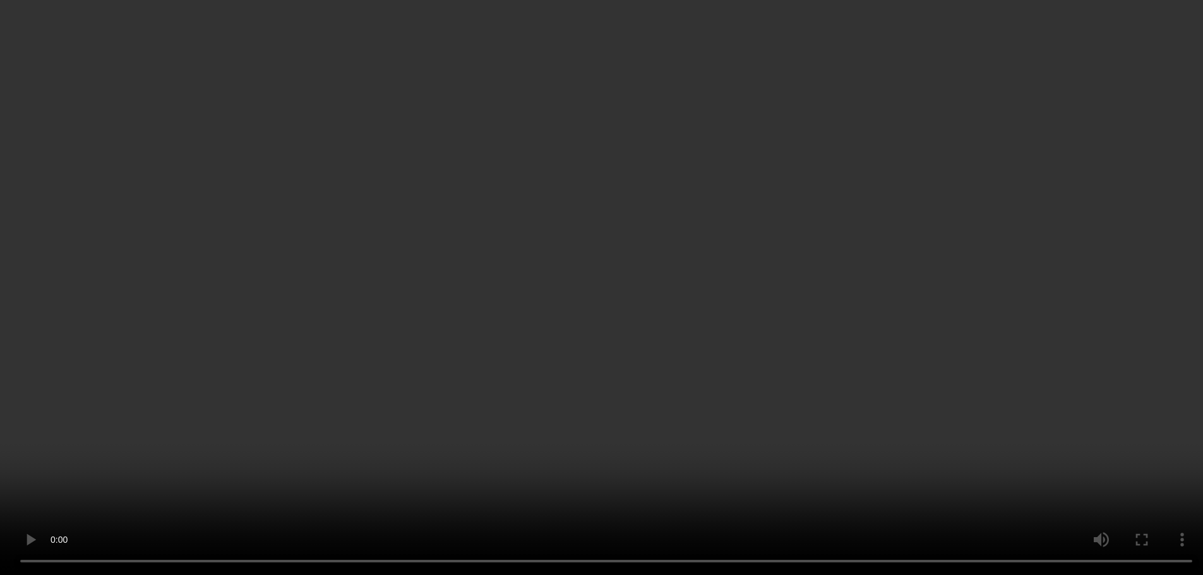
scroll to position [189, 0]
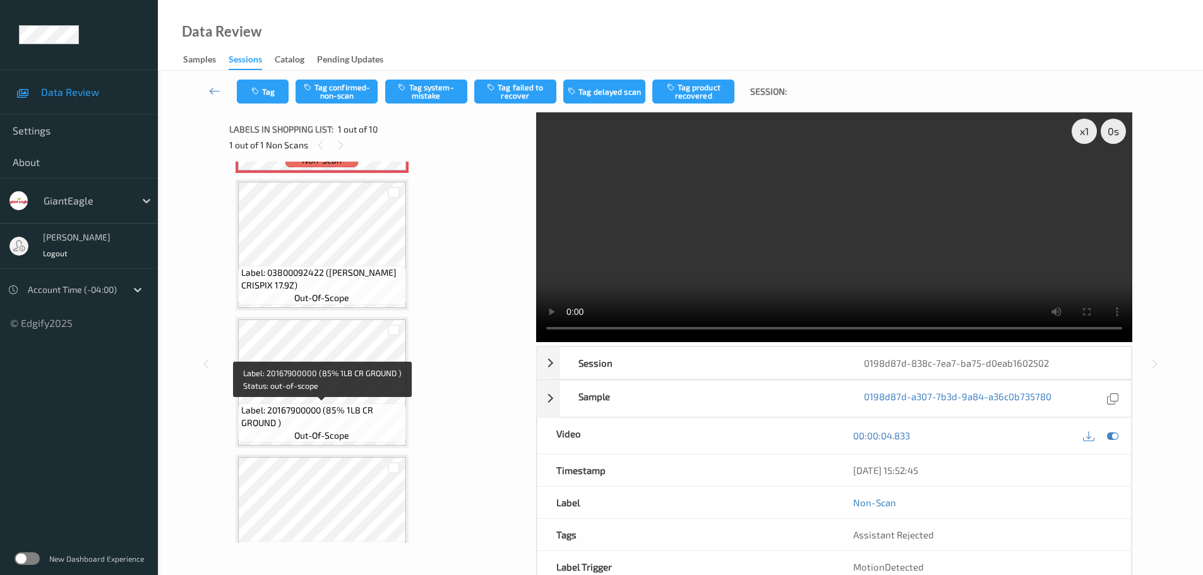
click at [359, 426] on span "Label: 20167900000 (85% 1LB CR GROUND )" at bounding box center [322, 416] width 162 height 25
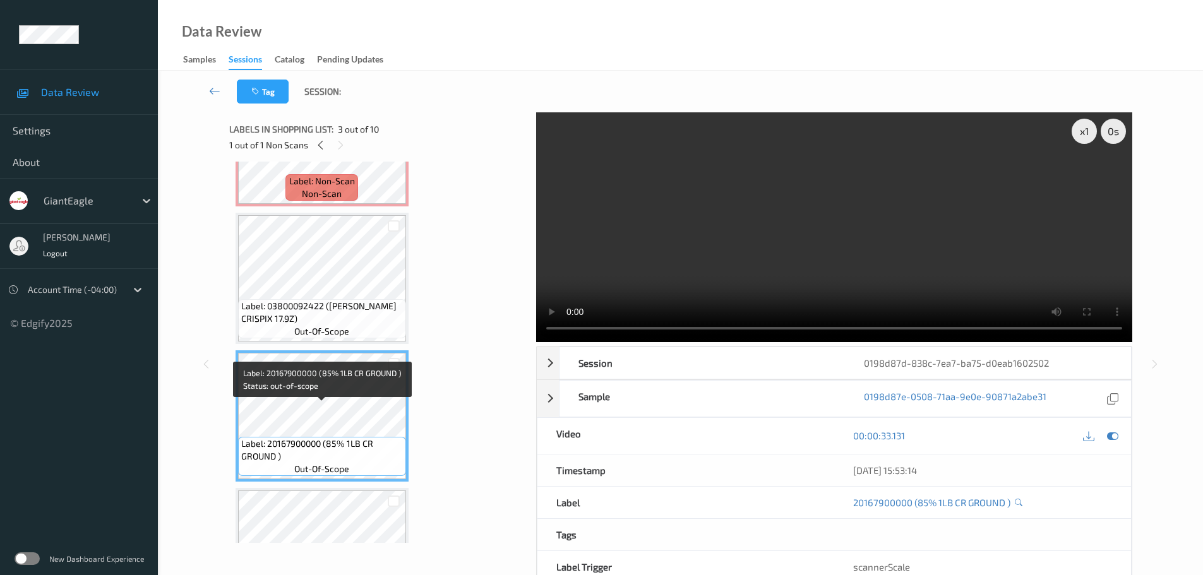
scroll to position [0, 0]
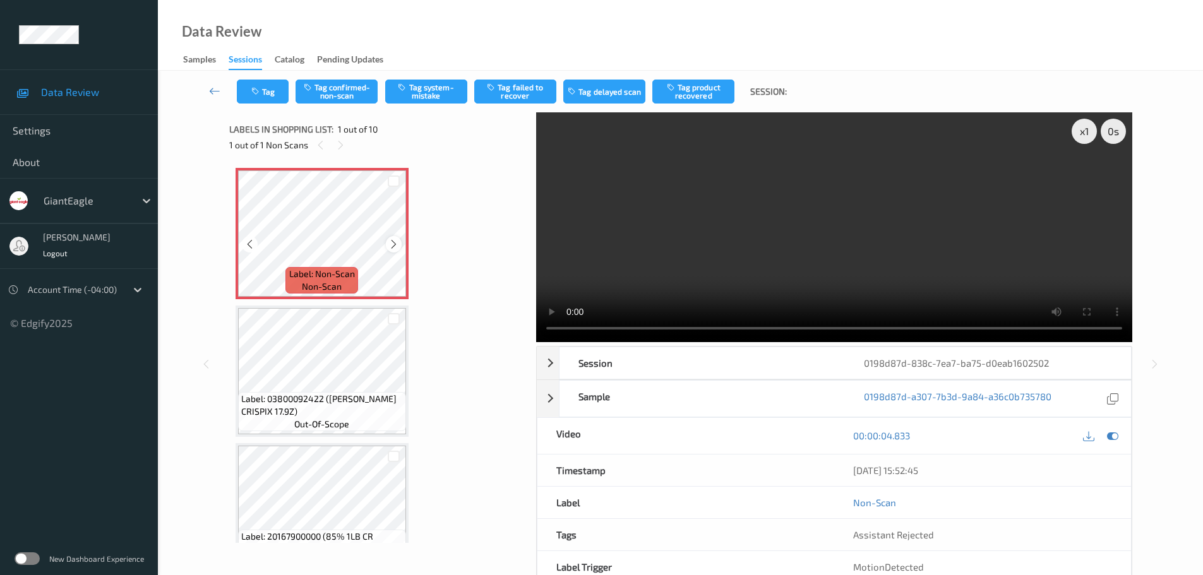
click at [391, 251] on div at bounding box center [394, 244] width 16 height 16
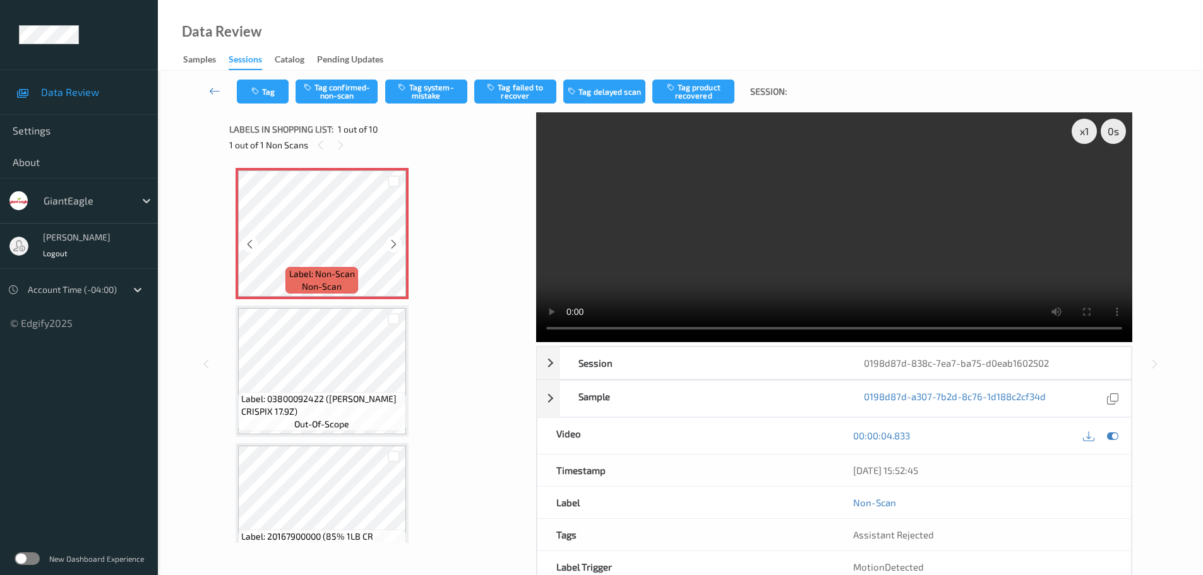
click at [391, 251] on div at bounding box center [394, 244] width 16 height 16
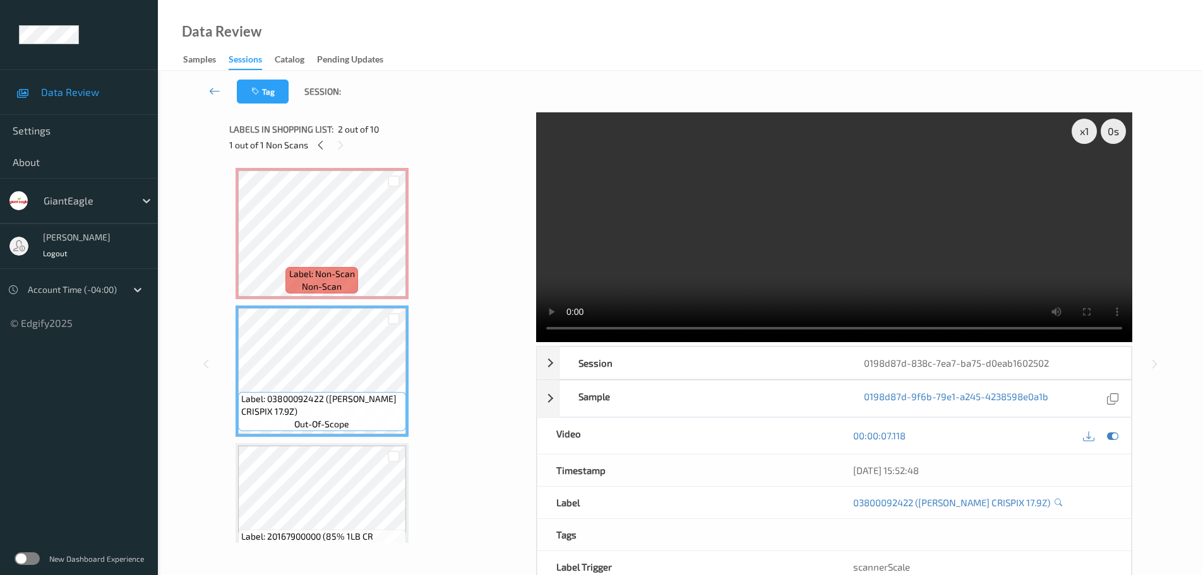
click at [343, 273] on span "Label: Non-Scan" at bounding box center [322, 274] width 66 height 13
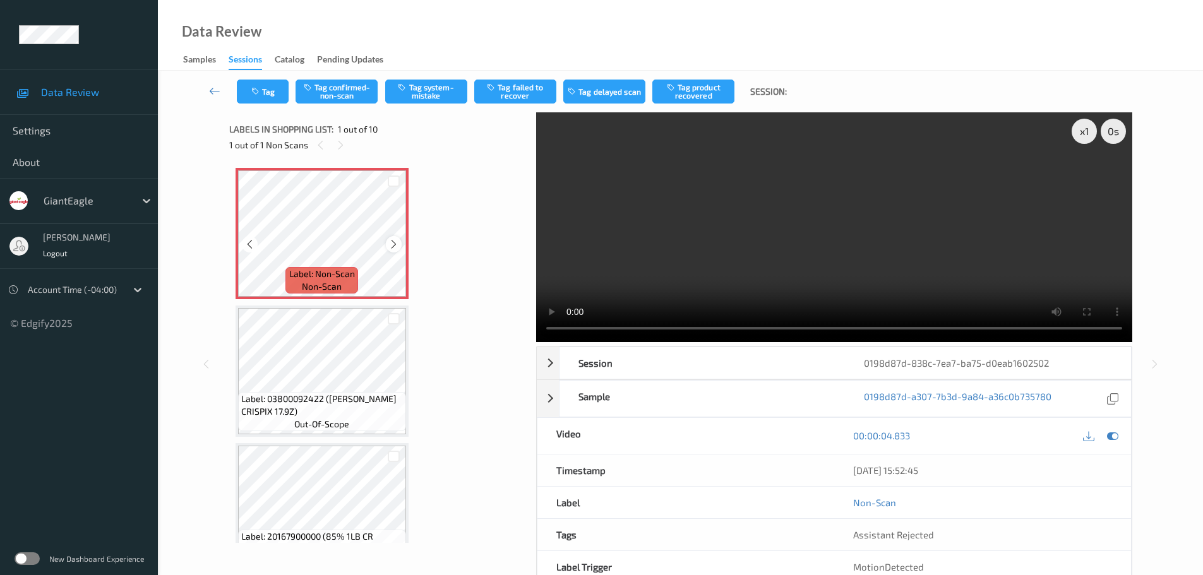
click at [393, 251] on div at bounding box center [394, 244] width 16 height 16
click at [388, 243] on div at bounding box center [394, 244] width 16 height 16
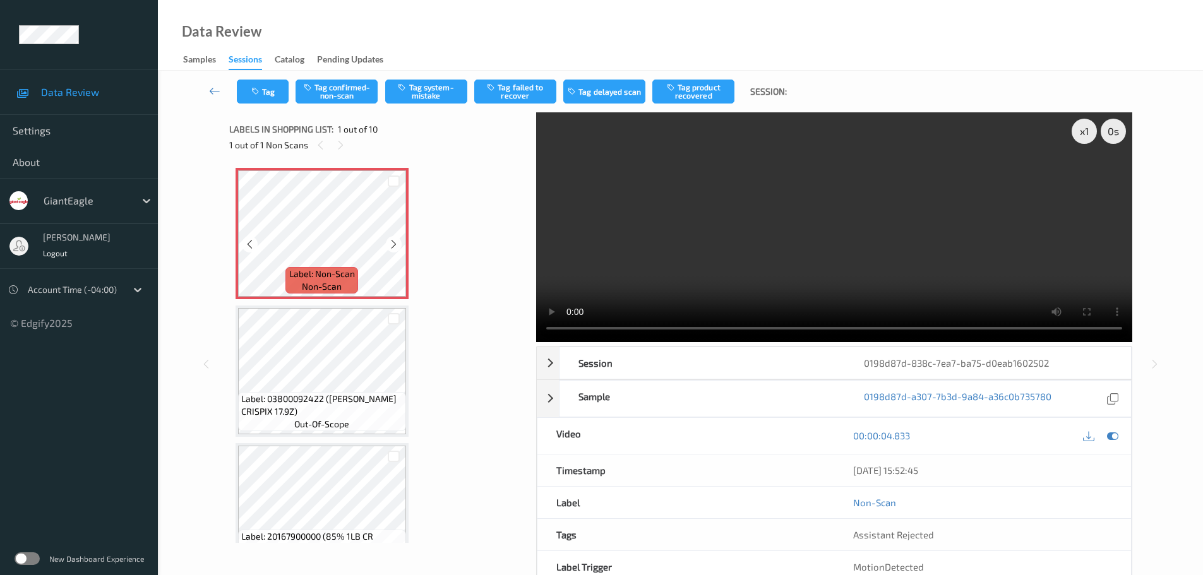
click at [388, 243] on icon at bounding box center [393, 244] width 11 height 11
click at [392, 244] on icon at bounding box center [393, 244] width 11 height 11
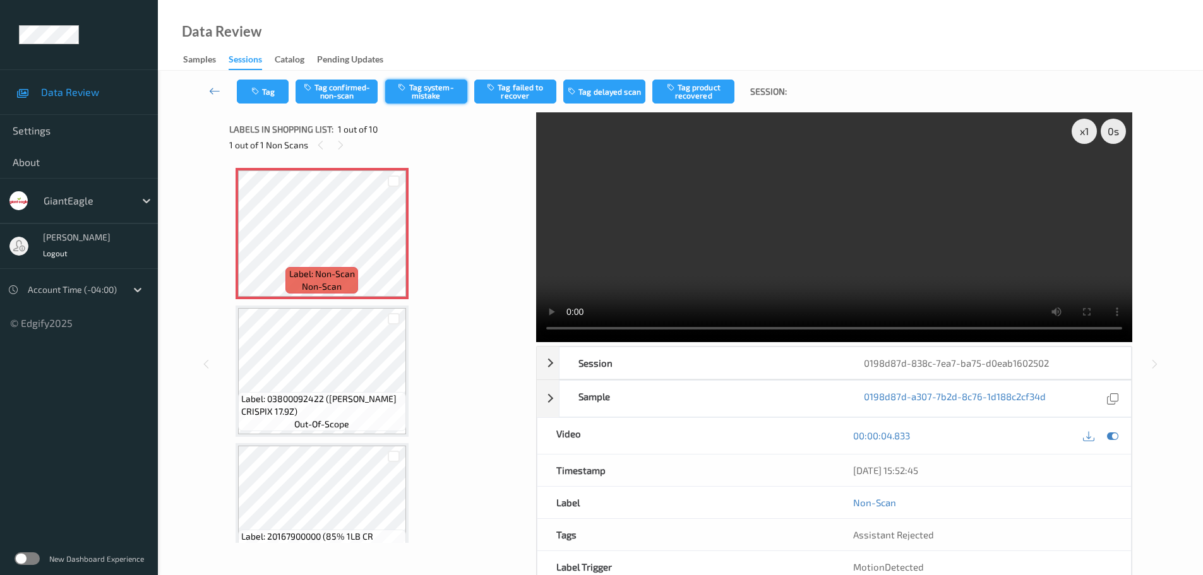
click at [443, 90] on button "Tag system-mistake" at bounding box center [426, 92] width 82 height 24
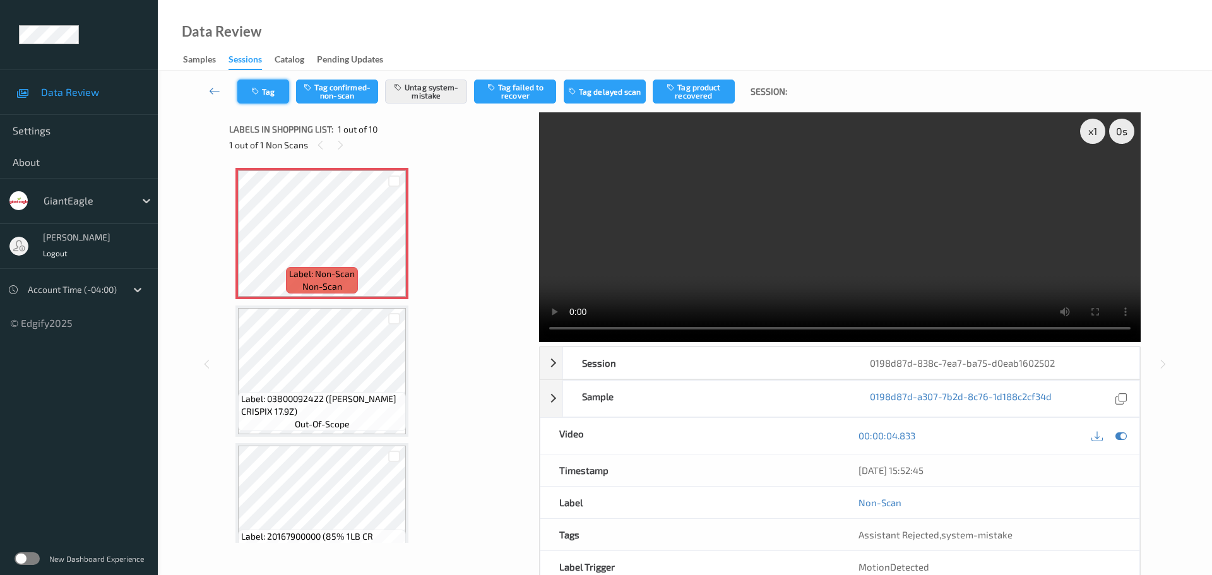
click at [263, 101] on button "Tag" at bounding box center [263, 92] width 52 height 24
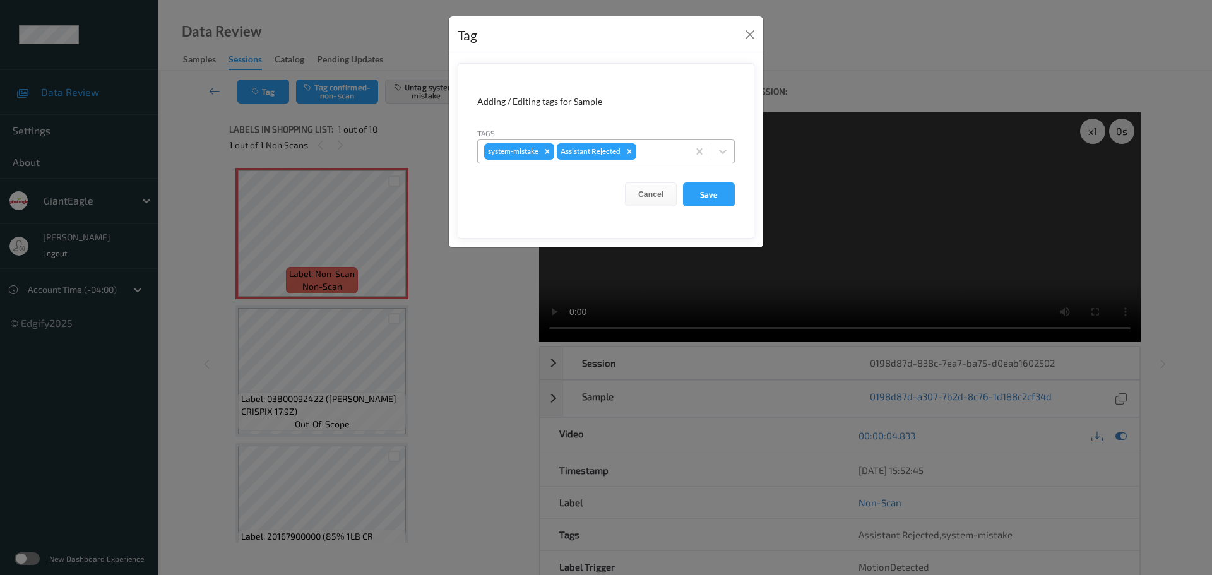
click at [678, 156] on div at bounding box center [660, 151] width 43 height 15
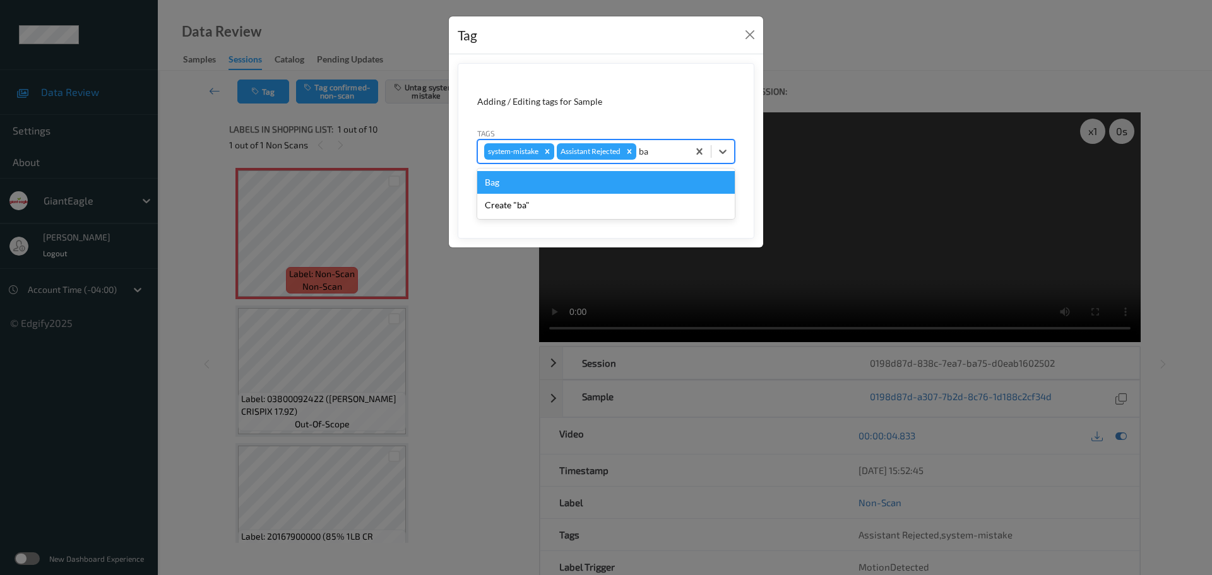
type input "bag"
click at [617, 181] on div "Bag" at bounding box center [606, 182] width 258 height 23
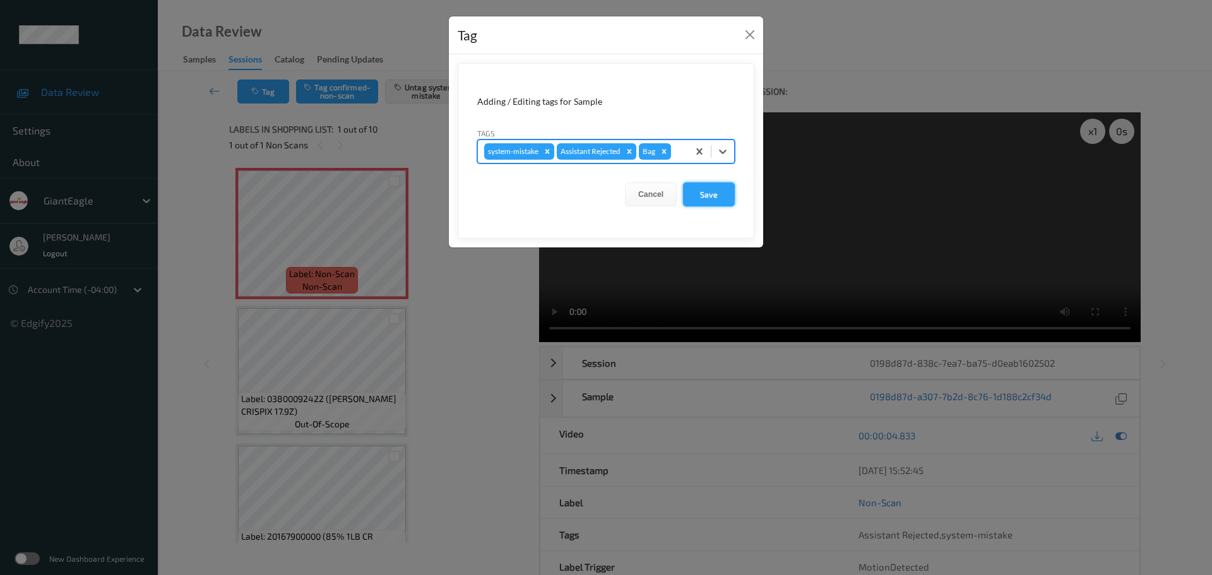
click at [717, 190] on button "Save" at bounding box center [709, 194] width 52 height 24
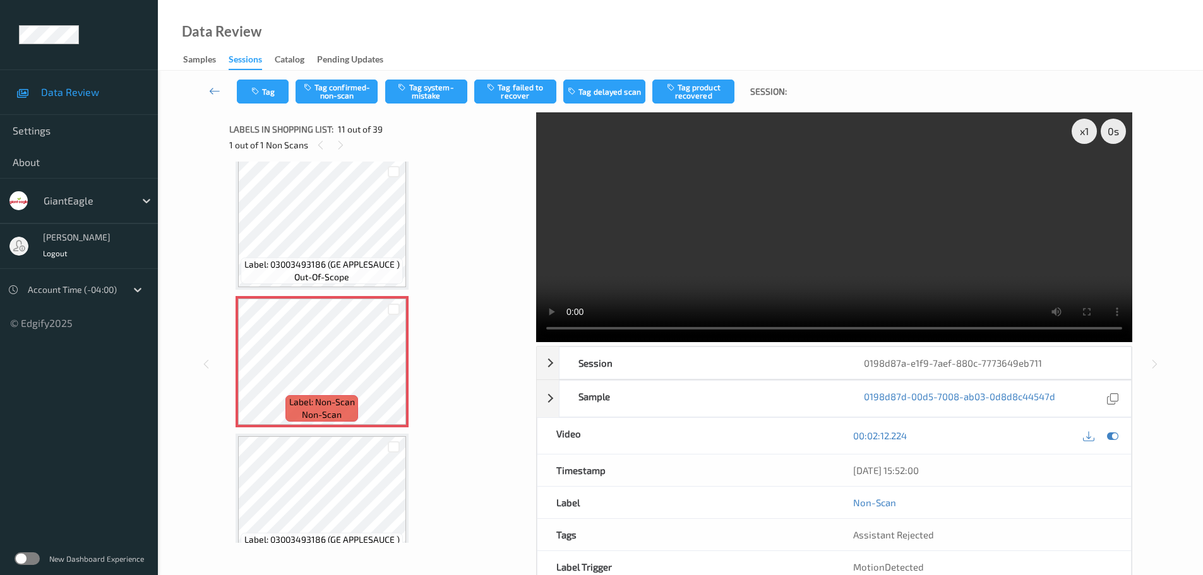
scroll to position [1245, 0]
click at [390, 372] on icon at bounding box center [393, 375] width 11 height 11
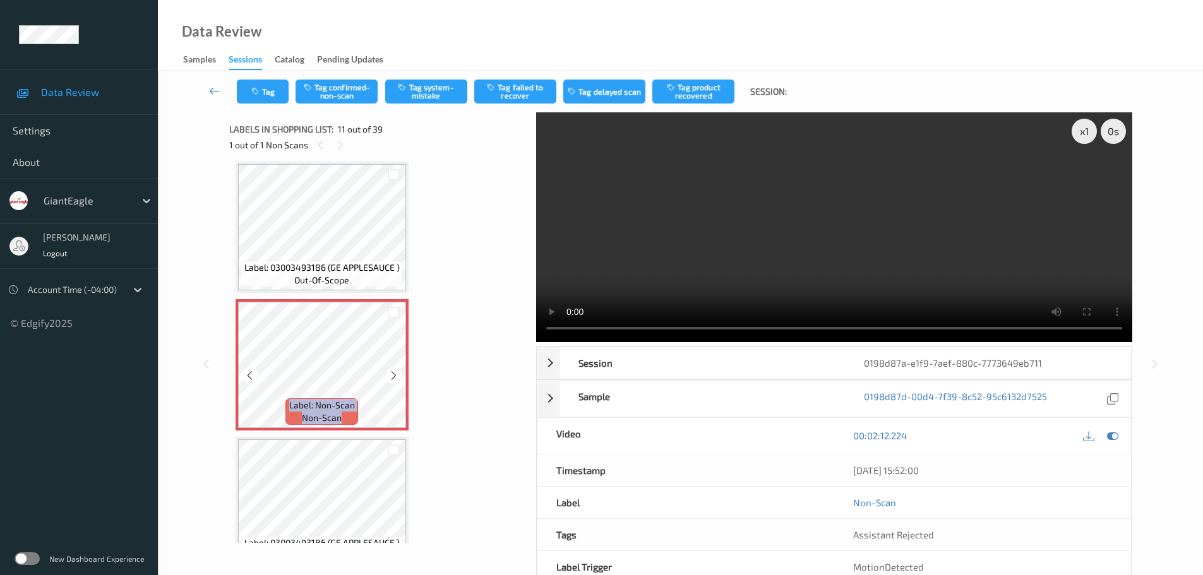
click at [390, 372] on icon at bounding box center [393, 375] width 11 height 11
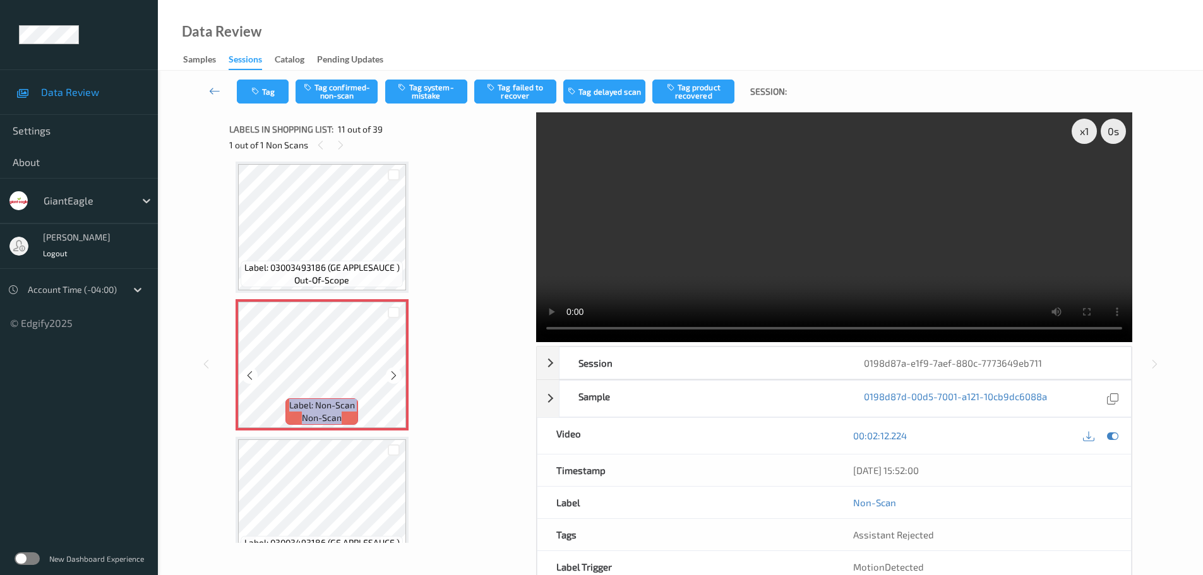
click at [390, 372] on icon at bounding box center [393, 375] width 11 height 11
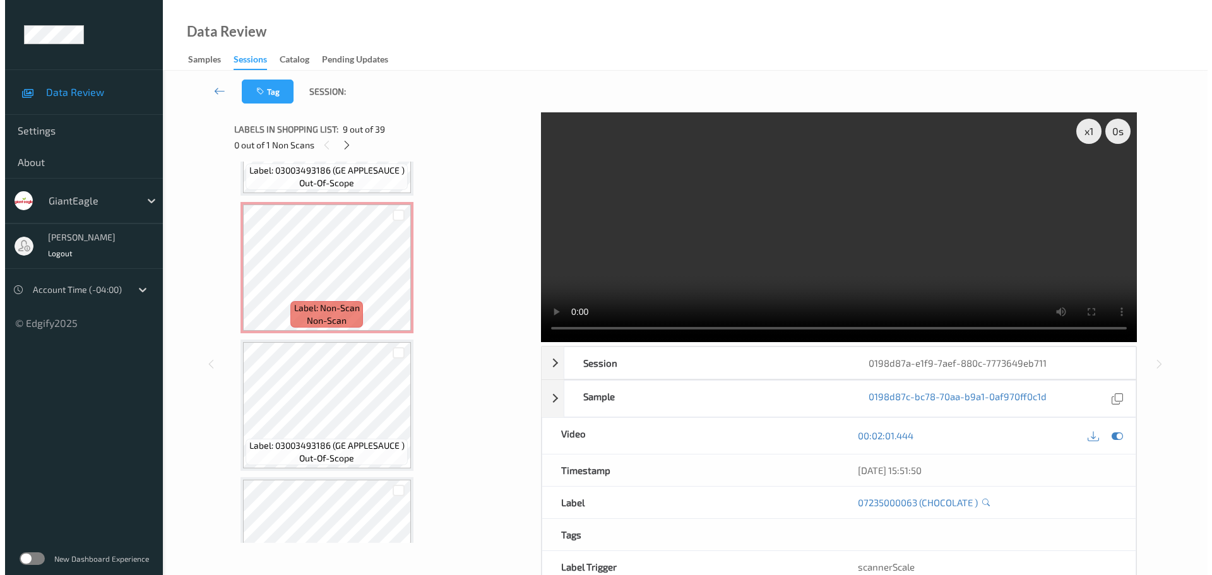
scroll to position [1371, 0]
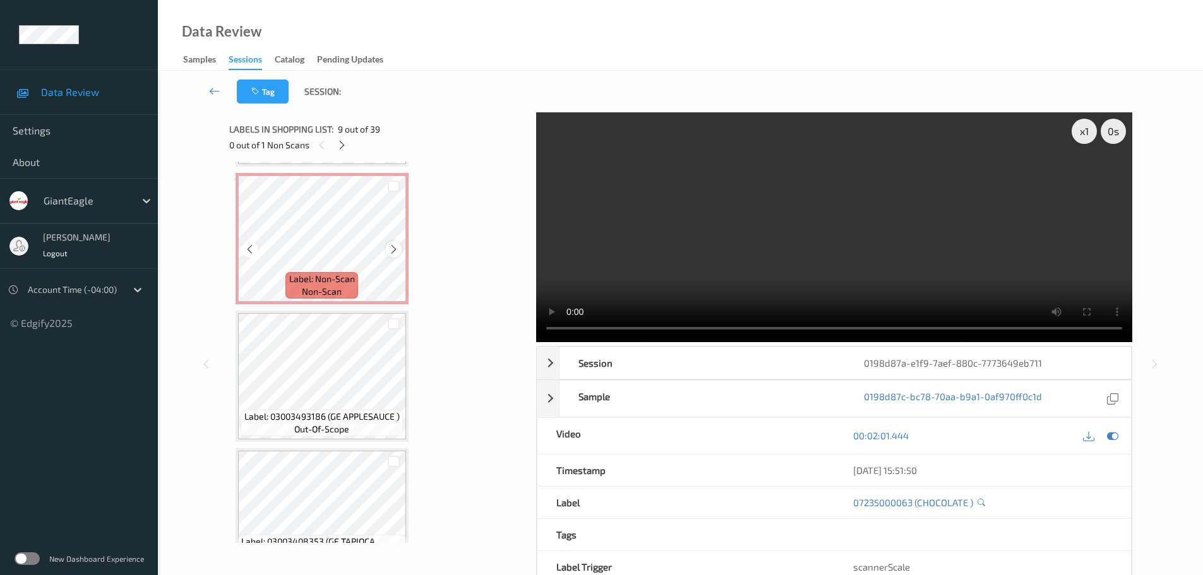
click at [389, 249] on icon at bounding box center [393, 249] width 11 height 11
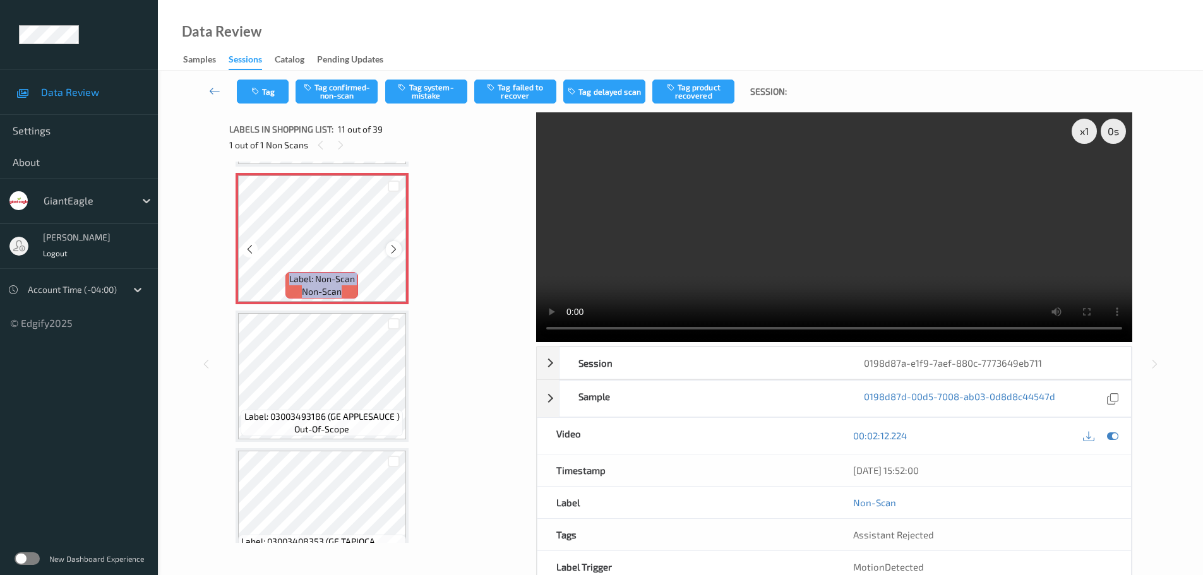
click at [390, 249] on icon at bounding box center [393, 249] width 11 height 11
click at [390, 251] on icon at bounding box center [393, 249] width 11 height 11
click at [390, 254] on icon at bounding box center [393, 249] width 11 height 11
click at [336, 88] on button "Tag confirmed-non-scan" at bounding box center [336, 92] width 82 height 24
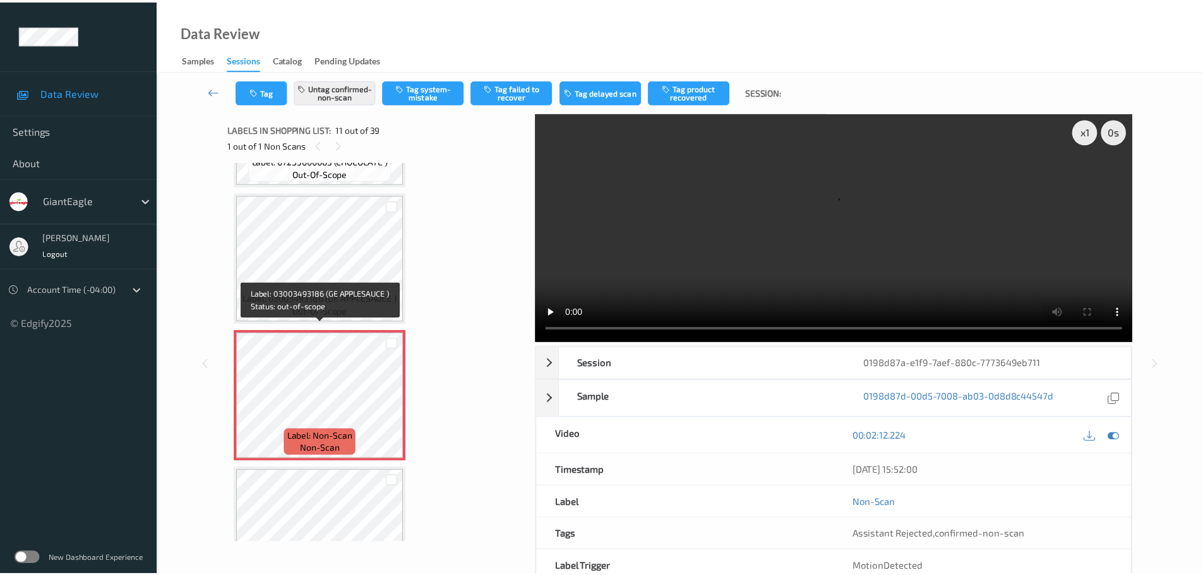
scroll to position [1245, 0]
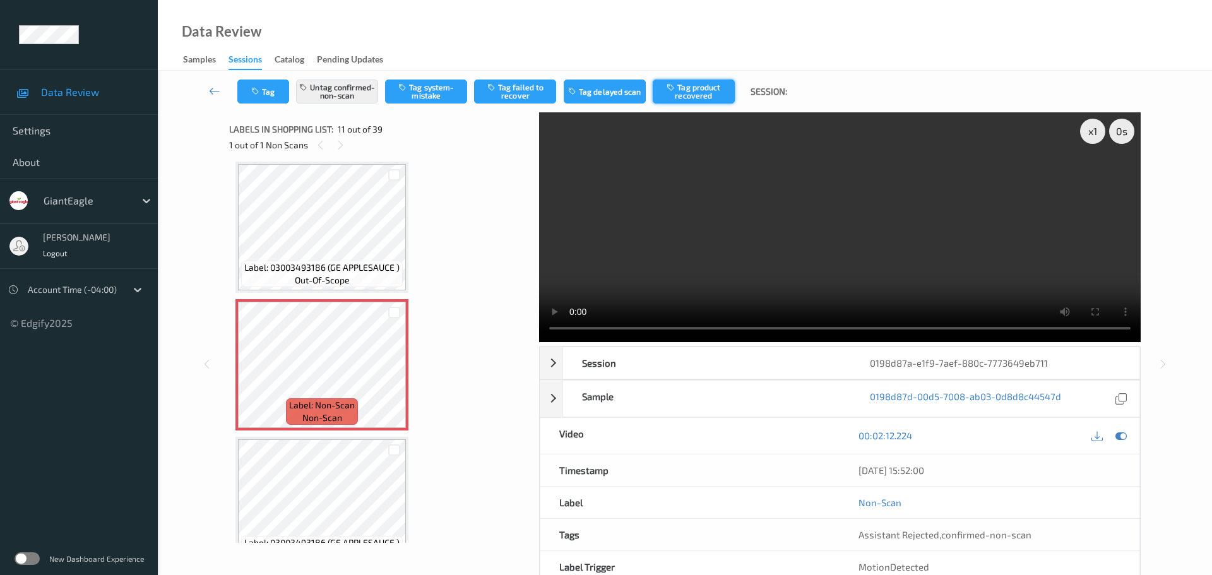
click at [677, 97] on button "Tag product recovered" at bounding box center [694, 92] width 82 height 24
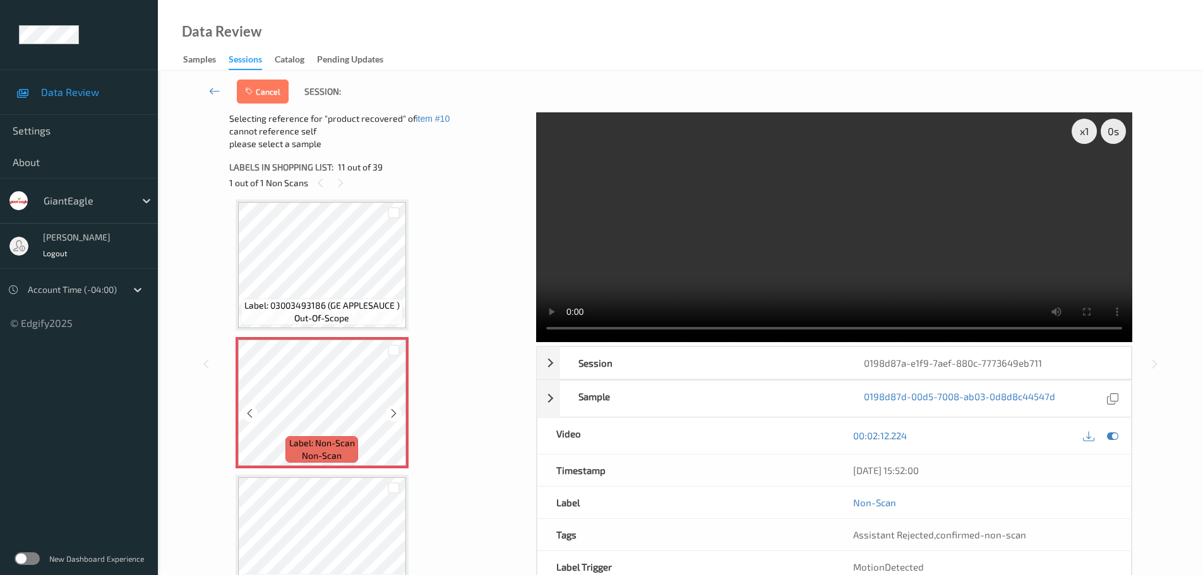
scroll to position [1308, 0]
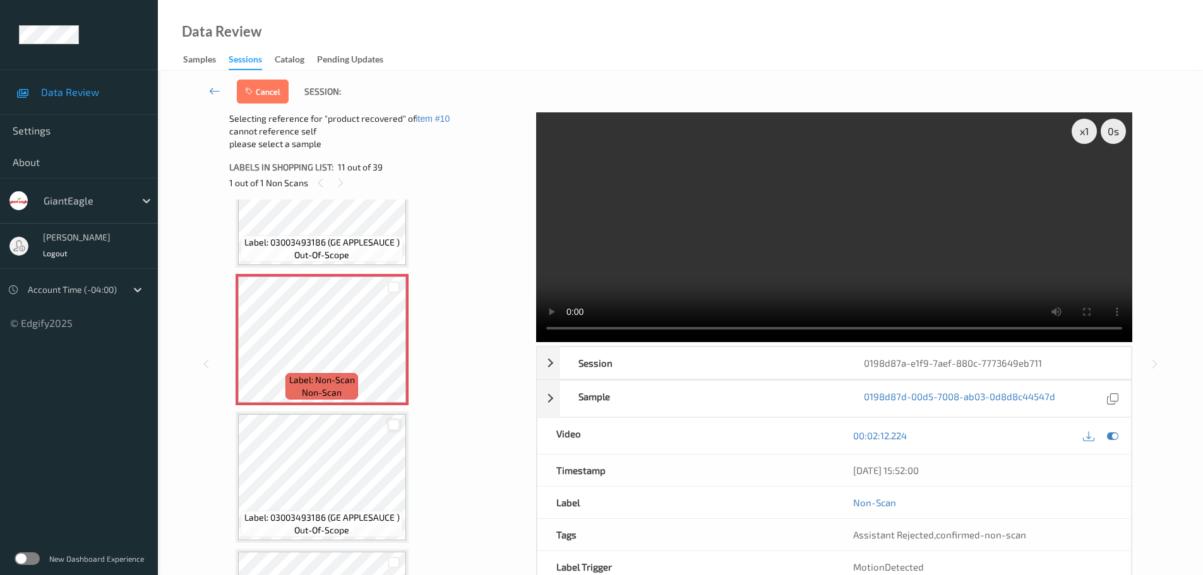
click at [391, 421] on div at bounding box center [394, 425] width 12 height 12
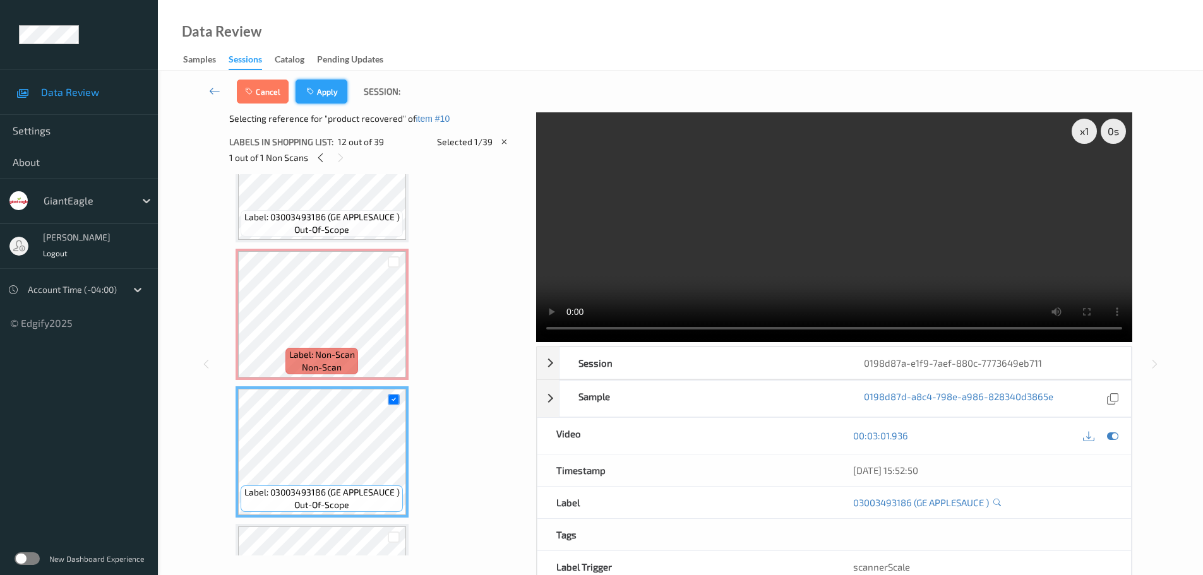
click at [333, 88] on button "Apply" at bounding box center [321, 92] width 52 height 24
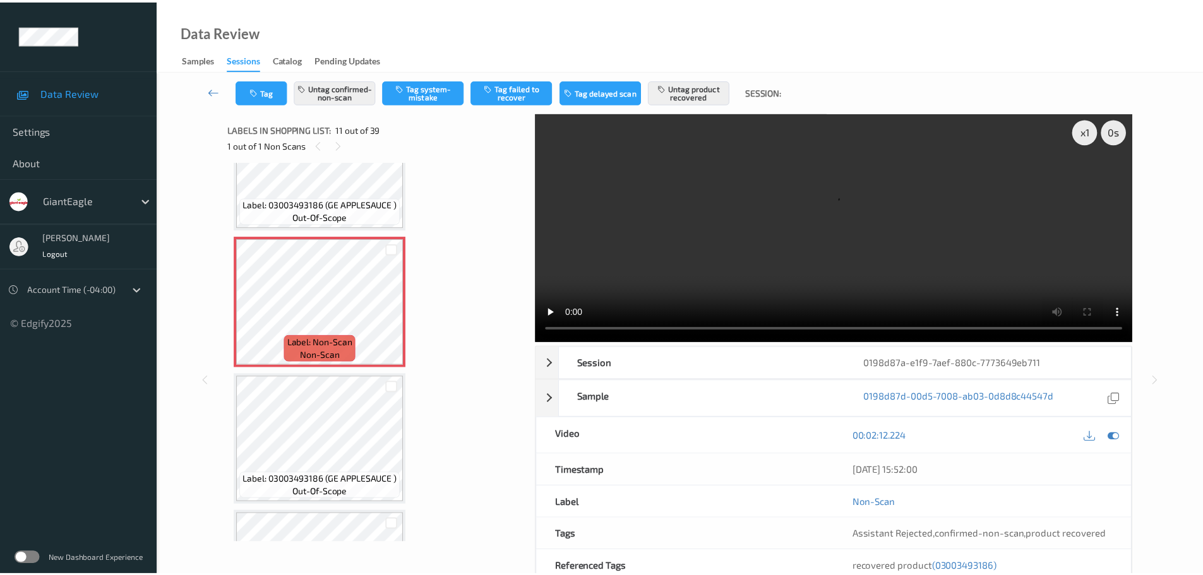
scroll to position [1245, 0]
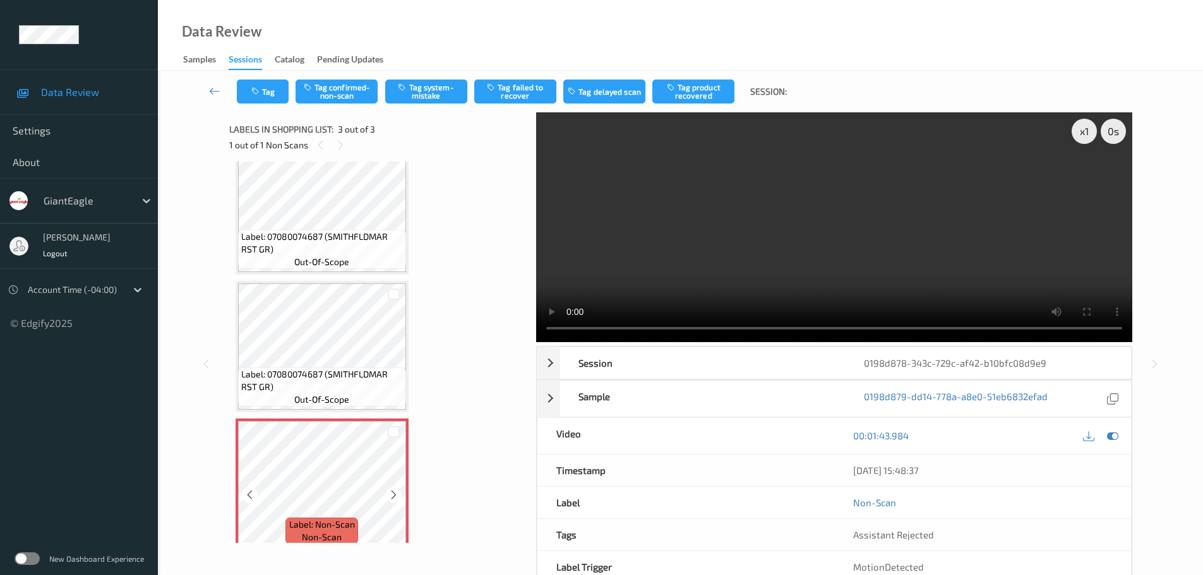
scroll to position [38, 0]
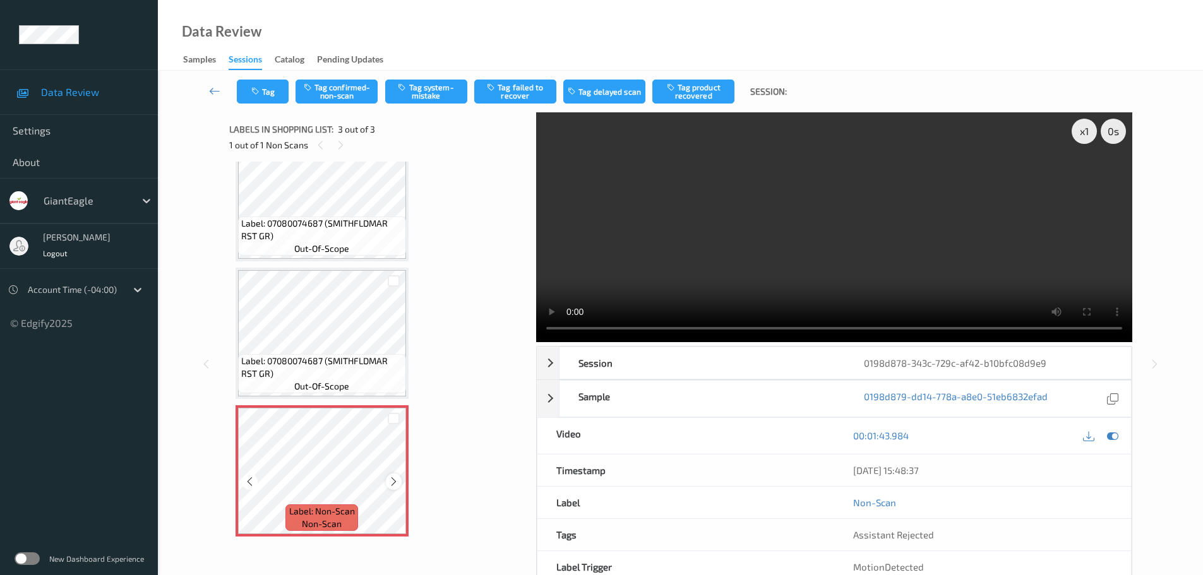
click at [393, 479] on icon at bounding box center [393, 481] width 11 height 11
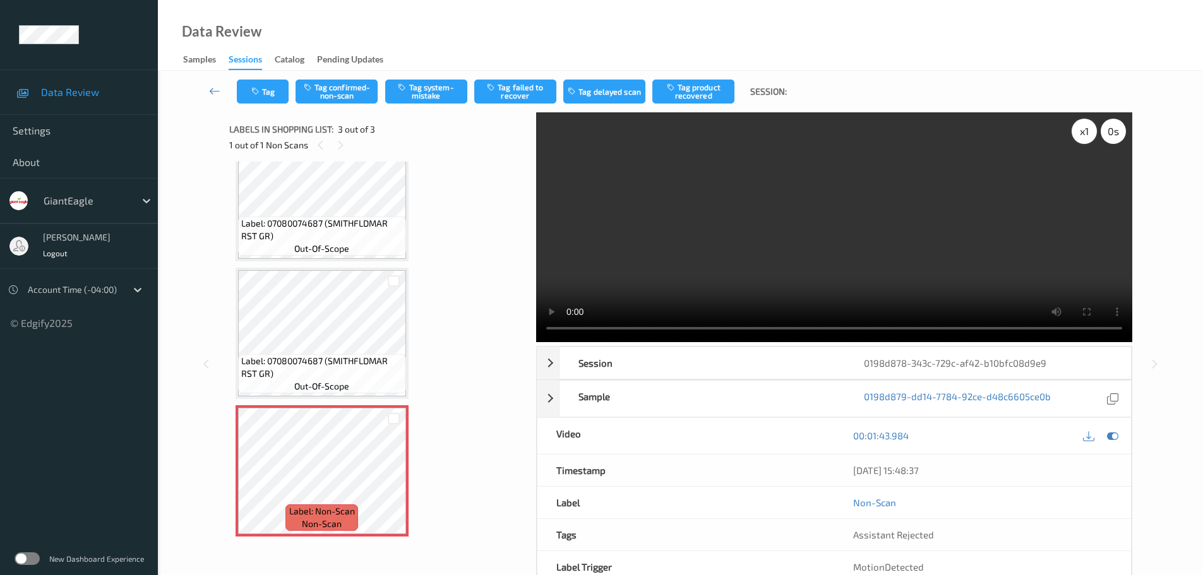
click at [1082, 140] on div "x 1" at bounding box center [1083, 131] width 25 height 25
click at [1082, 140] on div "x 2" at bounding box center [1083, 131] width 25 height 25
click at [432, 93] on button "Tag system-mistake" at bounding box center [426, 92] width 82 height 24
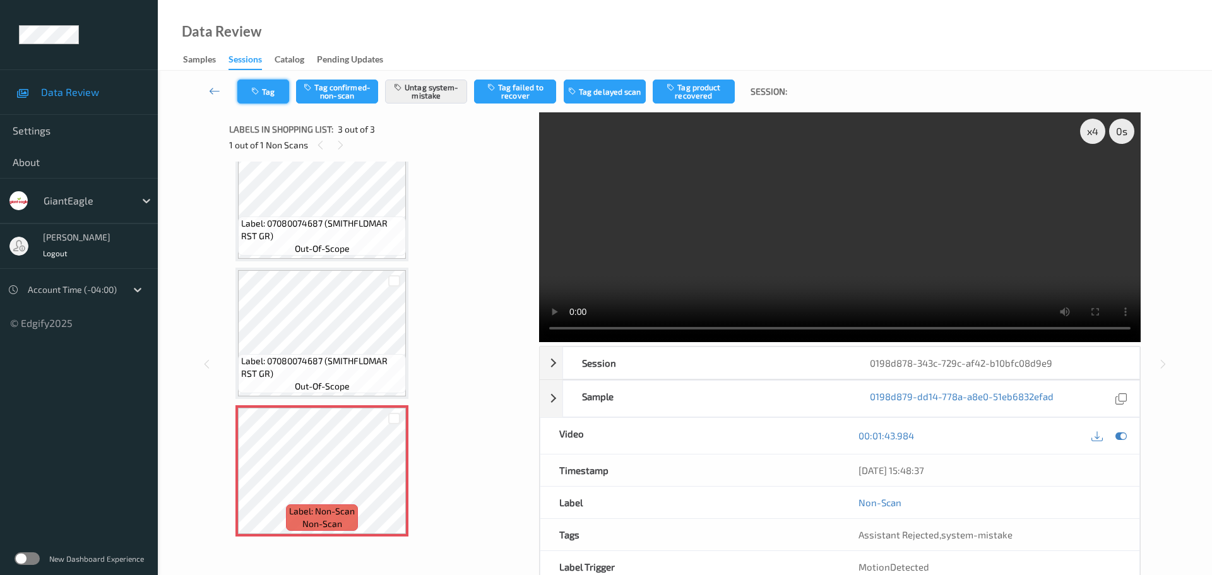
click at [266, 86] on button "Tag" at bounding box center [263, 92] width 52 height 24
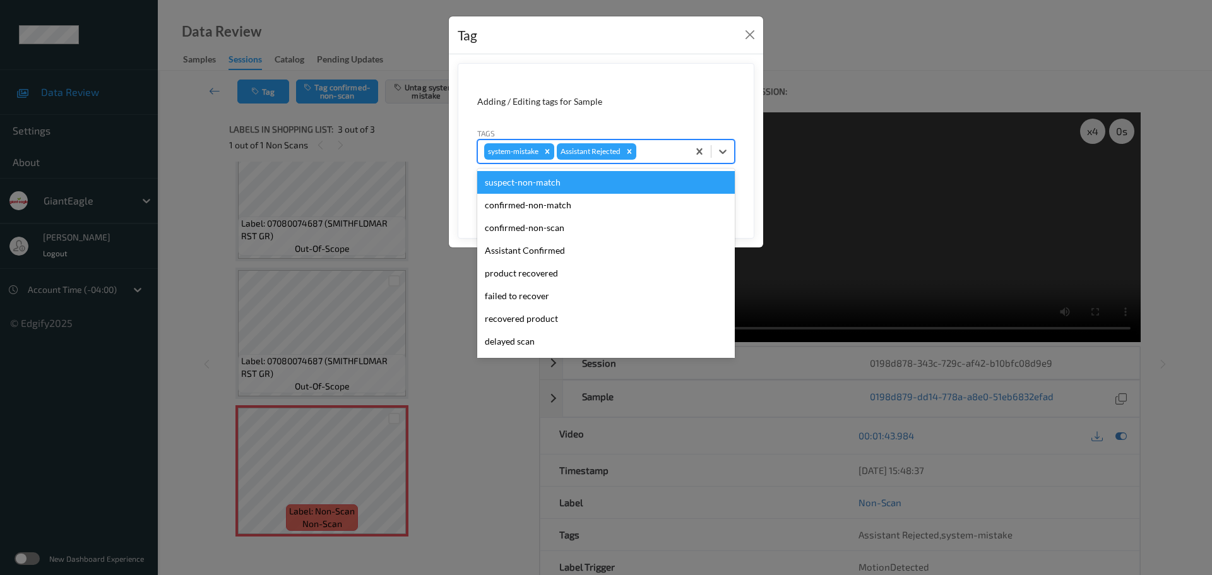
click at [658, 151] on div at bounding box center [660, 151] width 43 height 15
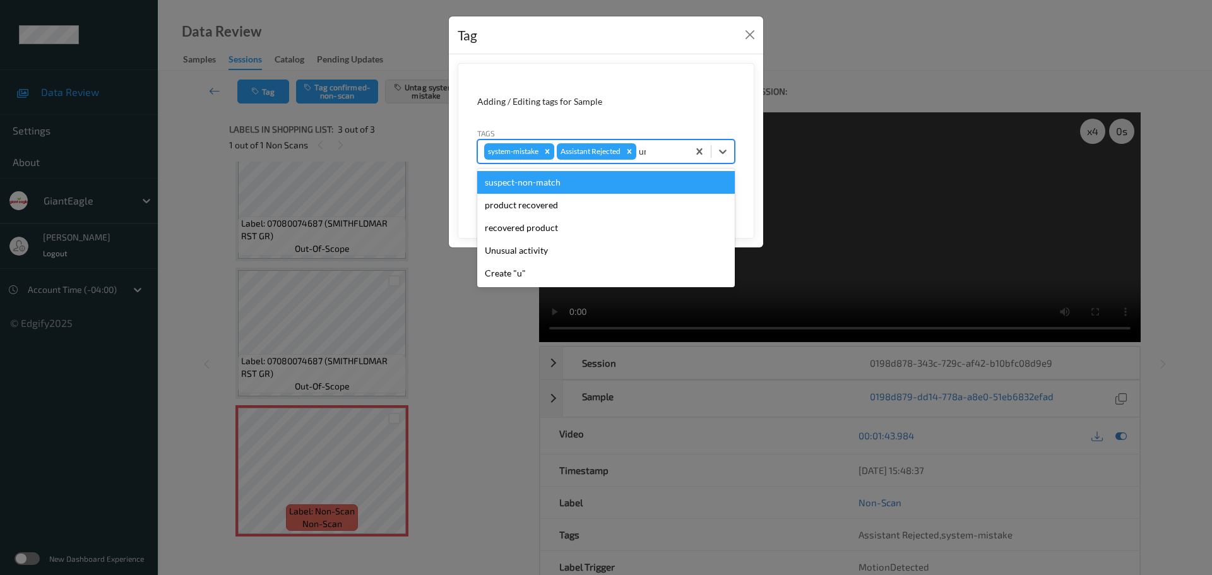
type input "unu"
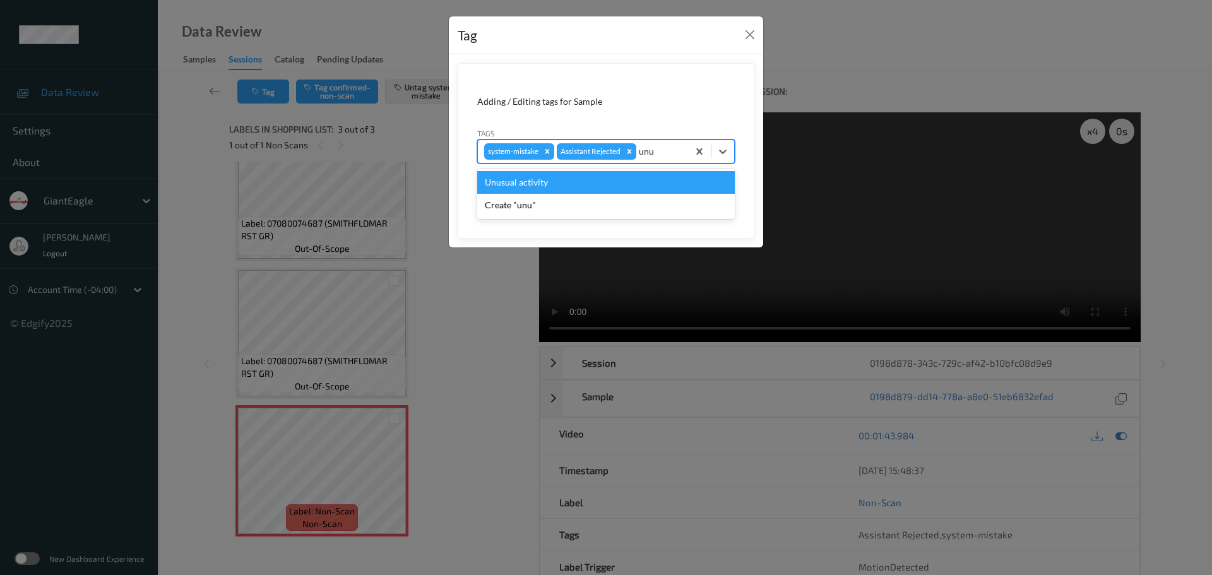
click at [561, 182] on div "Unusual activity" at bounding box center [606, 182] width 258 height 23
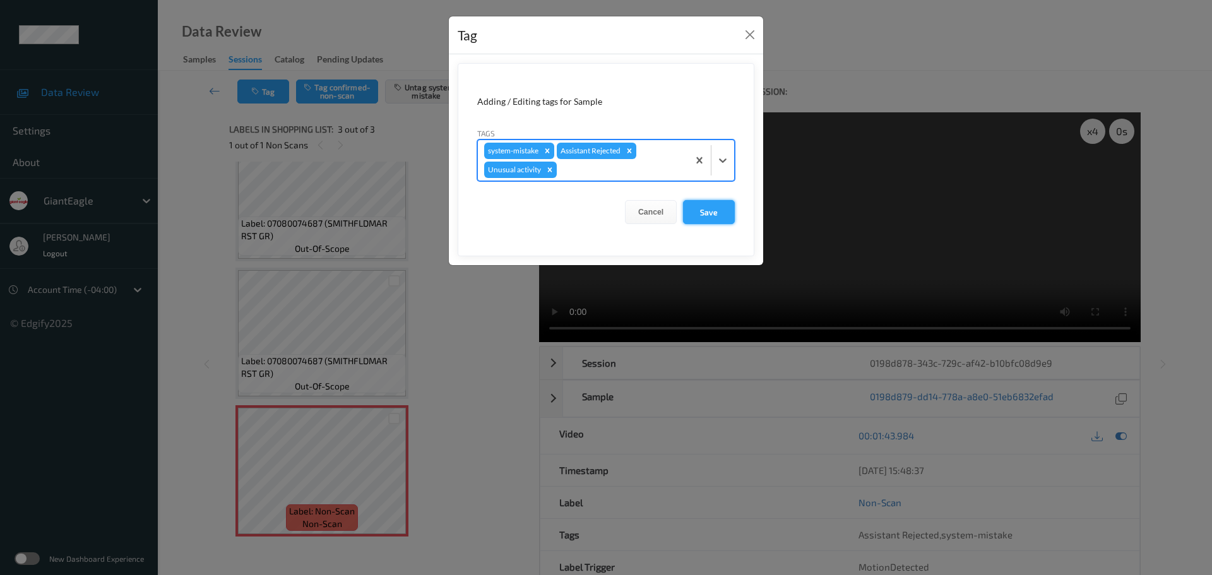
click at [717, 213] on button "Save" at bounding box center [709, 212] width 52 height 24
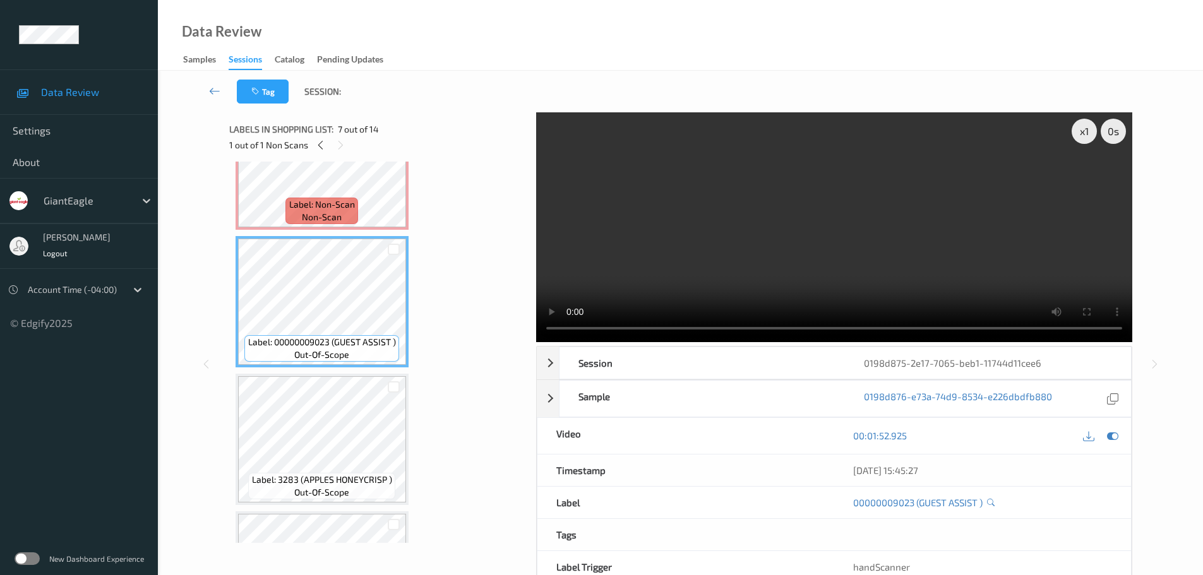
scroll to position [631, 0]
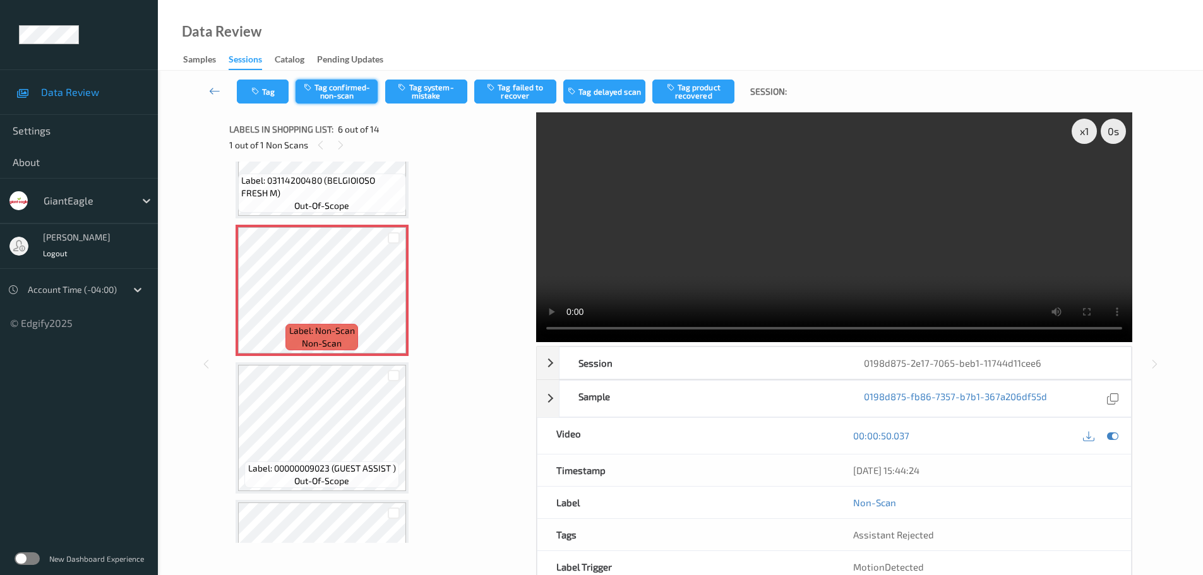
click at [333, 86] on button "Tag confirmed-non-scan" at bounding box center [336, 92] width 82 height 24
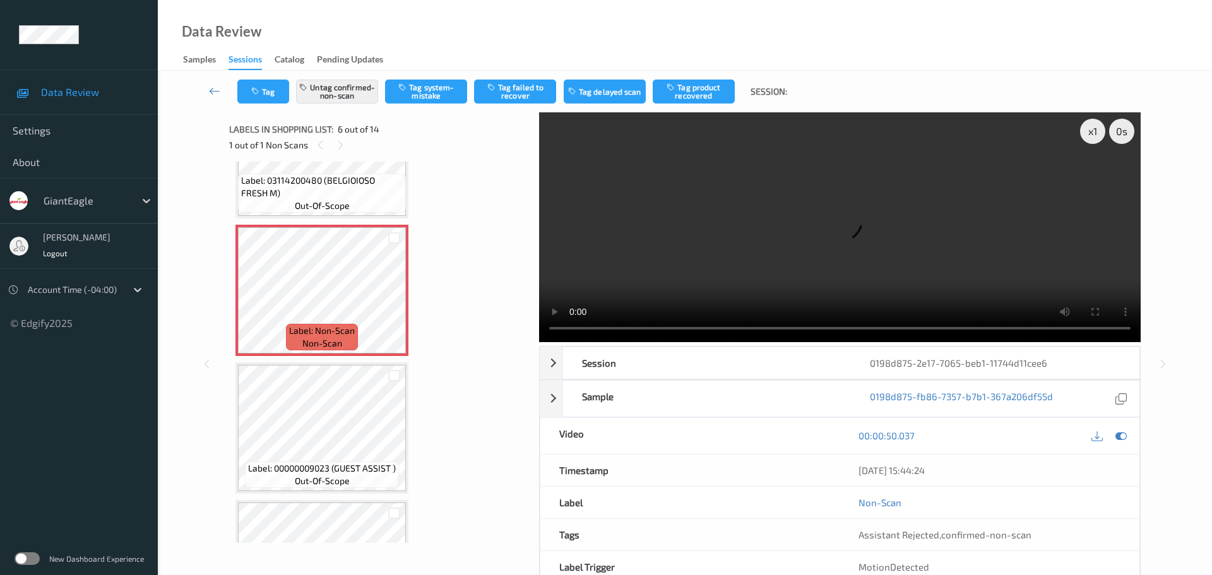
click at [702, 79] on div "Tag Untag confirmed-non-scan Tag system-mistake Tag failed to recover Tag delay…" at bounding box center [685, 92] width 1003 height 42
click at [698, 89] on button "Tag product recovered" at bounding box center [694, 92] width 82 height 24
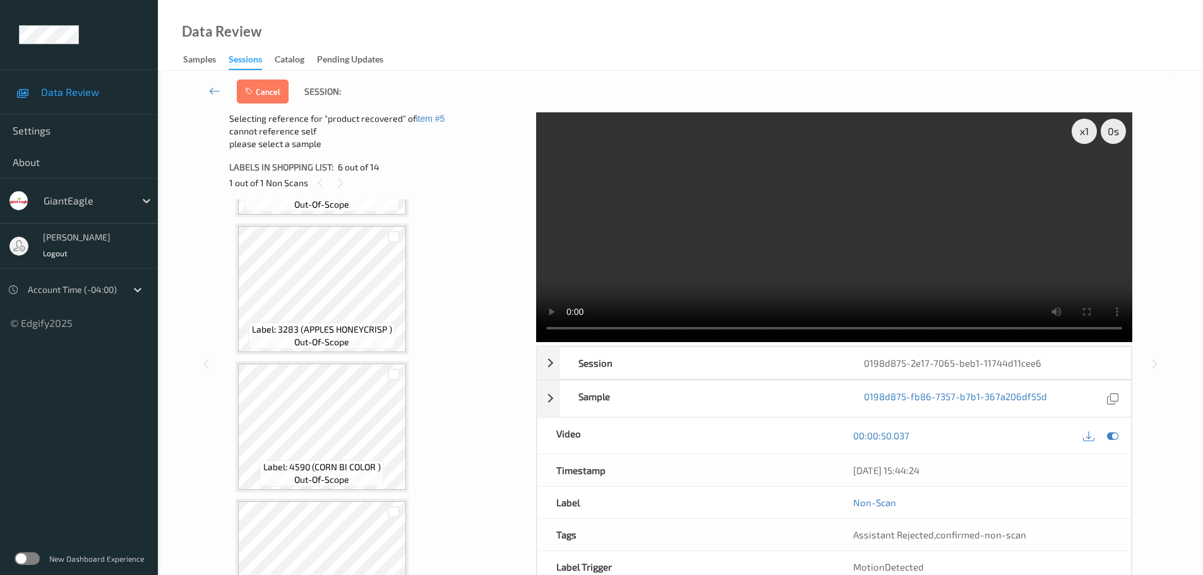
scroll to position [947, 0]
click at [395, 373] on div at bounding box center [394, 373] width 12 height 12
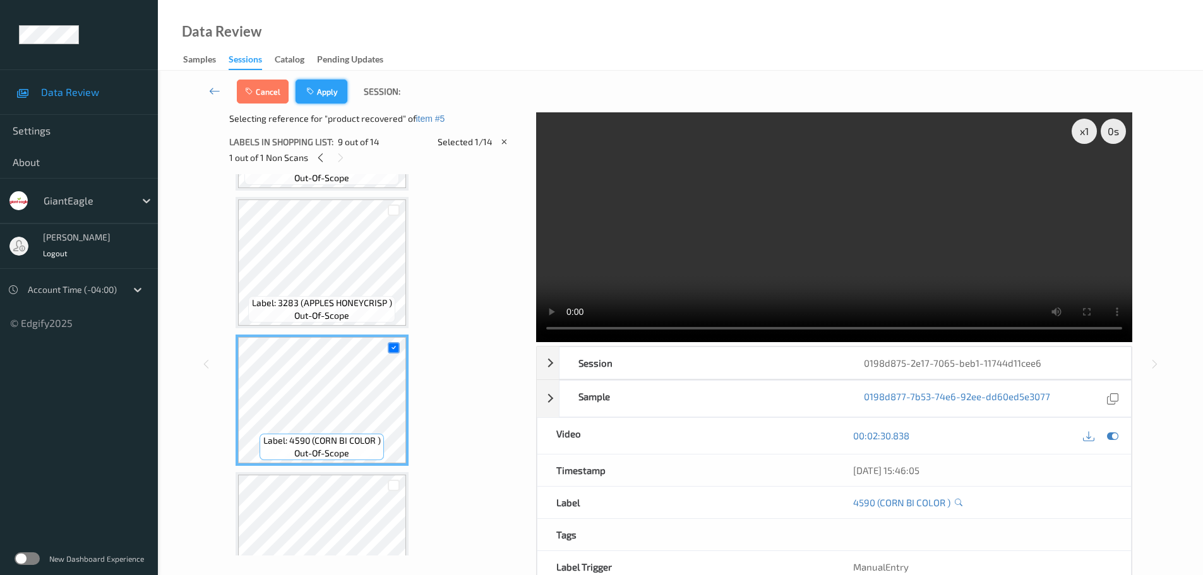
click at [337, 97] on button "Apply" at bounding box center [321, 92] width 52 height 24
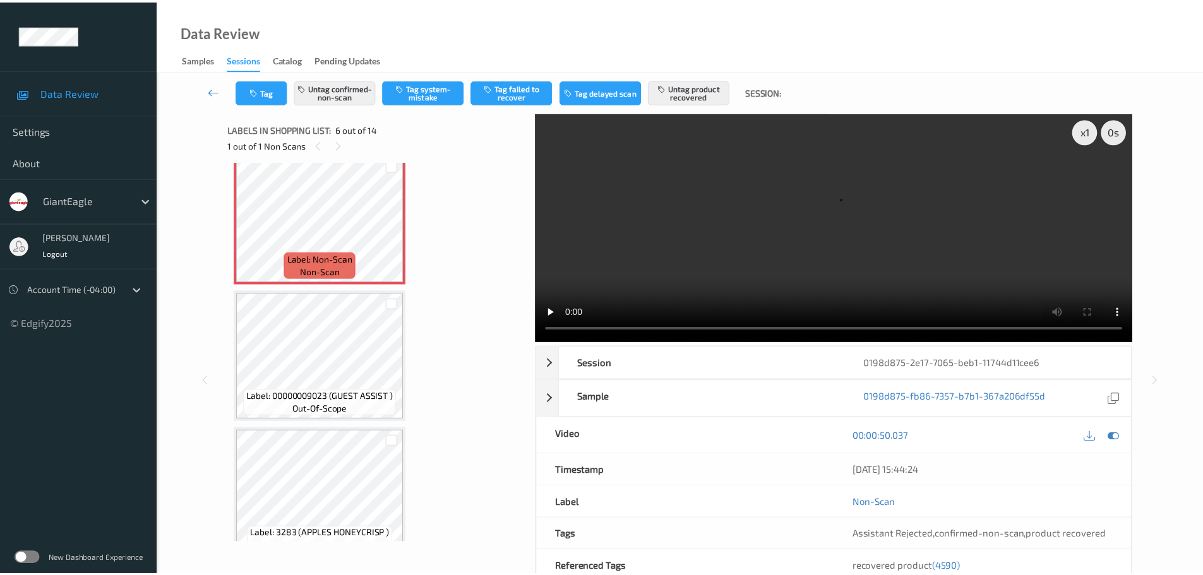
scroll to position [683, 0]
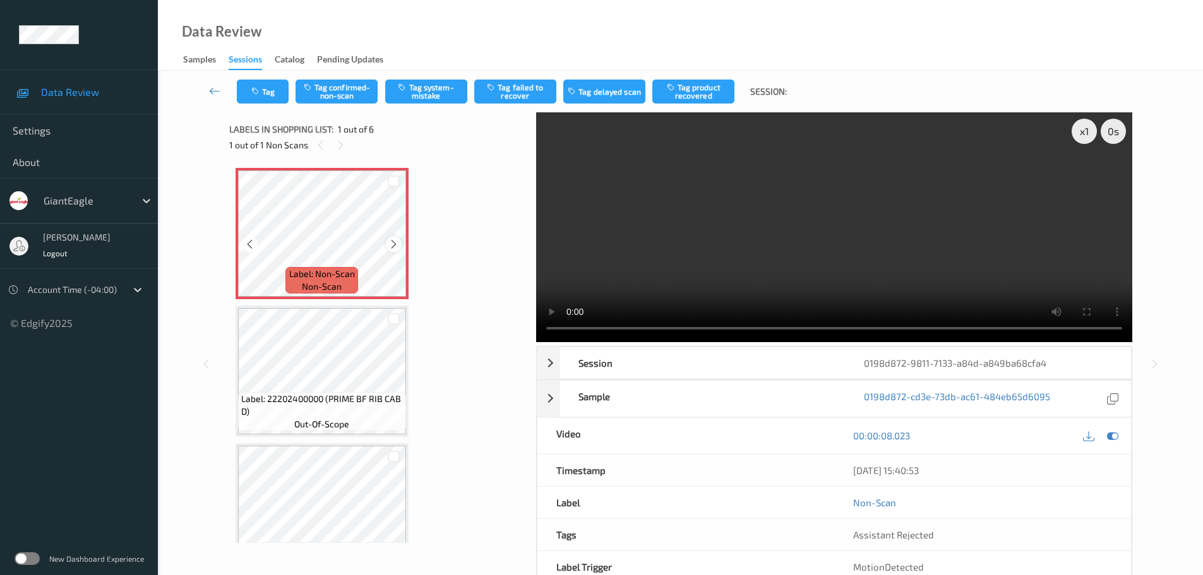
click at [395, 247] on icon at bounding box center [393, 244] width 11 height 11
click at [393, 247] on icon at bounding box center [393, 244] width 11 height 11
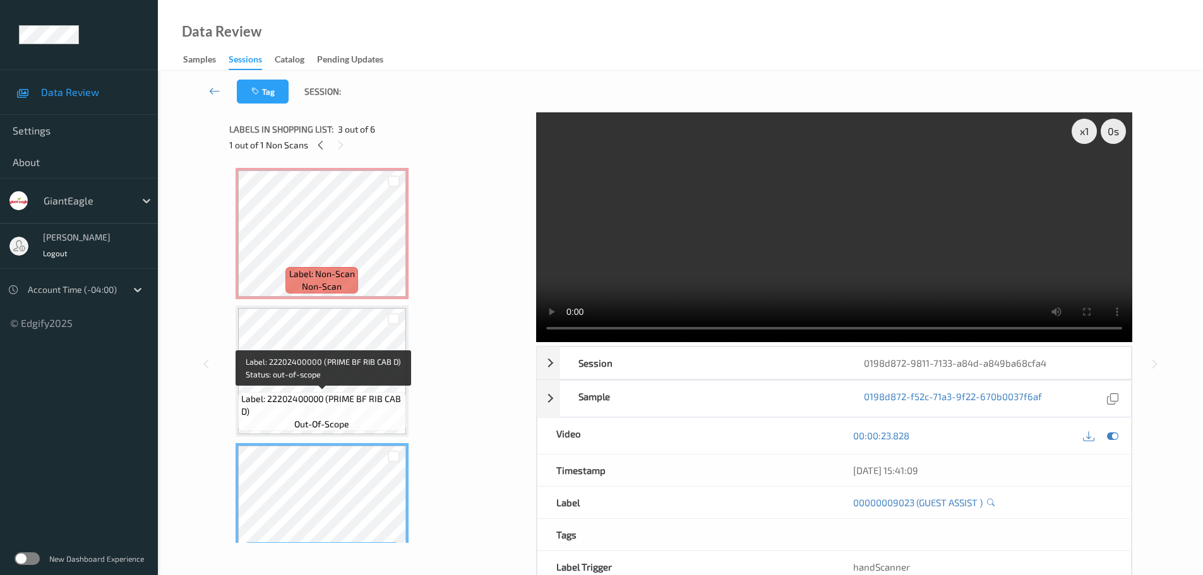
click at [325, 393] on span "Label: 22202400000 (PRIME BF RIB CAB D)" at bounding box center [322, 405] width 162 height 25
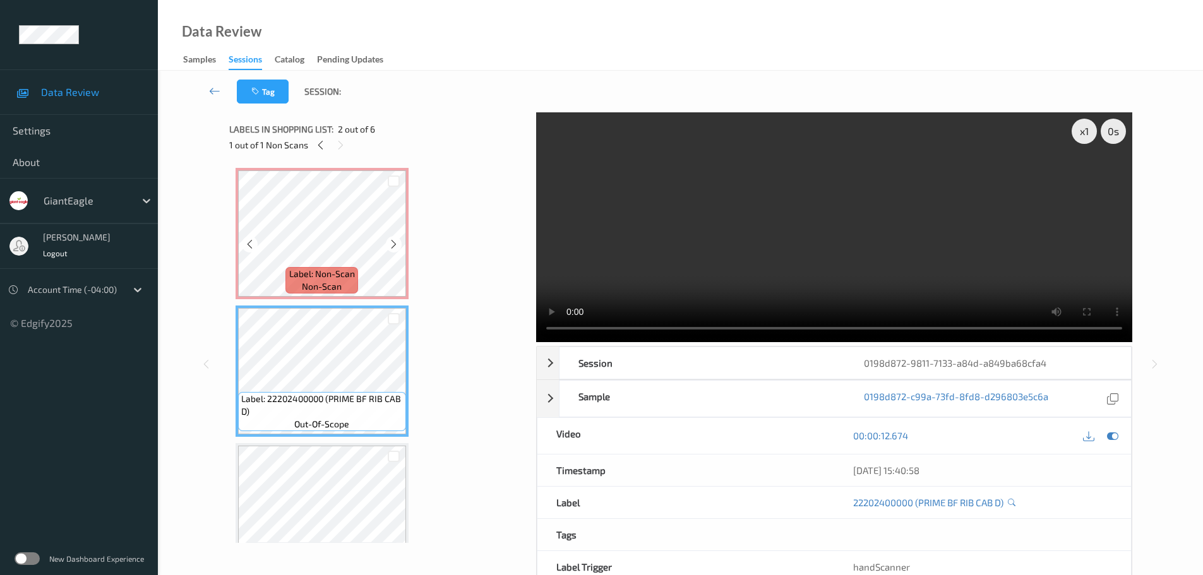
click at [351, 269] on span "Label: Non-Scan" at bounding box center [322, 274] width 66 height 13
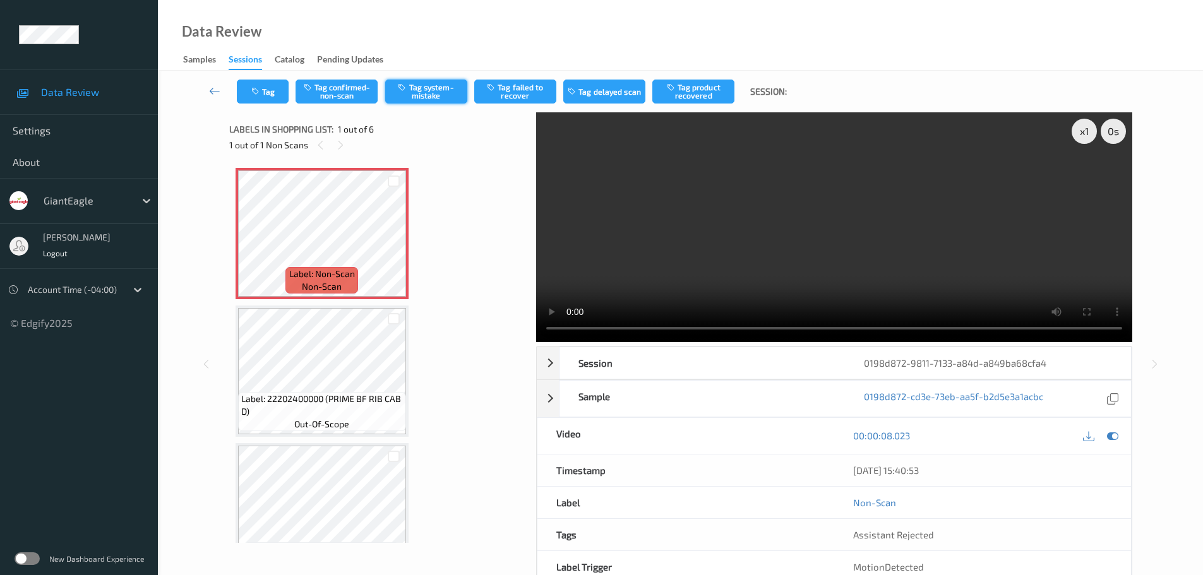
click at [436, 92] on button "Tag system-mistake" at bounding box center [426, 92] width 82 height 24
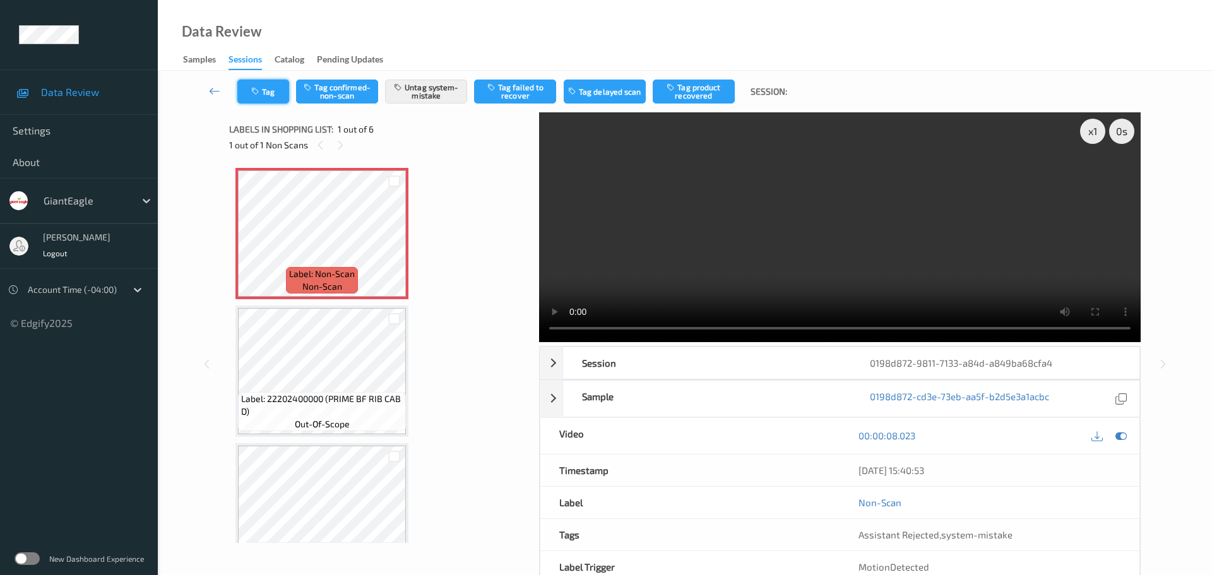
click at [270, 86] on button "Tag" at bounding box center [263, 92] width 52 height 24
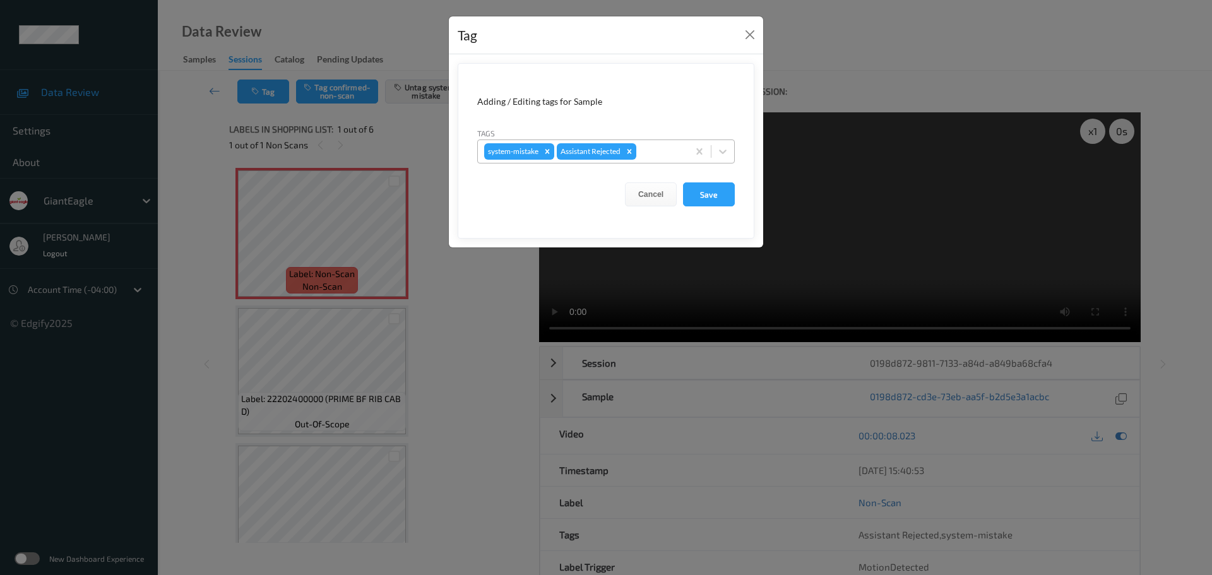
click at [666, 151] on div at bounding box center [660, 151] width 43 height 15
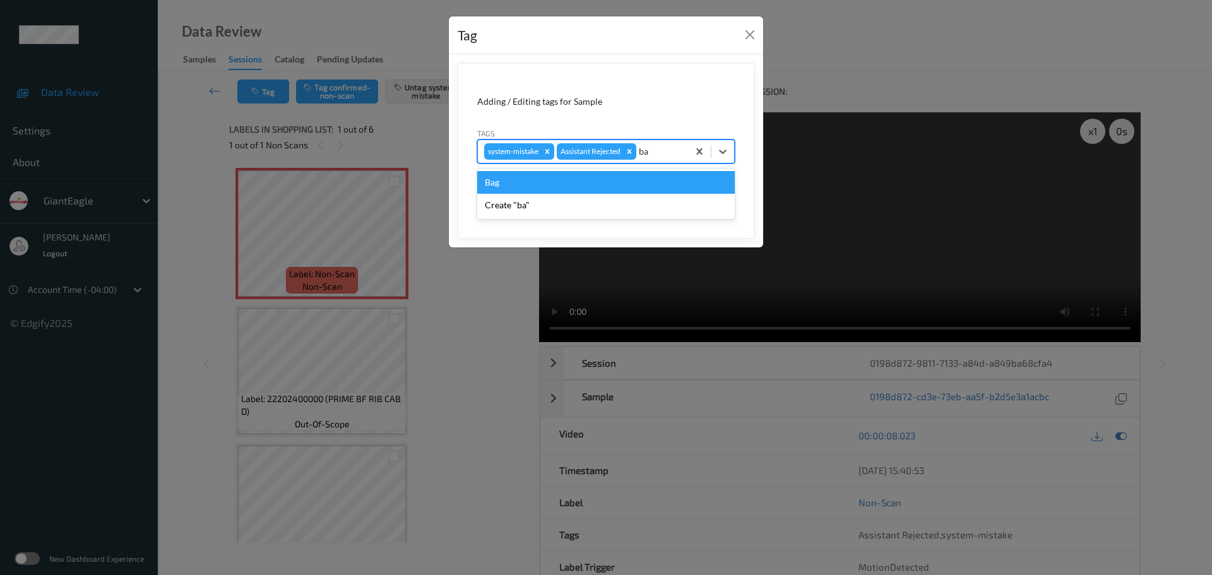
type input "bag"
click at [636, 174] on div "Bag" at bounding box center [606, 182] width 258 height 23
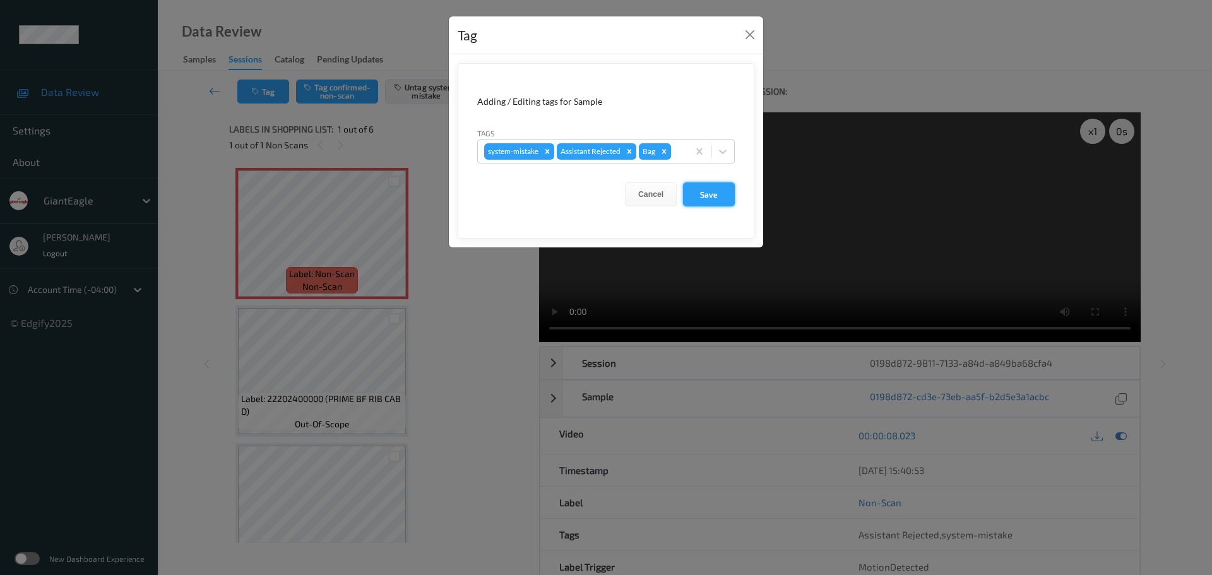
click at [707, 197] on button "Save" at bounding box center [709, 194] width 52 height 24
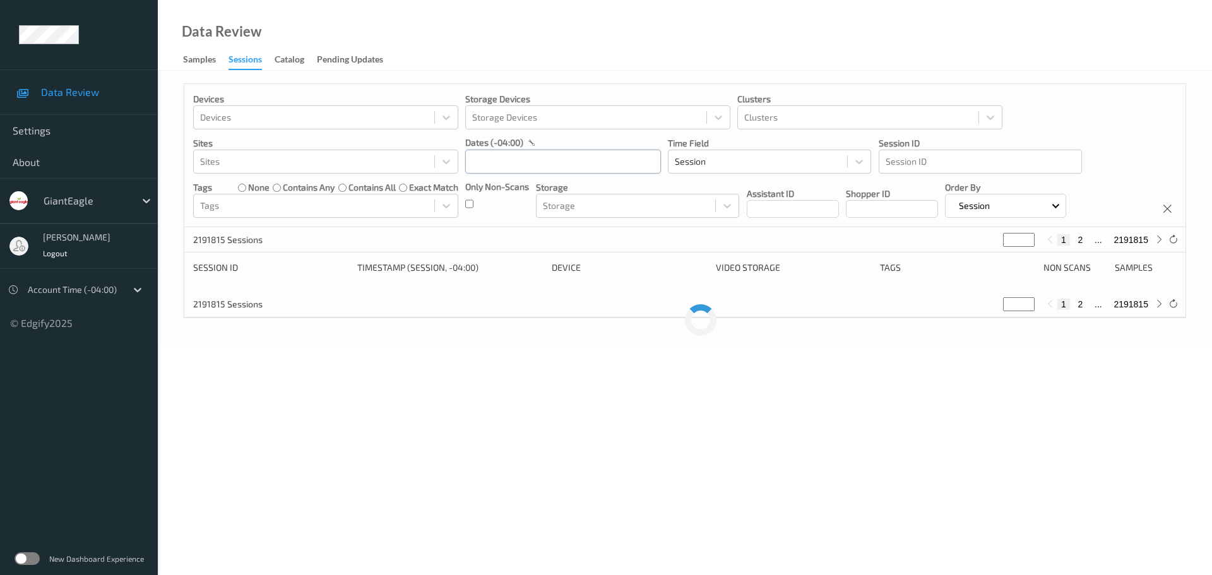
drag, startPoint x: 532, startPoint y: 160, endPoint x: 543, endPoint y: 174, distance: 17.9
click at [532, 160] on input "text" at bounding box center [563, 162] width 196 height 24
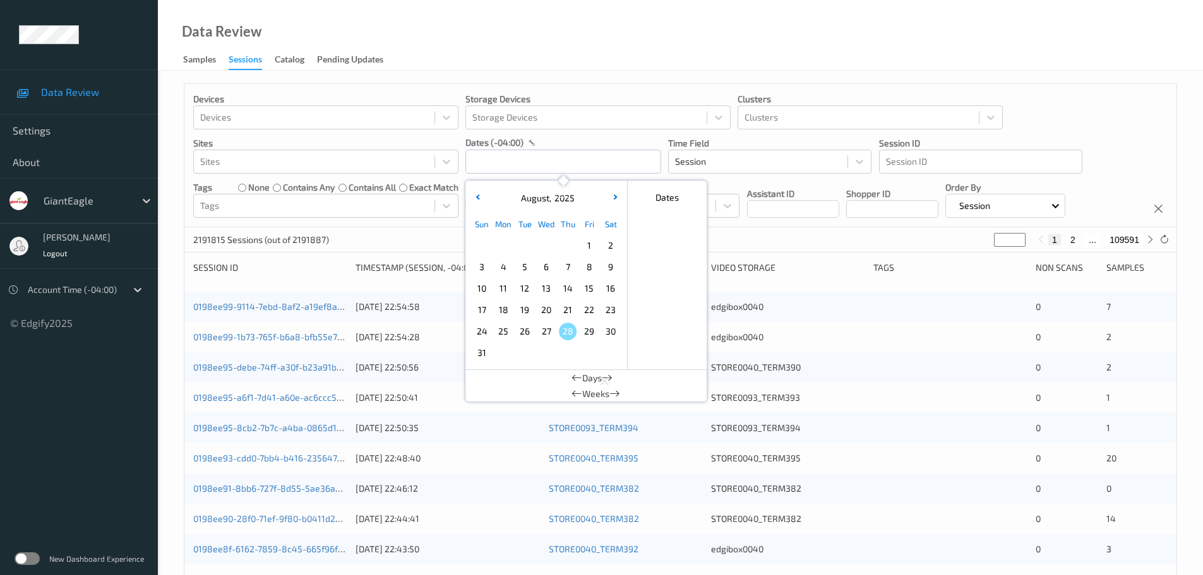
click at [614, 312] on span "23" at bounding box center [611, 310] width 18 height 18
type input "23/08/2025 00:00 -> 23/08/2025 23:59"
click at [768, 53] on div "Data Review Samples Sessions Catalog Pending Updates" at bounding box center [680, 35] width 1045 height 71
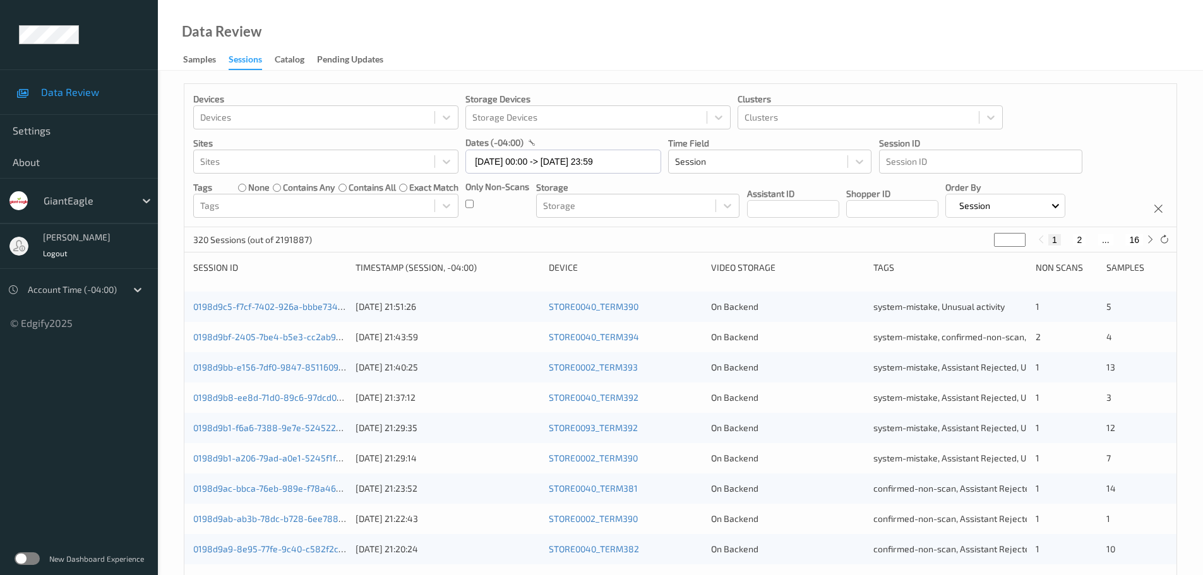
type input "*"
click at [1020, 239] on input "*" at bounding box center [1010, 240] width 32 height 14
type input "*"
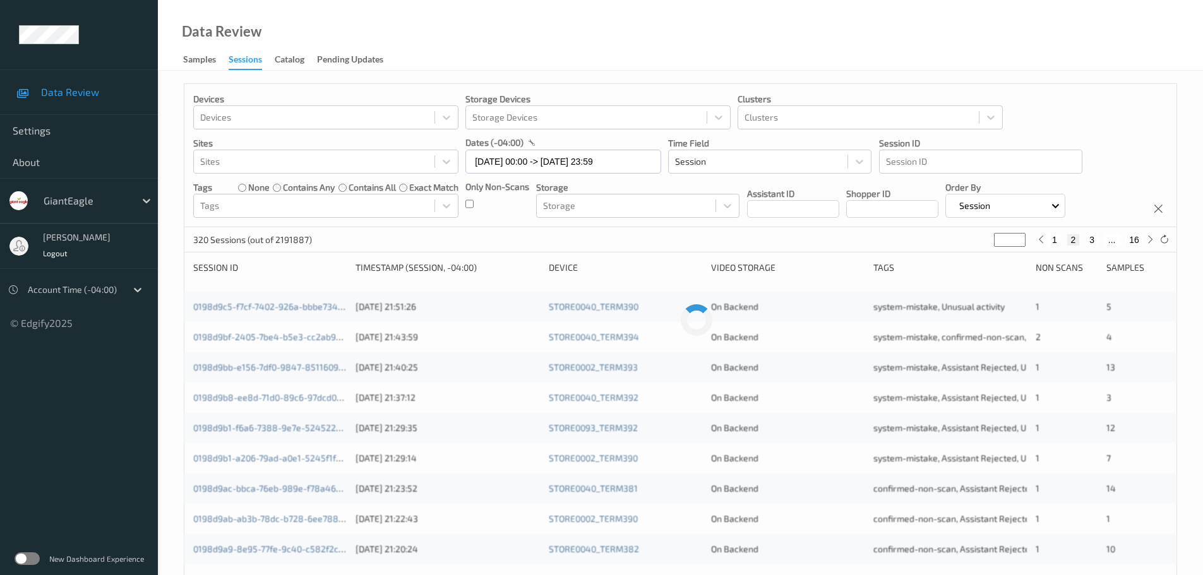
click at [1020, 239] on input "*" at bounding box center [1010, 240] width 32 height 14
type input "*"
click at [1020, 239] on input "*" at bounding box center [1007, 240] width 32 height 14
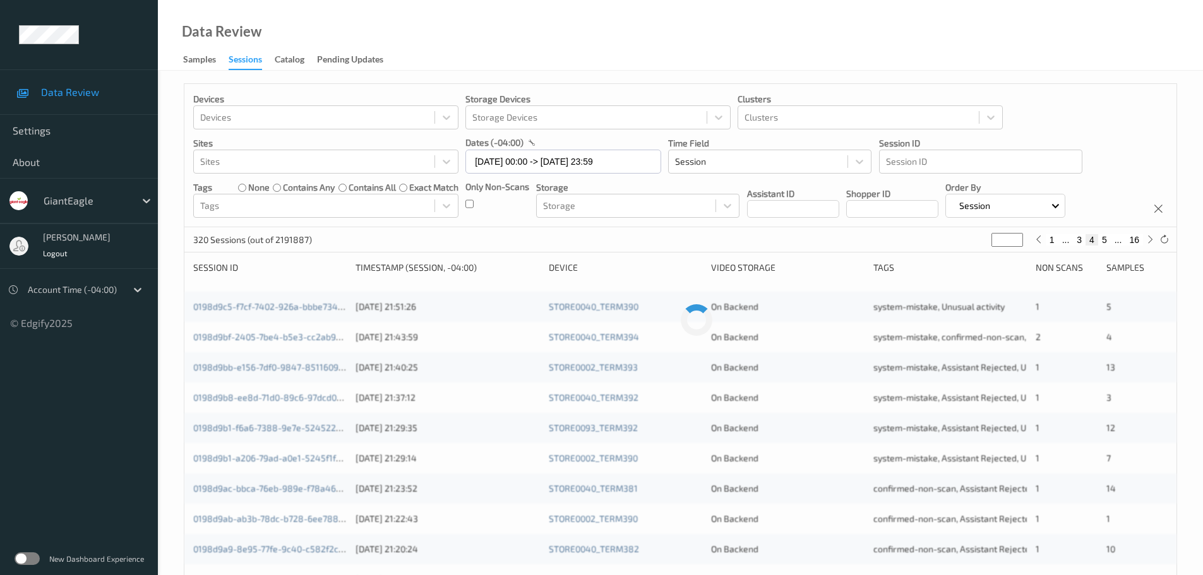
type input "*"
click at [1020, 239] on input "*" at bounding box center [1007, 240] width 32 height 14
type input "*"
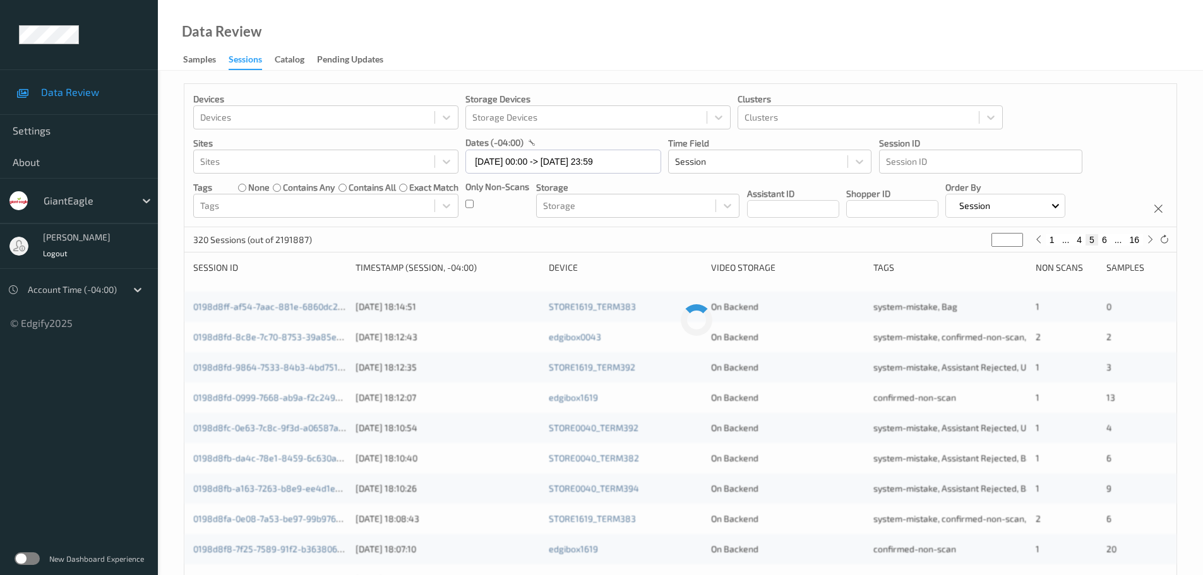
click at [1015, 237] on input "*" at bounding box center [1007, 240] width 32 height 14
type input "*"
click at [1015, 237] on input "*" at bounding box center [1007, 240] width 32 height 14
type input "*"
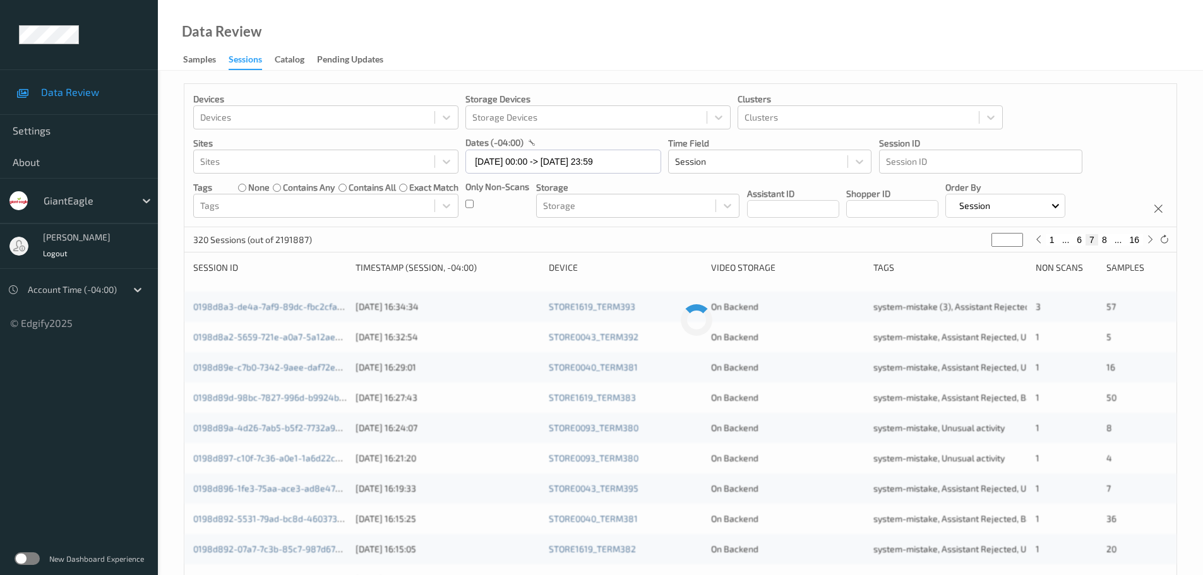
type input "*"
click at [1015, 237] on input "*" at bounding box center [1007, 240] width 32 height 14
type input "*"
click at [1015, 237] on input "*" at bounding box center [1002, 240] width 32 height 14
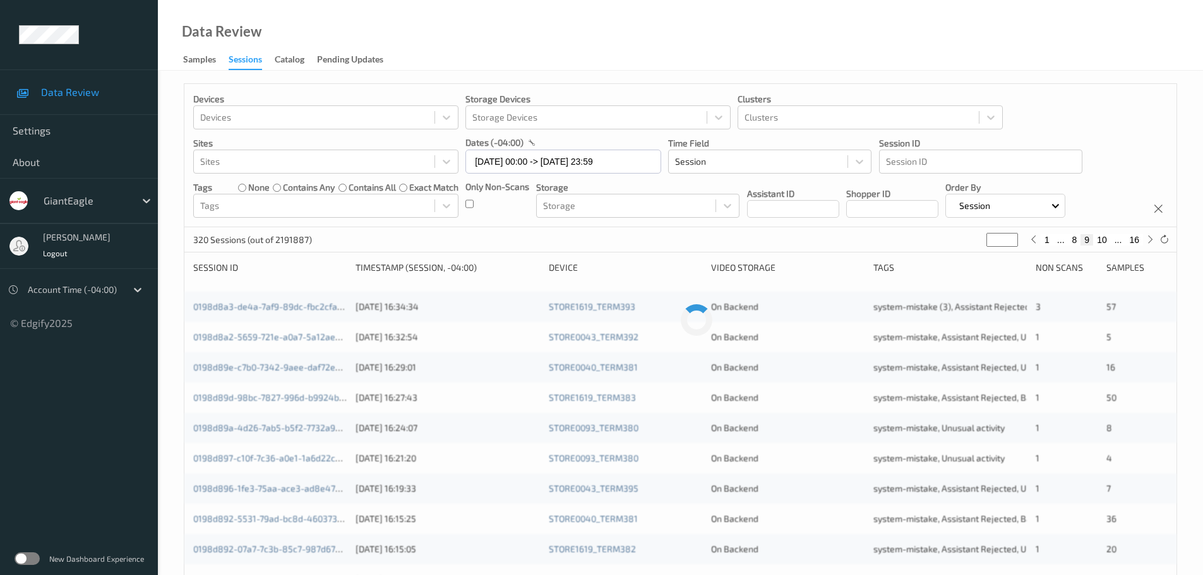
click at [1015, 237] on input "*" at bounding box center [1002, 240] width 32 height 14
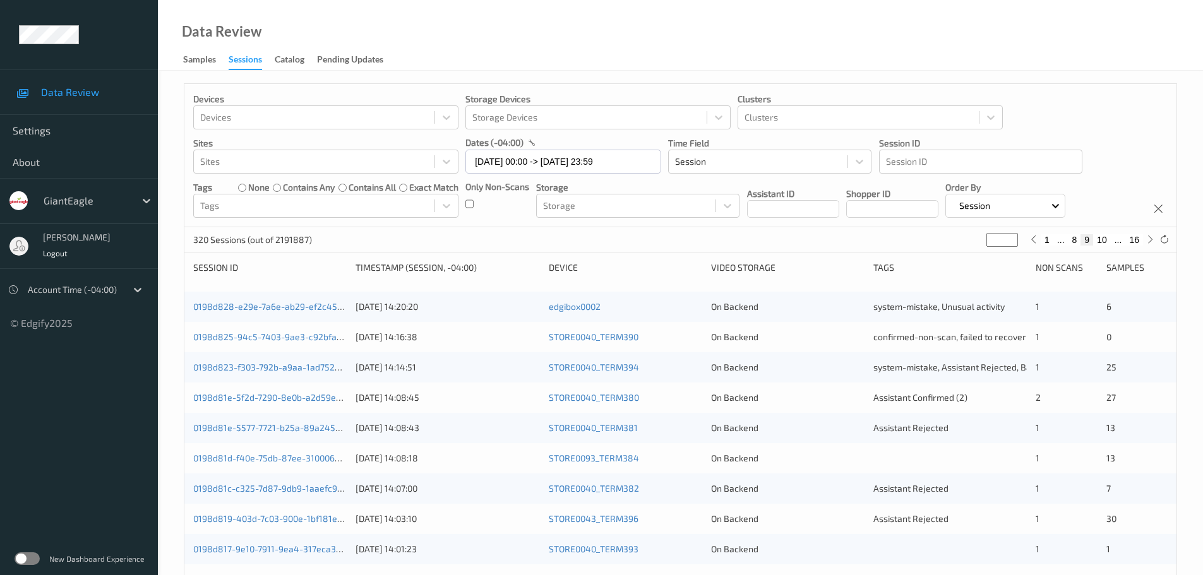
type input "**"
click at [1013, 237] on input "**" at bounding box center [1002, 240] width 32 height 14
type input "**"
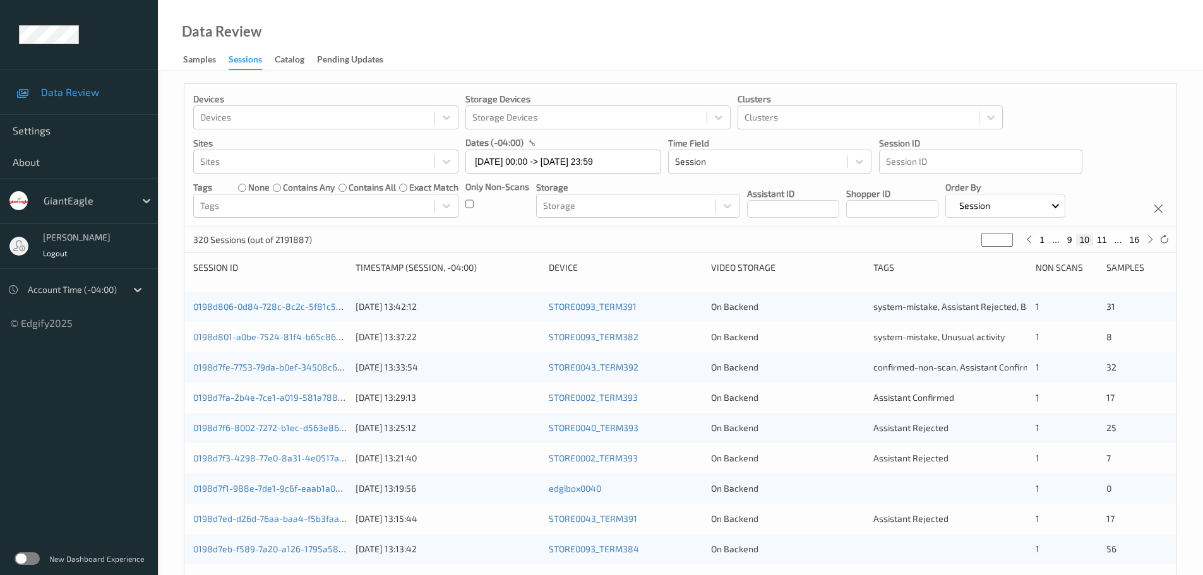
type input "**"
click at [1006, 237] on input "**" at bounding box center [997, 240] width 32 height 14
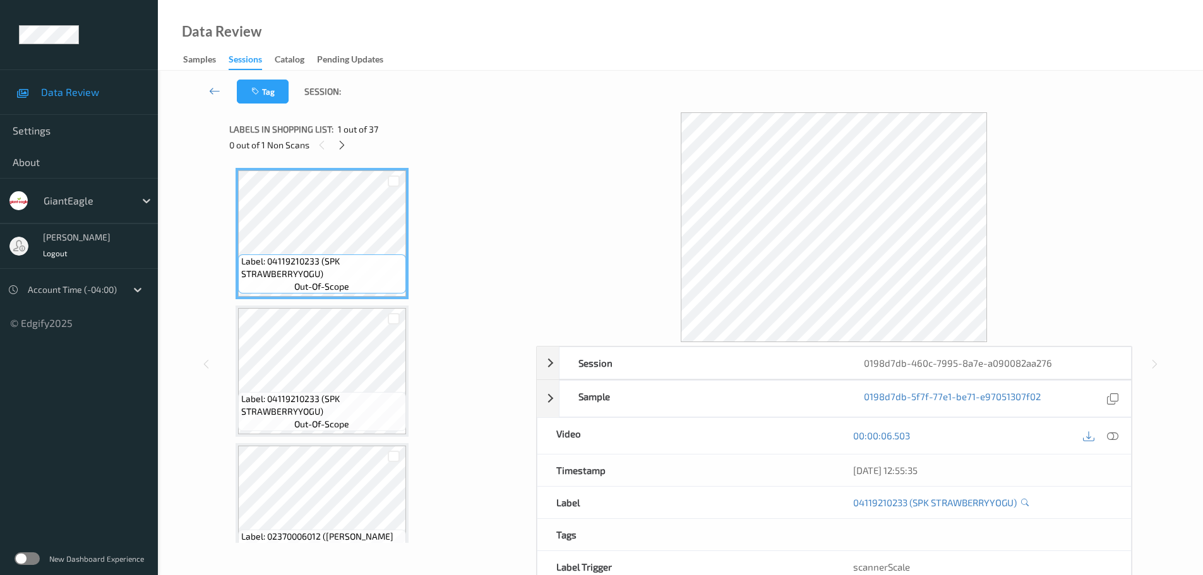
drag, startPoint x: 347, startPoint y: 145, endPoint x: 357, endPoint y: 146, distance: 10.3
click at [346, 145] on icon at bounding box center [342, 145] width 11 height 11
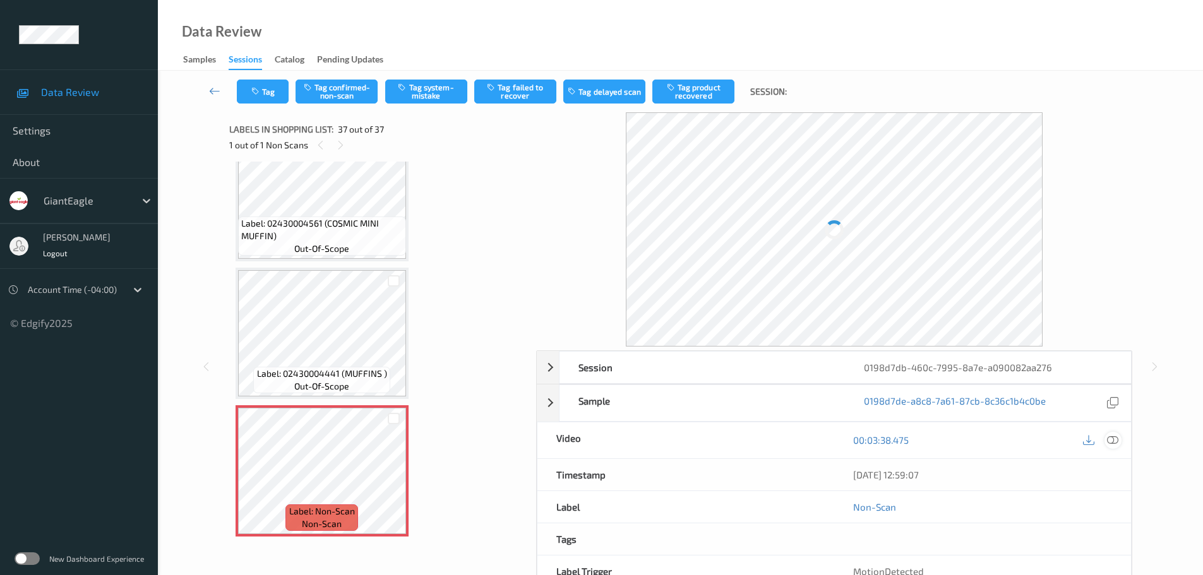
click at [1108, 444] on icon at bounding box center [1112, 439] width 11 height 11
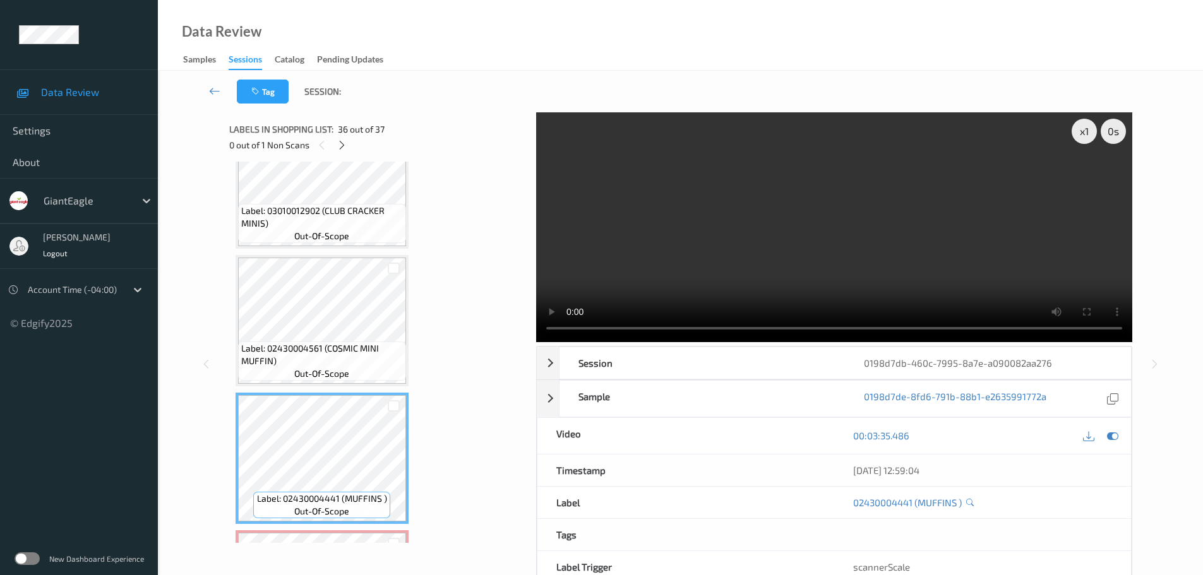
scroll to position [4591, 0]
drag, startPoint x: 857, startPoint y: 343, endPoint x: 845, endPoint y: 350, distance: 14.1
click at [857, 343] on div "x 1 0 s Session 0198d7db-460c-7995-8a7e-a090082aa276 Session ID 0198d7db-460c-7…" at bounding box center [834, 364] width 596 height 504
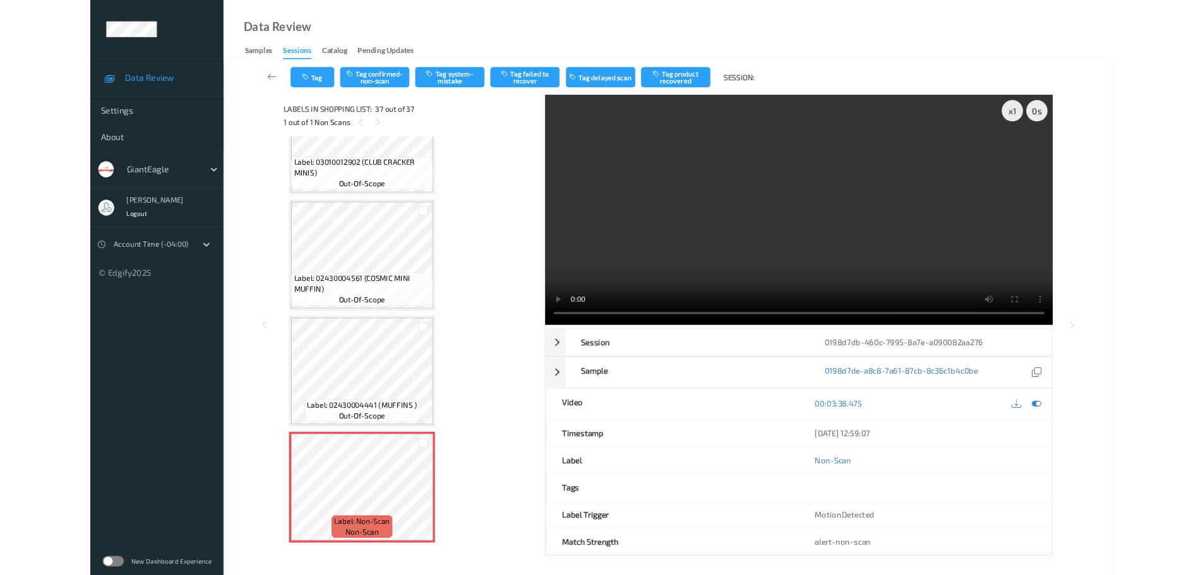
scroll to position [4611, 0]
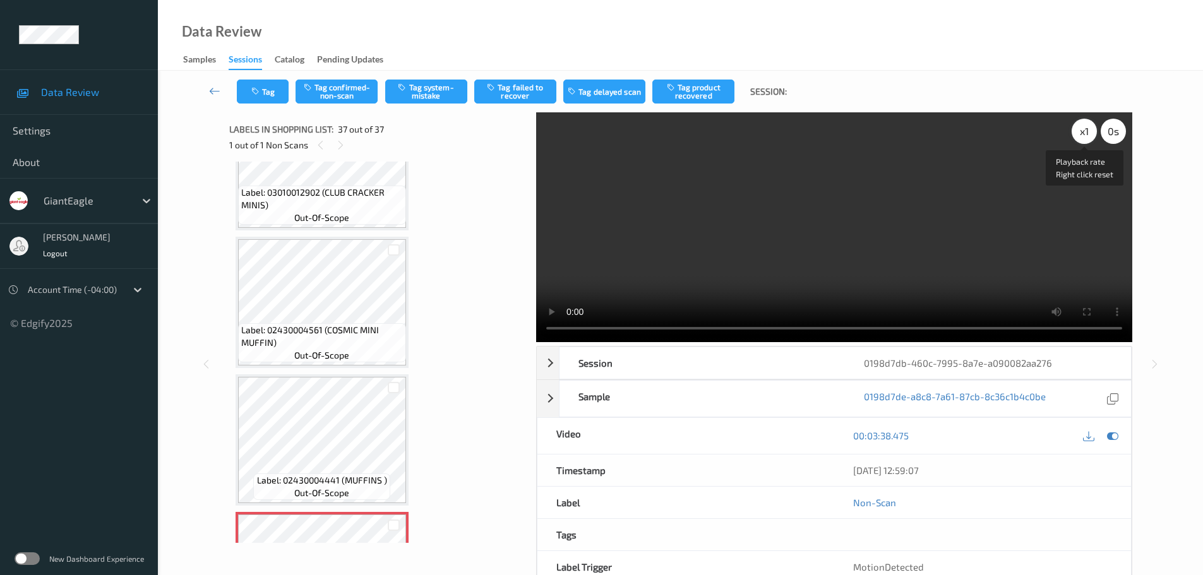
click at [1090, 134] on div "x 1" at bounding box center [1083, 131] width 25 height 25
click at [1088, 133] on div "x 2" at bounding box center [1083, 131] width 25 height 25
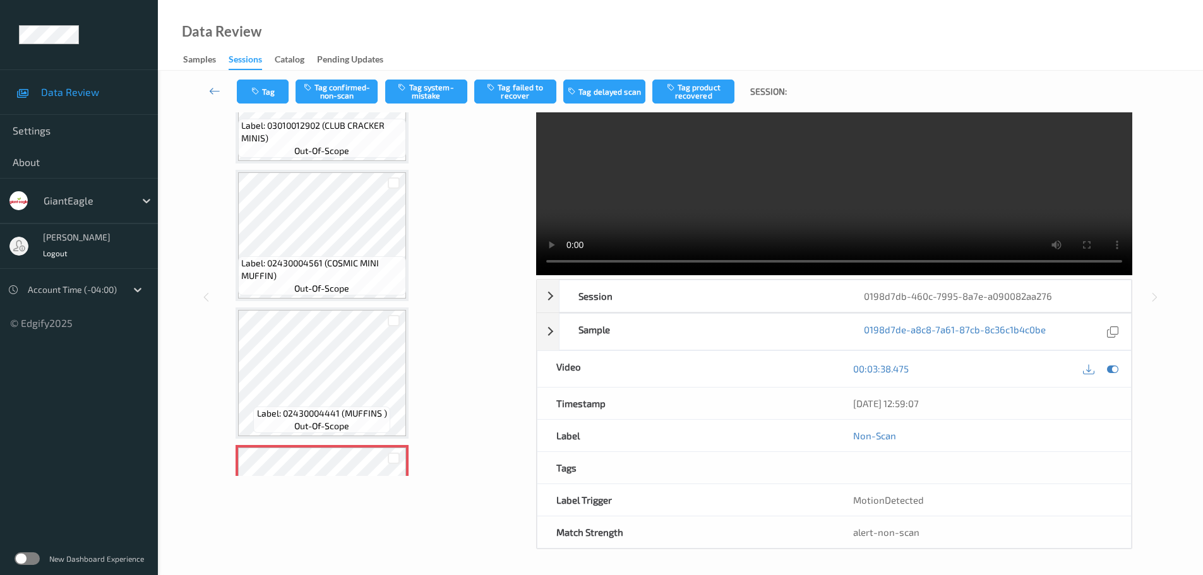
scroll to position [4718, 0]
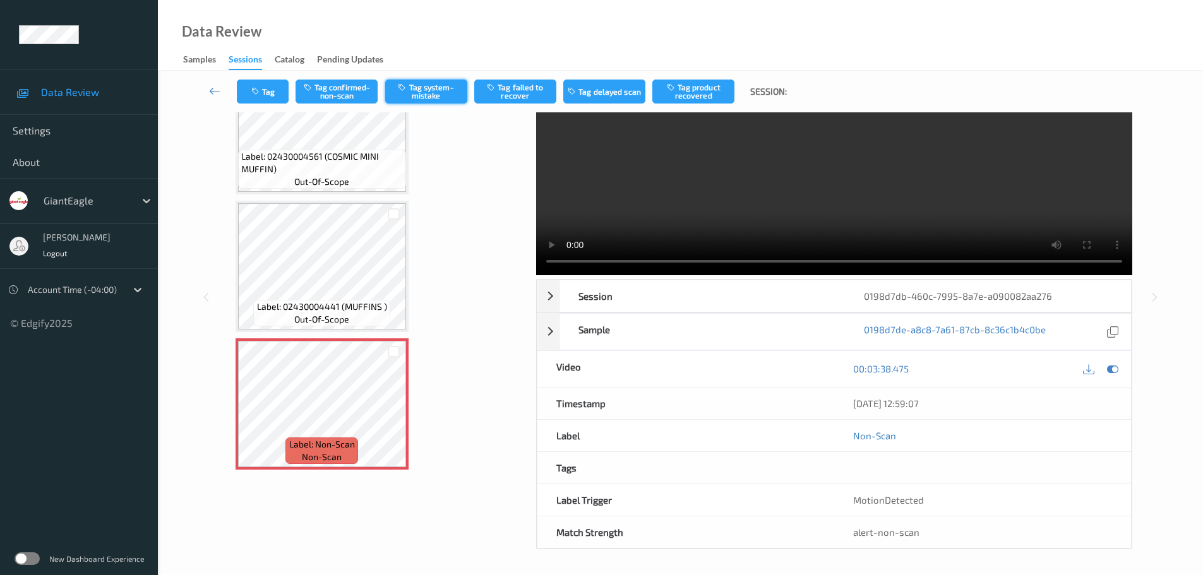
click at [431, 89] on button "Tag system-mistake" at bounding box center [426, 92] width 82 height 24
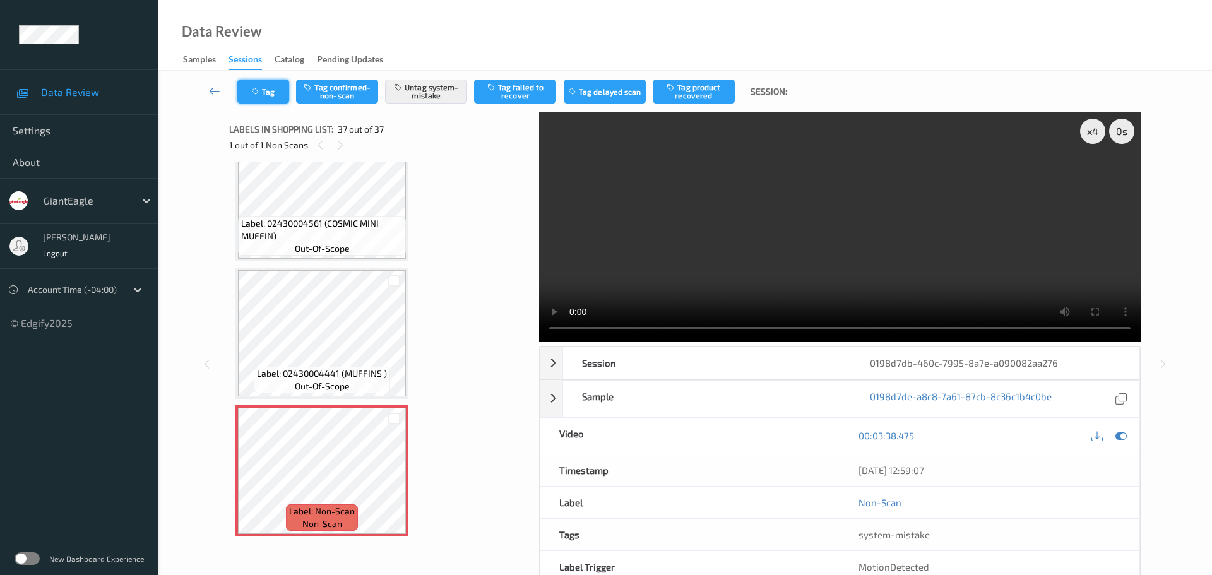
click at [265, 89] on button "Tag" at bounding box center [263, 92] width 52 height 24
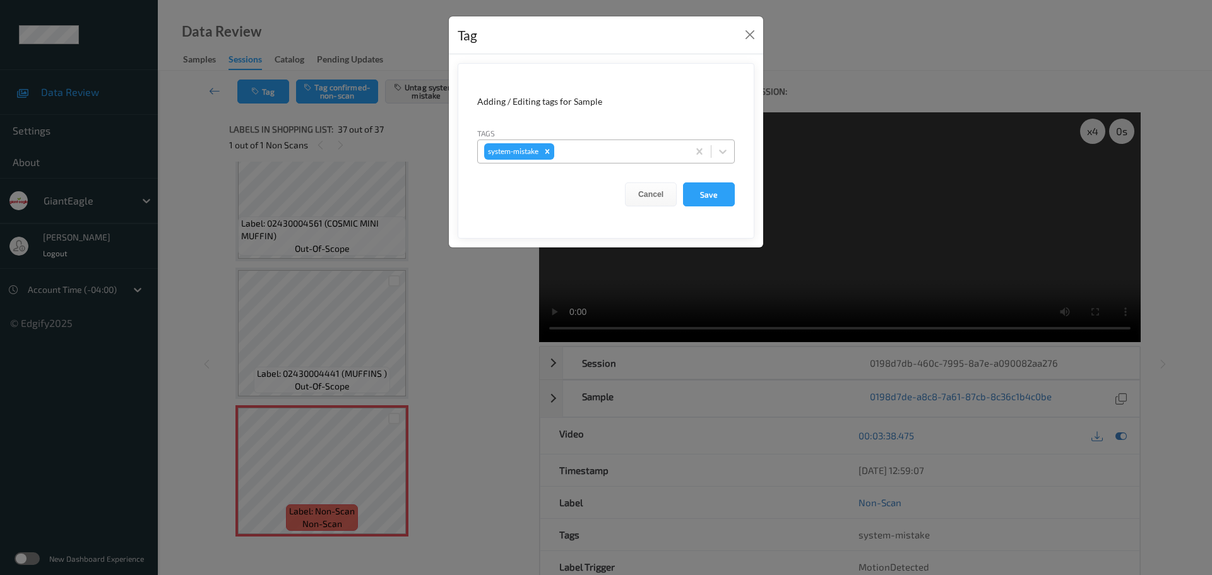
click at [579, 148] on div at bounding box center [619, 151] width 125 height 15
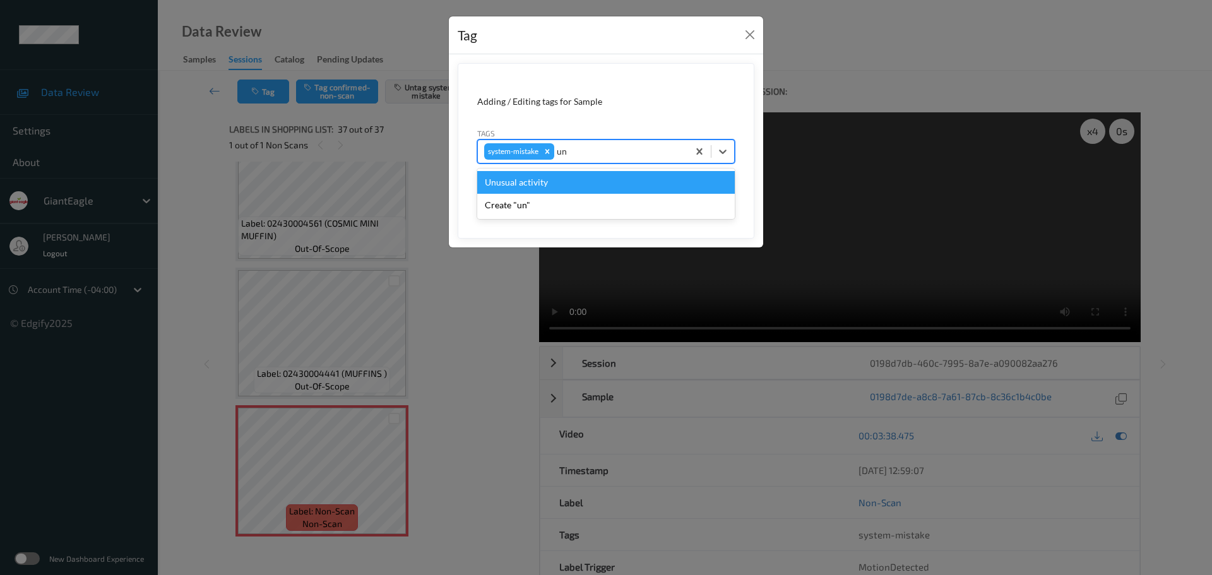
type input "unu"
click at [532, 186] on div "Unusual activity" at bounding box center [606, 182] width 258 height 23
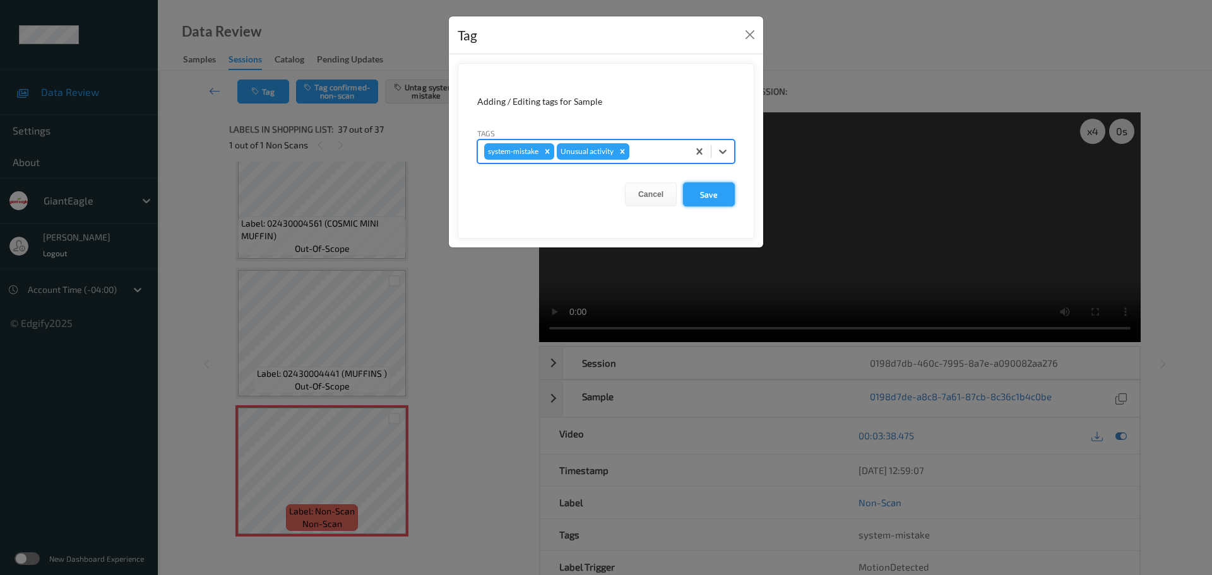
click at [711, 205] on button "Save" at bounding box center [709, 194] width 52 height 24
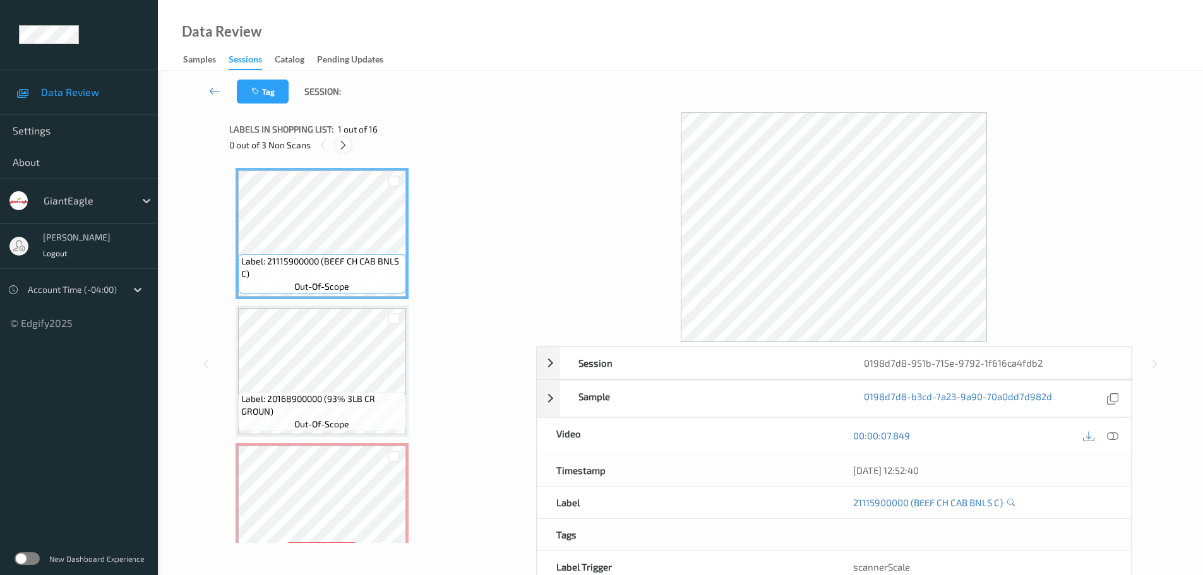
click at [347, 145] on icon at bounding box center [343, 145] width 11 height 11
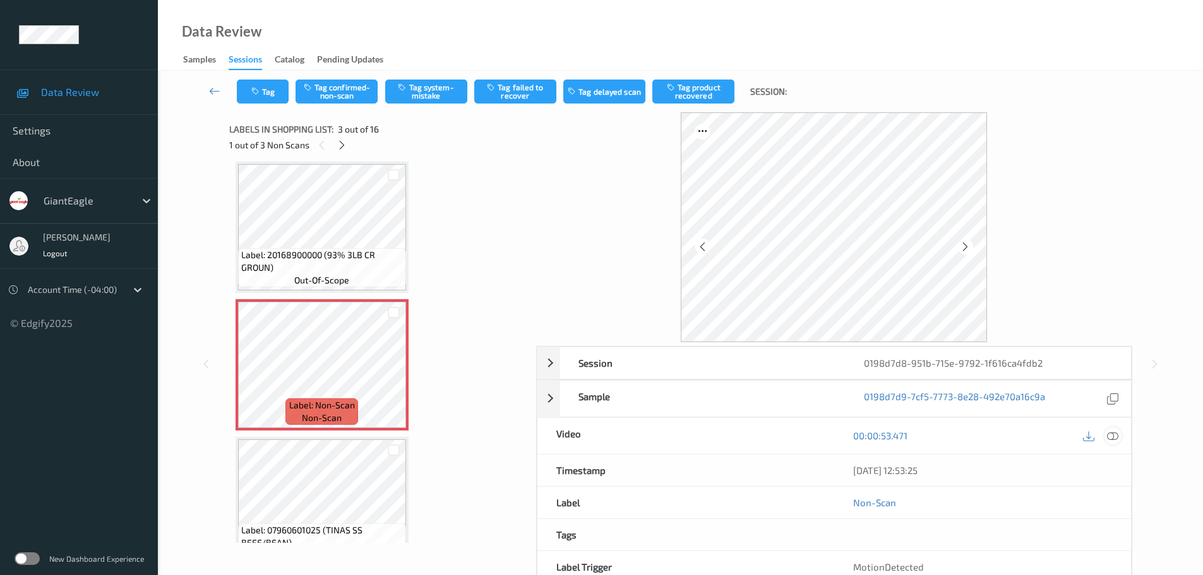
click at [1112, 441] on icon at bounding box center [1112, 435] width 11 height 11
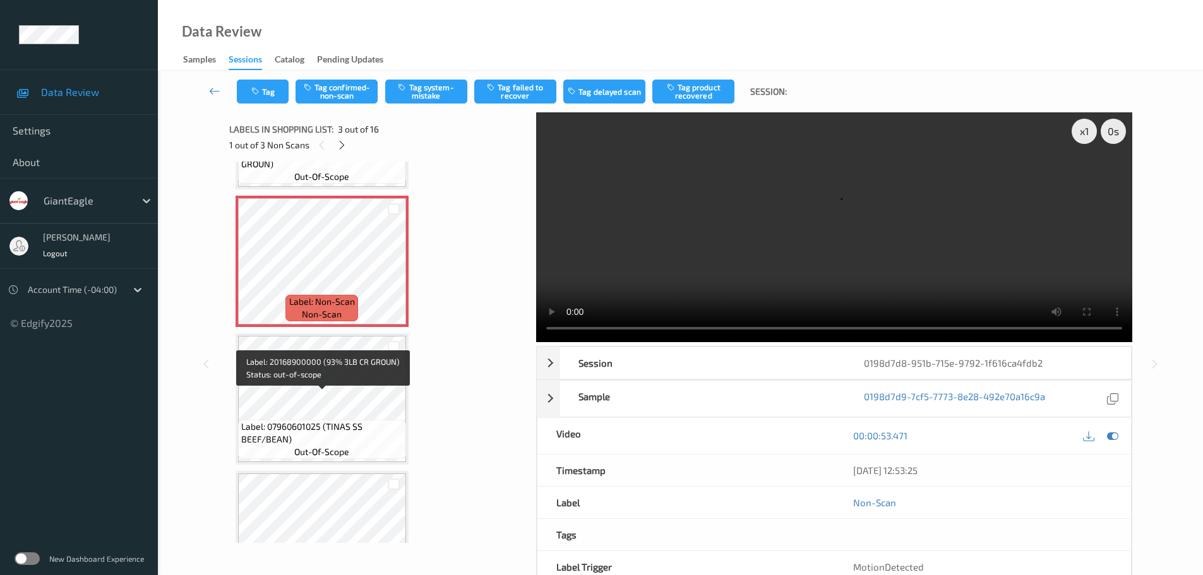
scroll to position [253, 0]
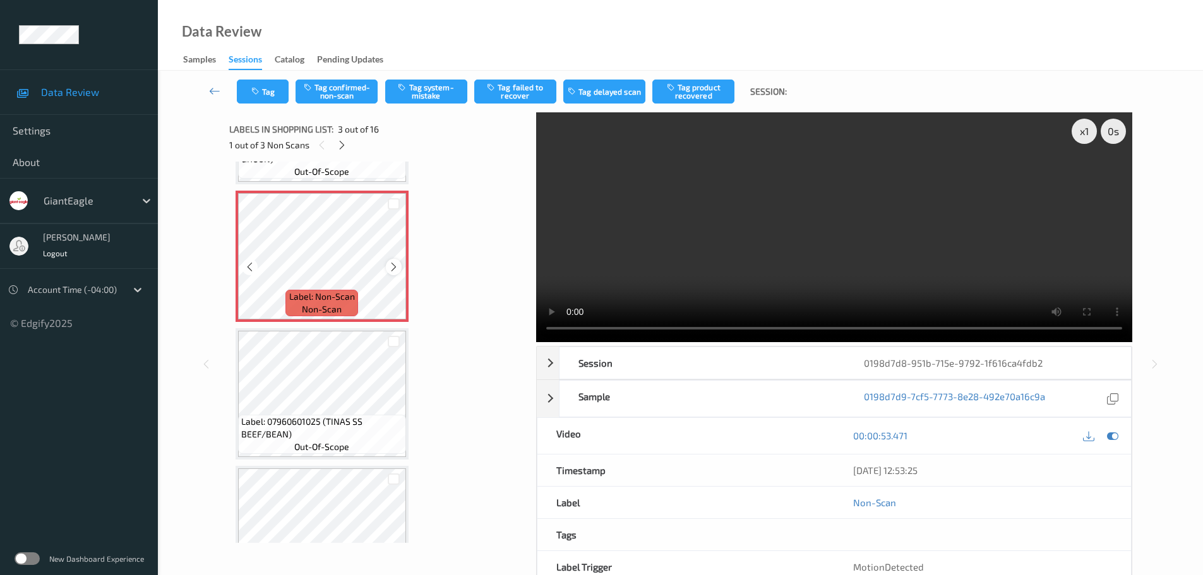
click at [394, 265] on icon at bounding box center [393, 266] width 11 height 11
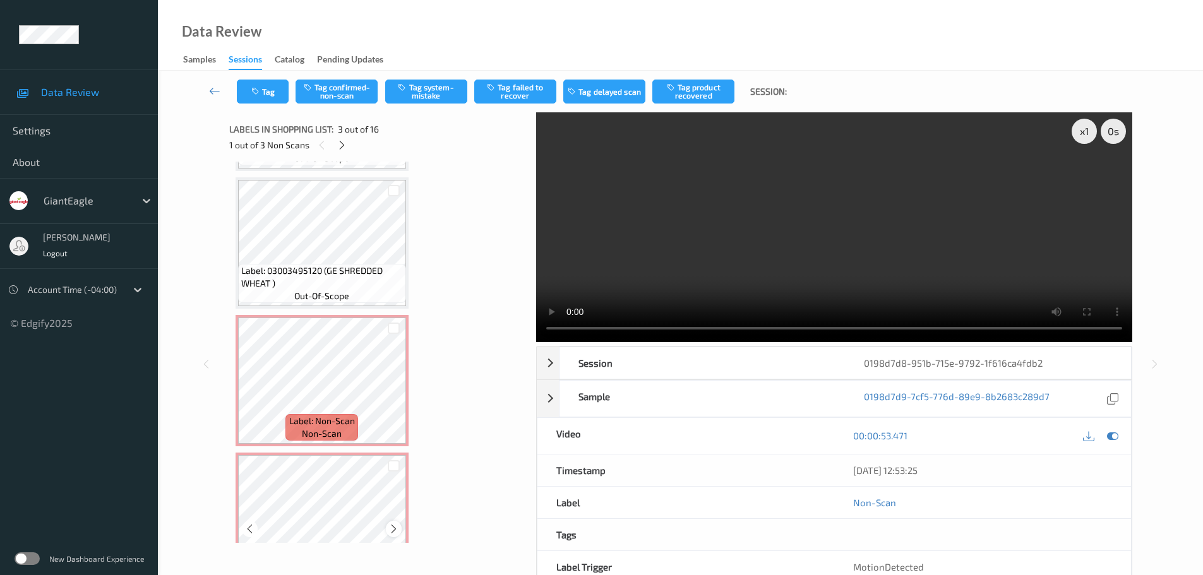
scroll to position [1638, 0]
click at [394, 398] on icon at bounding box center [393, 395] width 11 height 11
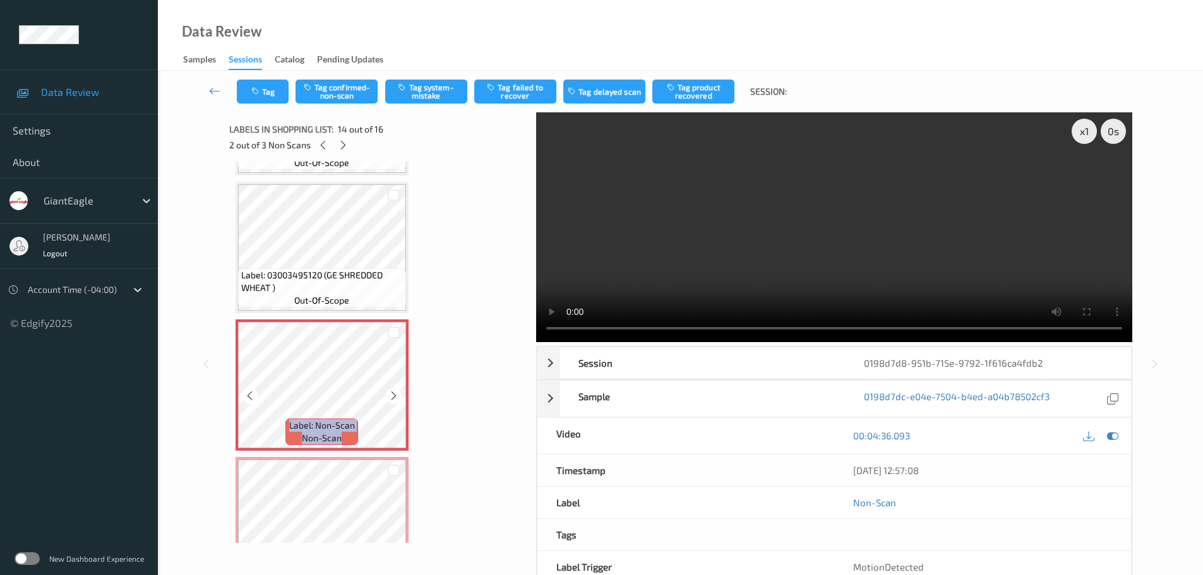
click at [394, 398] on icon at bounding box center [393, 395] width 11 height 11
click at [393, 398] on icon at bounding box center [393, 395] width 11 height 11
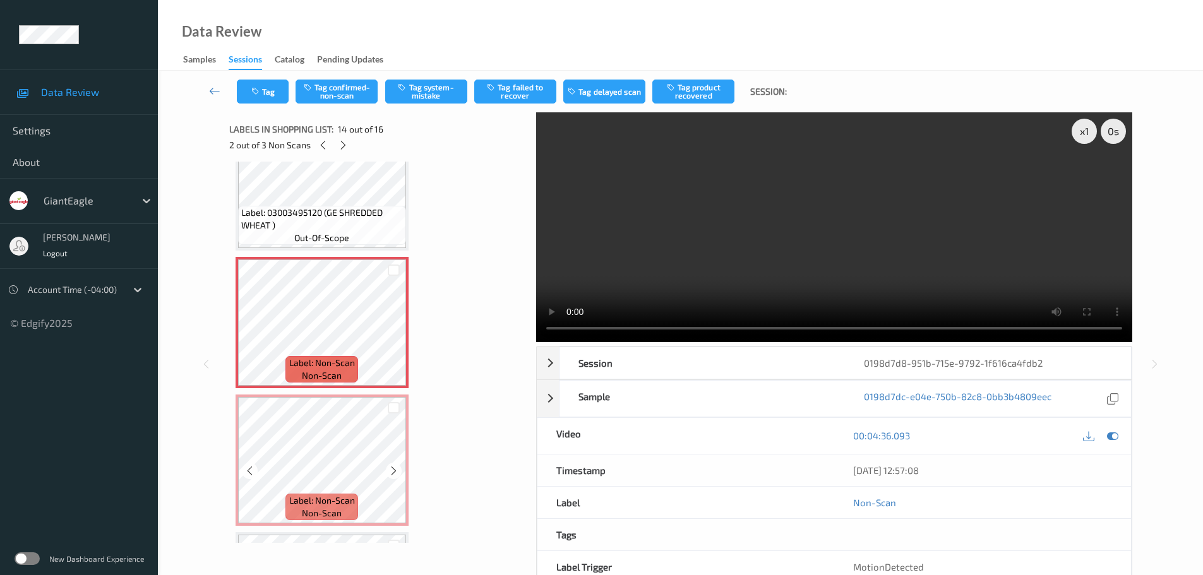
scroll to position [1701, 0]
click at [393, 469] on icon at bounding box center [393, 470] width 11 height 11
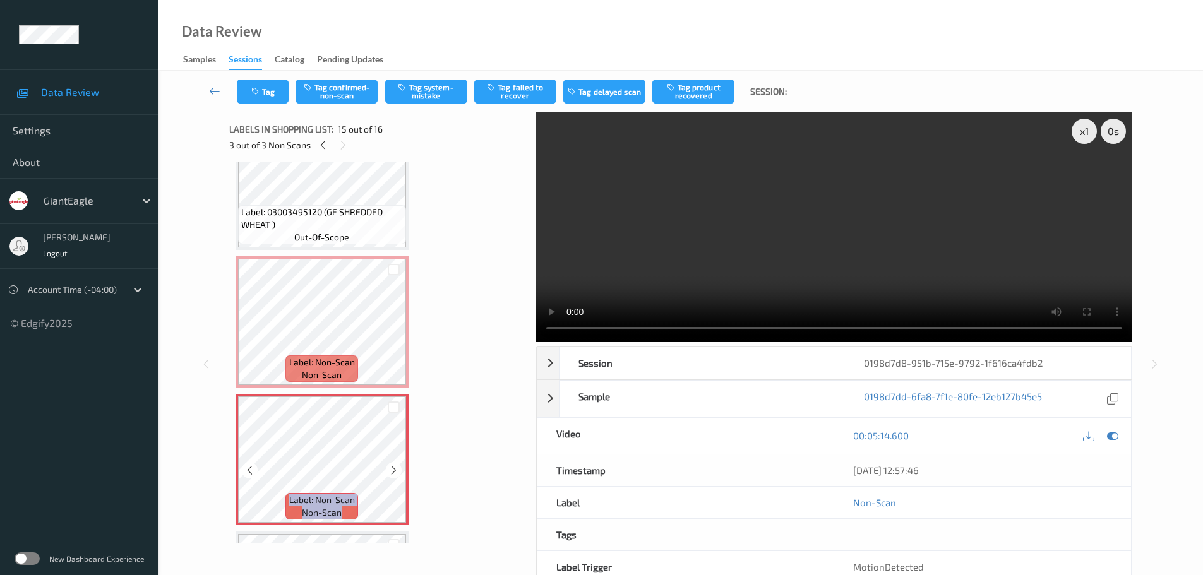
click at [393, 469] on icon at bounding box center [393, 470] width 11 height 11
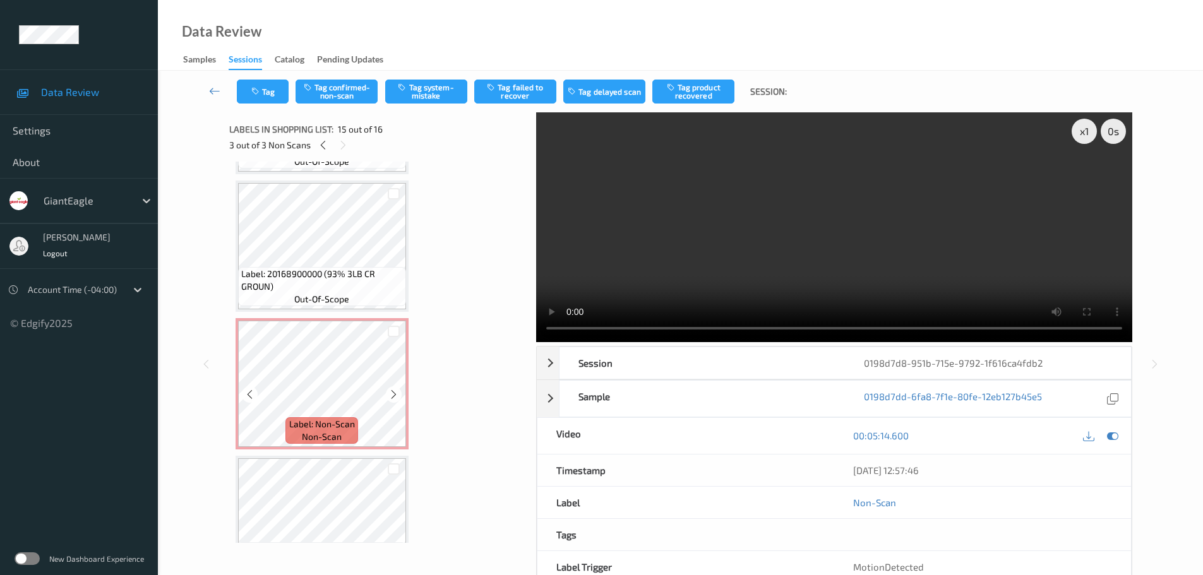
scroll to position [126, 0]
click at [328, 426] on span "Label: Non-Scan" at bounding box center [322, 423] width 66 height 13
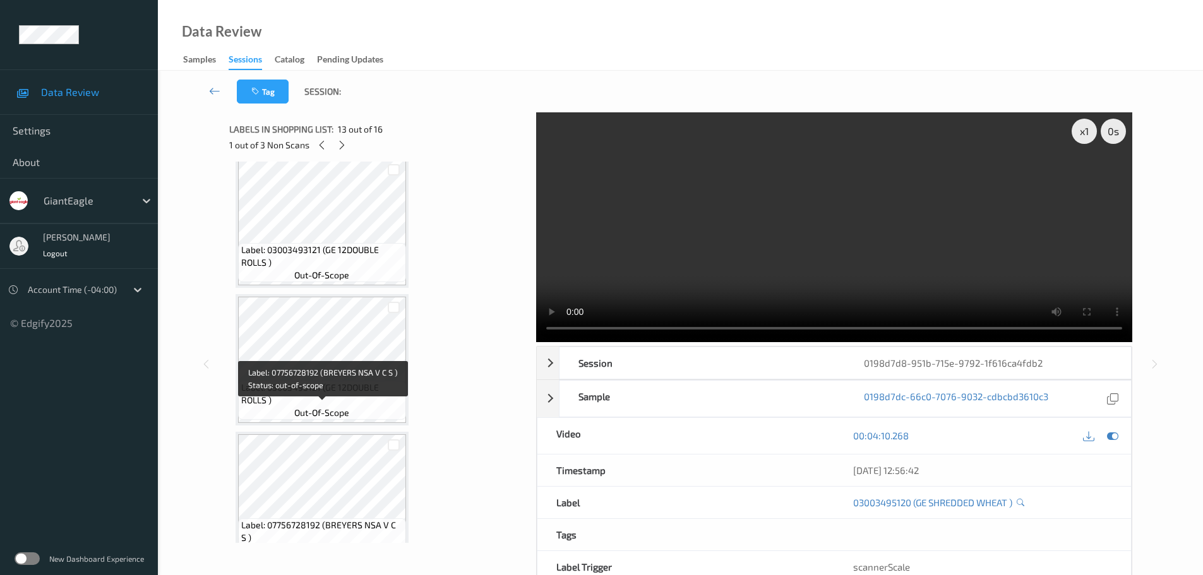
scroll to position [821, 0]
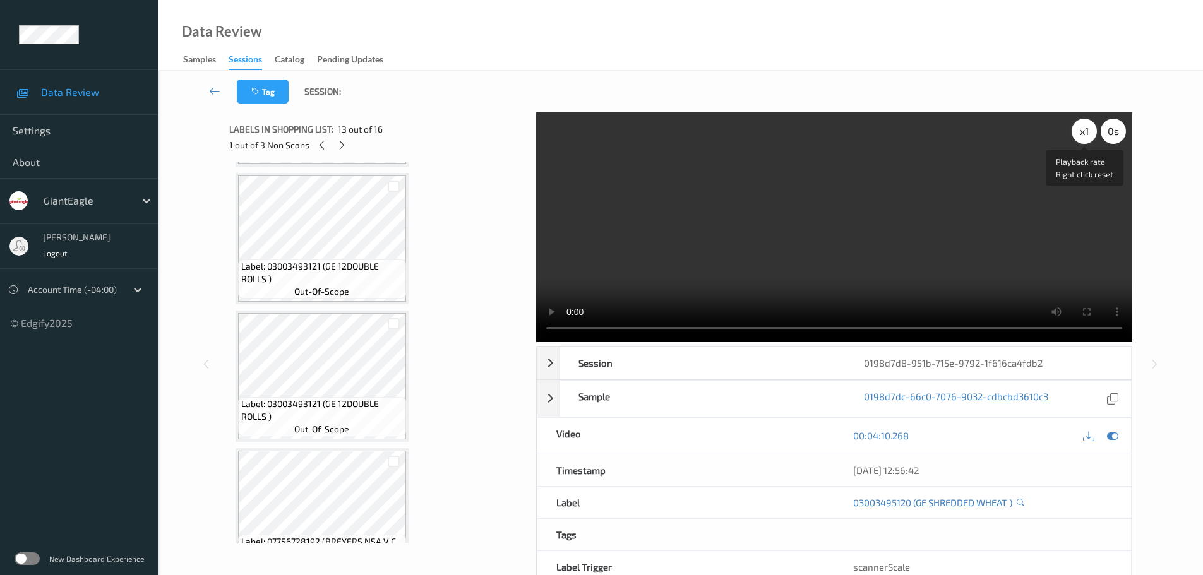
click at [1091, 133] on div "x 1" at bounding box center [1083, 131] width 25 height 25
click at [1089, 133] on div "x 2" at bounding box center [1083, 131] width 25 height 25
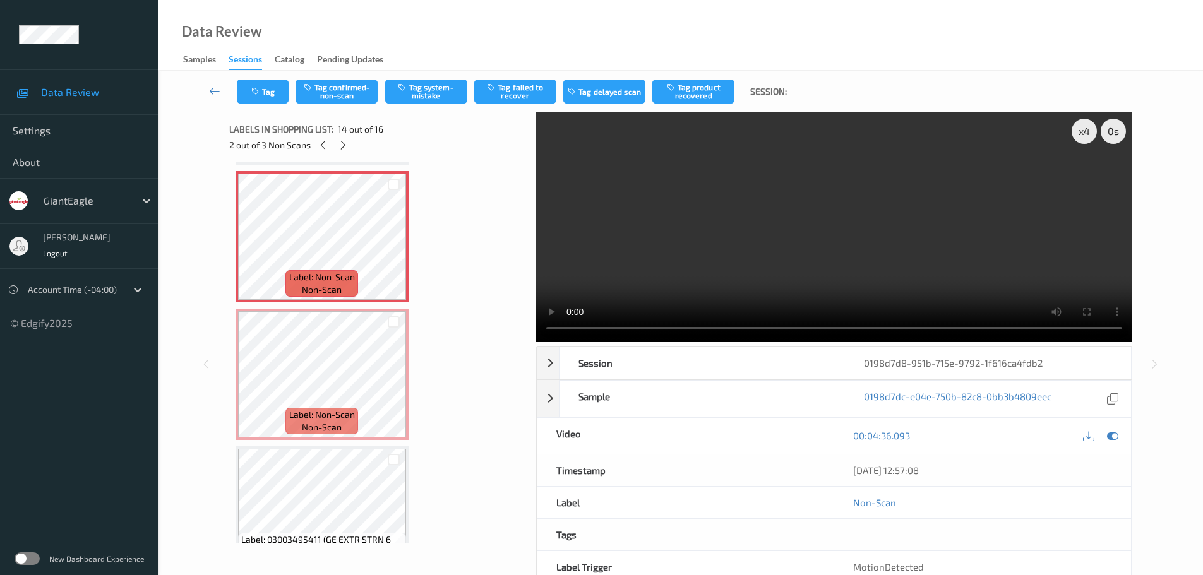
scroll to position [1764, 0]
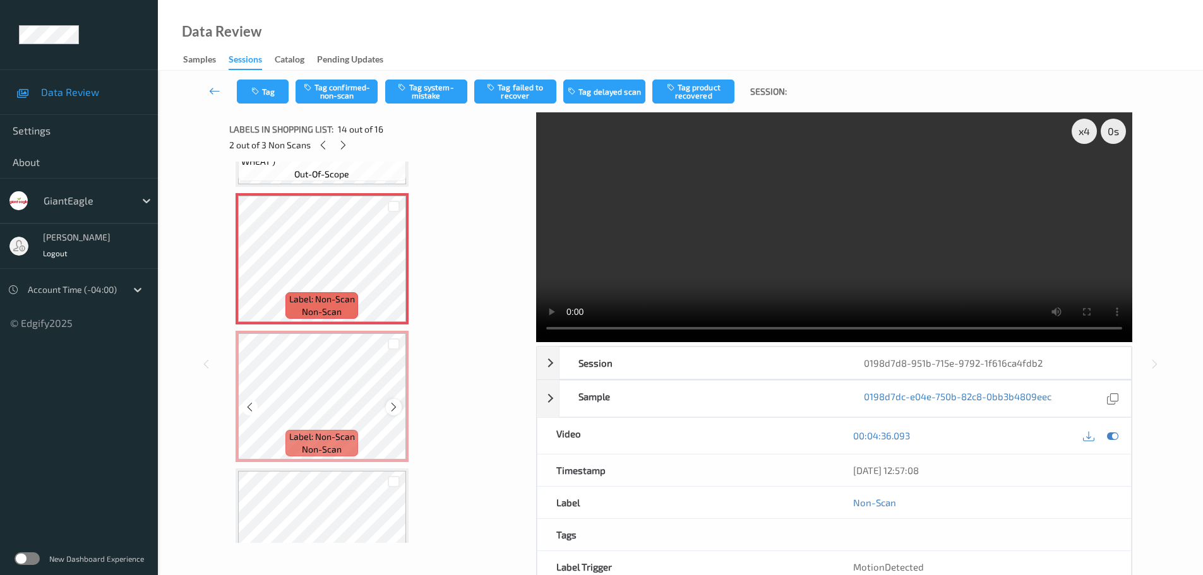
click at [396, 408] on icon at bounding box center [393, 407] width 11 height 11
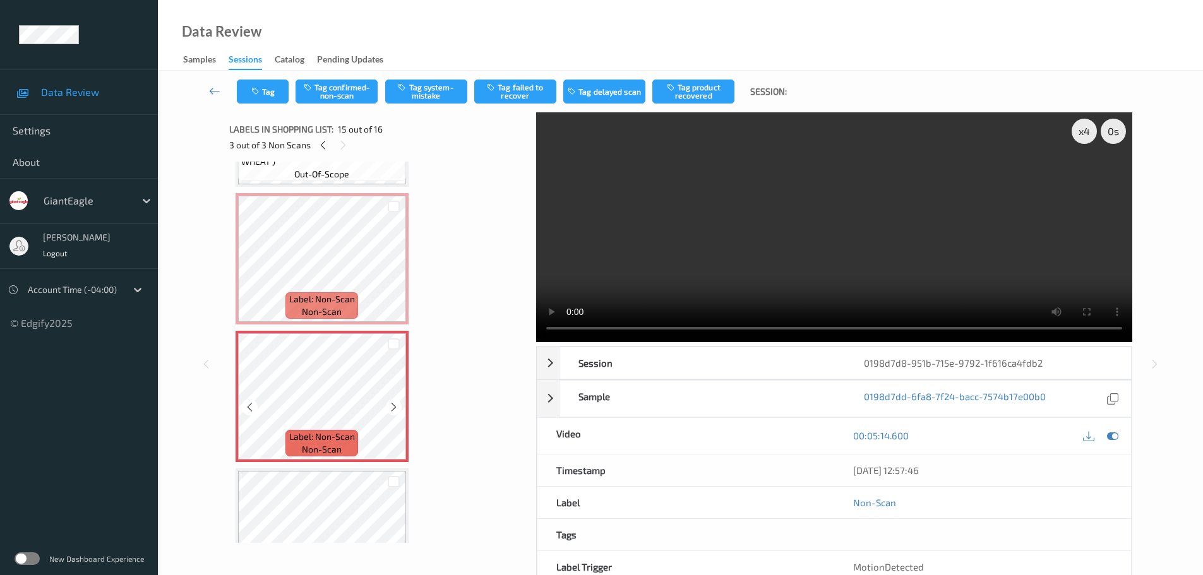
click at [396, 408] on icon at bounding box center [393, 407] width 11 height 11
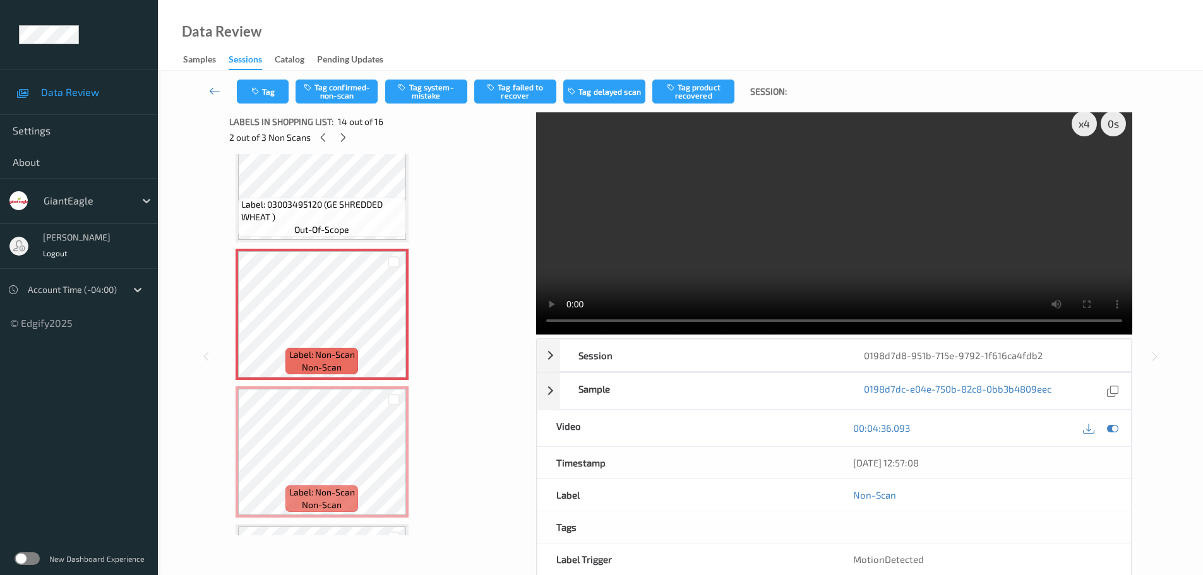
scroll to position [0, 0]
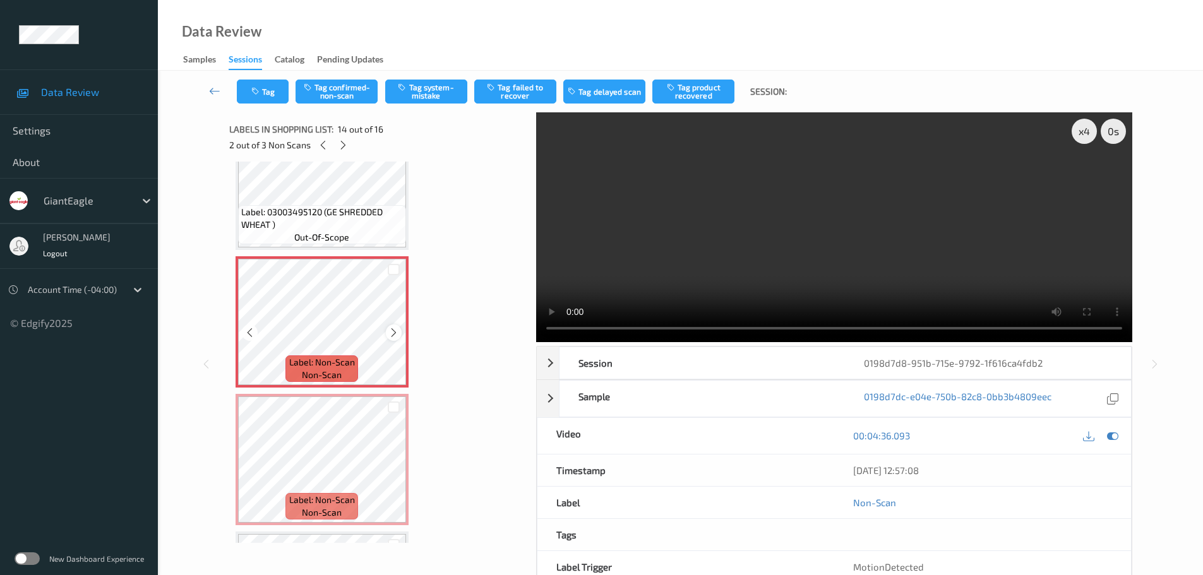
click at [400, 336] on div at bounding box center [394, 333] width 16 height 16
click at [399, 336] on div at bounding box center [394, 333] width 16 height 16
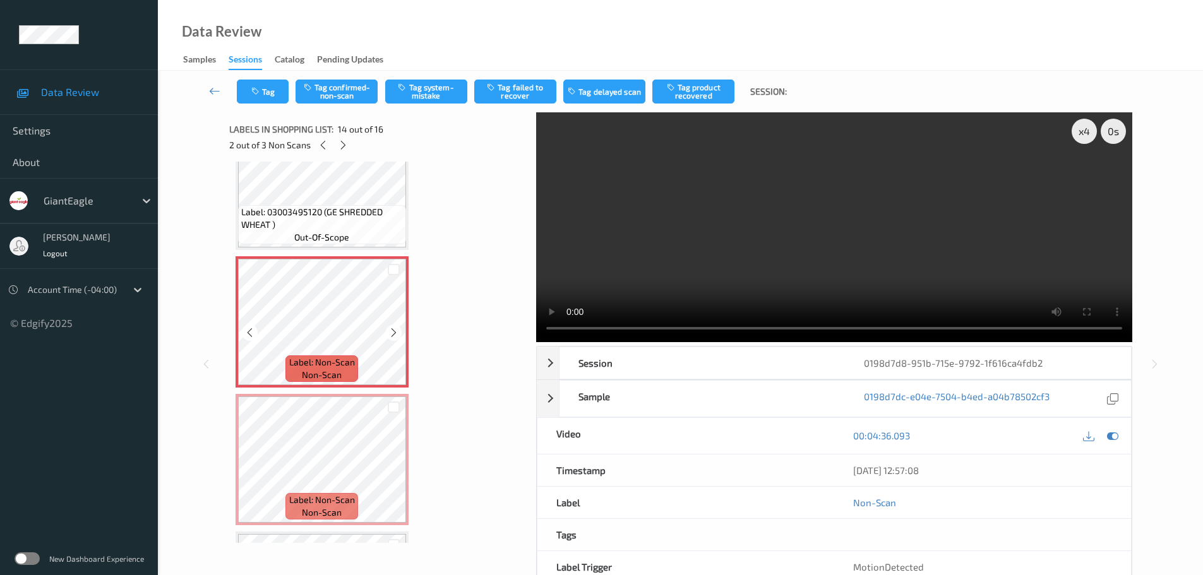
click at [399, 336] on div at bounding box center [394, 333] width 16 height 16
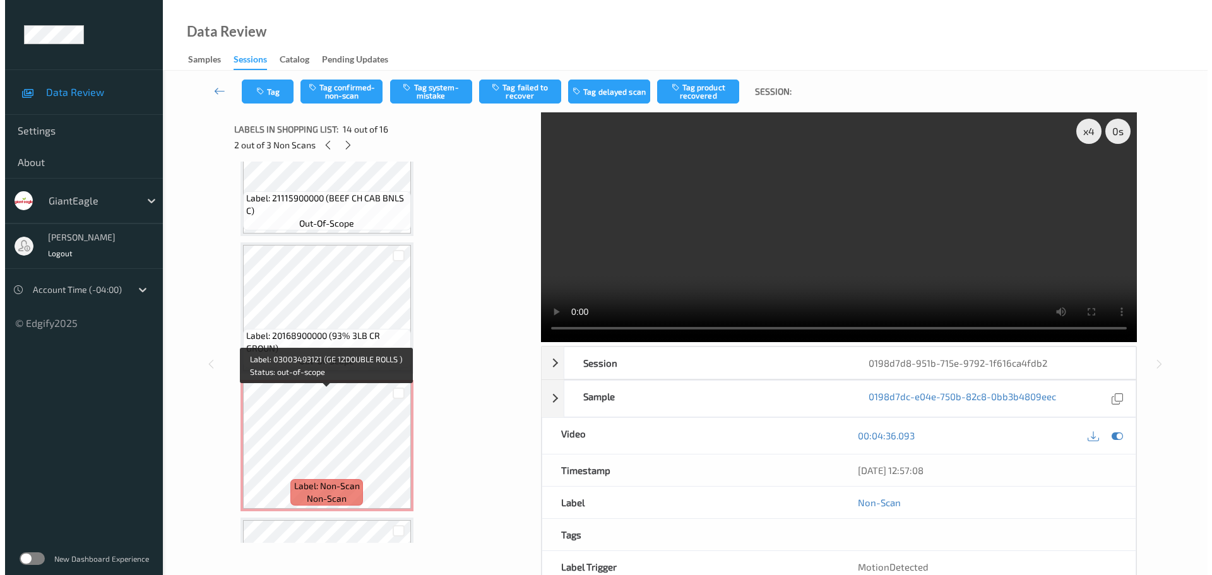
scroll to position [189, 0]
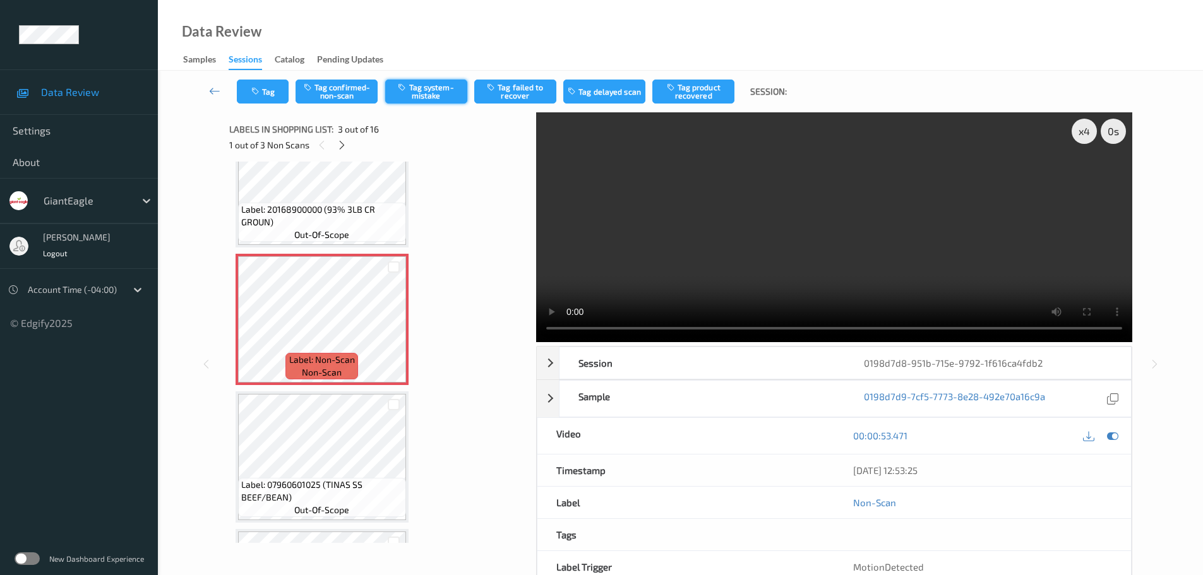
click at [436, 89] on button "Tag system-mistake" at bounding box center [426, 92] width 82 height 24
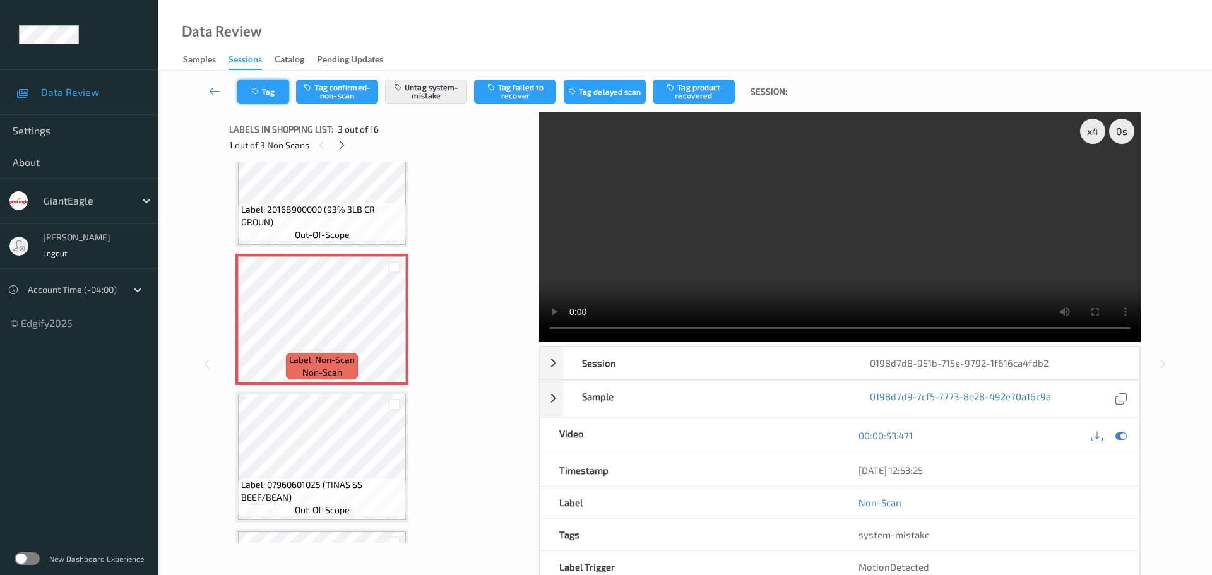
click at [266, 92] on button "Tag" at bounding box center [263, 92] width 52 height 24
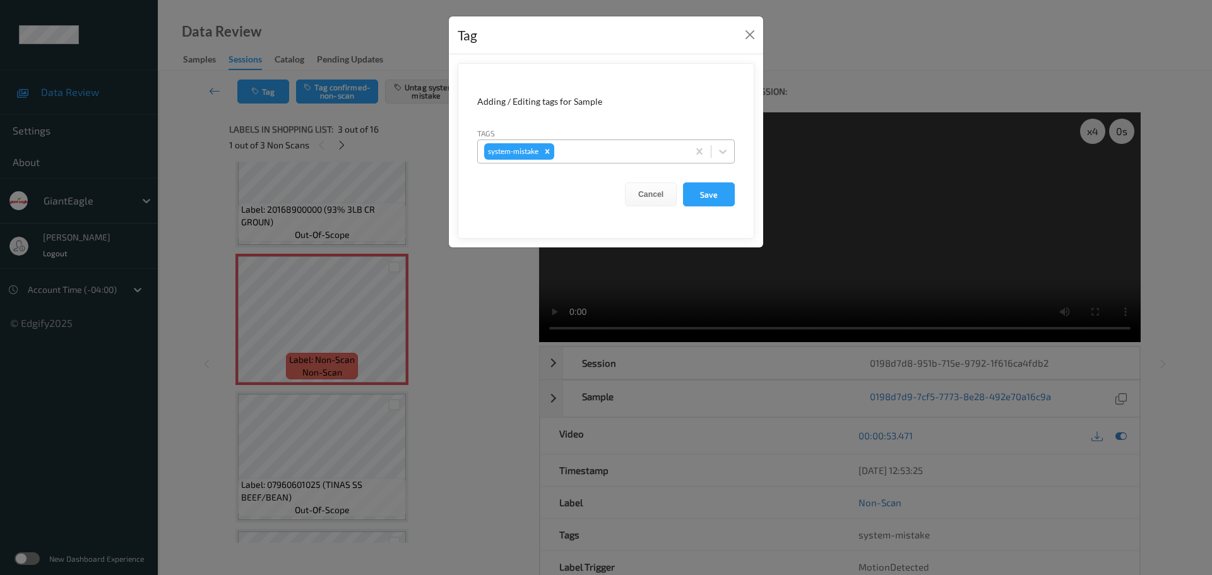
click at [578, 158] on div at bounding box center [619, 151] width 125 height 15
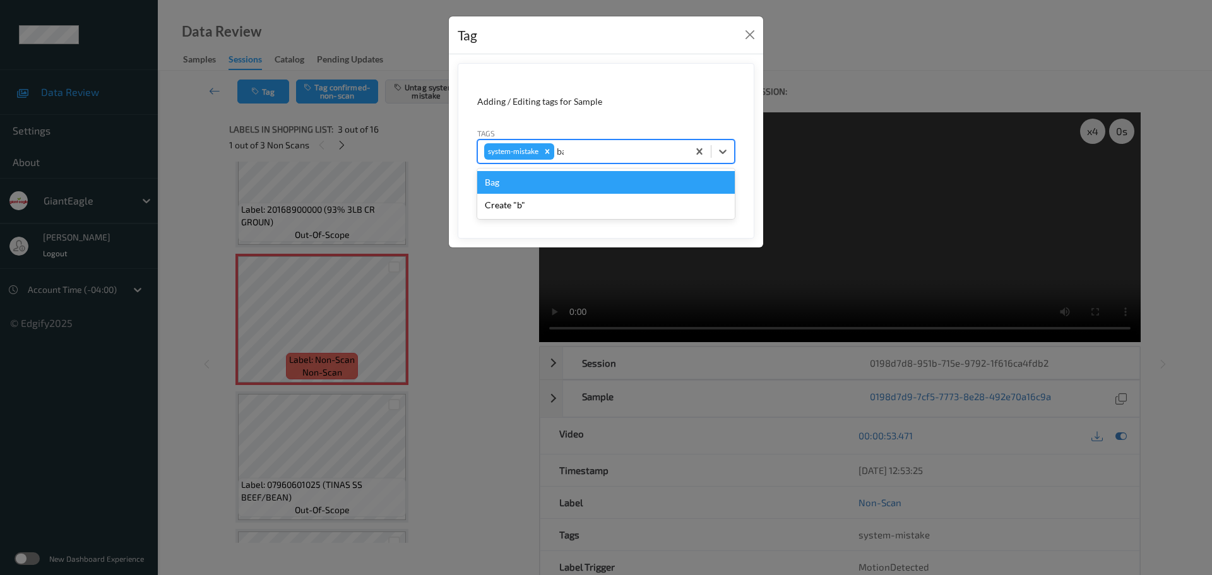
type input "bag"
click at [556, 181] on div "Bag" at bounding box center [606, 182] width 258 height 23
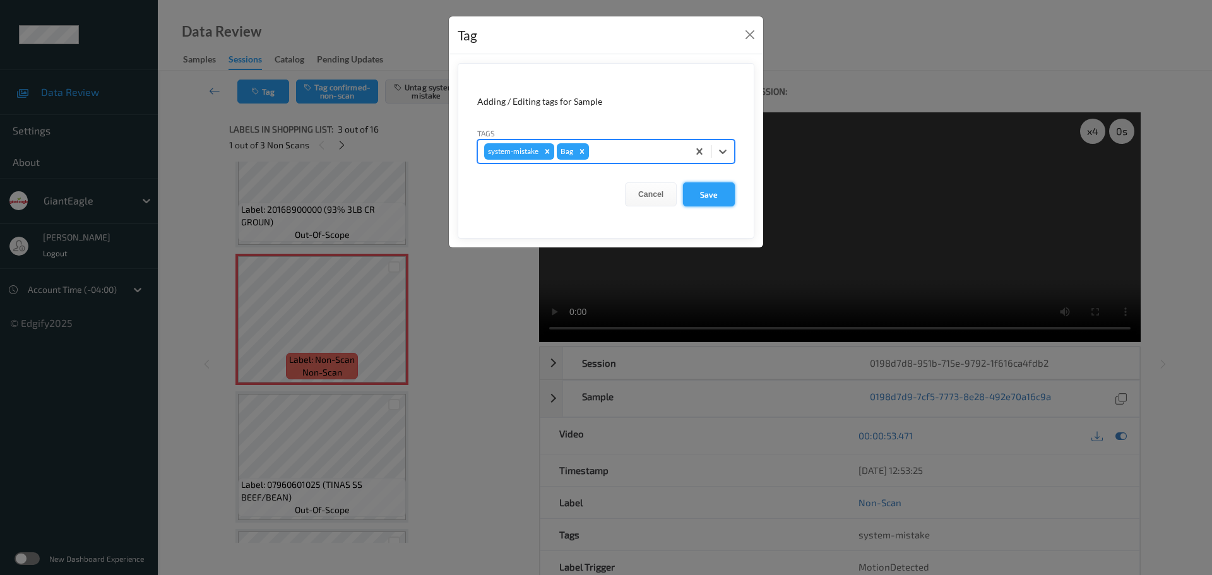
click at [722, 196] on button "Save" at bounding box center [709, 194] width 52 height 24
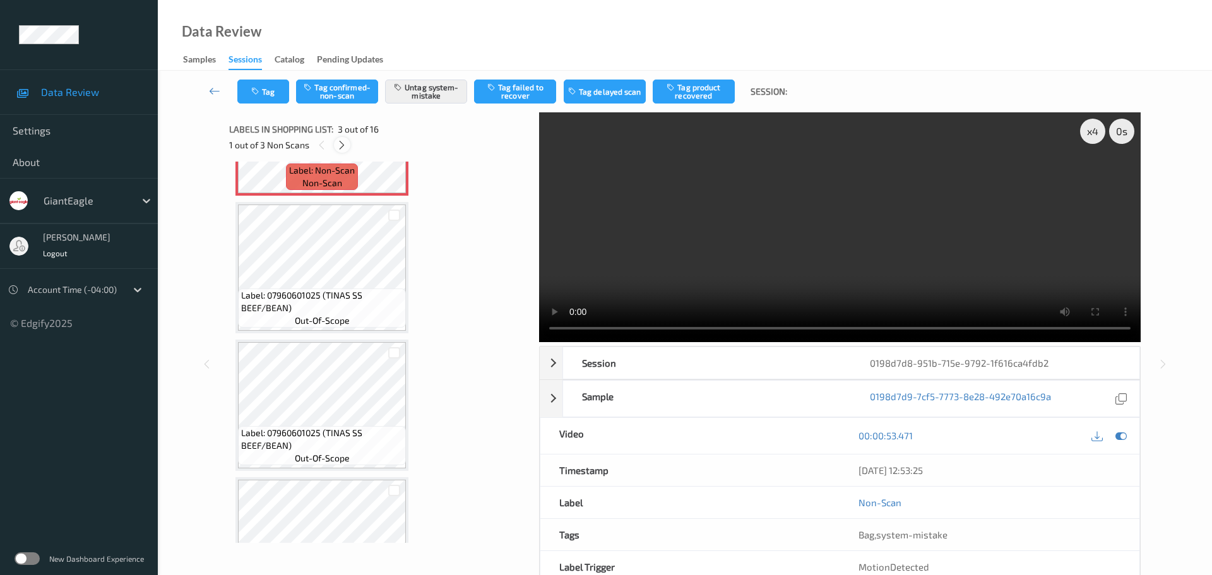
click at [340, 148] on icon at bounding box center [342, 145] width 11 height 11
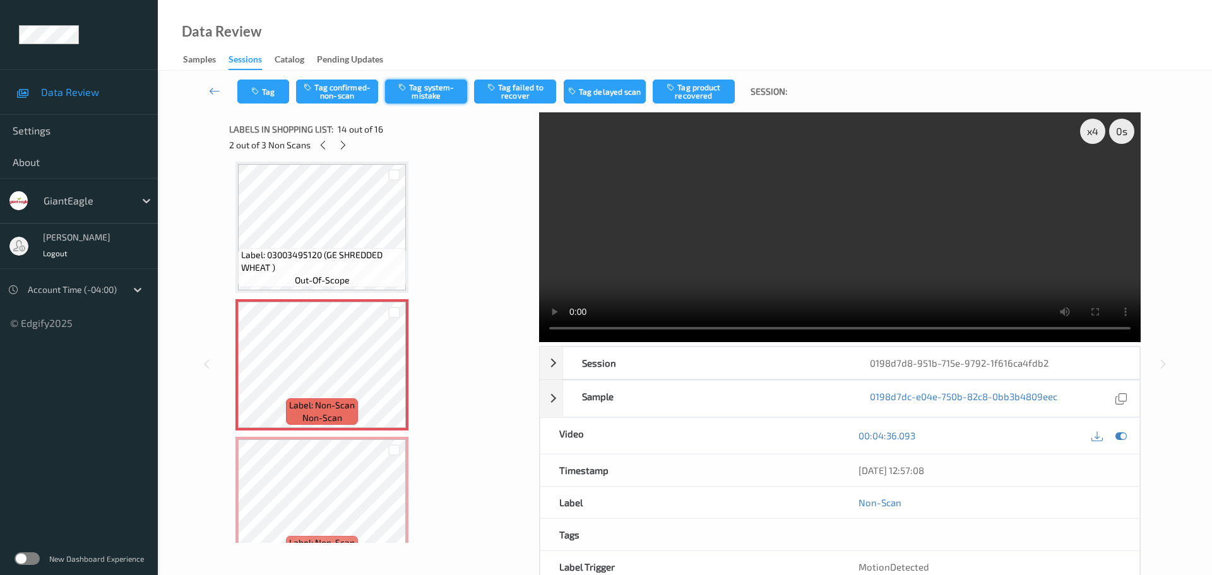
click at [437, 81] on button "Tag system-mistake" at bounding box center [426, 92] width 82 height 24
click at [273, 98] on button "Tag" at bounding box center [263, 92] width 52 height 24
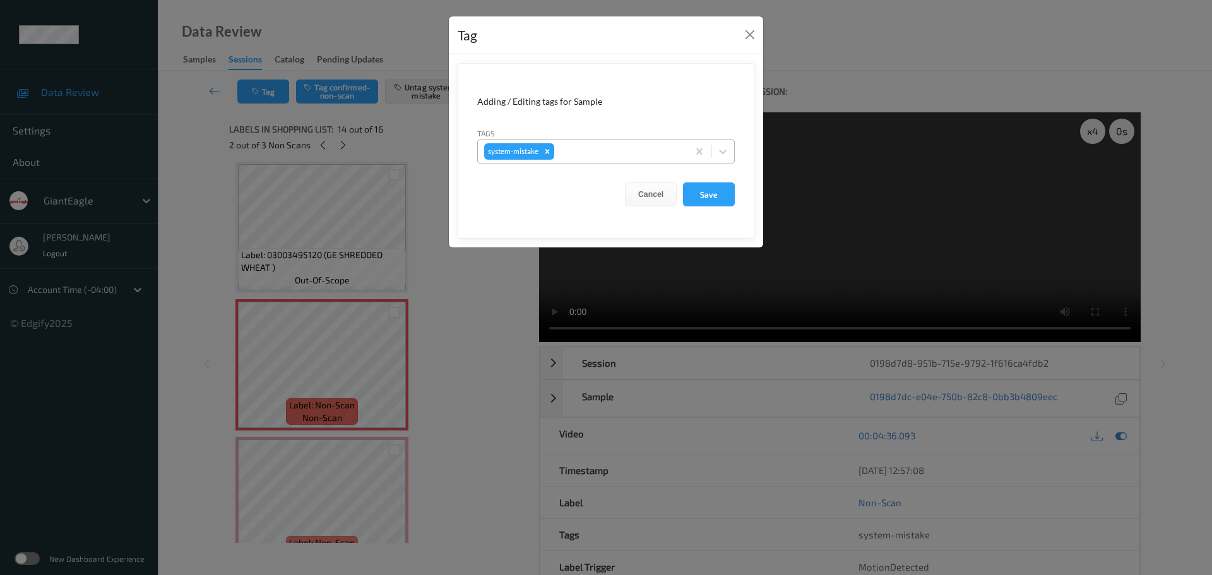
click at [582, 148] on div at bounding box center [619, 151] width 125 height 15
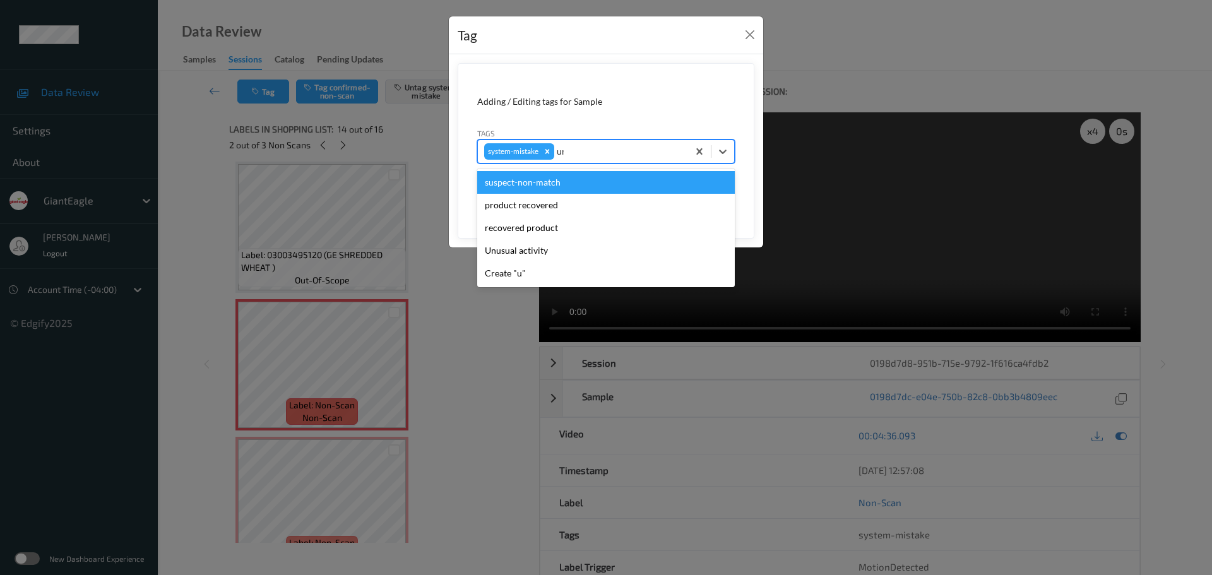
type input "unu"
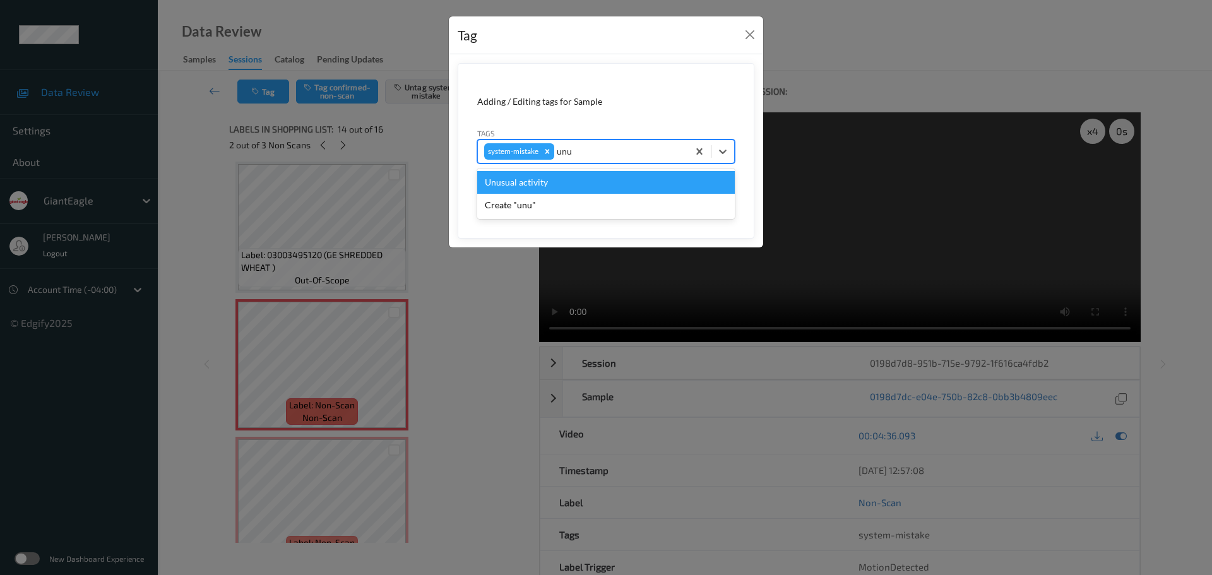
click at [540, 181] on div "Unusual activity" at bounding box center [606, 182] width 258 height 23
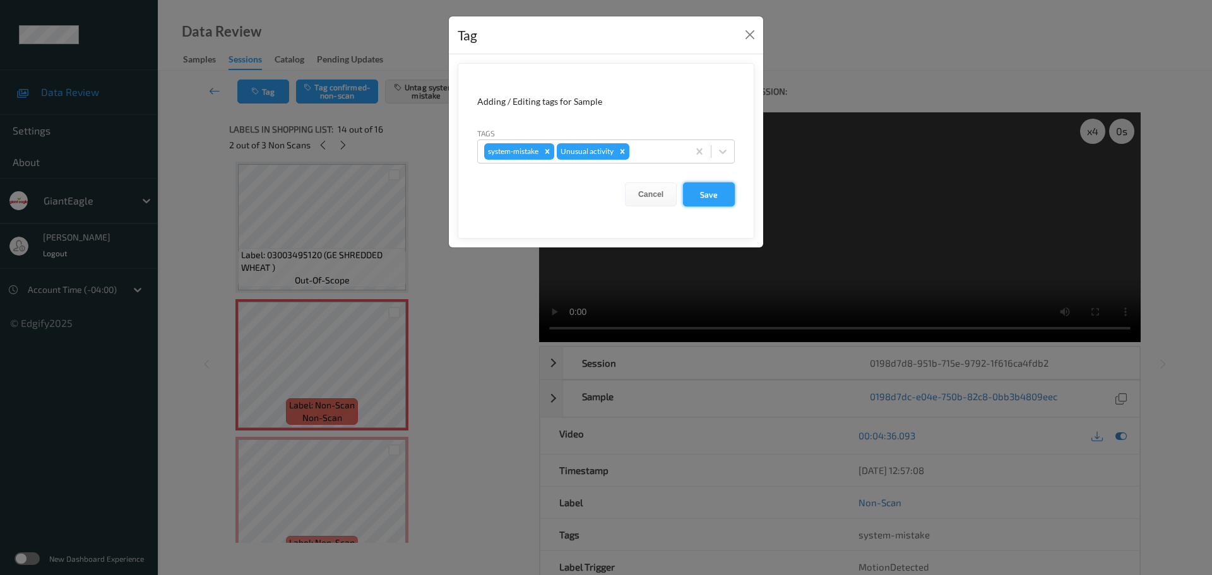
click at [698, 196] on button "Save" at bounding box center [709, 194] width 52 height 24
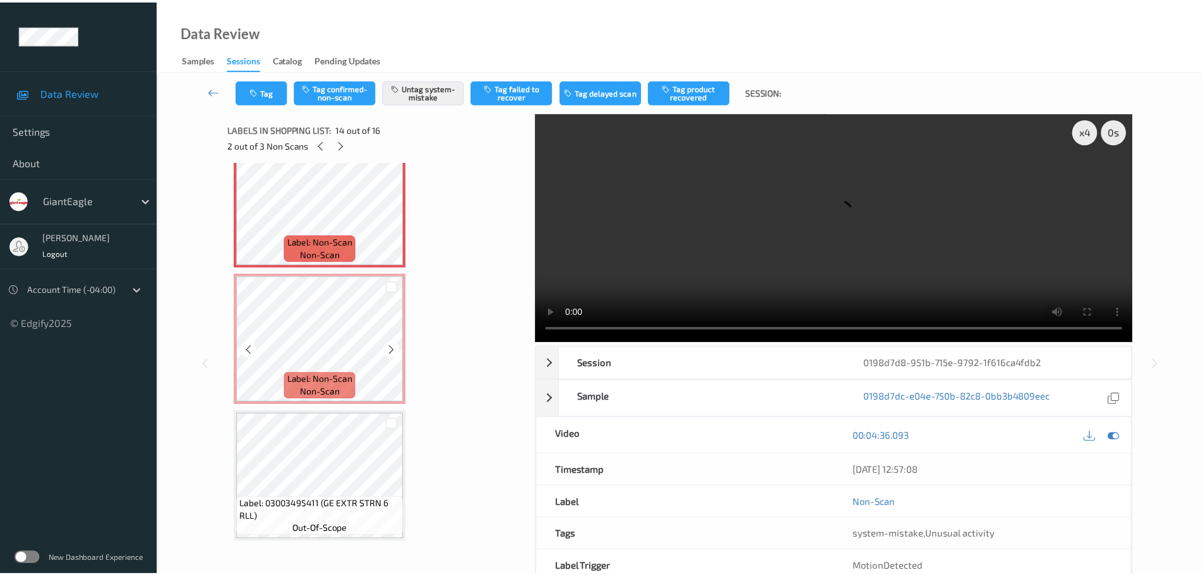
scroll to position [1827, 0]
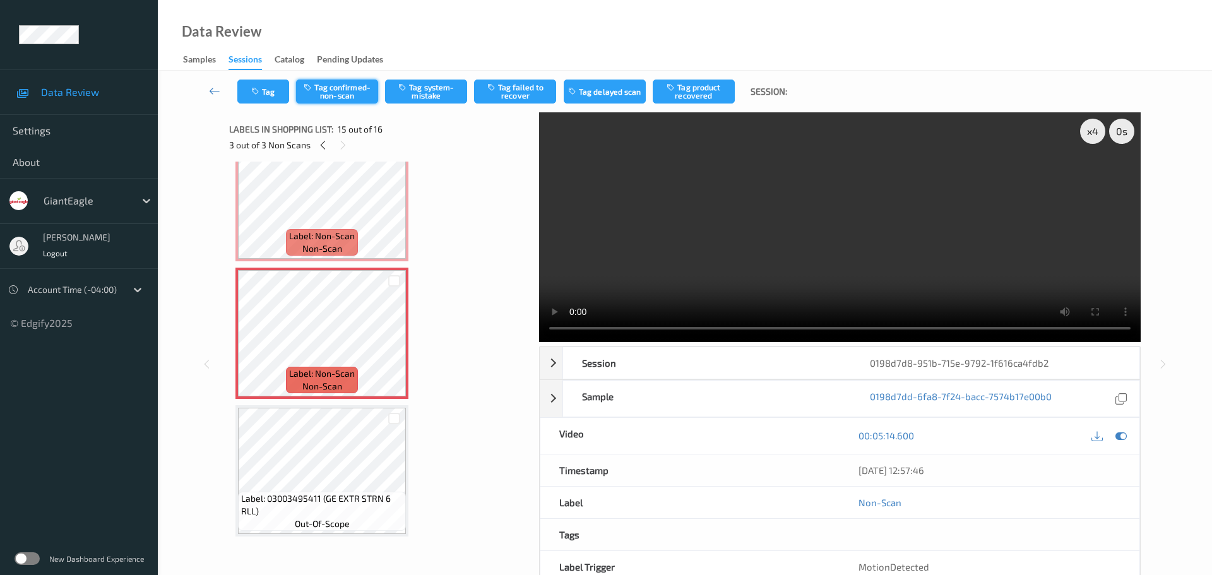
click at [335, 88] on button "Tag confirmed-non-scan" at bounding box center [337, 92] width 82 height 24
click at [711, 90] on button "Tag product recovered" at bounding box center [694, 92] width 82 height 24
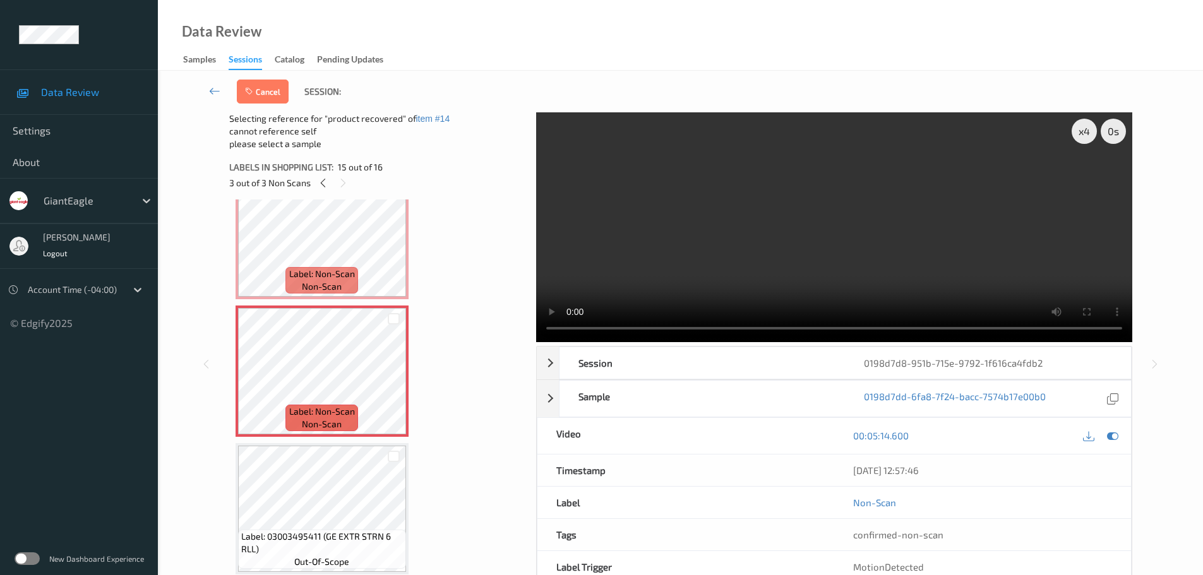
scroll to position [32, 0]
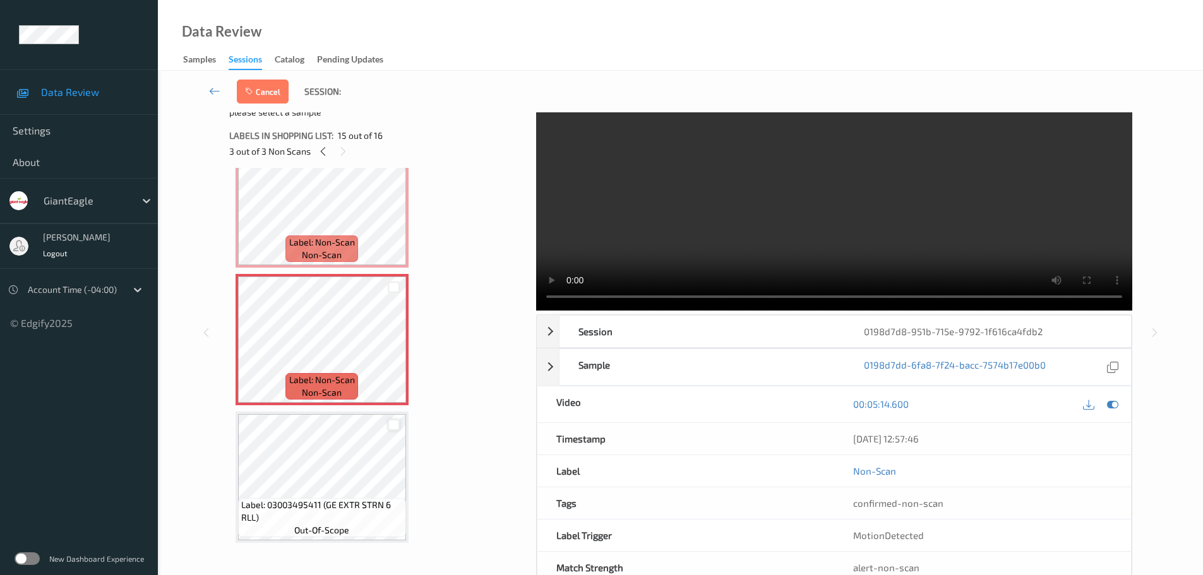
click at [396, 426] on div at bounding box center [394, 425] width 12 height 12
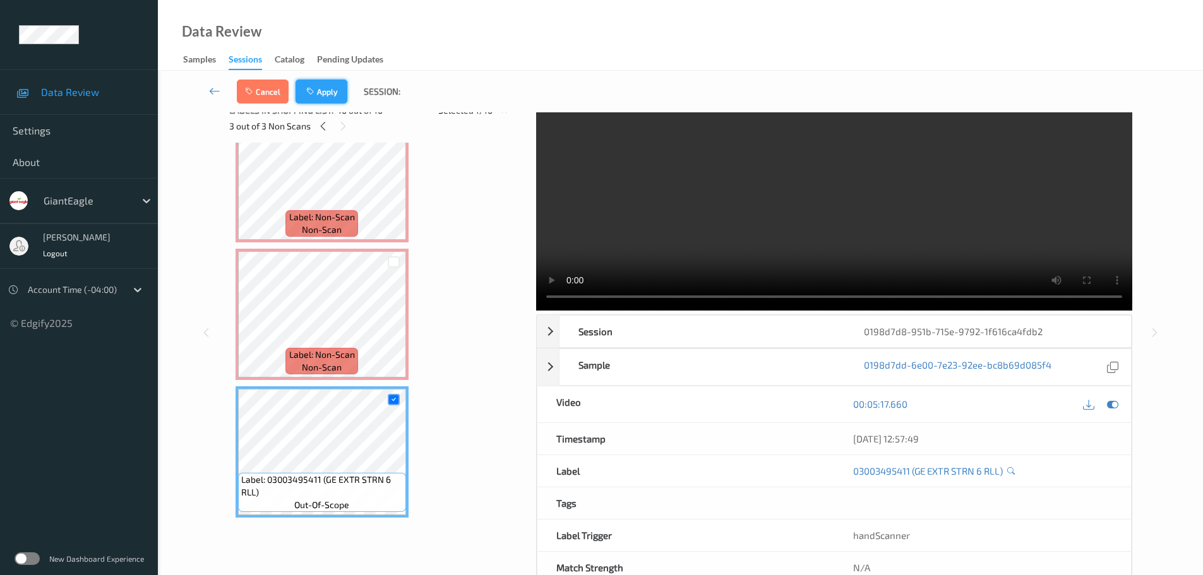
click at [325, 85] on button "Apply" at bounding box center [321, 92] width 52 height 24
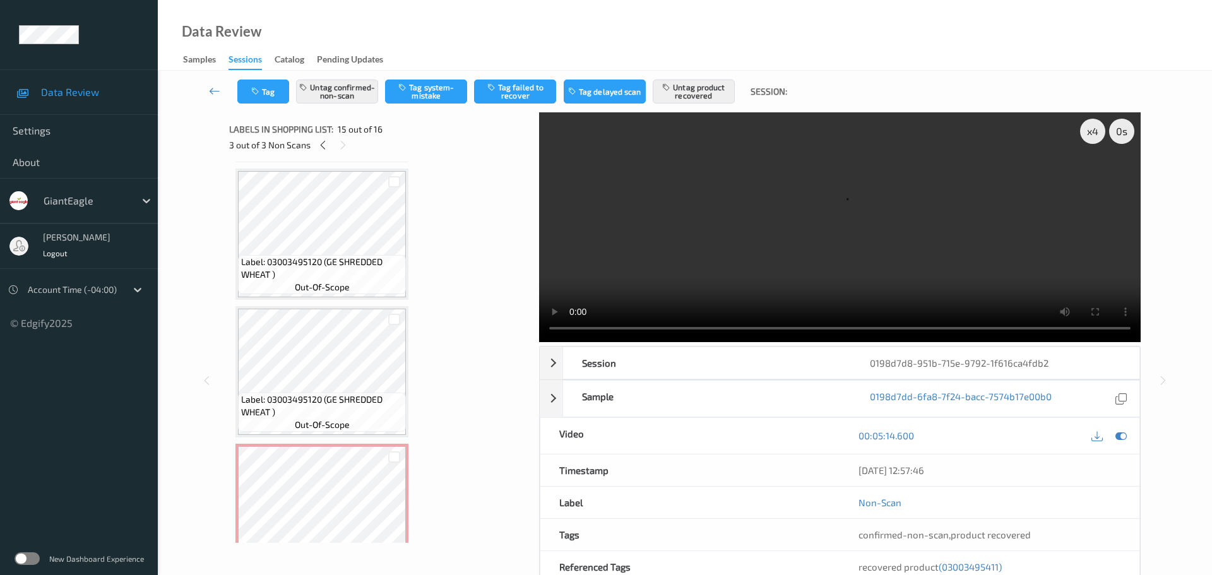
scroll to position [1480, 0]
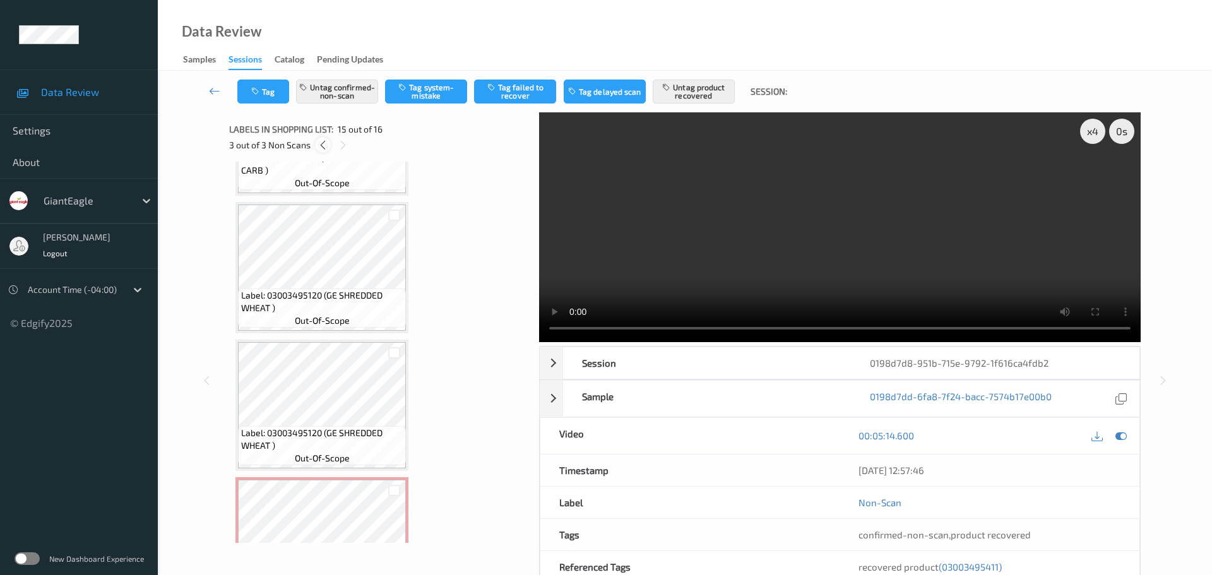
click at [323, 146] on icon at bounding box center [323, 145] width 11 height 11
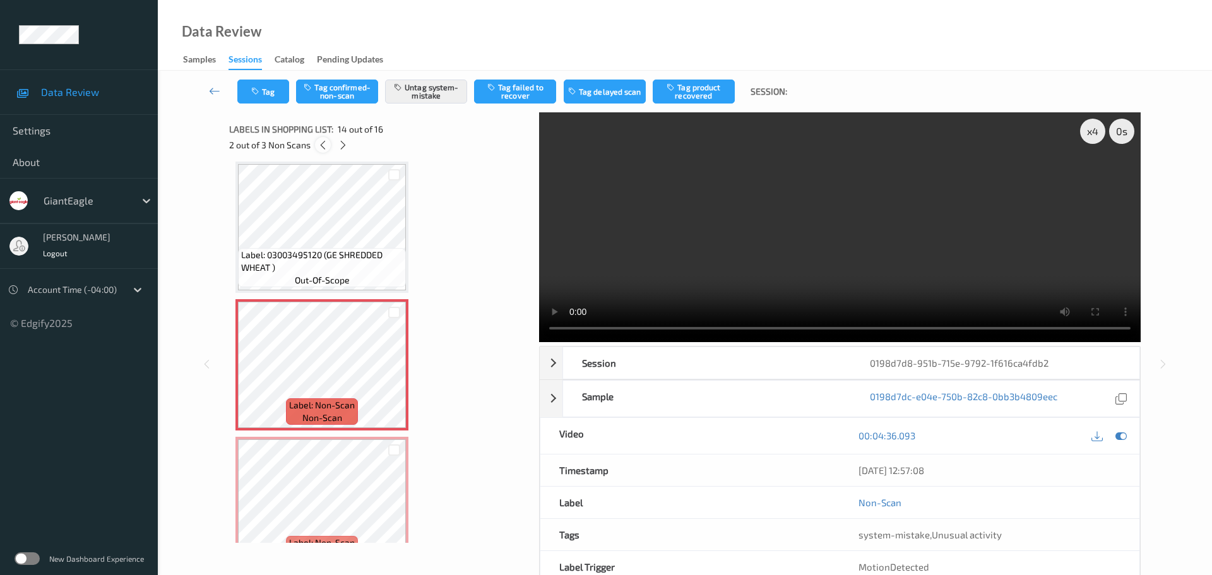
click at [323, 146] on icon at bounding box center [323, 145] width 11 height 11
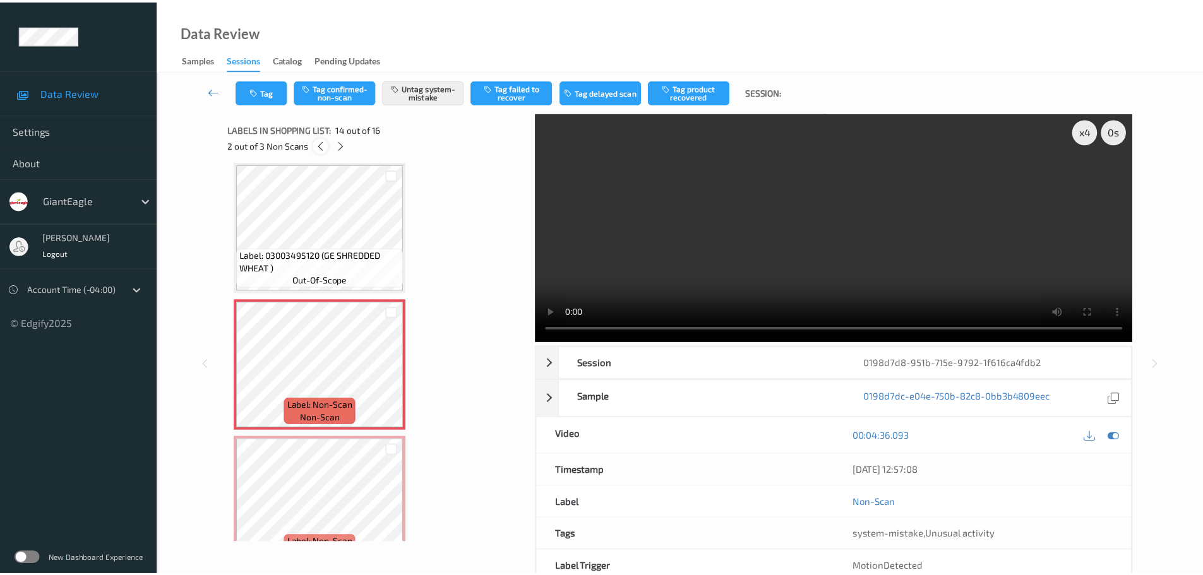
scroll to position [144, 0]
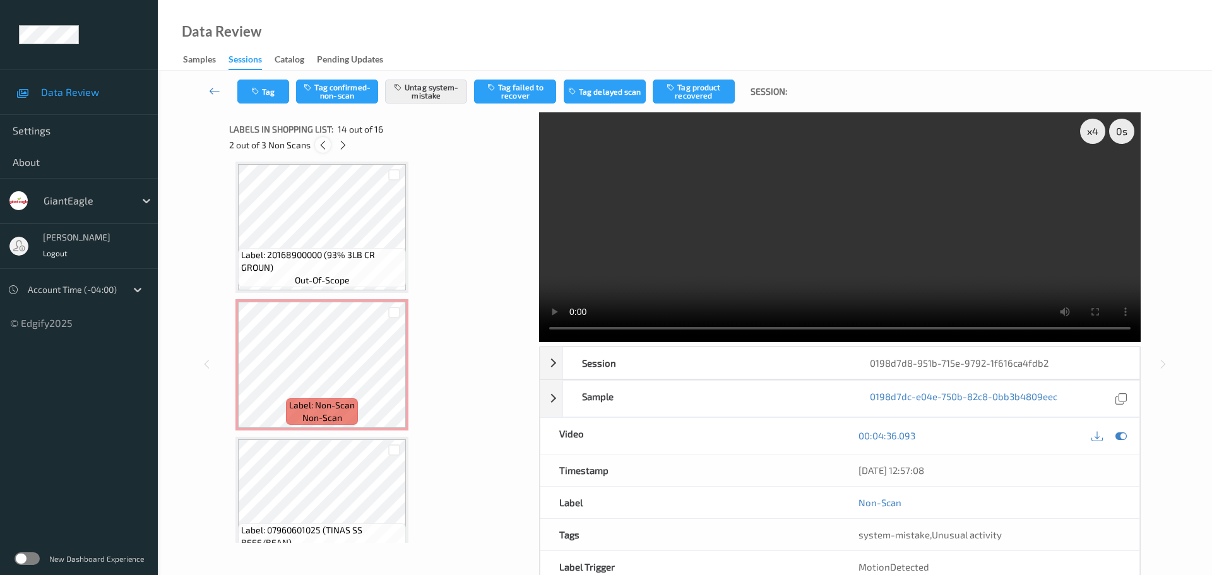
click at [323, 146] on icon at bounding box center [323, 145] width 11 height 11
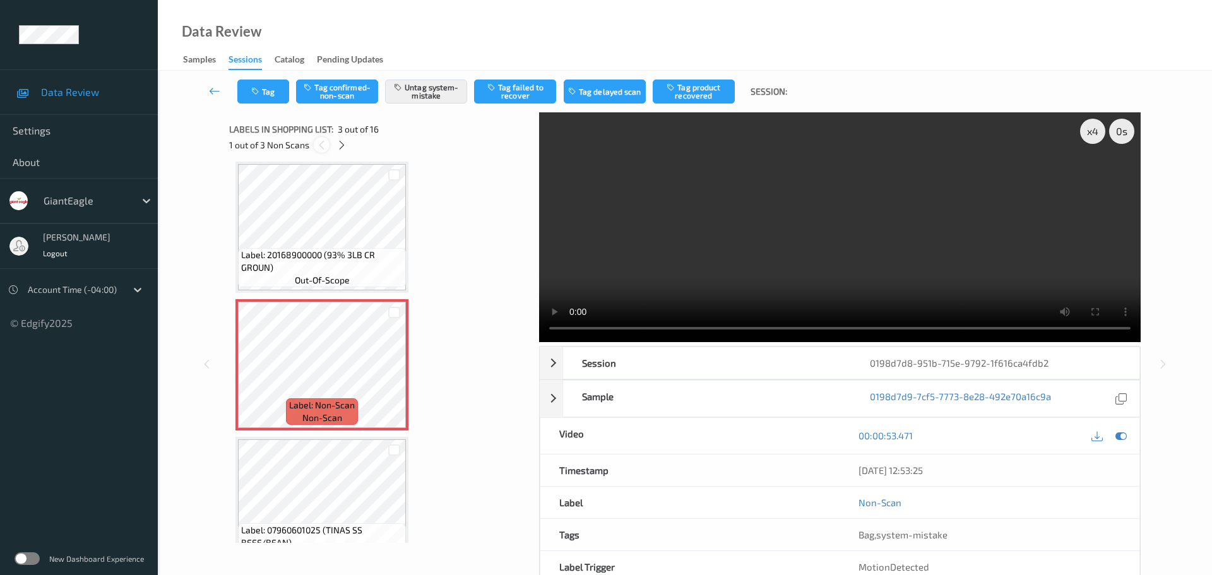
click at [323, 146] on icon at bounding box center [321, 145] width 11 height 11
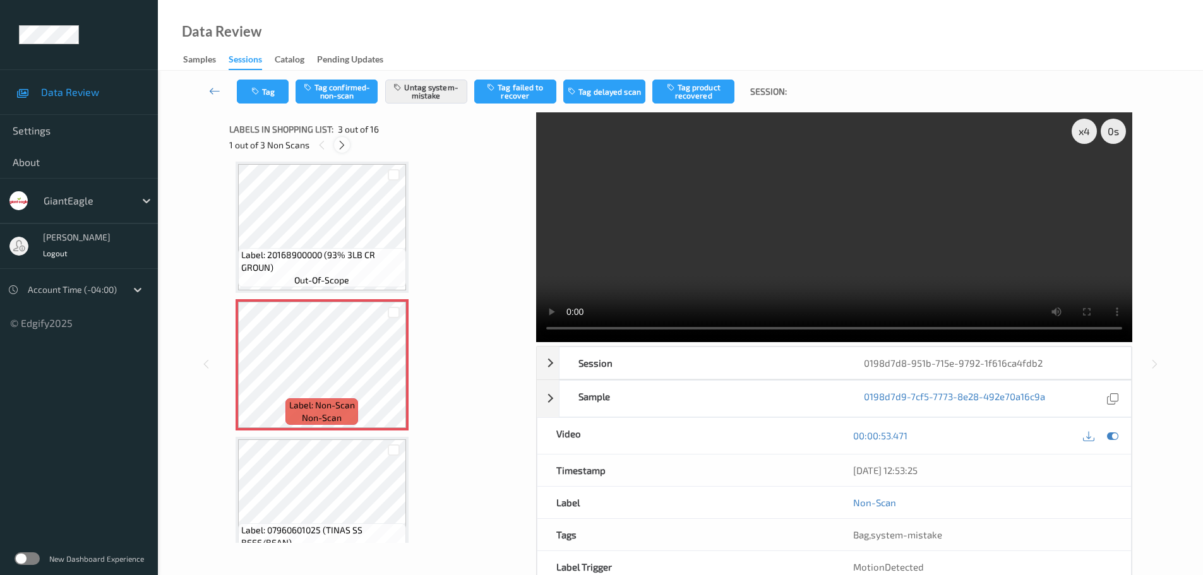
click at [337, 147] on icon at bounding box center [342, 145] width 11 height 11
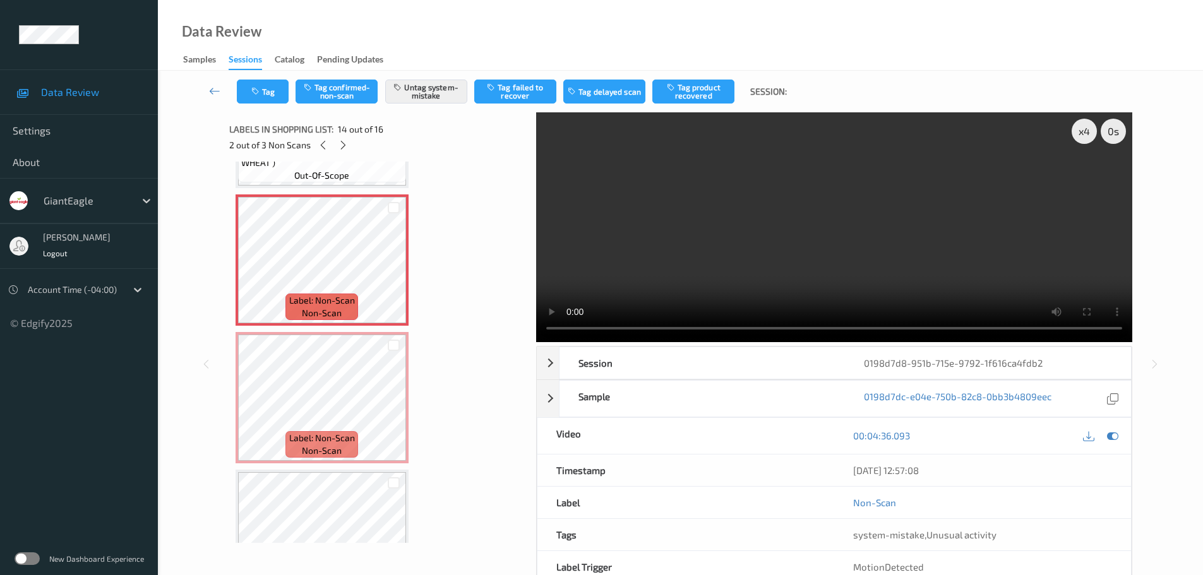
scroll to position [1784, 0]
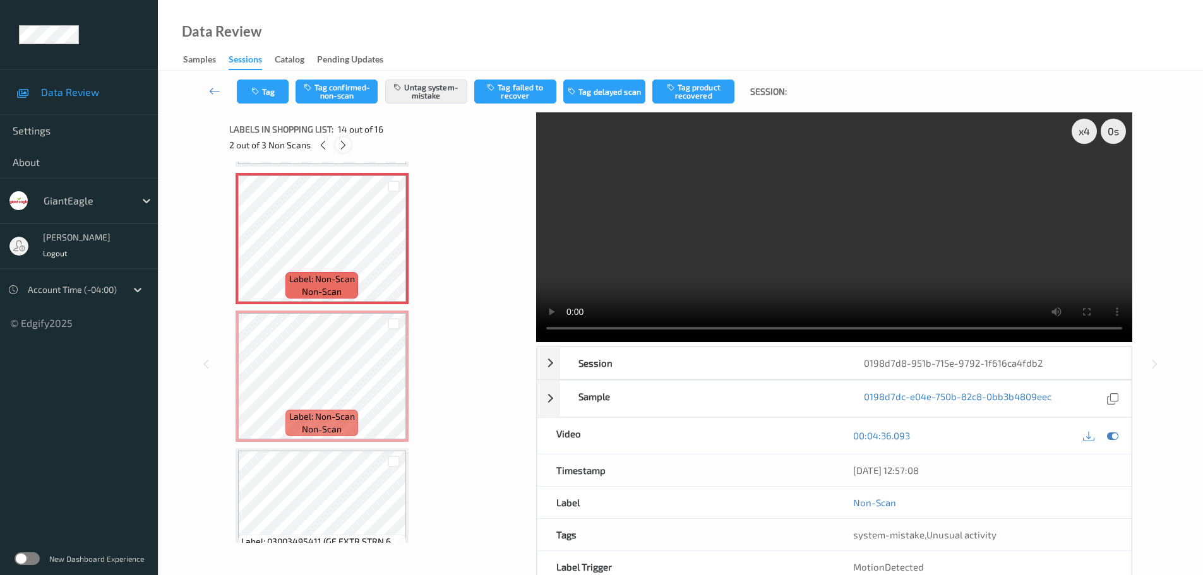
click at [343, 149] on icon at bounding box center [343, 145] width 11 height 11
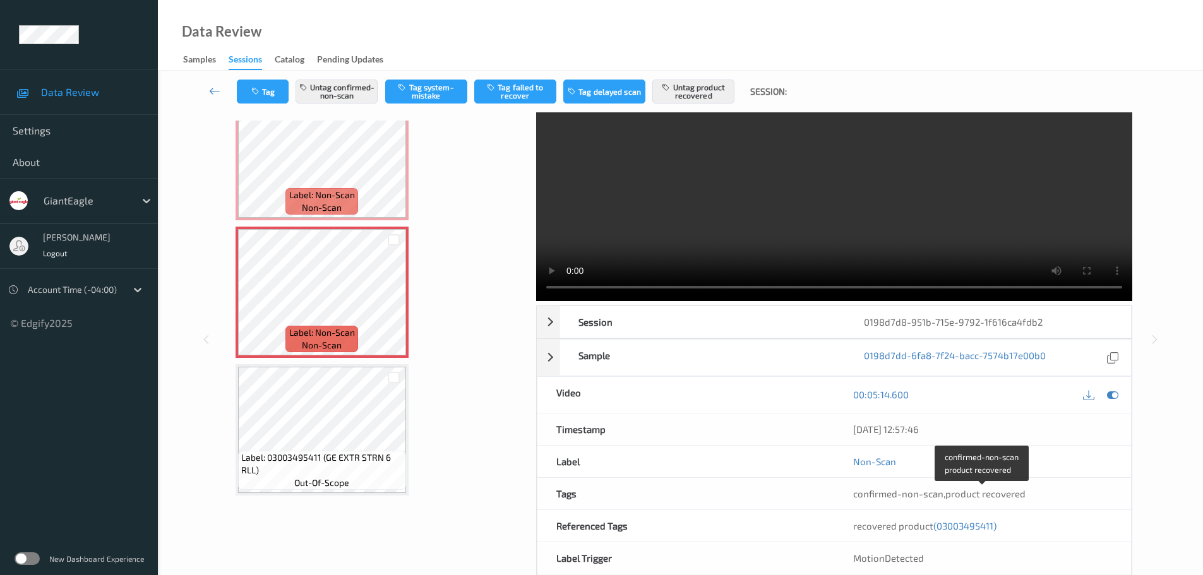
scroll to position [63, 0]
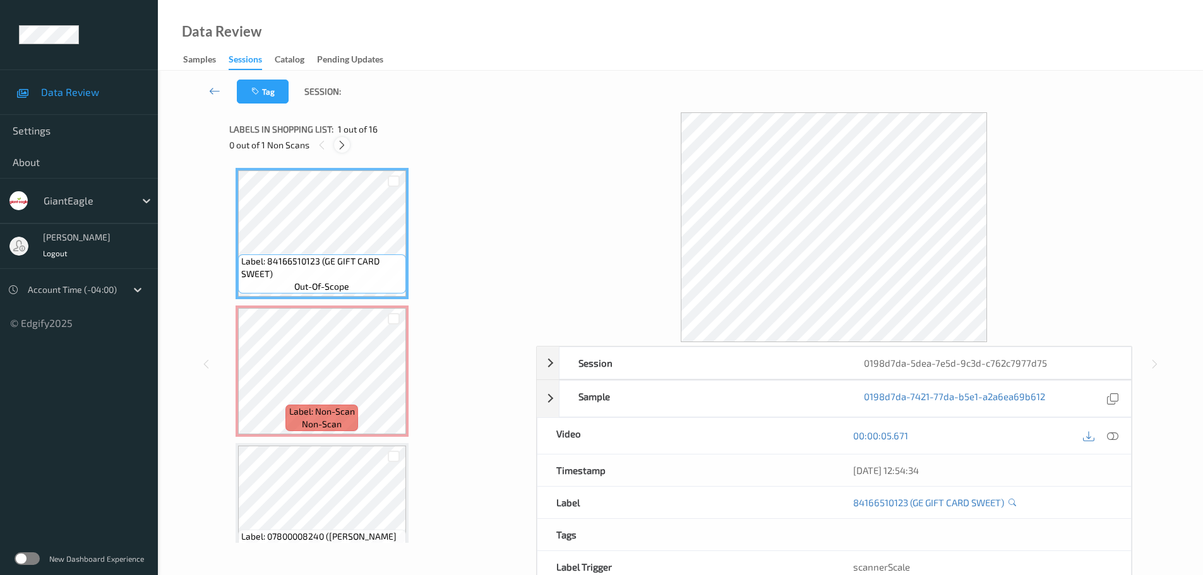
click at [340, 146] on icon at bounding box center [342, 145] width 11 height 11
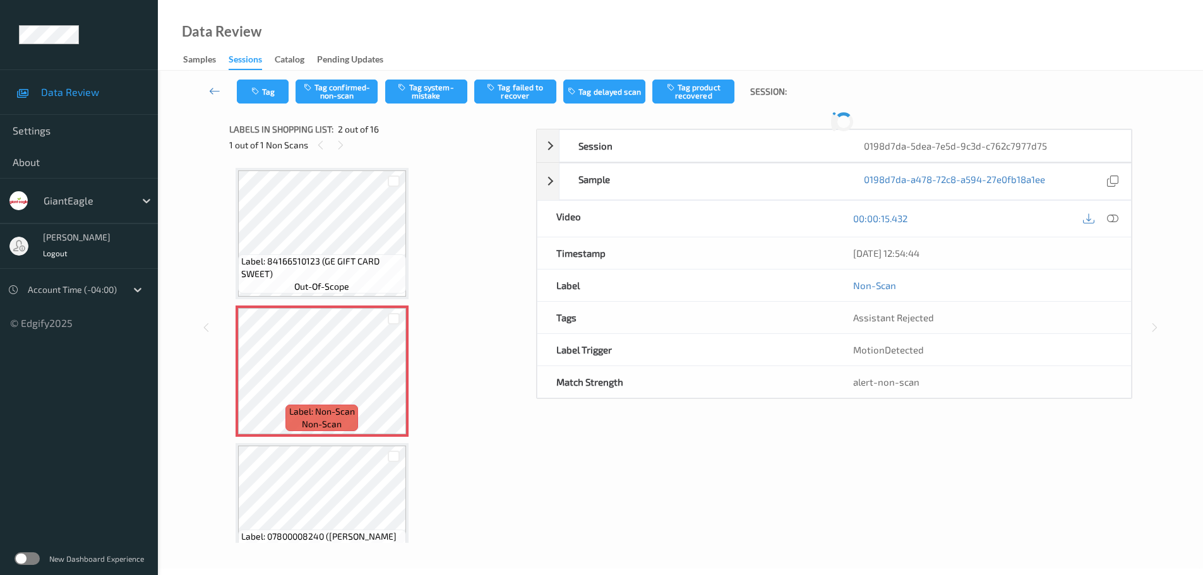
scroll to position [6, 0]
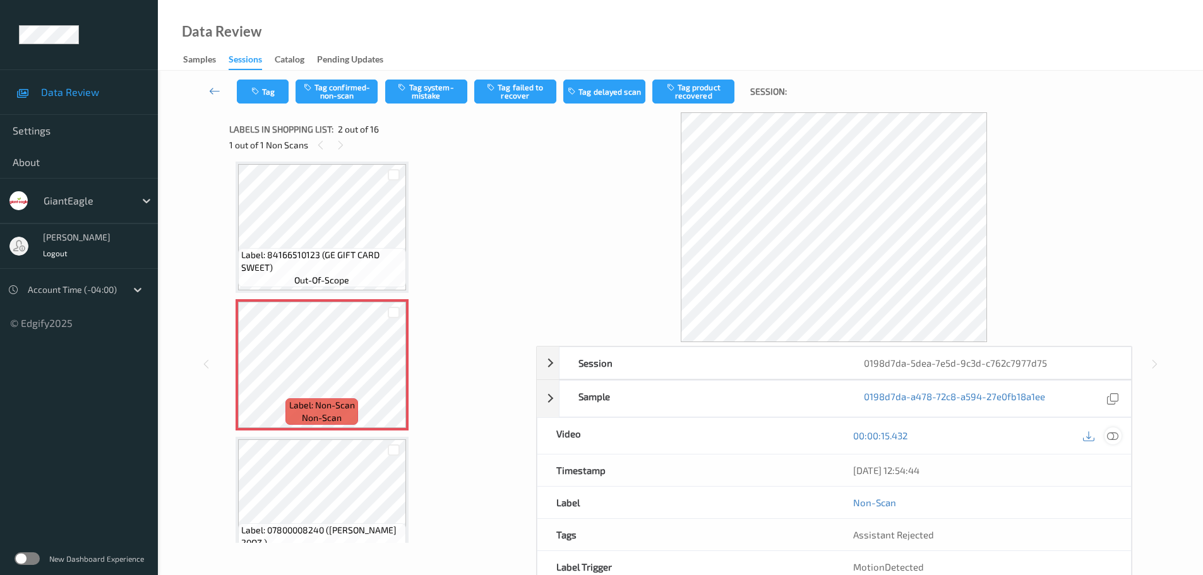
click at [1116, 439] on icon at bounding box center [1112, 435] width 11 height 11
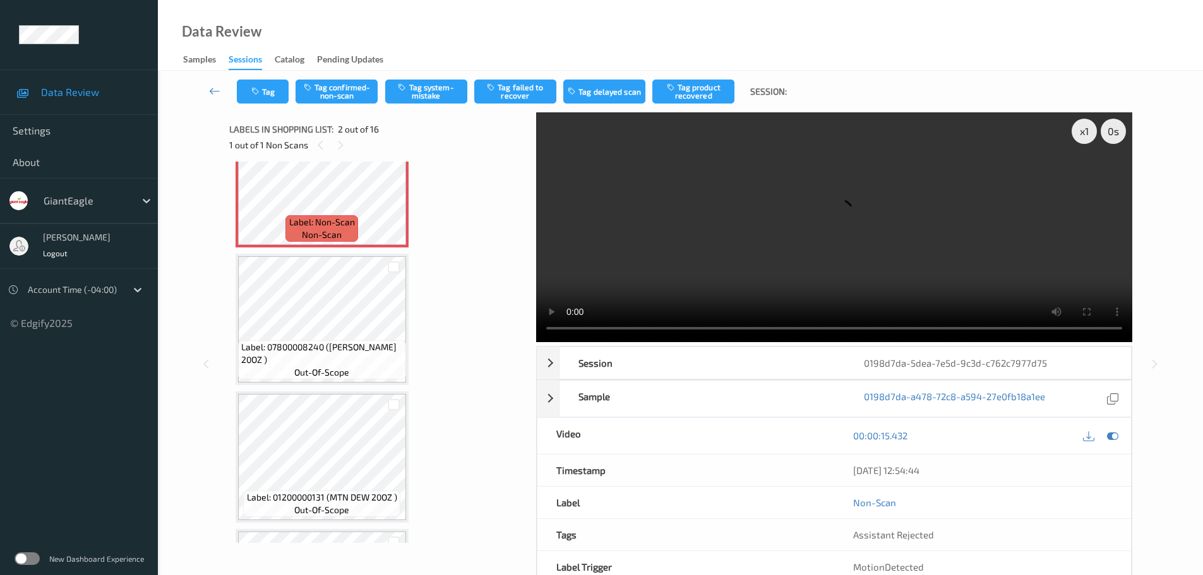
scroll to position [0, 0]
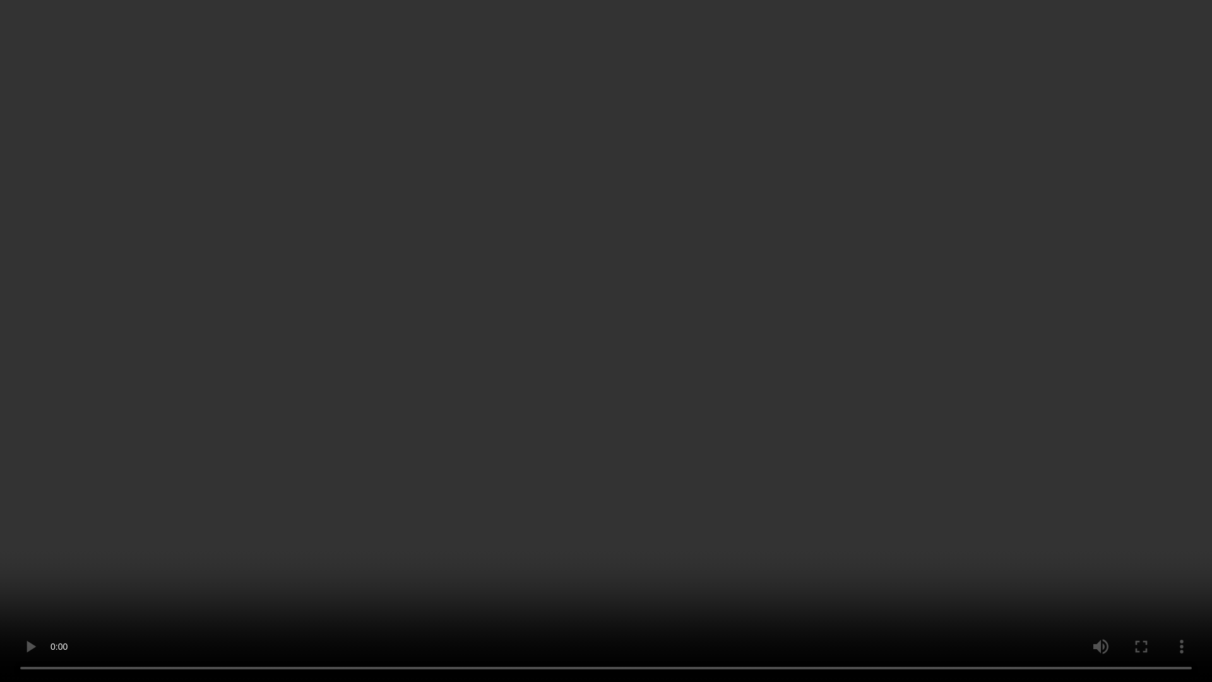
click at [610, 50] on video at bounding box center [606, 341] width 1212 height 682
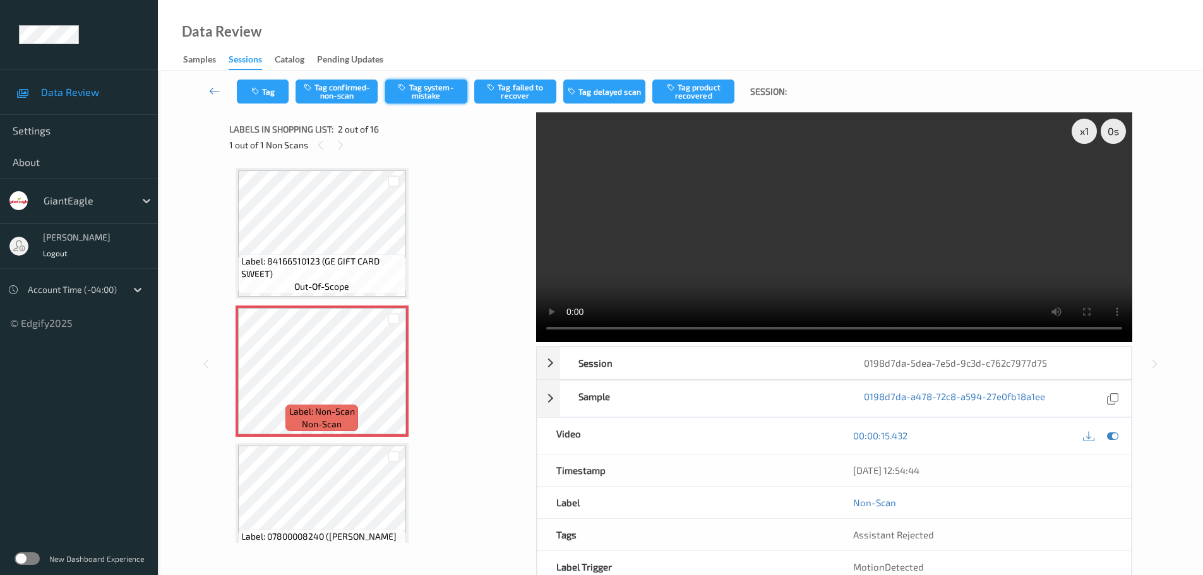
click at [429, 98] on button "Tag system-mistake" at bounding box center [426, 92] width 82 height 24
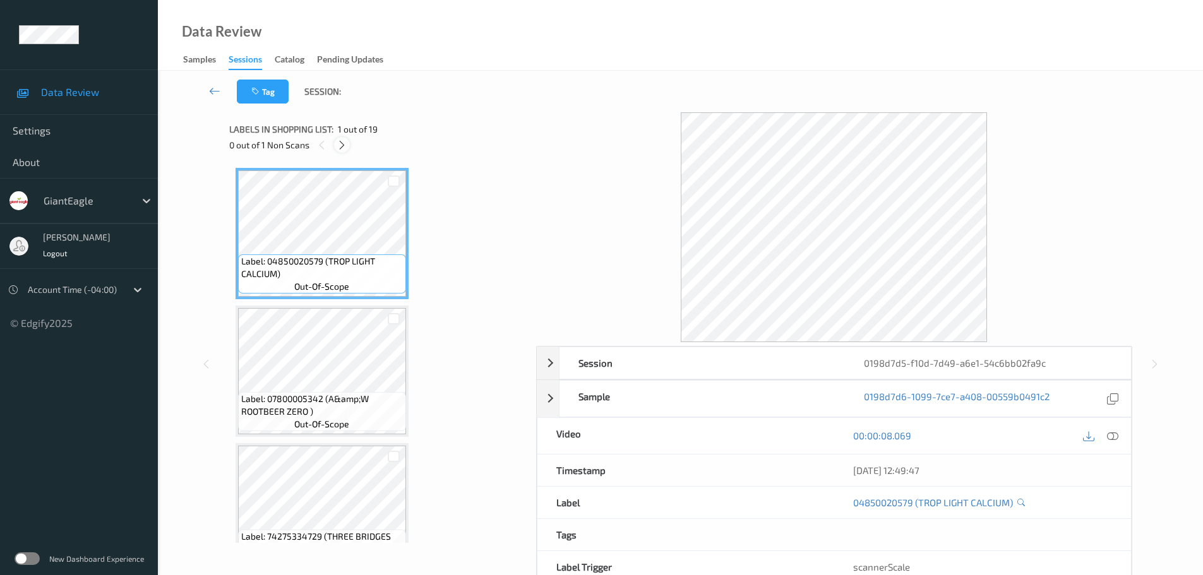
click at [339, 144] on icon at bounding box center [342, 145] width 11 height 11
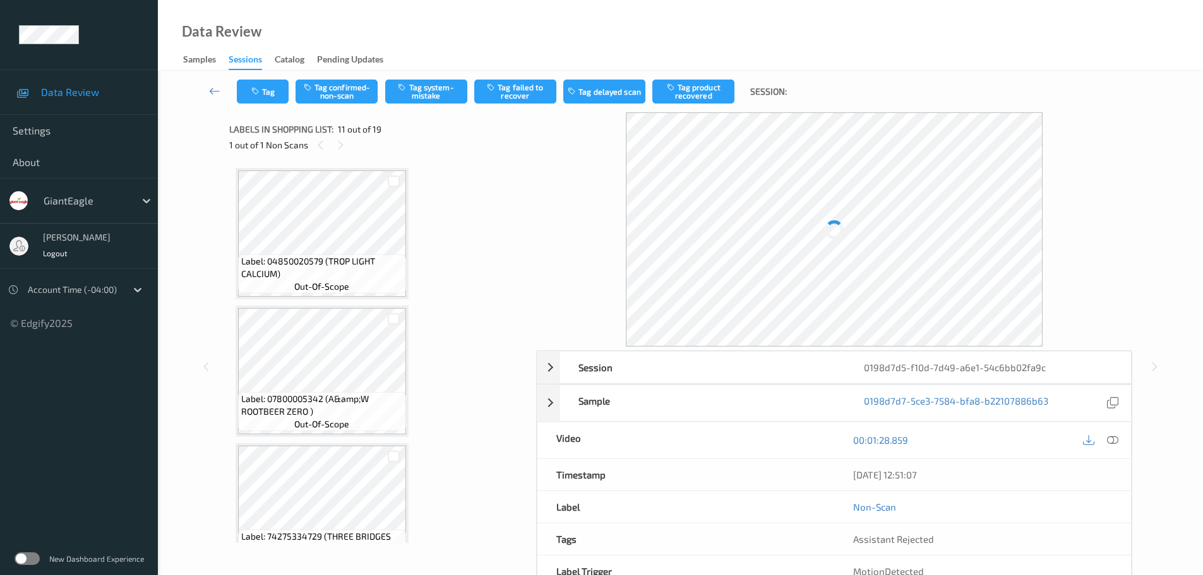
scroll to position [1245, 0]
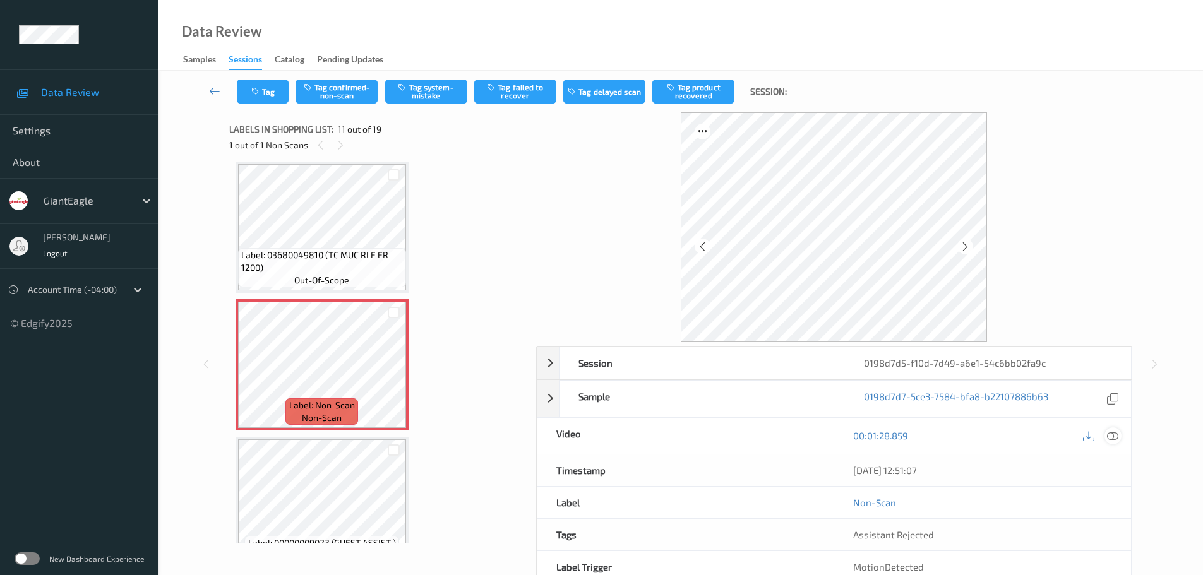
click at [1107, 440] on div at bounding box center [1100, 435] width 41 height 17
click at [1107, 440] on icon at bounding box center [1112, 435] width 11 height 11
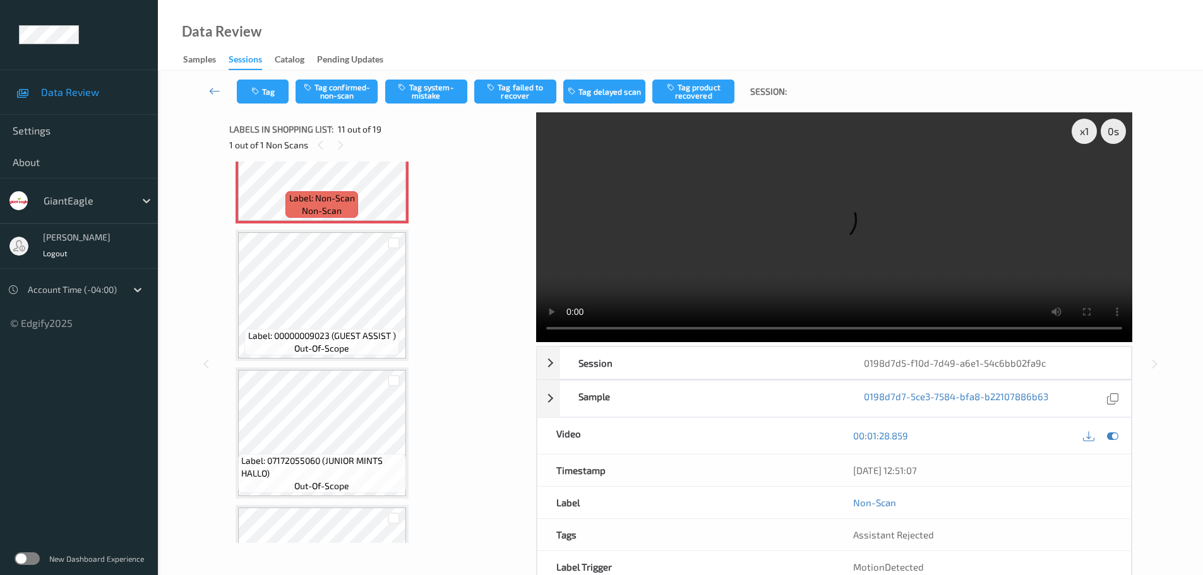
scroll to position [1326, 0]
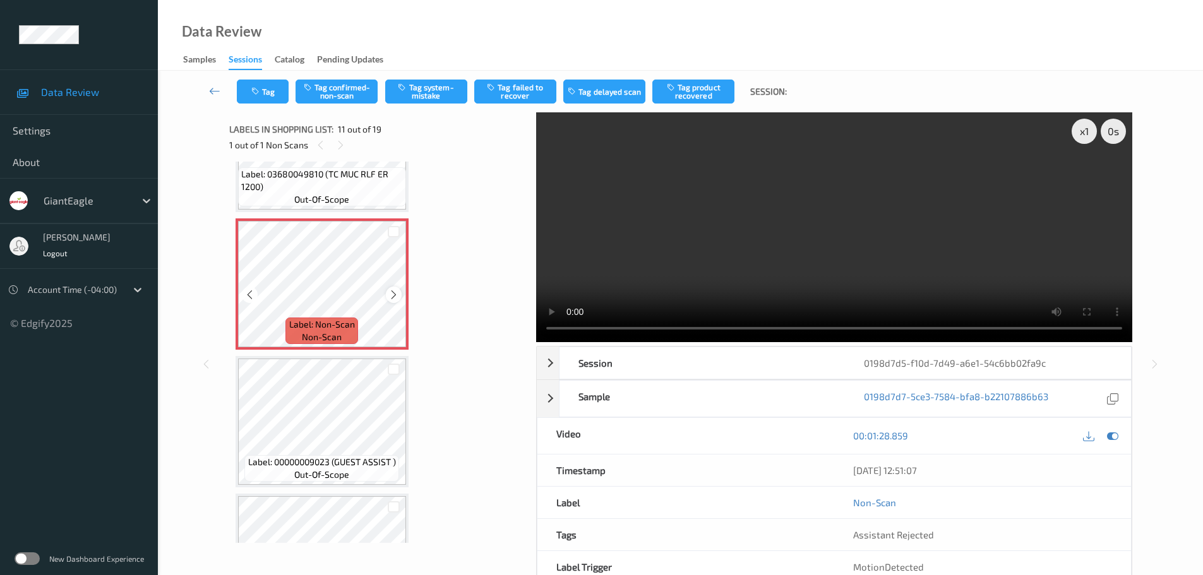
click at [390, 297] on icon at bounding box center [393, 294] width 11 height 11
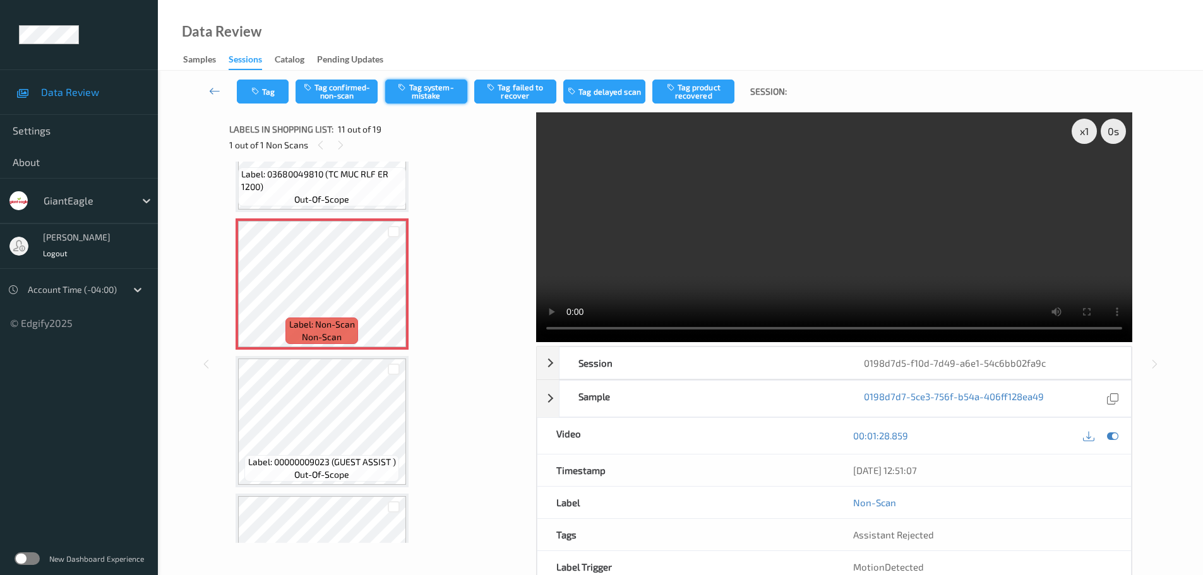
click at [425, 88] on button "Tag system-mistake" at bounding box center [426, 92] width 82 height 24
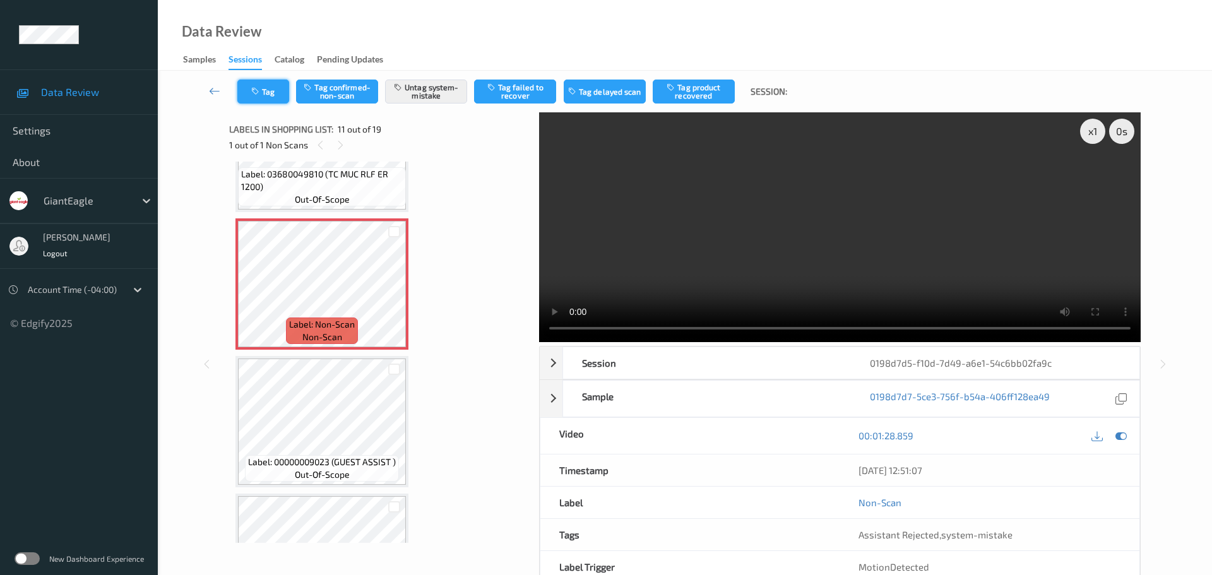
click at [260, 89] on icon "button" at bounding box center [256, 91] width 11 height 9
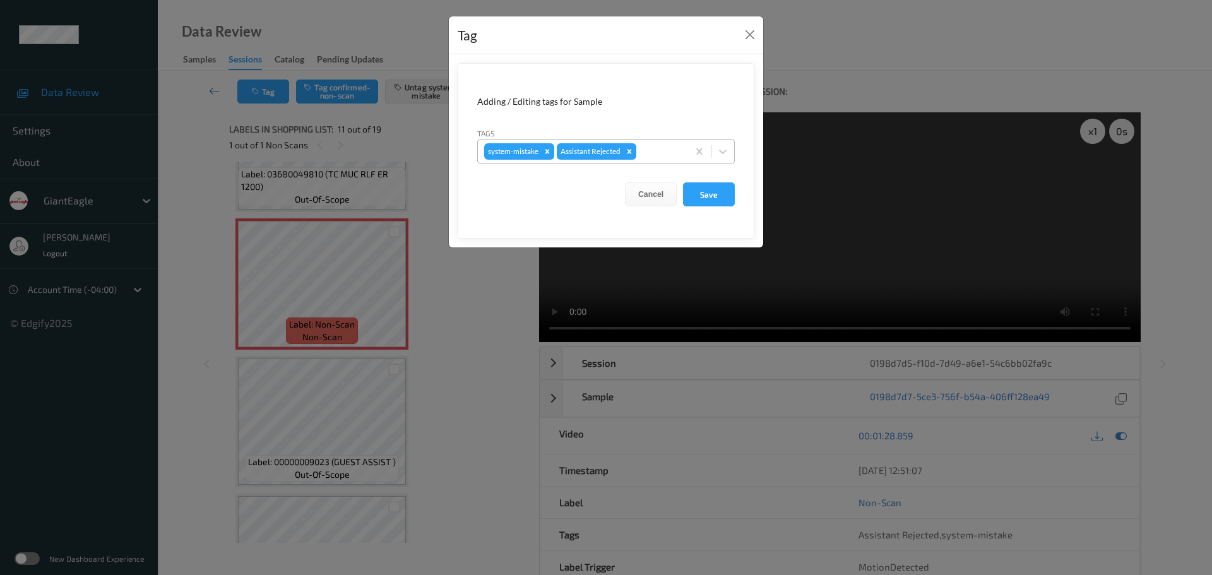
click at [650, 153] on div at bounding box center [660, 151] width 43 height 15
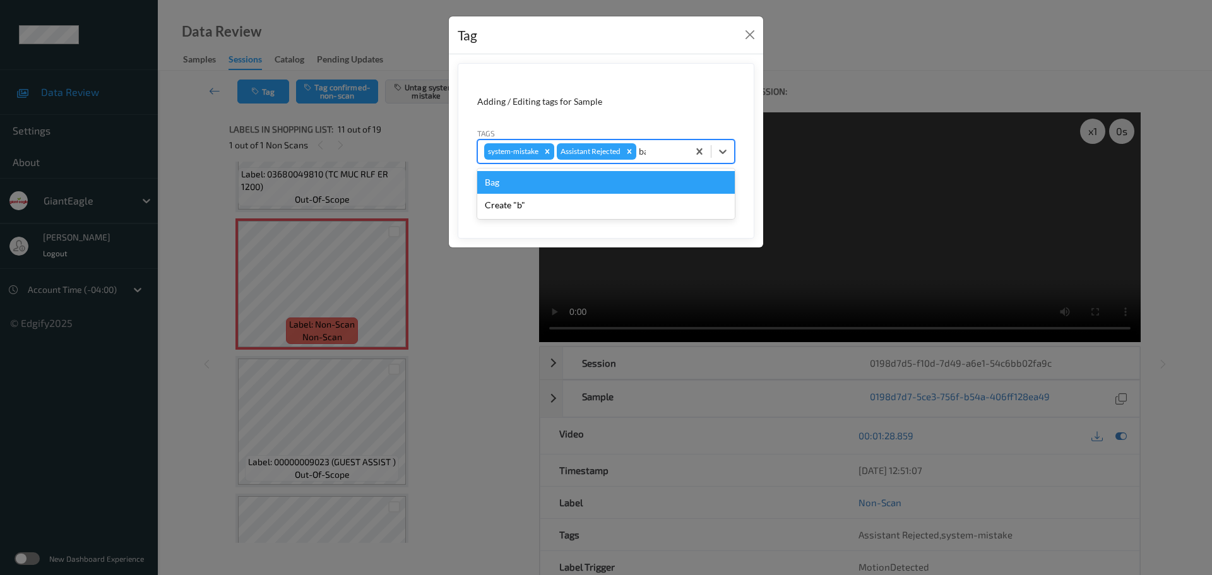
type input "bag"
click at [510, 188] on div "Bag" at bounding box center [606, 182] width 258 height 23
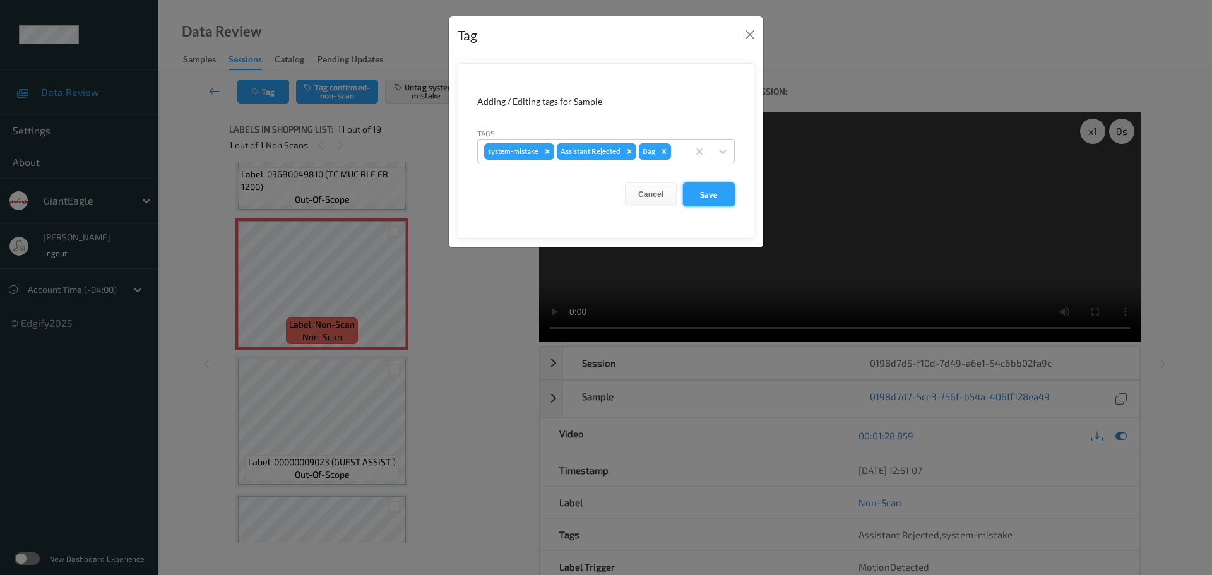
click at [721, 200] on button "Save" at bounding box center [709, 194] width 52 height 24
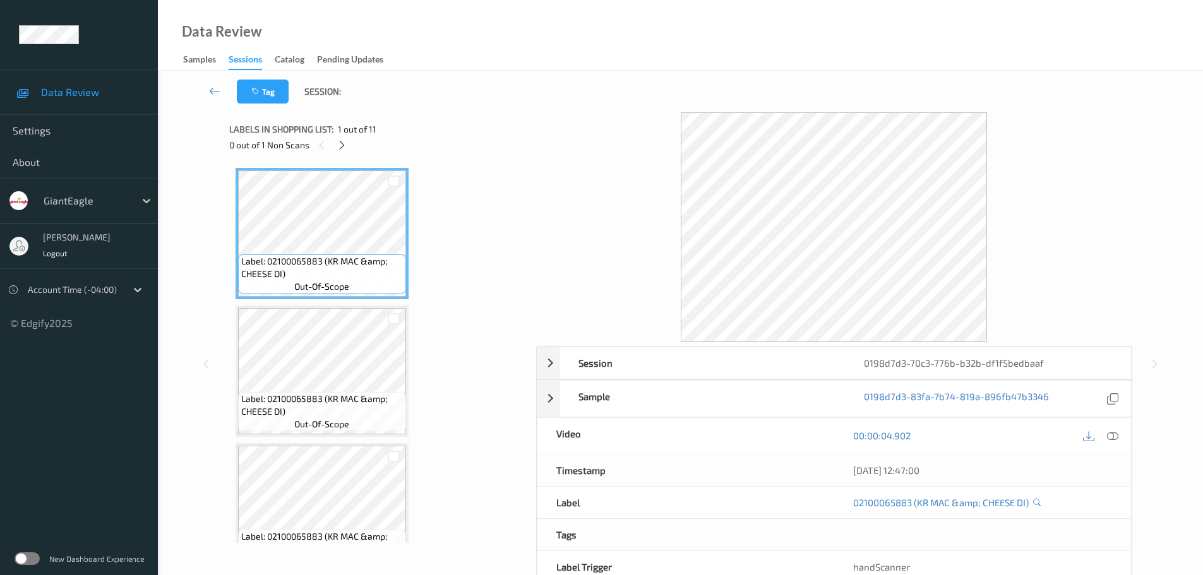
drag, startPoint x: 342, startPoint y: 142, endPoint x: 383, endPoint y: 172, distance: 51.0
click at [342, 142] on icon at bounding box center [342, 145] width 11 height 11
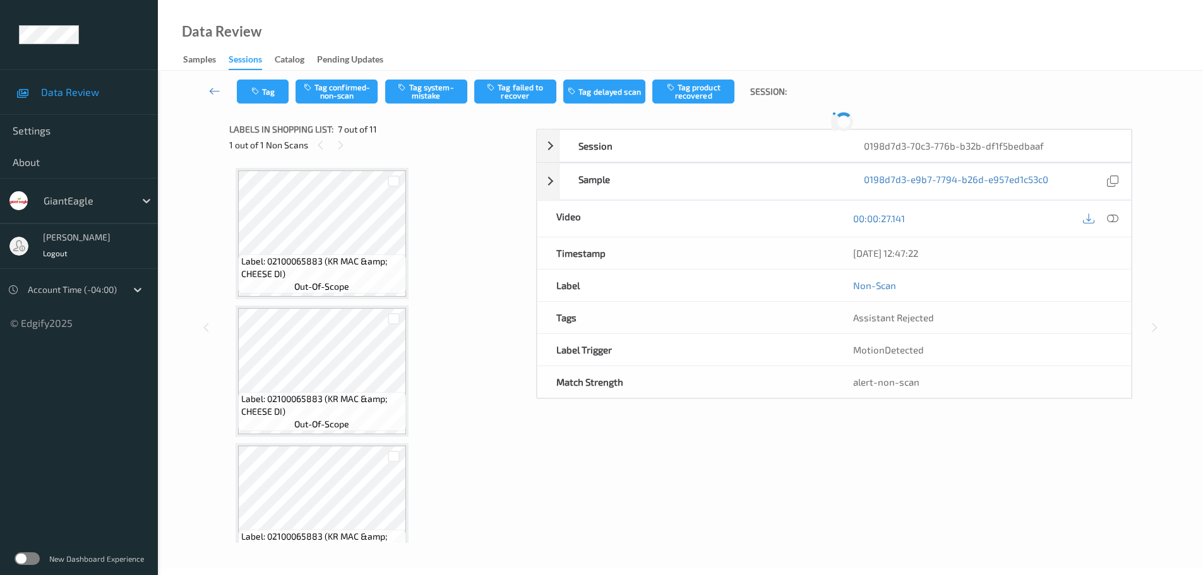
scroll to position [695, 0]
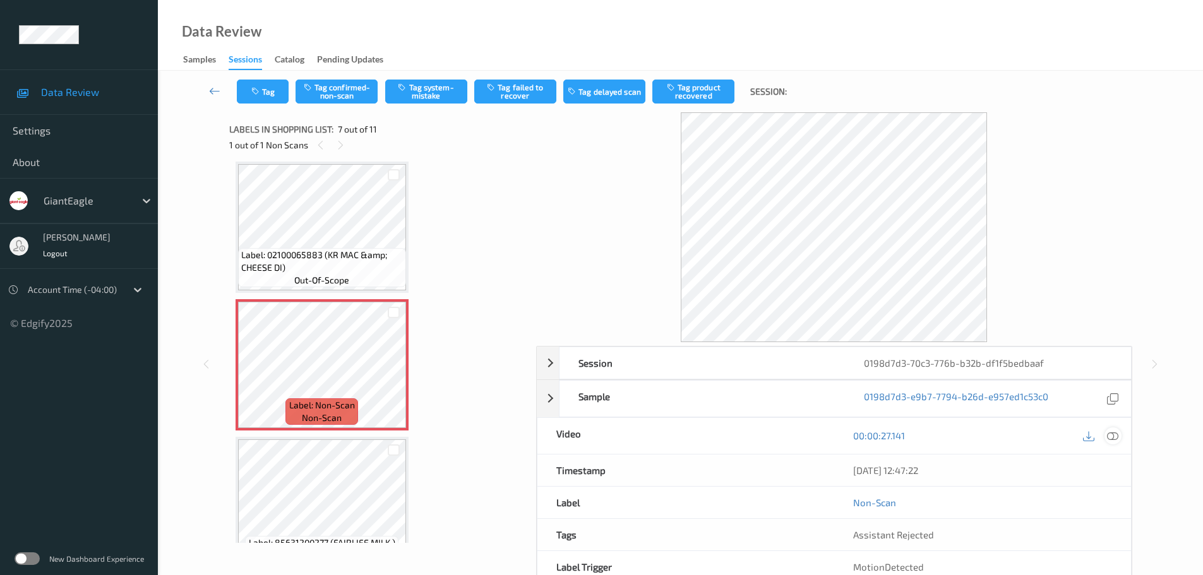
click at [1112, 436] on icon at bounding box center [1112, 435] width 11 height 11
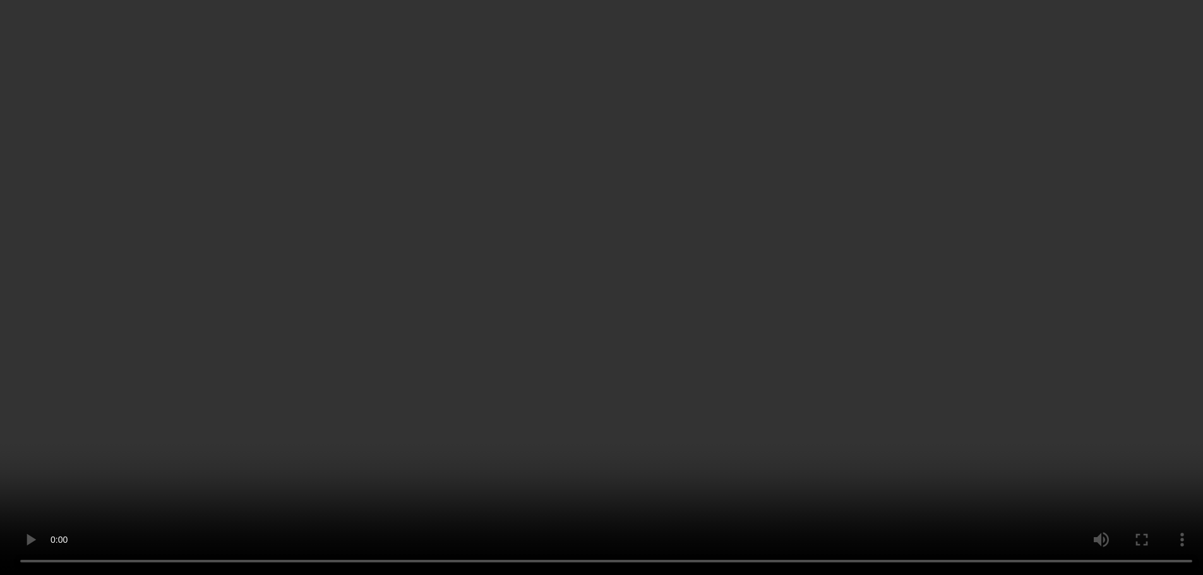
scroll to position [758, 0]
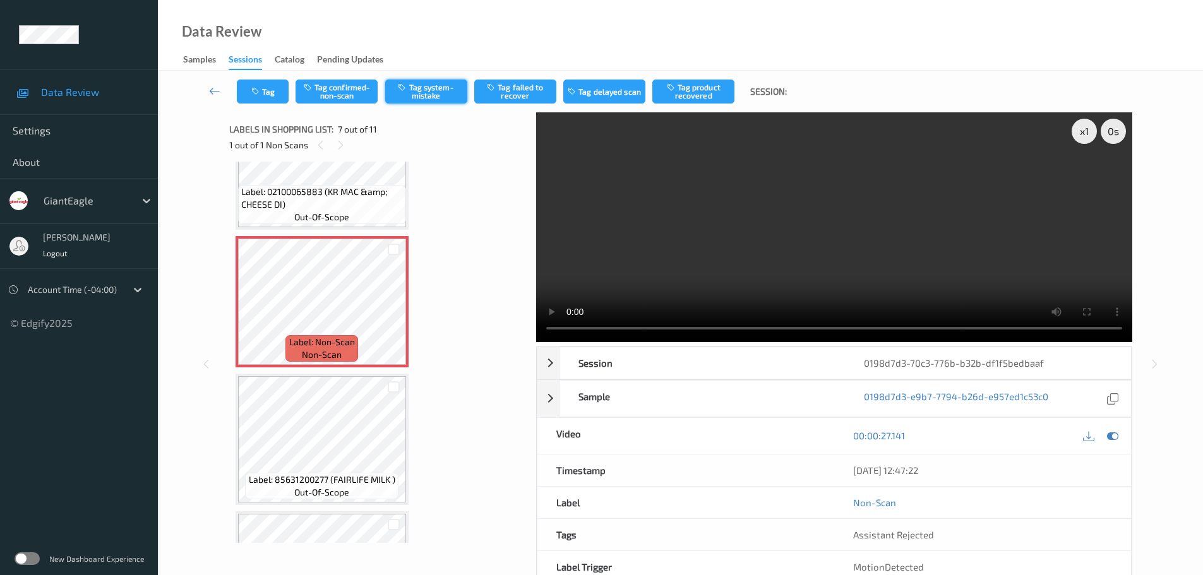
click at [417, 93] on button "Tag system-mistake" at bounding box center [426, 92] width 82 height 24
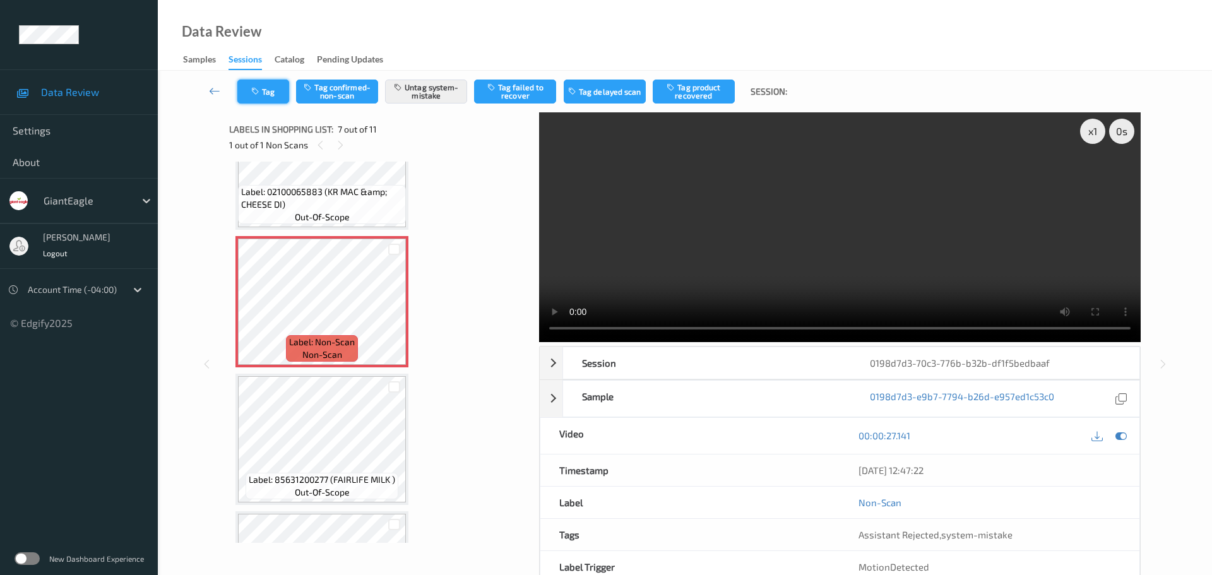
click at [257, 92] on icon "button" at bounding box center [256, 91] width 11 height 9
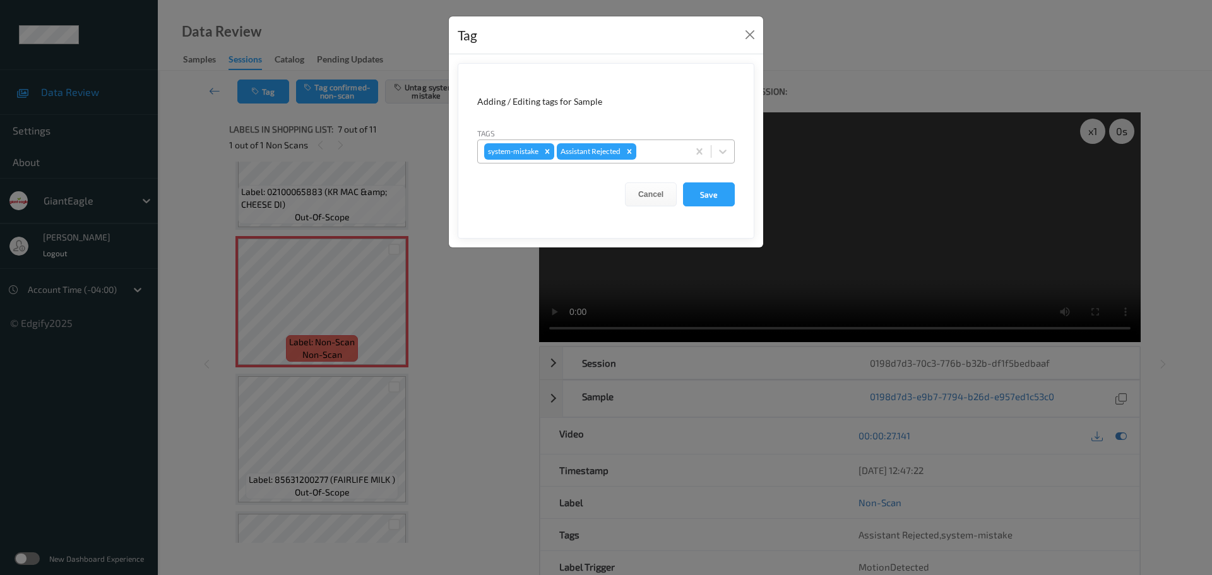
click at [662, 155] on div at bounding box center [660, 151] width 43 height 15
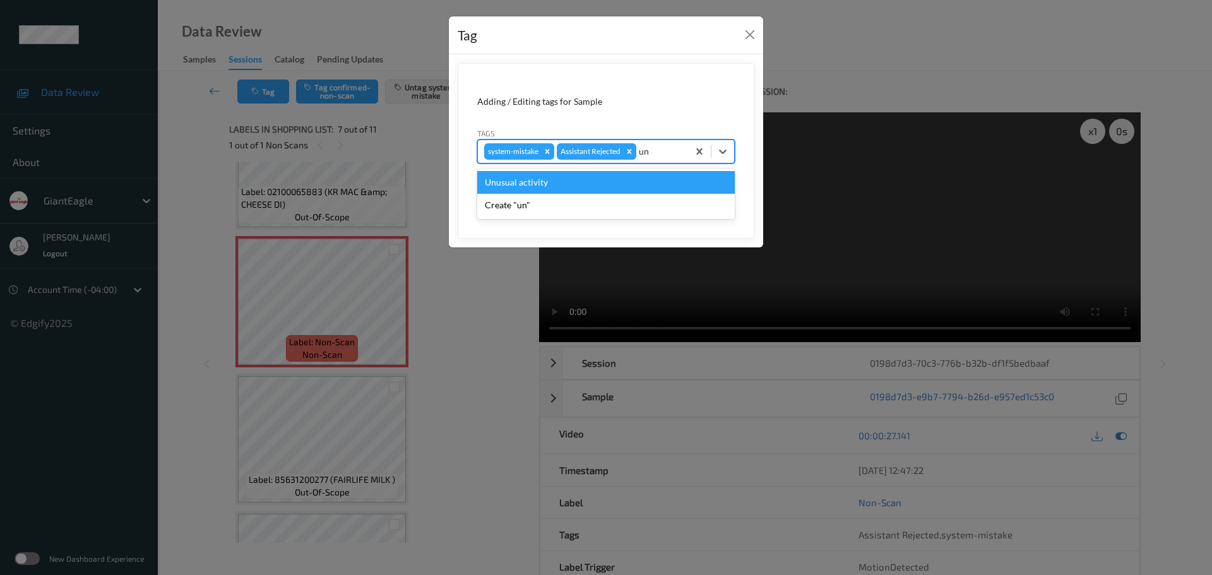
type input "unu"
click at [515, 180] on div "Unusual activity" at bounding box center [606, 182] width 258 height 23
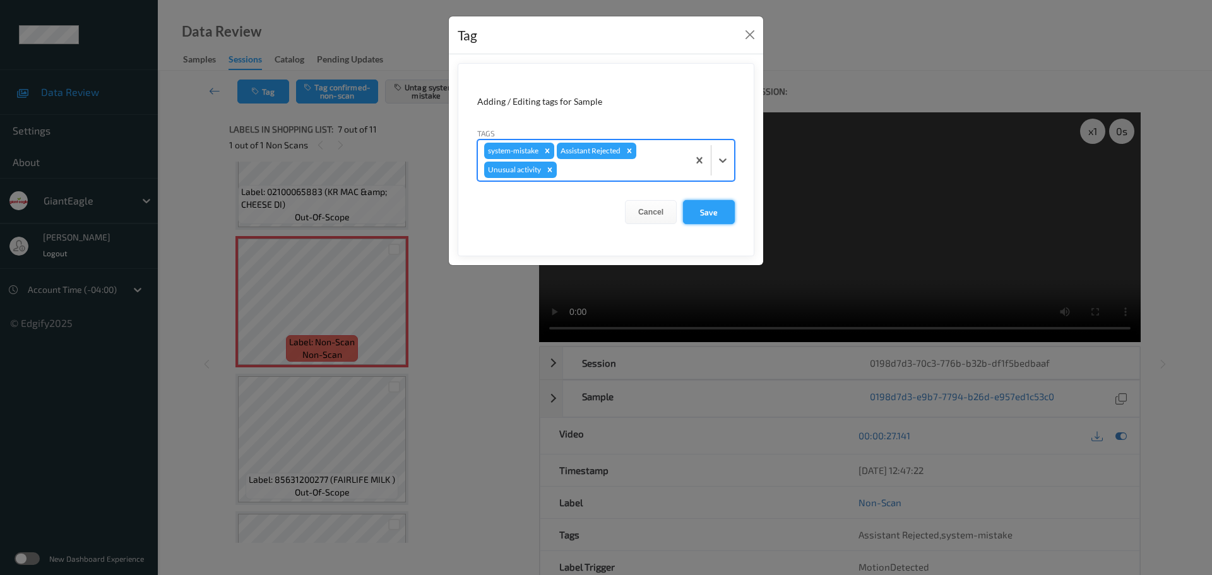
click at [713, 215] on button "Save" at bounding box center [709, 212] width 52 height 24
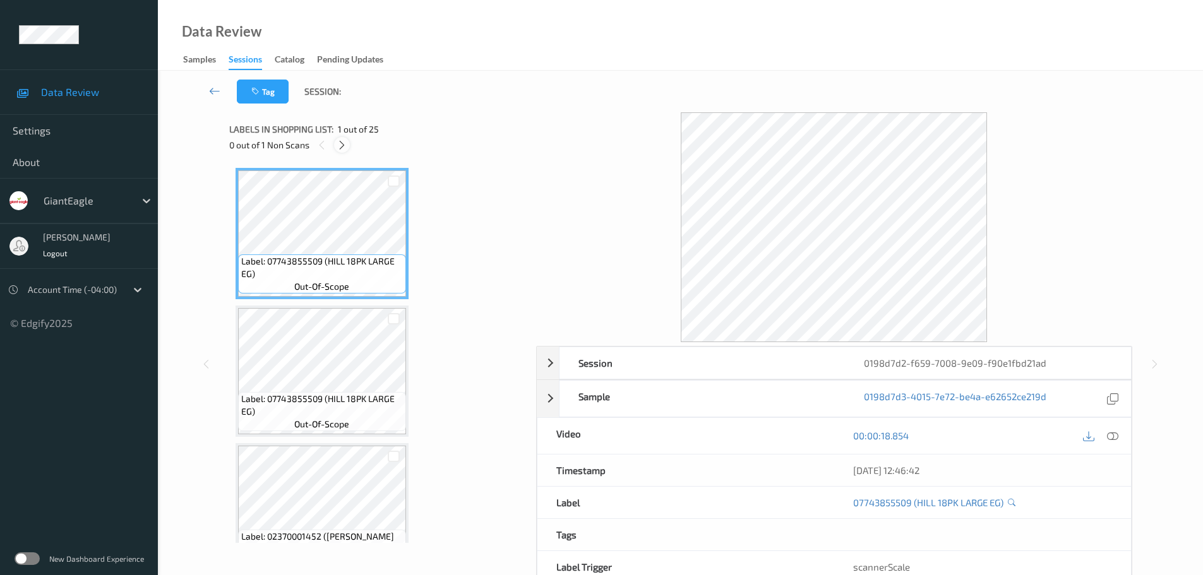
click at [343, 143] on icon at bounding box center [342, 145] width 11 height 11
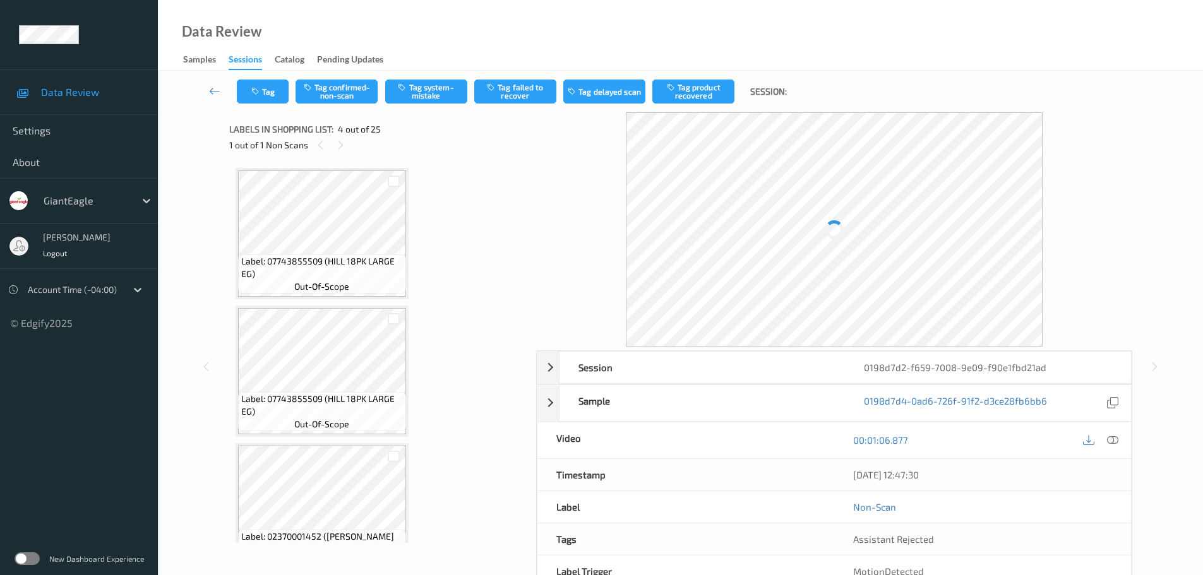
scroll to position [282, 0]
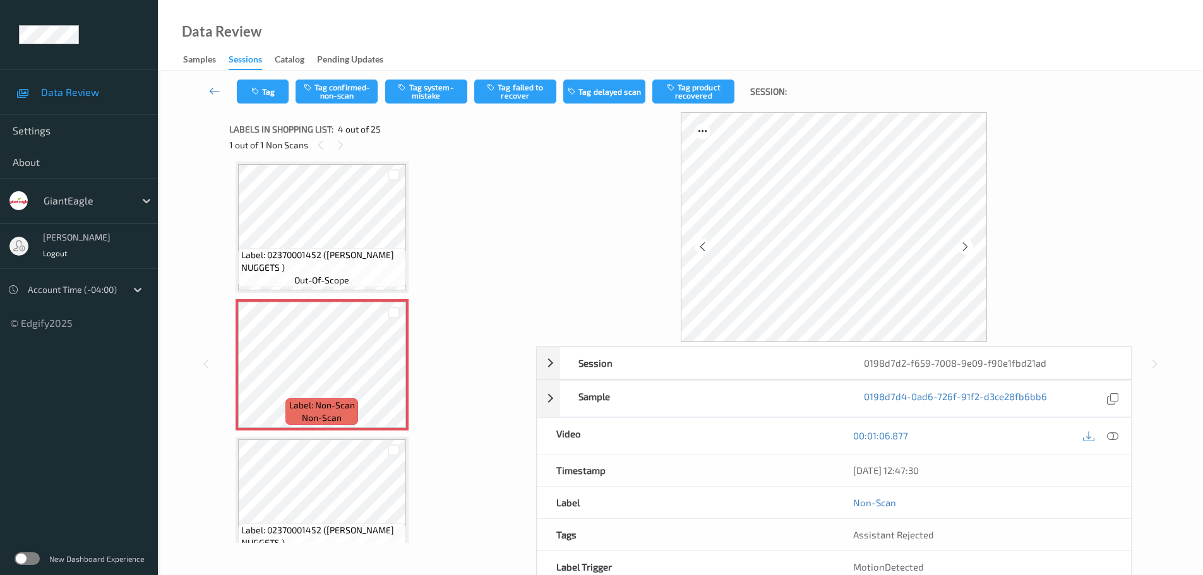
click at [1114, 431] on icon at bounding box center [1112, 435] width 11 height 11
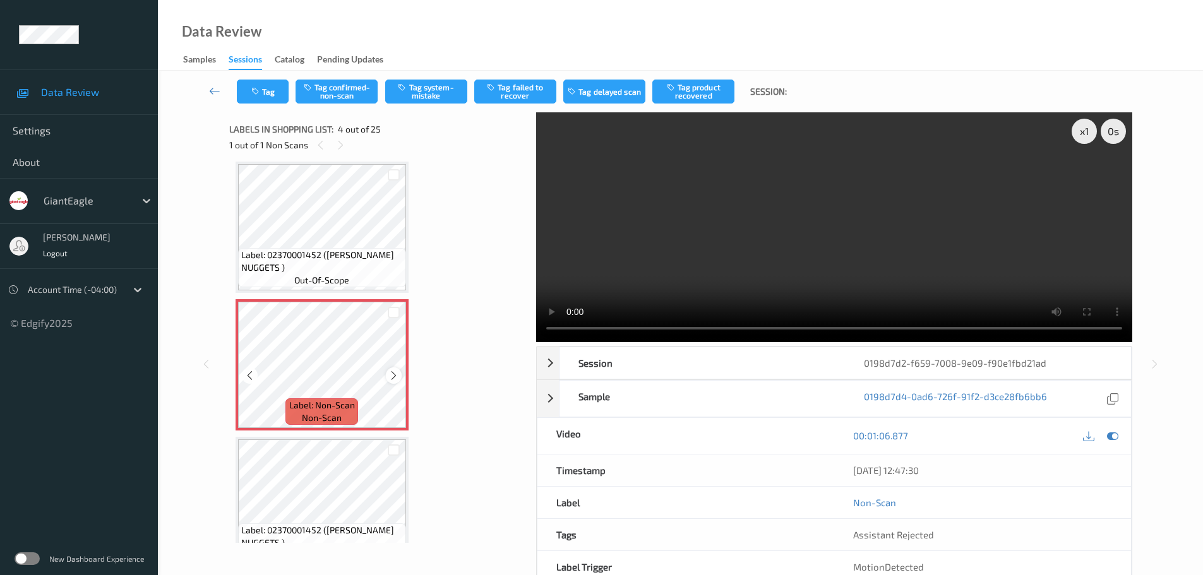
click at [398, 378] on div at bounding box center [394, 375] width 16 height 16
click at [398, 378] on icon at bounding box center [393, 375] width 11 height 11
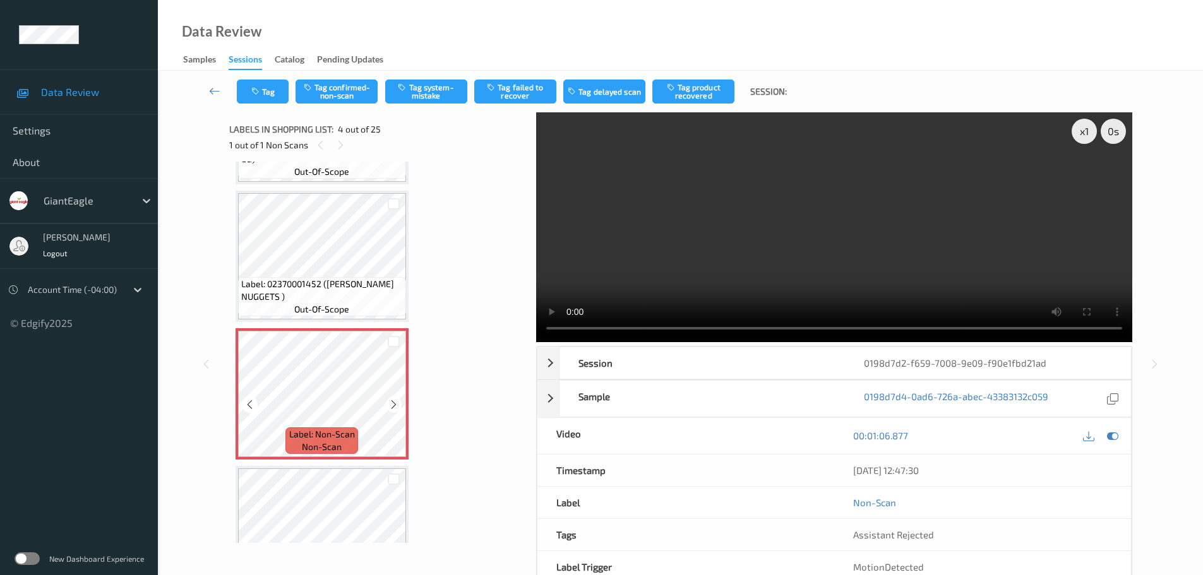
scroll to position [0, 0]
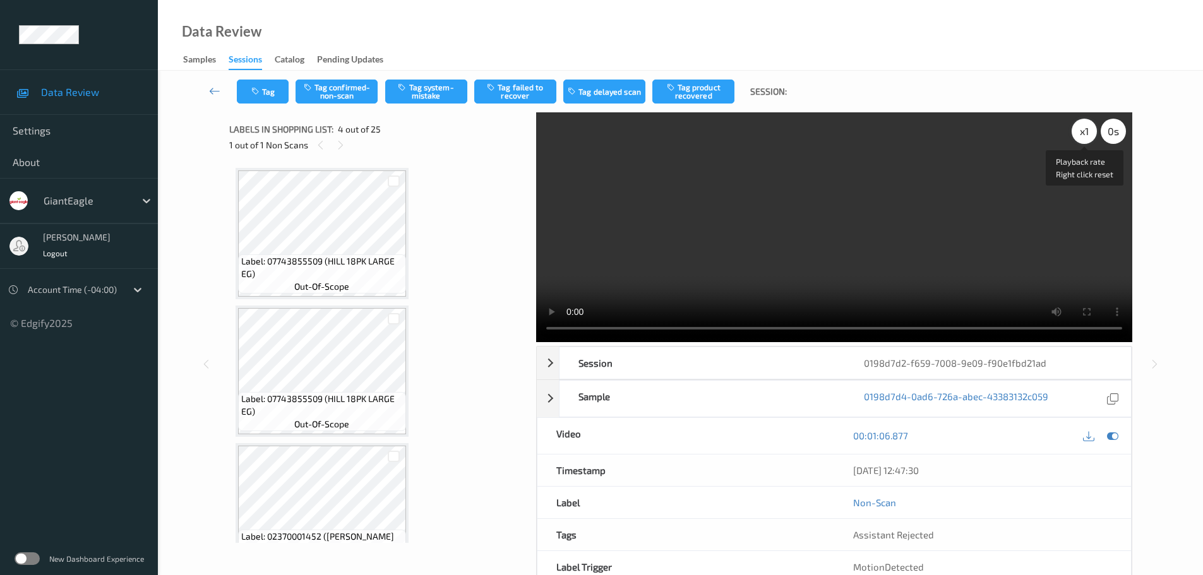
click at [1085, 136] on div "x 1" at bounding box center [1083, 131] width 25 height 25
click at [1085, 136] on div "x 2" at bounding box center [1083, 131] width 25 height 25
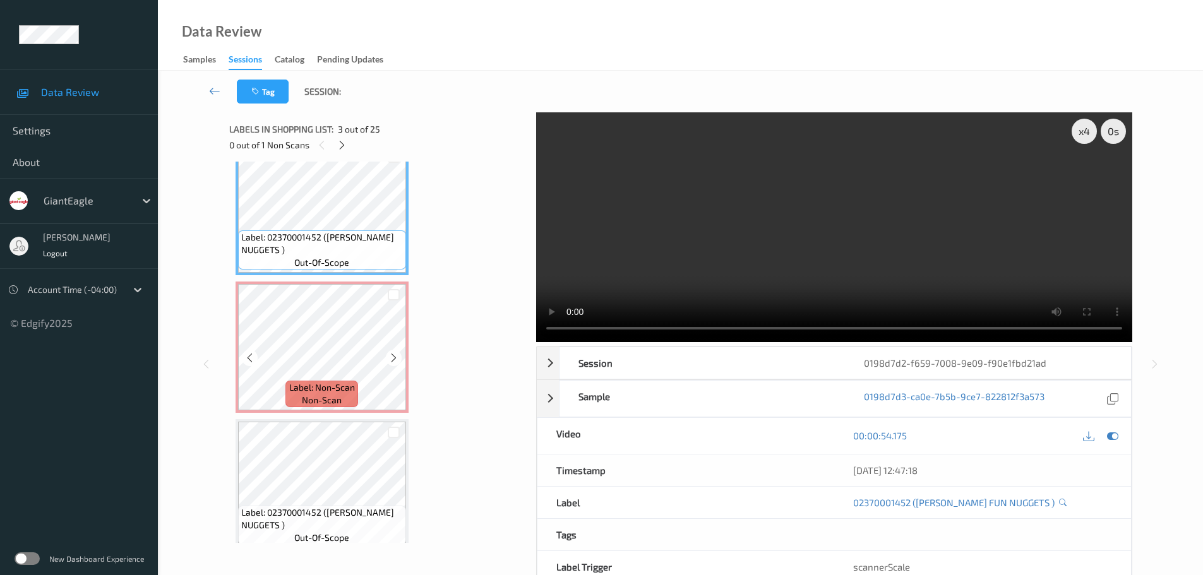
scroll to position [379, 0]
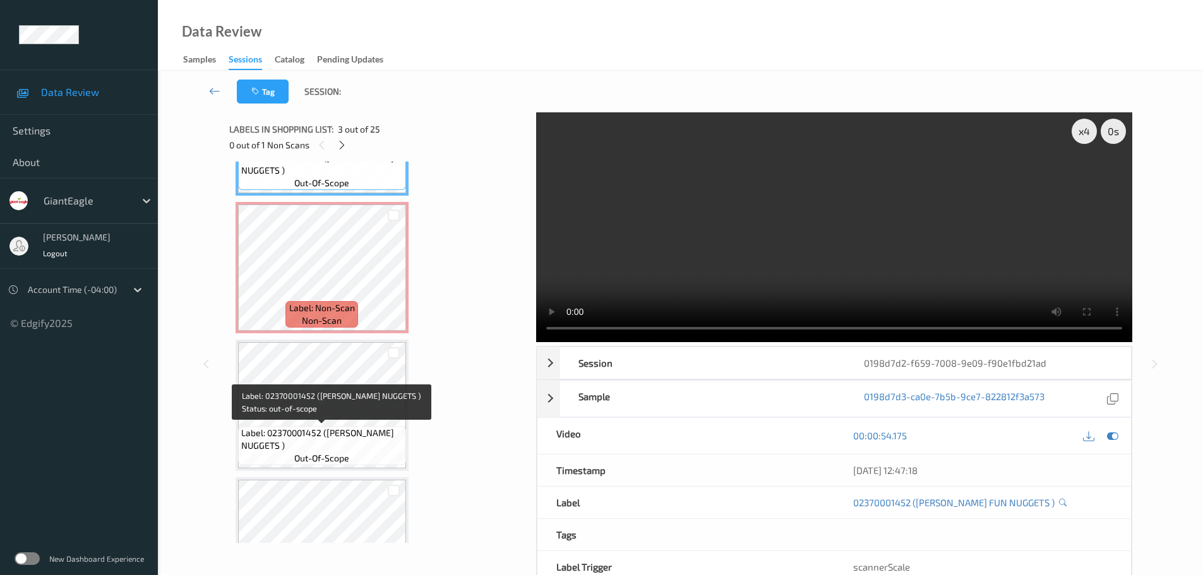
click at [370, 428] on span "Label: 02370001452 (TYSON FUN NUGGETS )" at bounding box center [322, 439] width 162 height 25
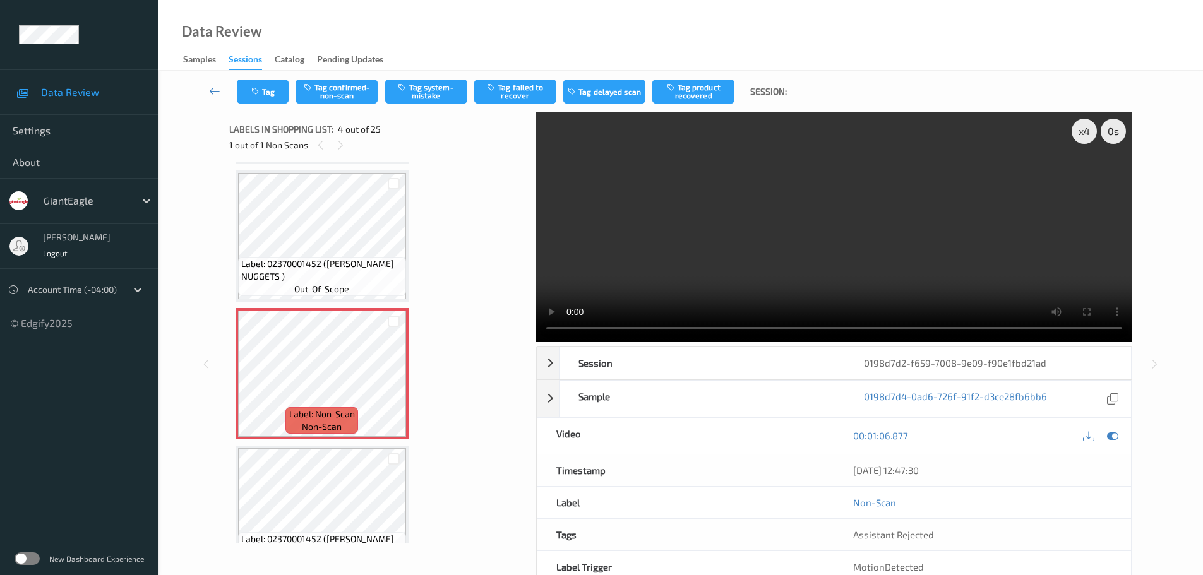
scroll to position [253, 0]
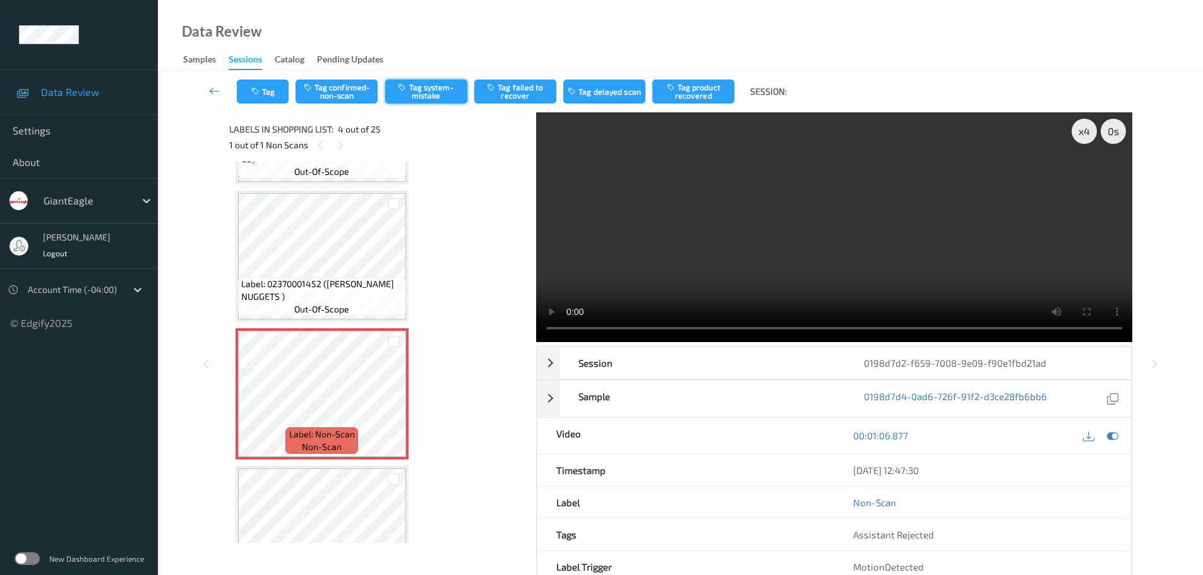
click at [442, 90] on button "Tag system-mistake" at bounding box center [426, 92] width 82 height 24
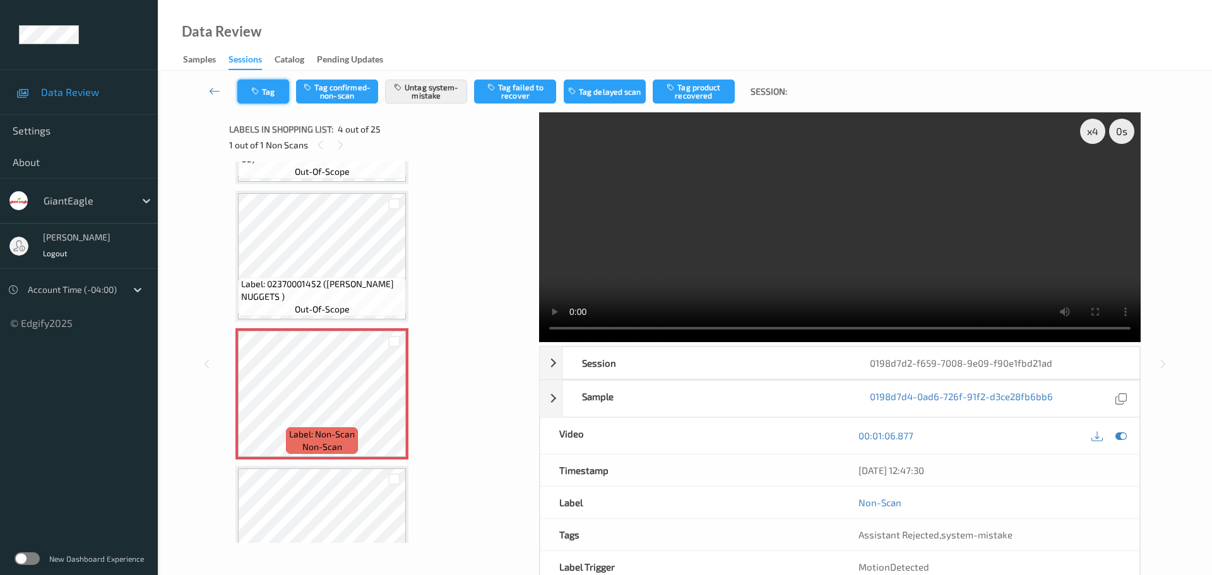
click at [286, 99] on button "Tag" at bounding box center [263, 92] width 52 height 24
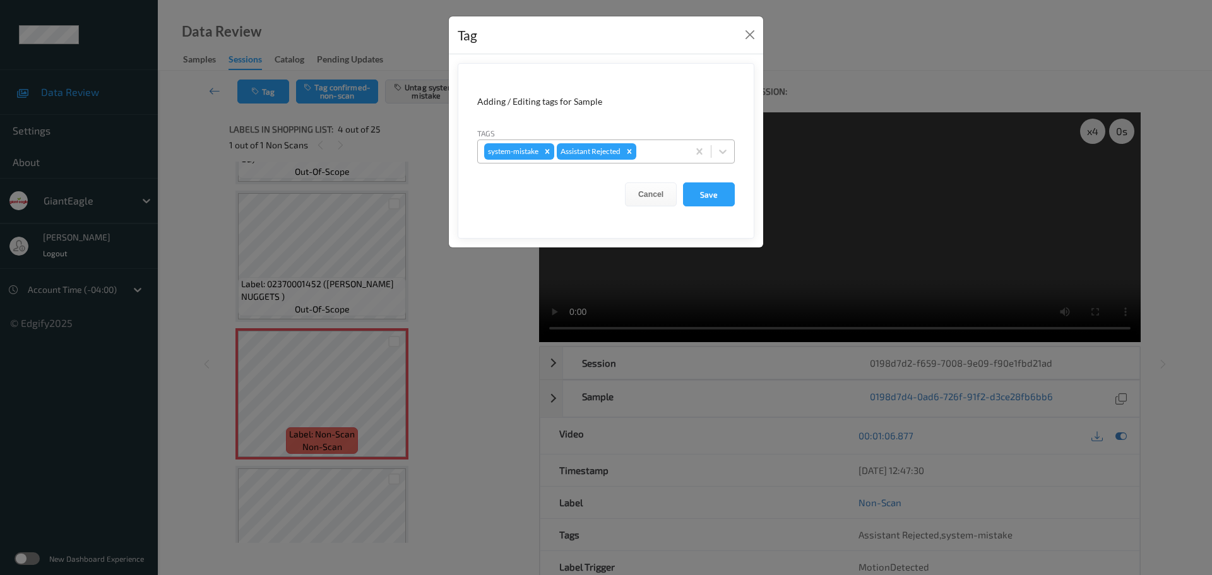
click at [658, 145] on div at bounding box center [660, 151] width 43 height 15
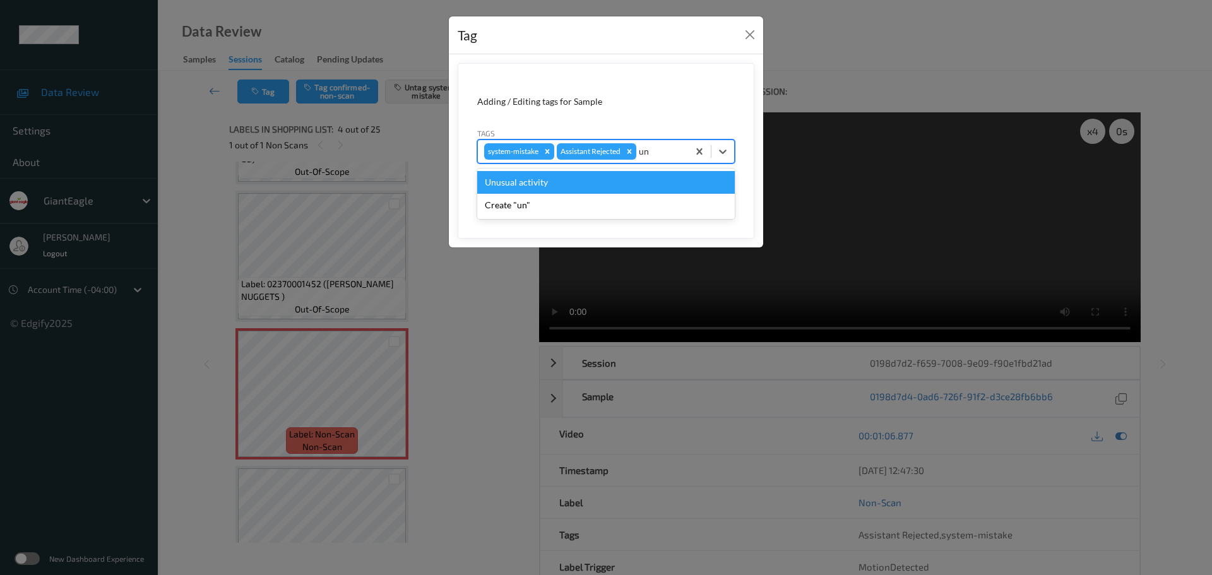
type input "unu"
click at [527, 180] on div "Unusual activity" at bounding box center [606, 182] width 258 height 23
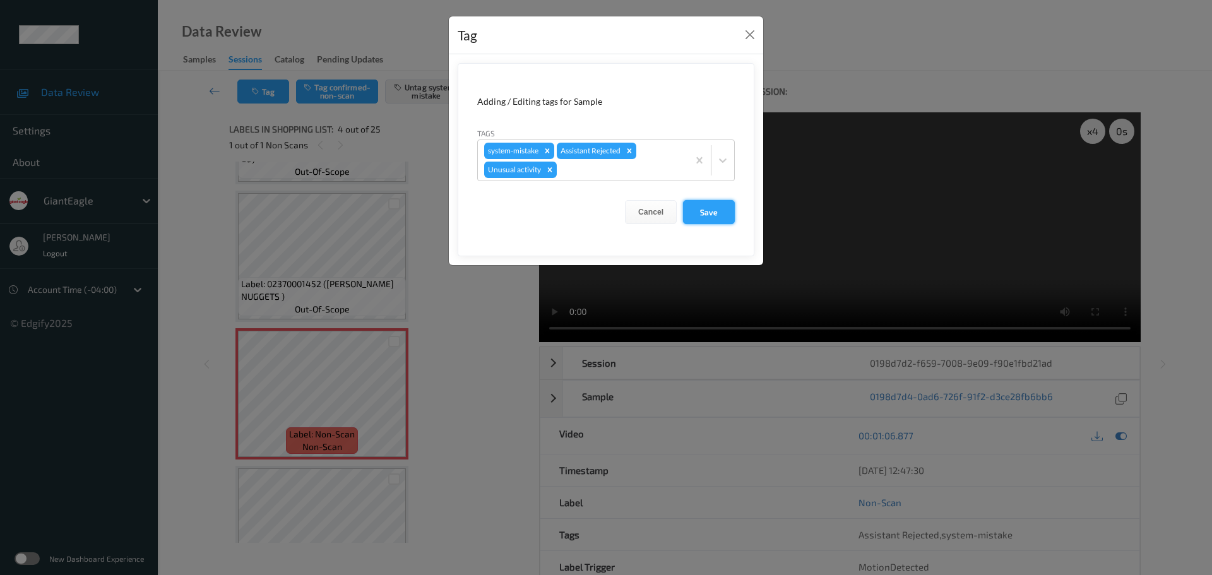
click at [708, 208] on button "Save" at bounding box center [709, 212] width 52 height 24
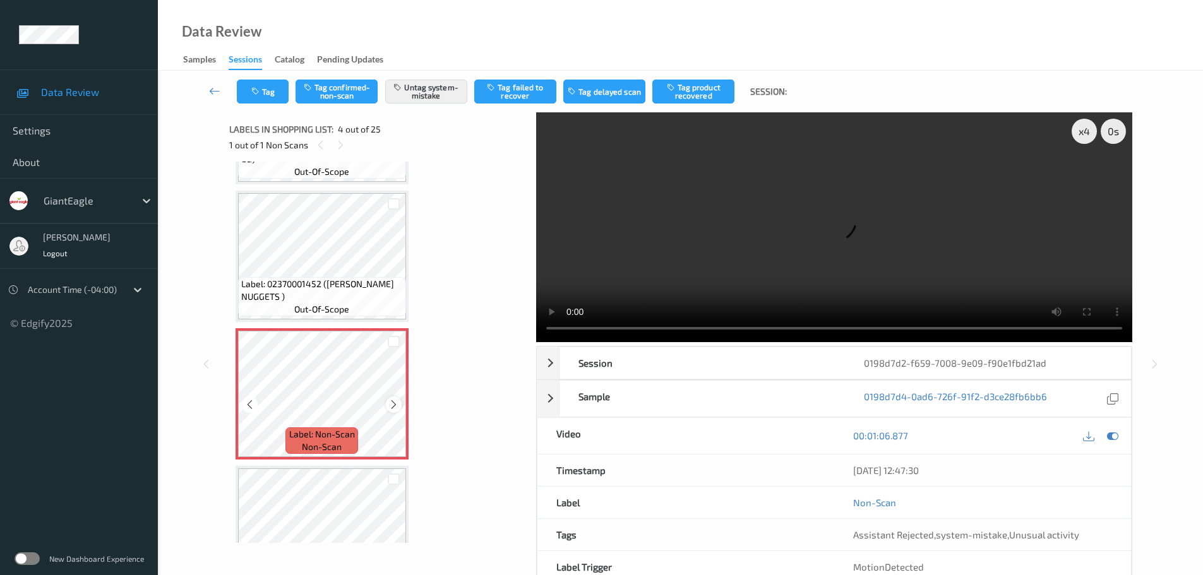
click at [386, 403] on div at bounding box center [394, 405] width 16 height 16
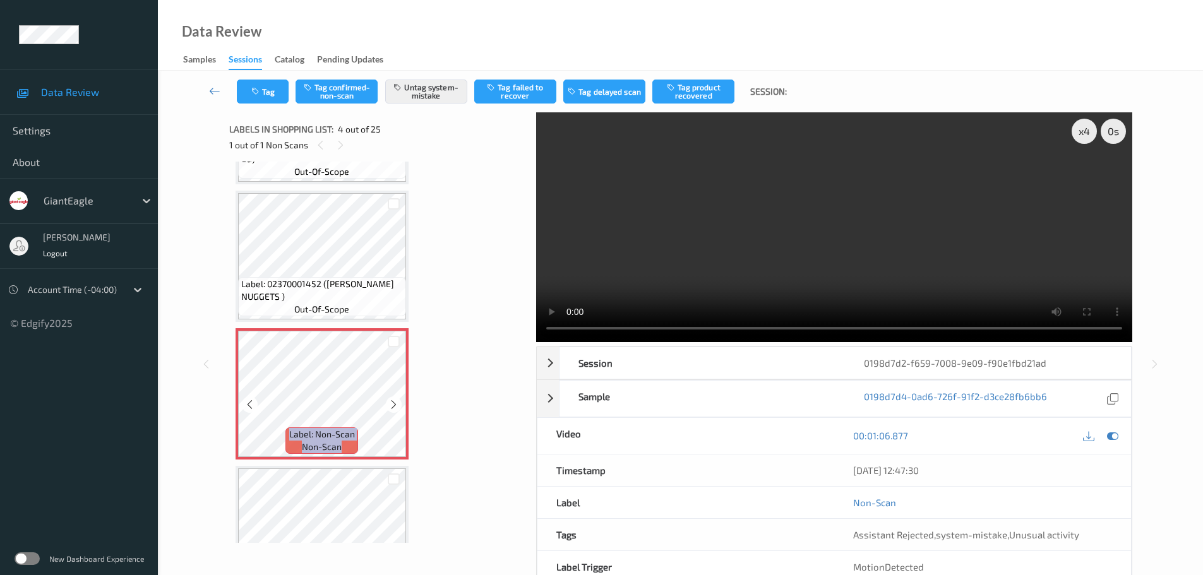
click at [386, 403] on div at bounding box center [394, 405] width 16 height 16
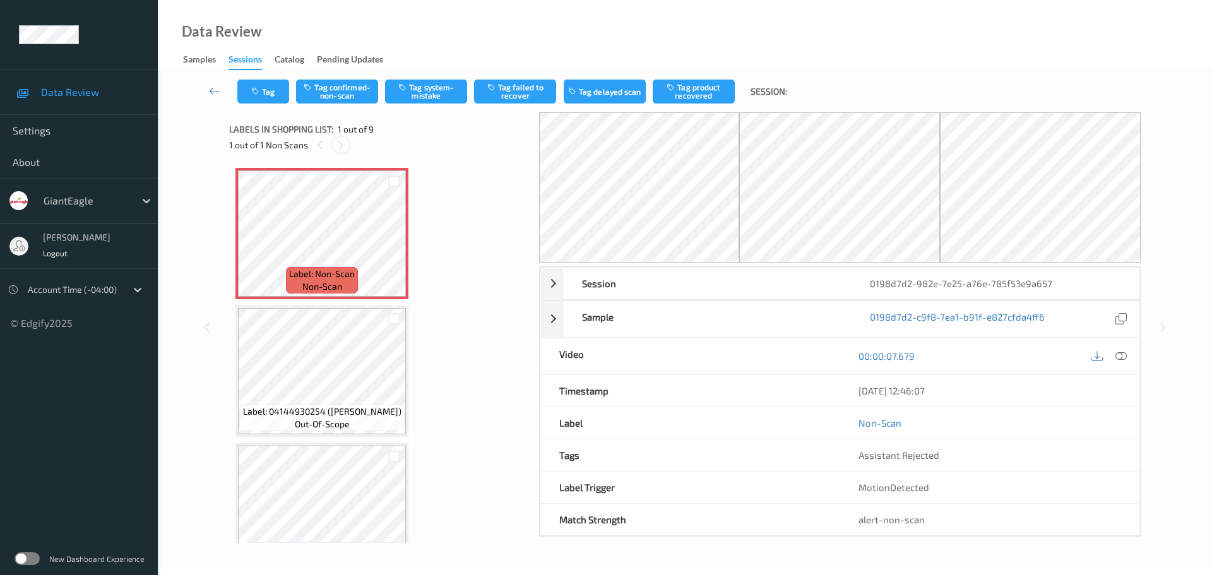
click at [340, 146] on icon at bounding box center [340, 145] width 11 height 11
drag, startPoint x: 1112, startPoint y: 358, endPoint x: 1118, endPoint y: 359, distance: 6.4
click at [1116, 359] on div at bounding box center [1109, 356] width 41 height 17
click at [1118, 359] on icon at bounding box center [1121, 355] width 11 height 11
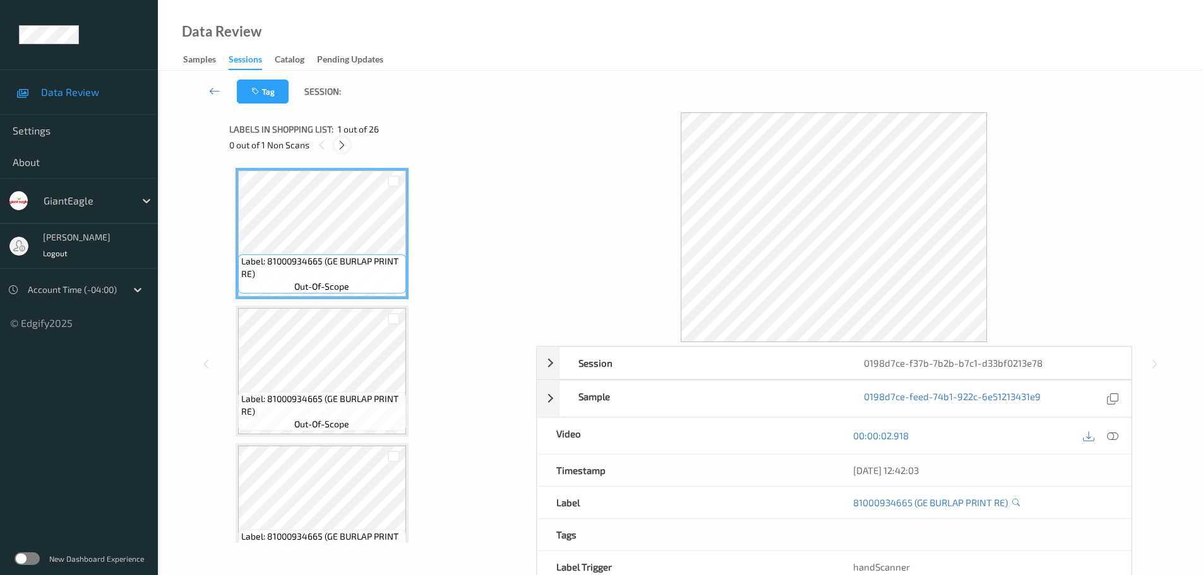
click at [338, 148] on icon at bounding box center [342, 145] width 11 height 11
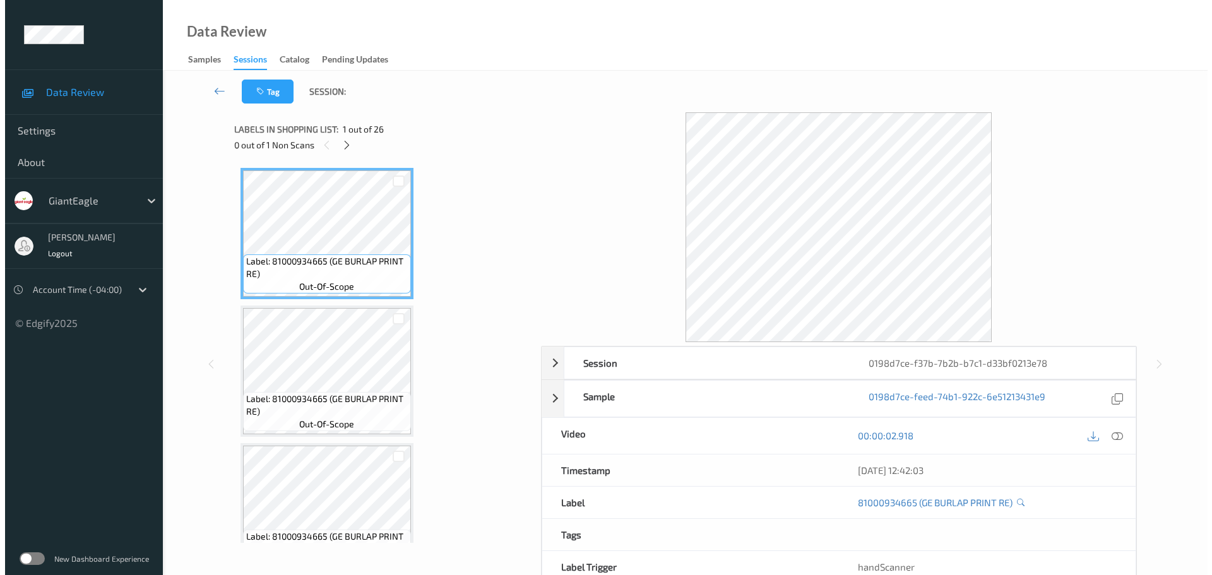
scroll to position [2759, 0]
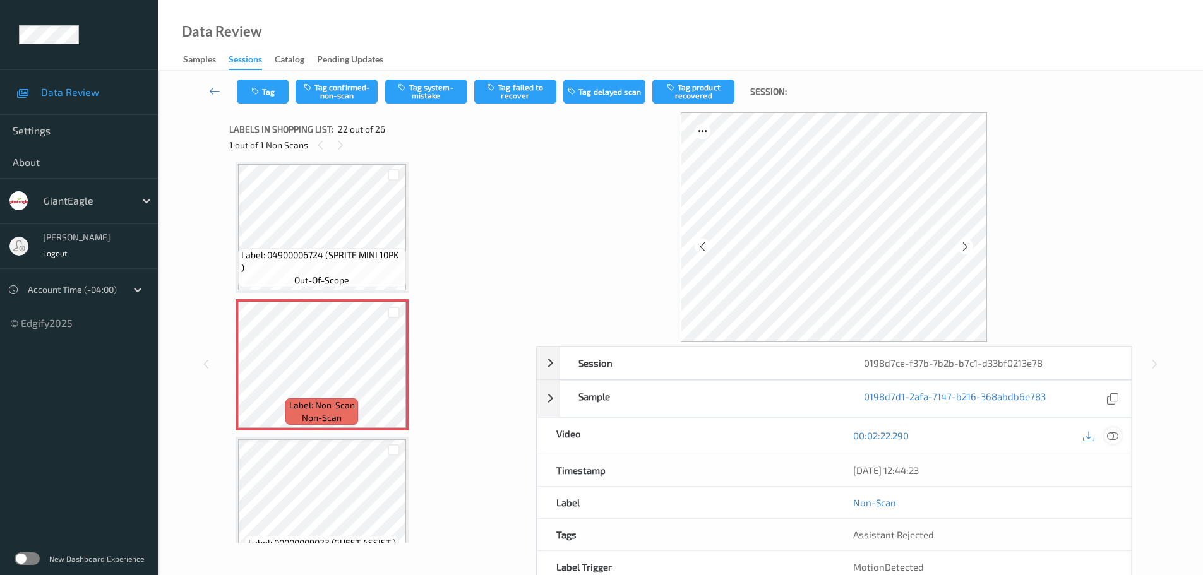
click at [1111, 438] on icon at bounding box center [1112, 435] width 11 height 11
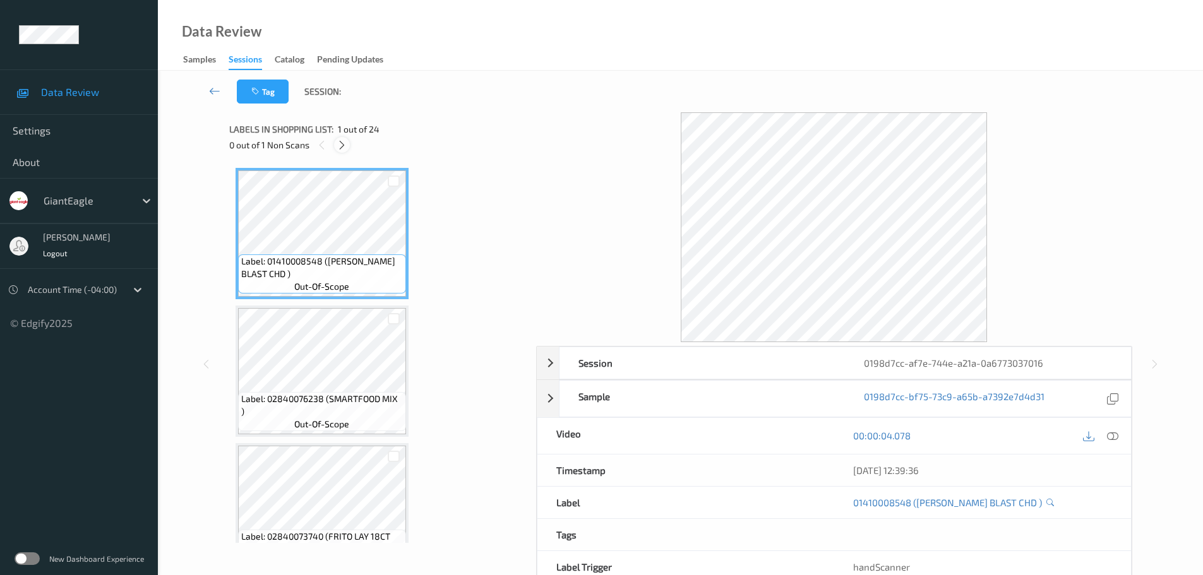
click at [339, 150] on icon at bounding box center [342, 145] width 11 height 11
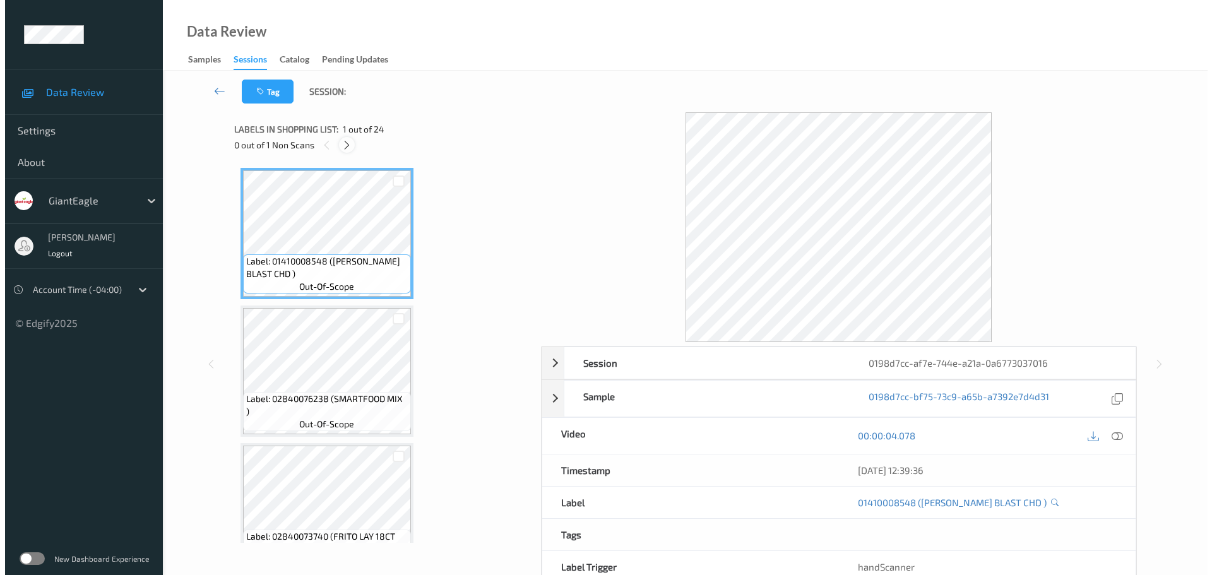
scroll to position [2209, 0]
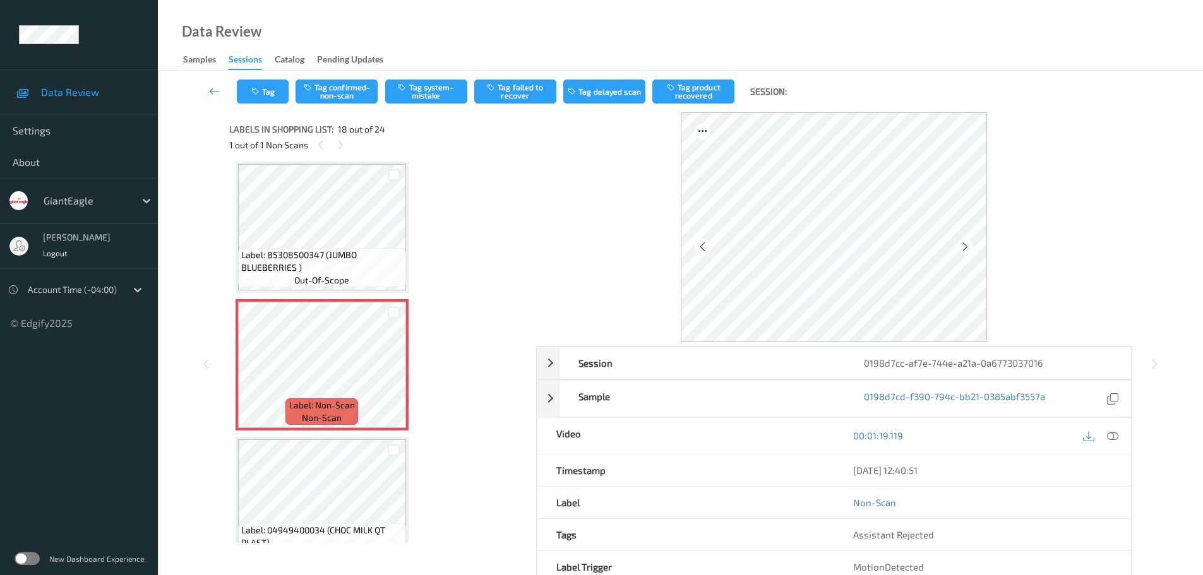
click at [1115, 435] on icon at bounding box center [1112, 435] width 11 height 11
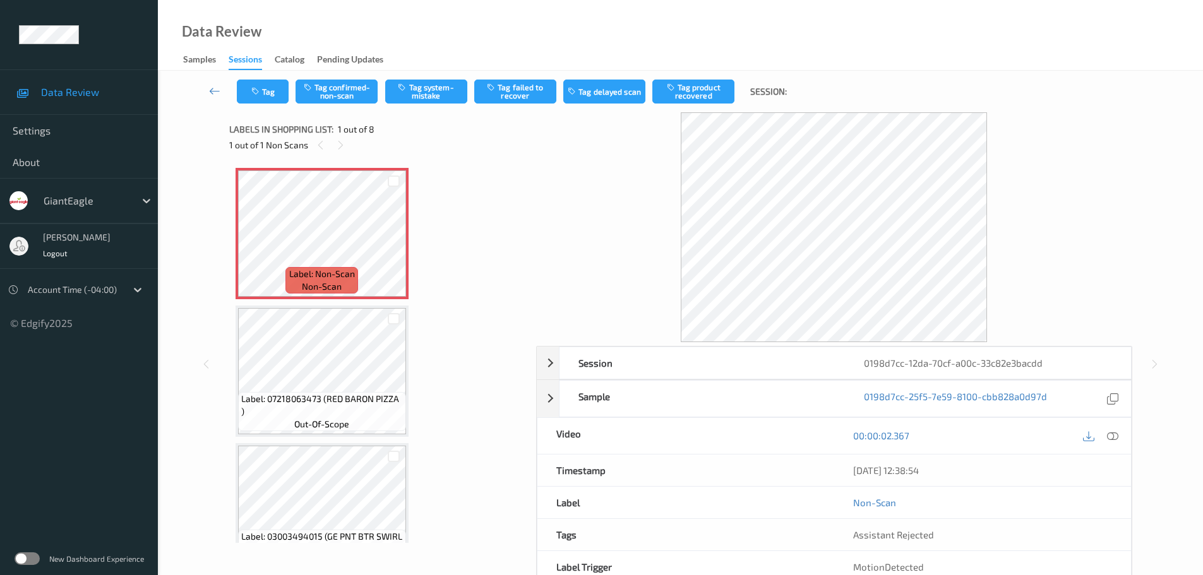
click at [1116, 430] on icon at bounding box center [1112, 435] width 11 height 11
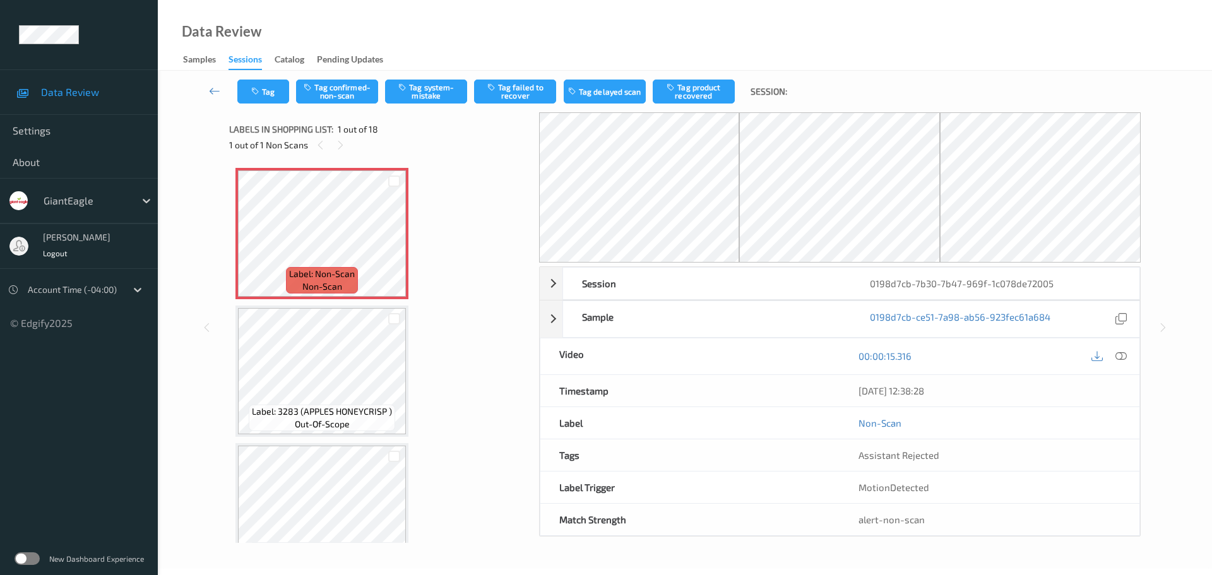
click at [338, 147] on icon at bounding box center [340, 145] width 11 height 11
click at [1121, 357] on icon at bounding box center [1121, 355] width 11 height 11
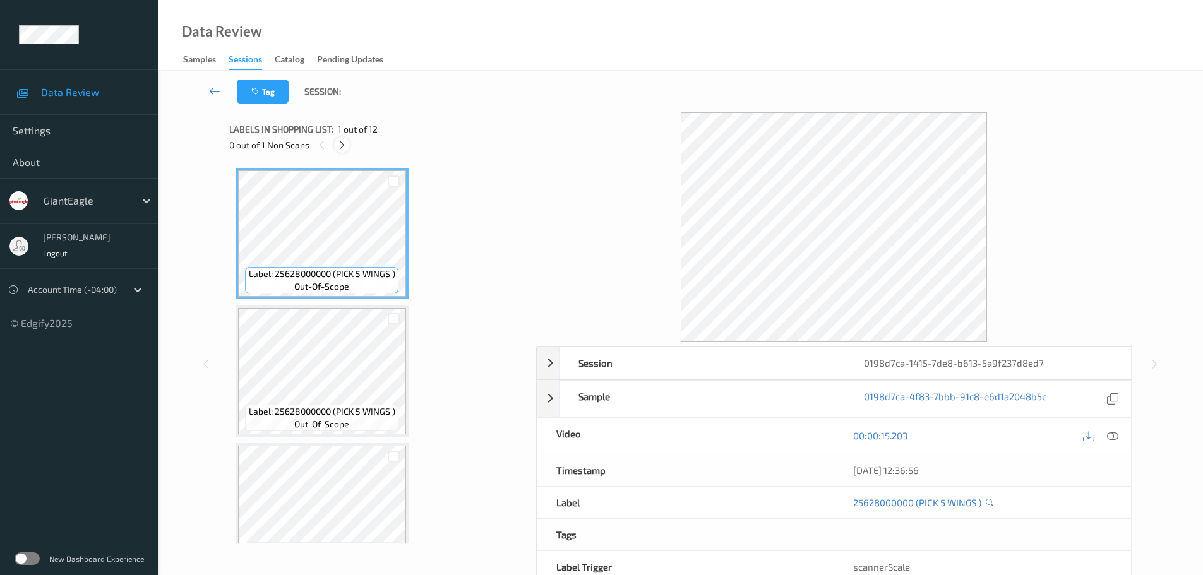
click at [342, 138] on div at bounding box center [342, 145] width 16 height 16
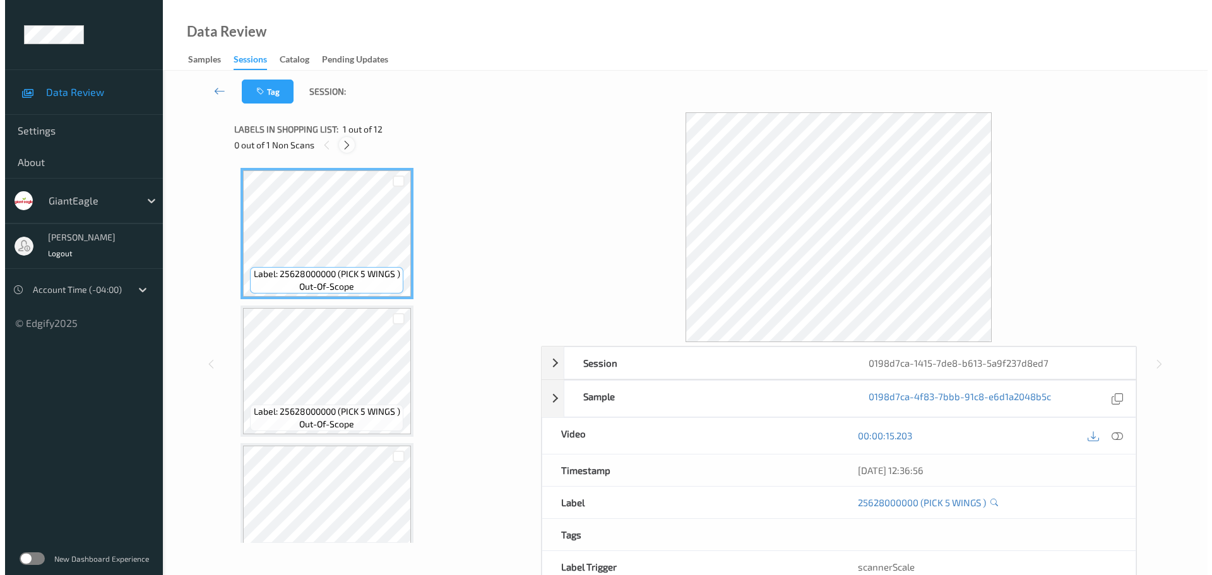
scroll to position [1277, 0]
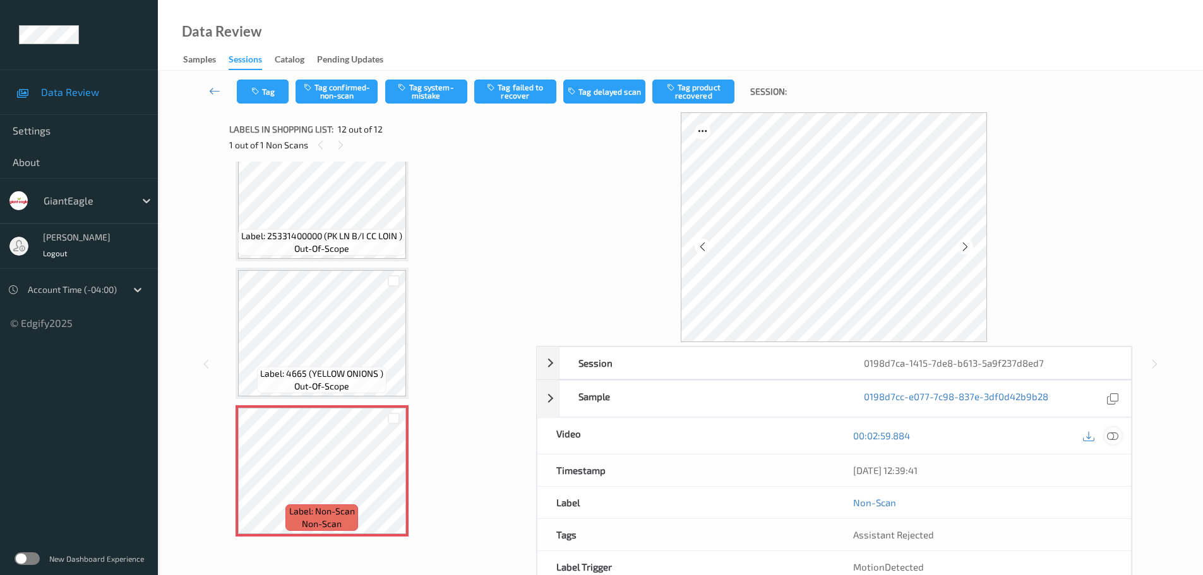
click at [1118, 438] on icon at bounding box center [1112, 435] width 11 height 11
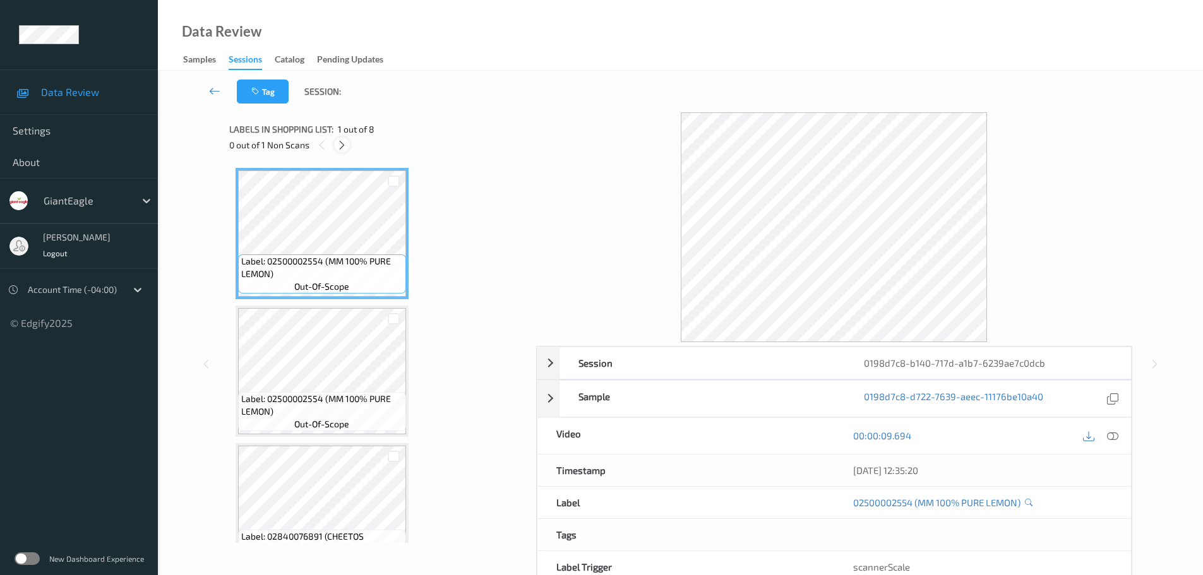
click at [341, 150] on icon at bounding box center [342, 145] width 11 height 11
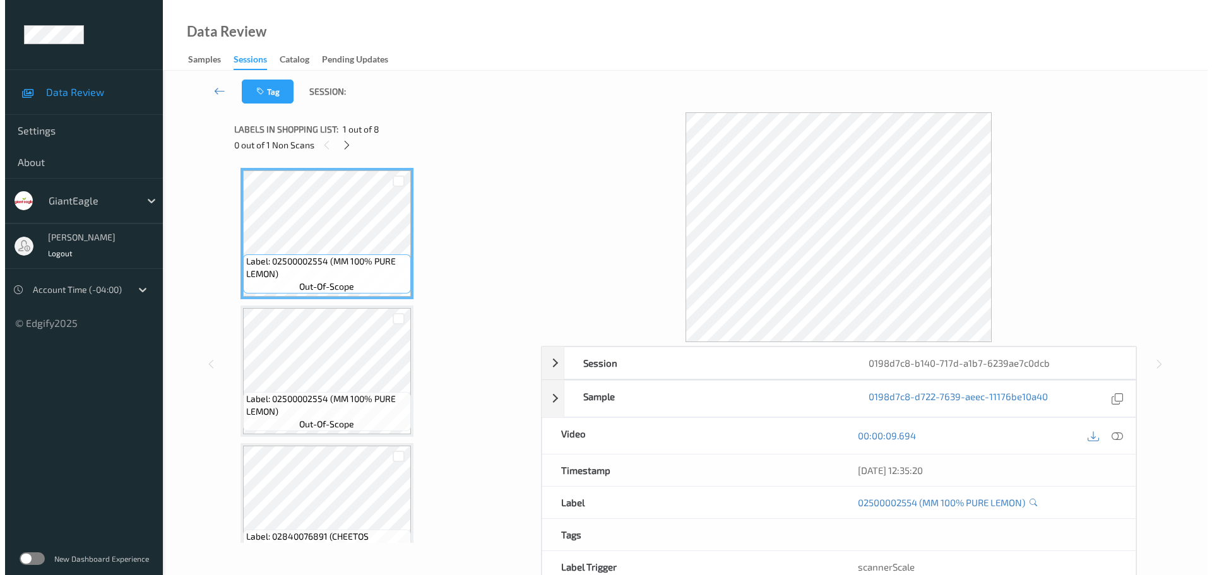
scroll to position [726, 0]
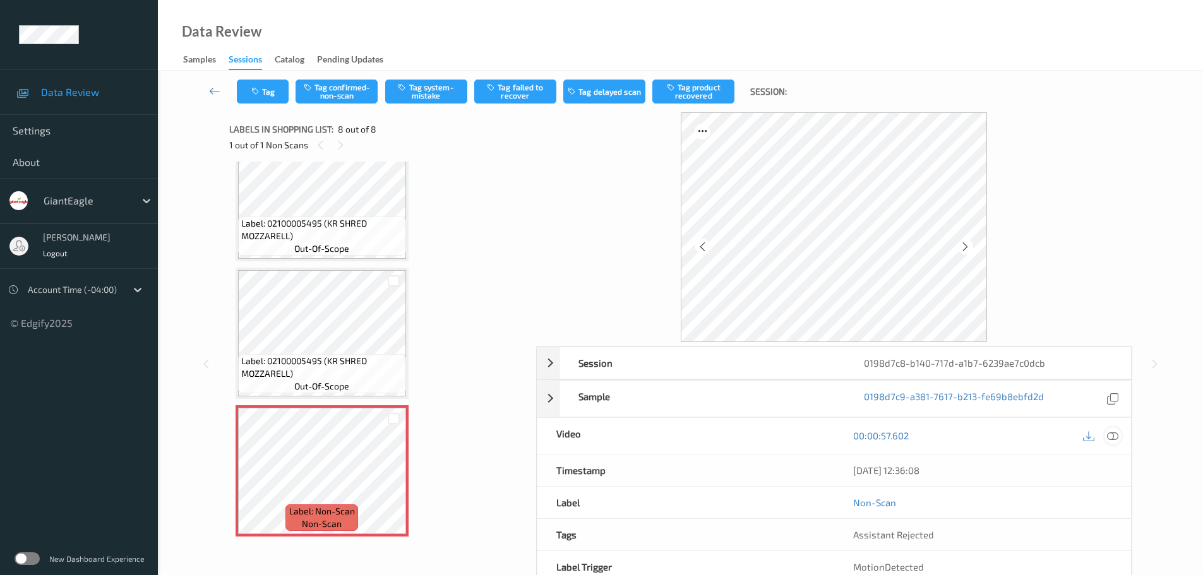
click at [1113, 438] on icon at bounding box center [1112, 435] width 11 height 11
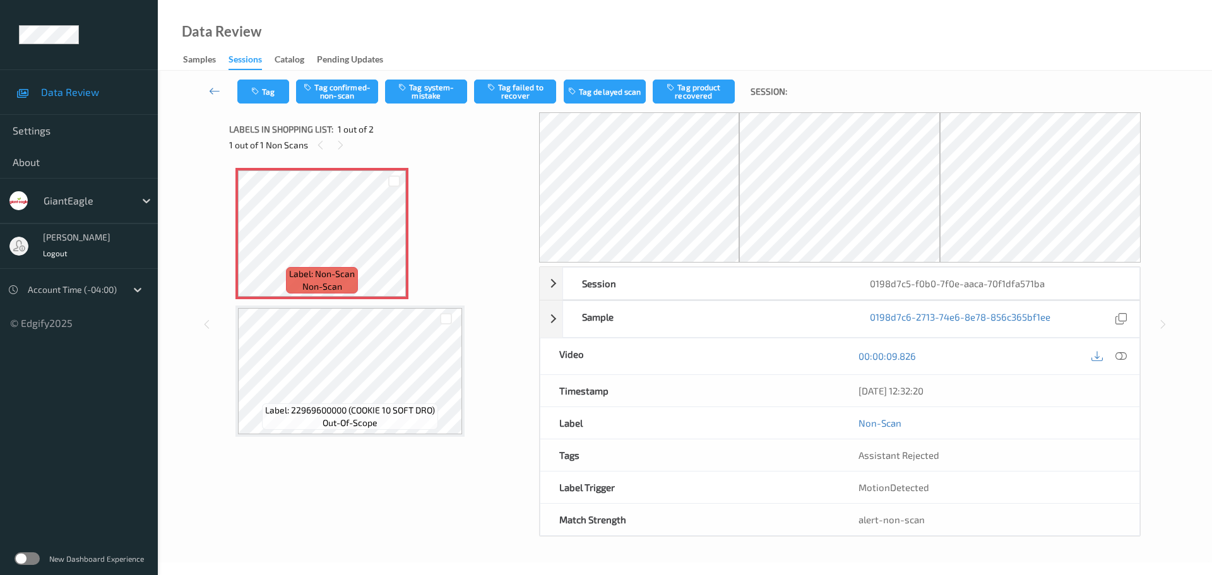
click at [1124, 358] on icon at bounding box center [1121, 355] width 11 height 11
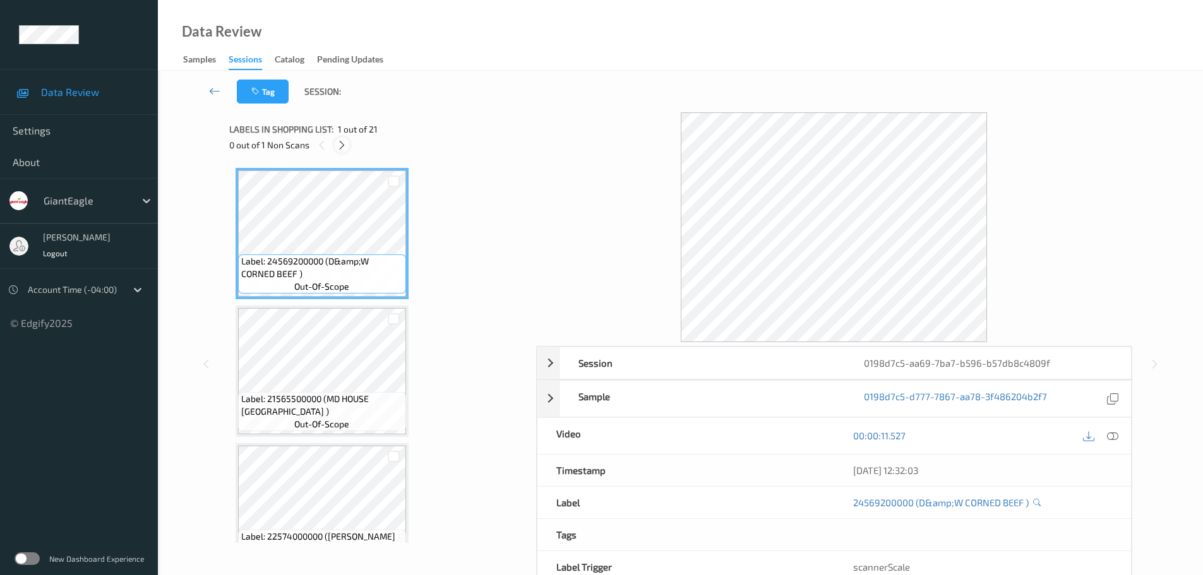
click at [346, 151] on div "0 out of 1 Non Scans" at bounding box center [378, 145] width 298 height 16
click at [328, 143] on div at bounding box center [322, 145] width 16 height 16
click at [340, 142] on icon at bounding box center [342, 145] width 11 height 11
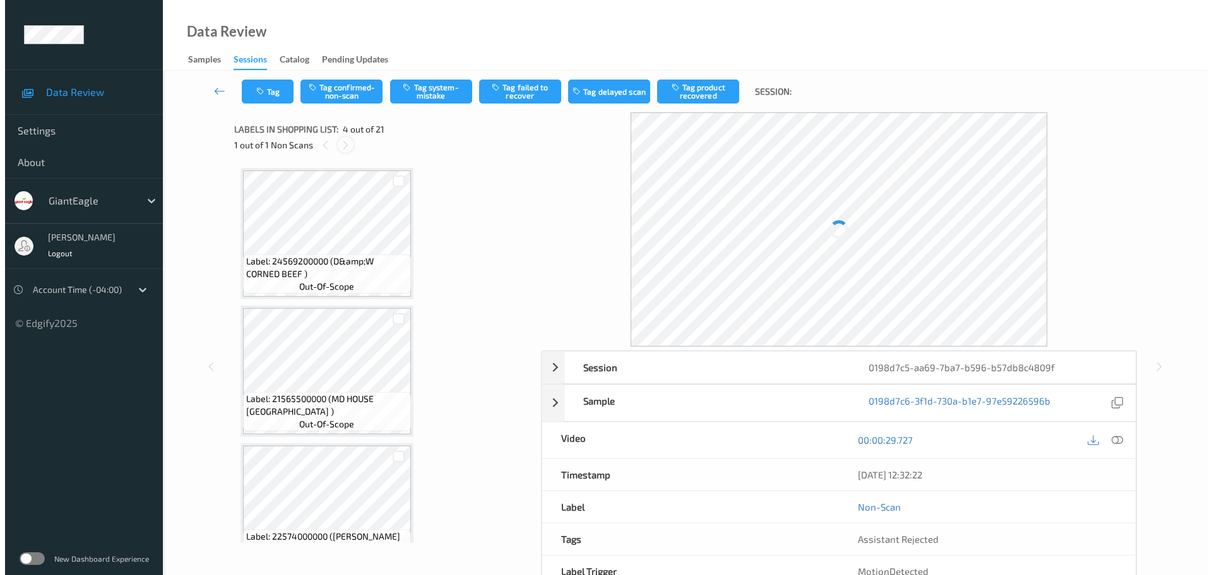
scroll to position [282, 0]
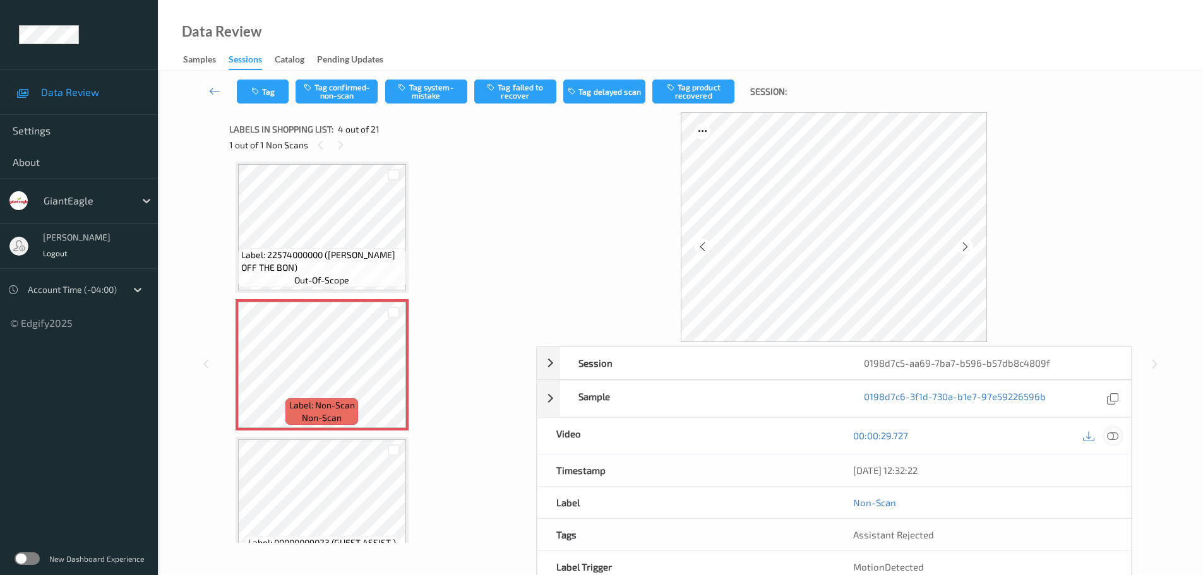
click at [1114, 443] on div at bounding box center [1112, 435] width 17 height 17
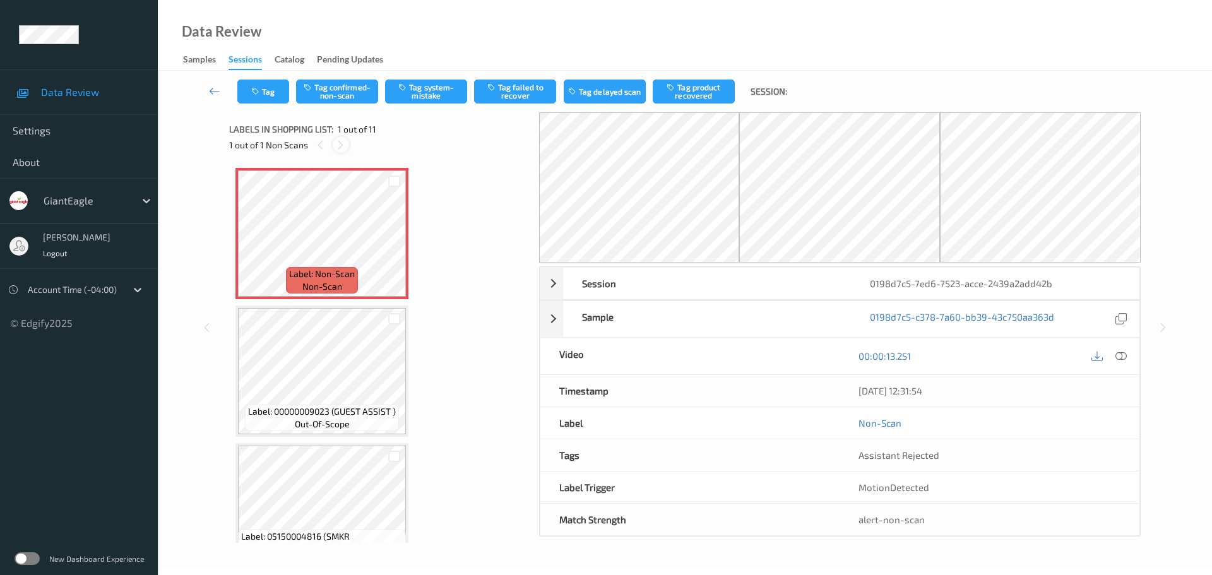
click at [341, 148] on icon at bounding box center [340, 145] width 11 height 11
click at [1117, 349] on div at bounding box center [1121, 356] width 17 height 17
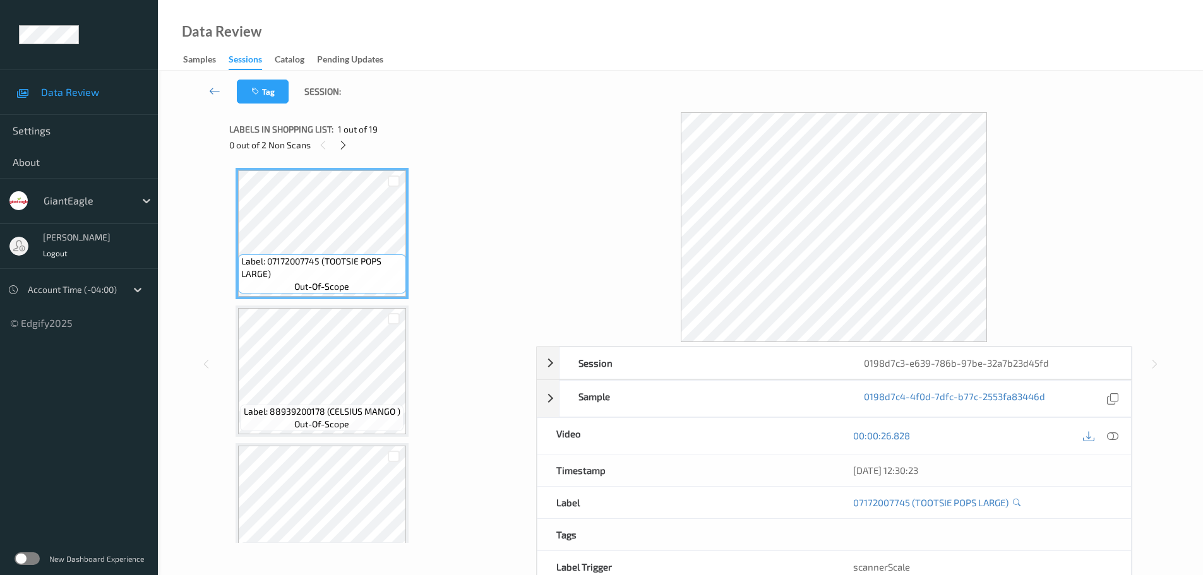
click at [341, 153] on div "Labels in shopping list: 1 out of 19 0 out of 2 Non Scans" at bounding box center [378, 136] width 298 height 49
click at [339, 140] on icon at bounding box center [343, 145] width 11 height 11
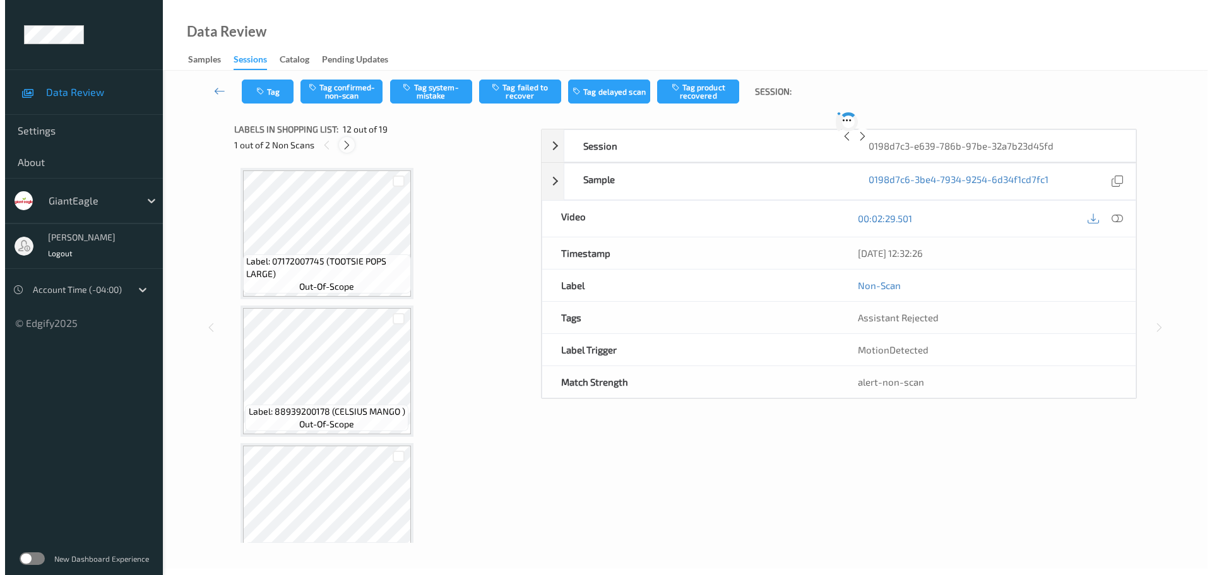
scroll to position [1383, 0]
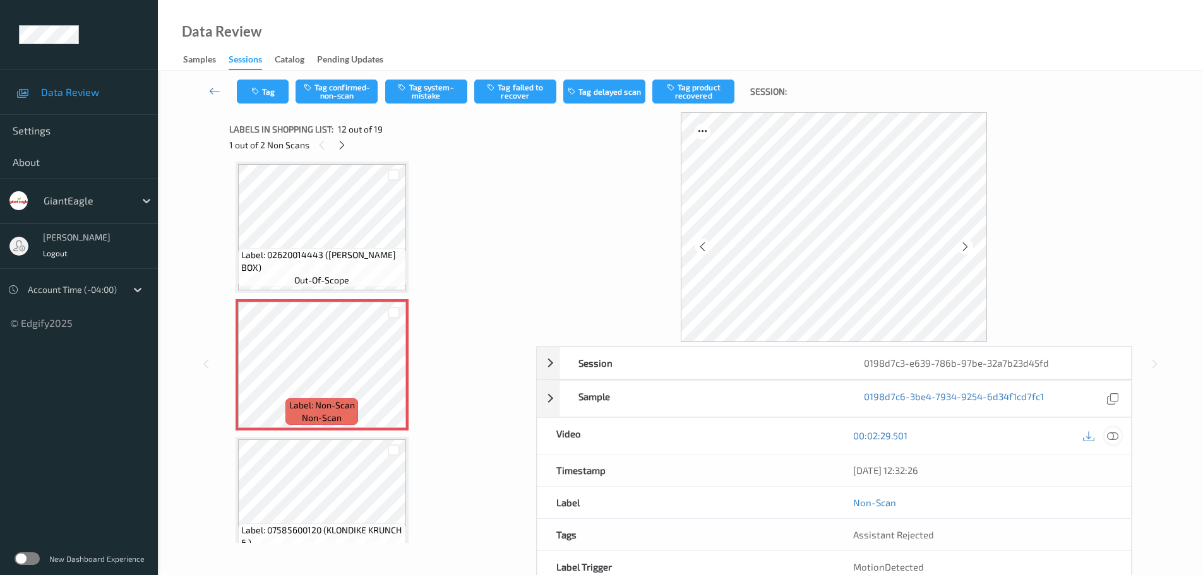
click at [1111, 441] on icon at bounding box center [1112, 435] width 11 height 11
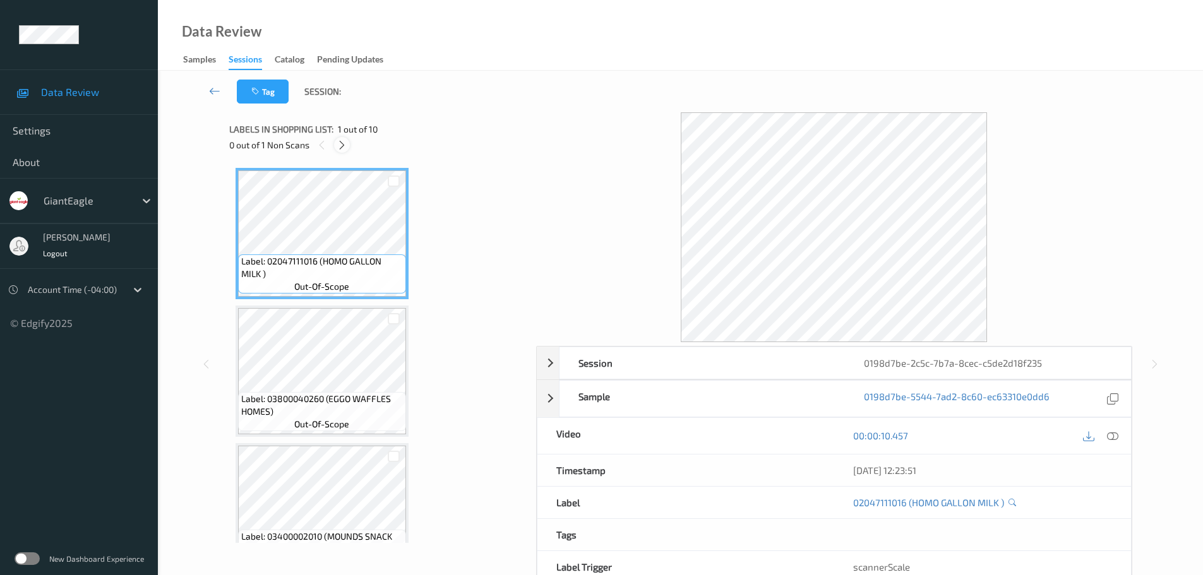
click at [342, 151] on div at bounding box center [342, 145] width 16 height 16
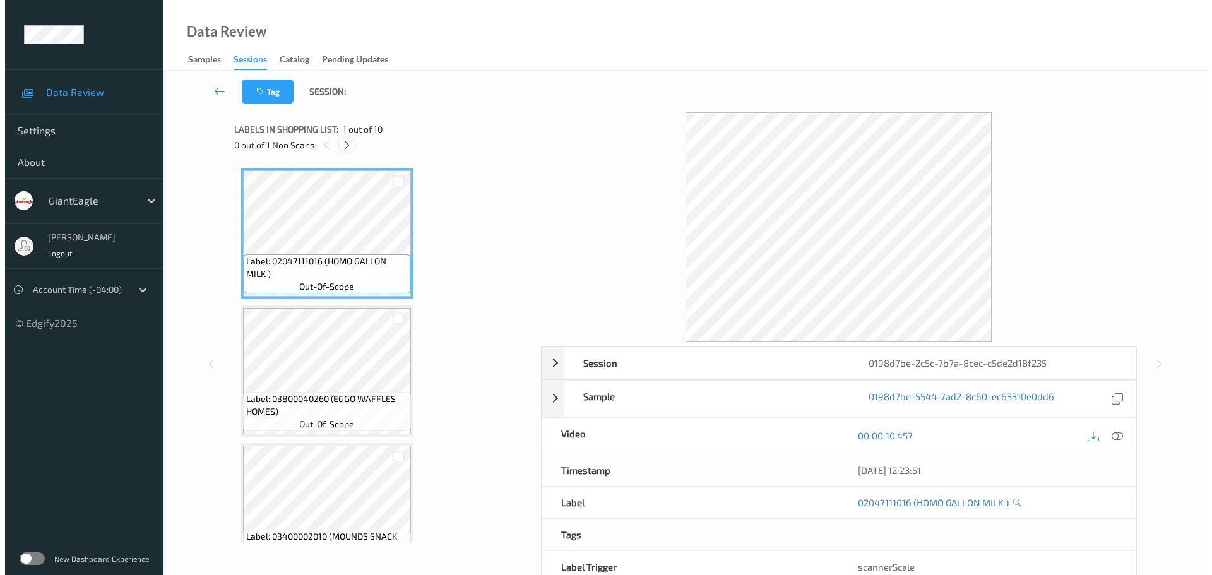
scroll to position [970, 0]
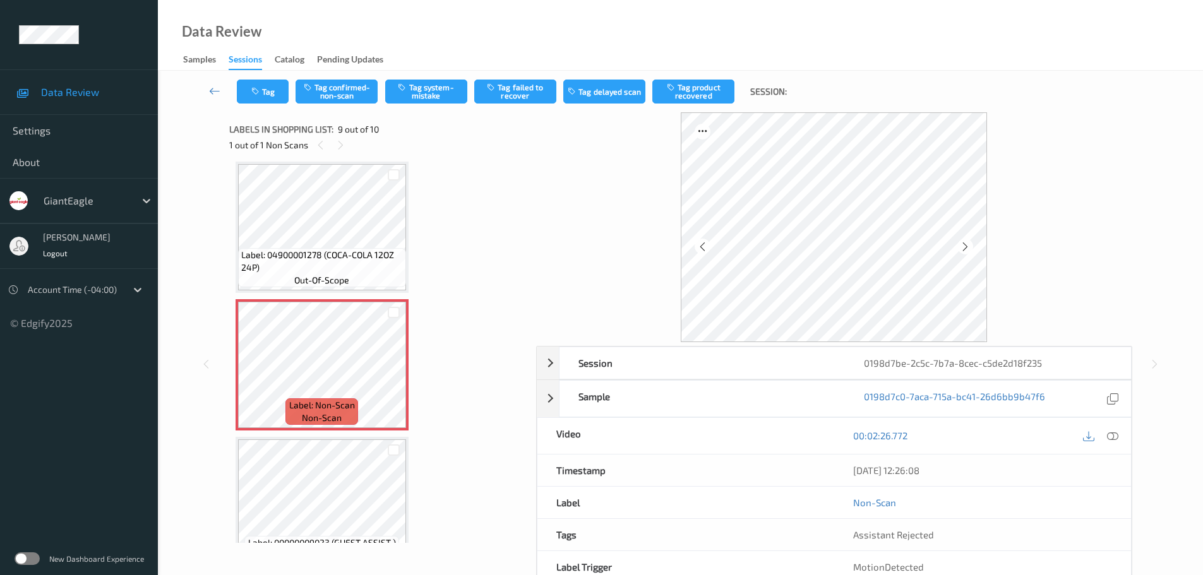
click at [1117, 438] on div at bounding box center [1112, 435] width 17 height 17
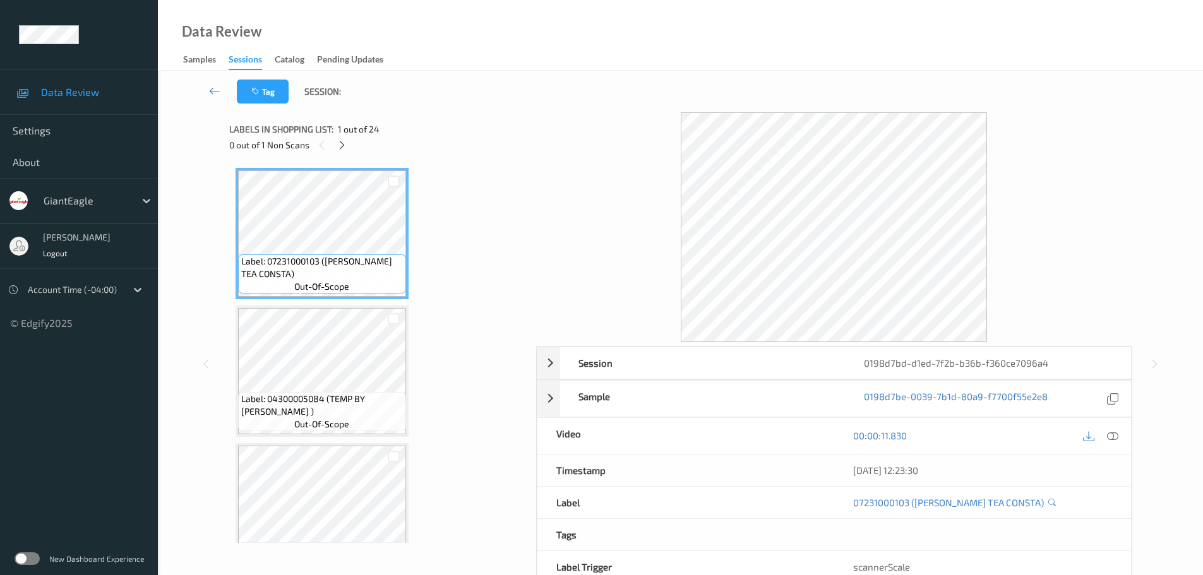
click at [340, 154] on div "Labels in shopping list: 1 out of 24 0 out of 1 Non Scans" at bounding box center [378, 136] width 298 height 49
click at [347, 150] on icon at bounding box center [342, 145] width 11 height 11
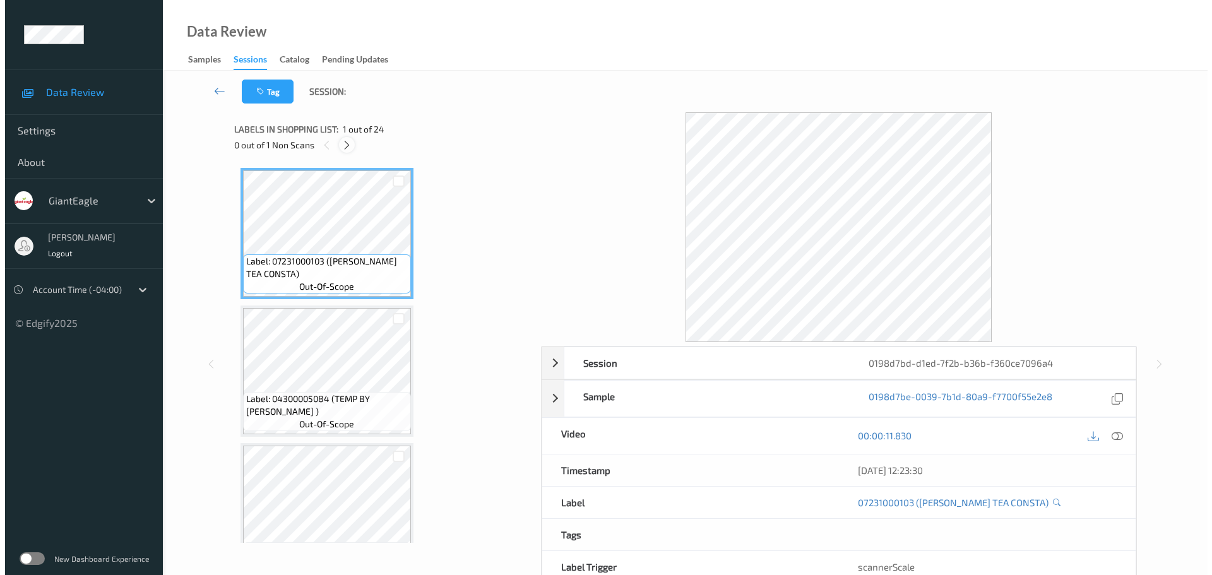
scroll to position [1933, 0]
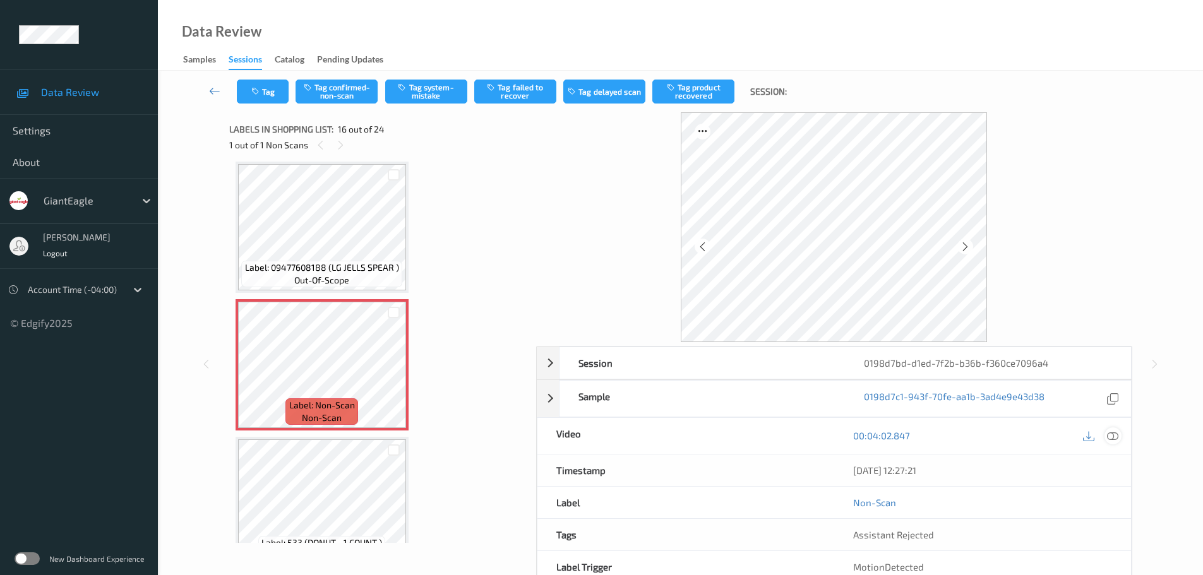
click at [1120, 432] on div "00:04:02.847" at bounding box center [982, 436] width 297 height 36
click at [1111, 442] on div at bounding box center [1112, 435] width 17 height 17
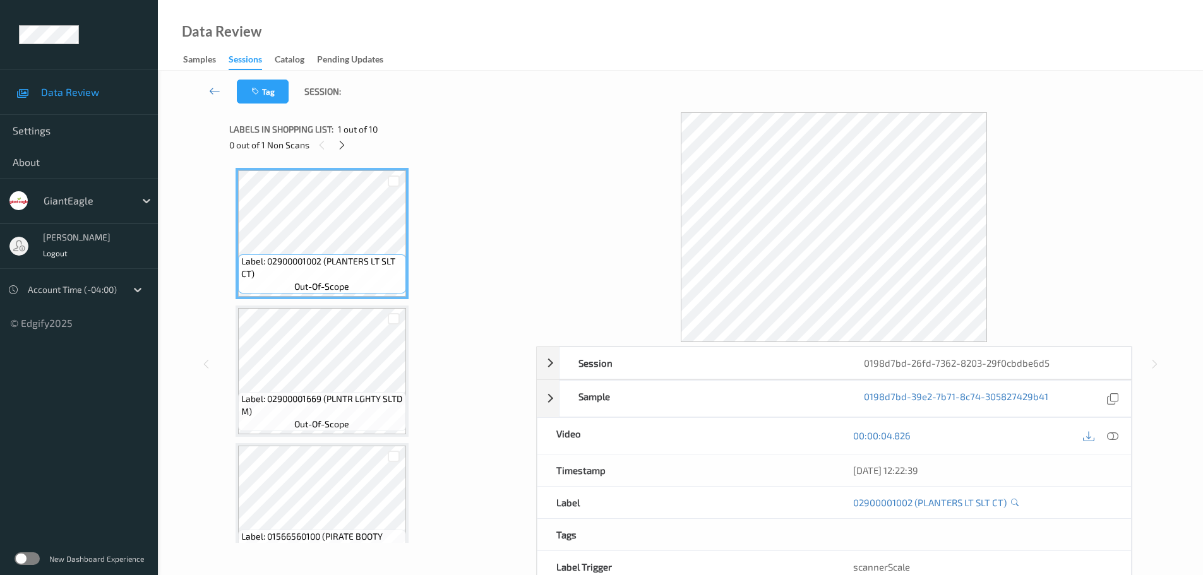
click at [349, 146] on div at bounding box center [342, 145] width 16 height 16
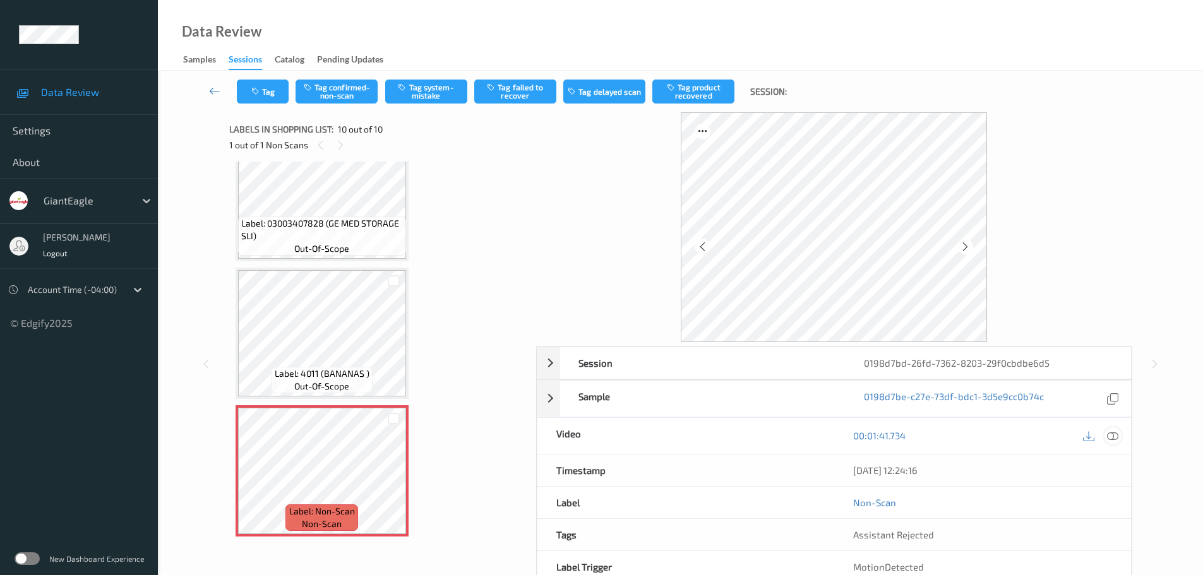
click at [1111, 438] on icon at bounding box center [1112, 435] width 11 height 11
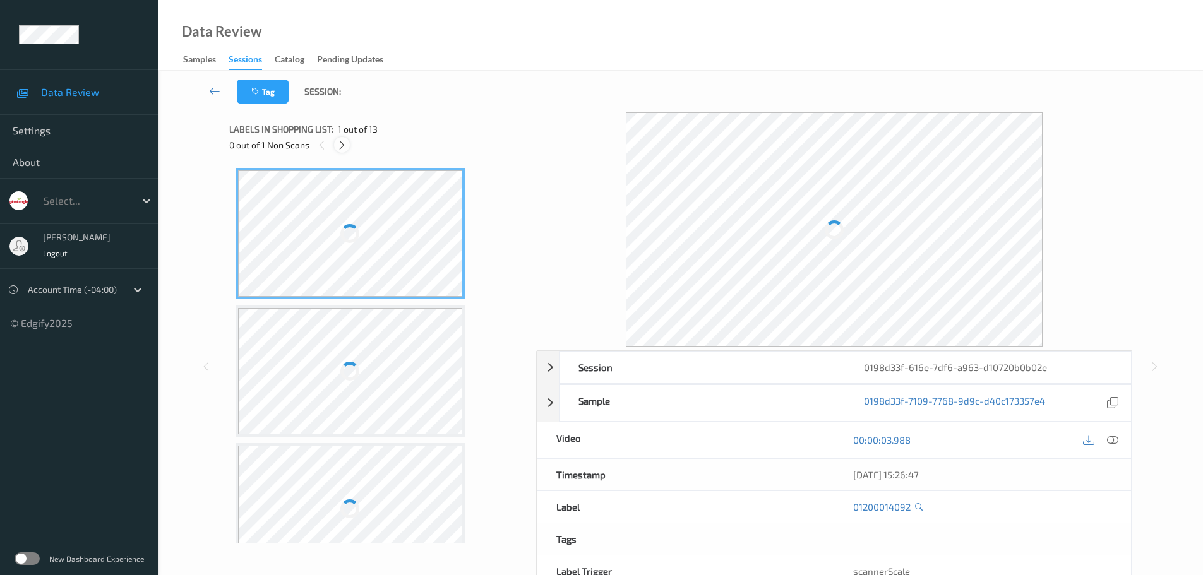
click at [340, 148] on icon at bounding box center [342, 145] width 11 height 11
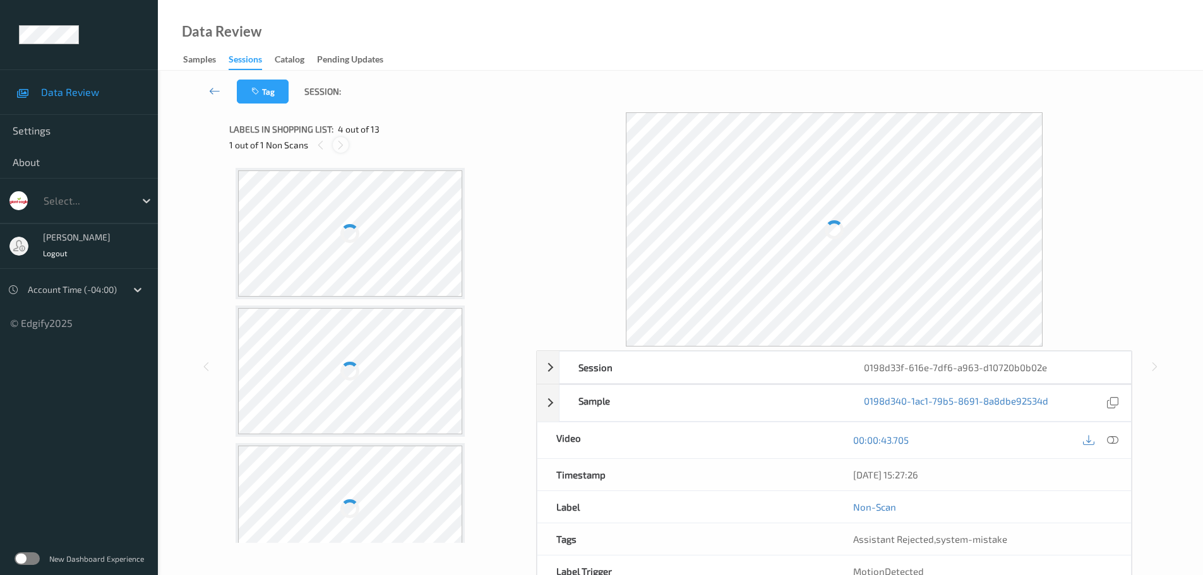
scroll to position [282, 0]
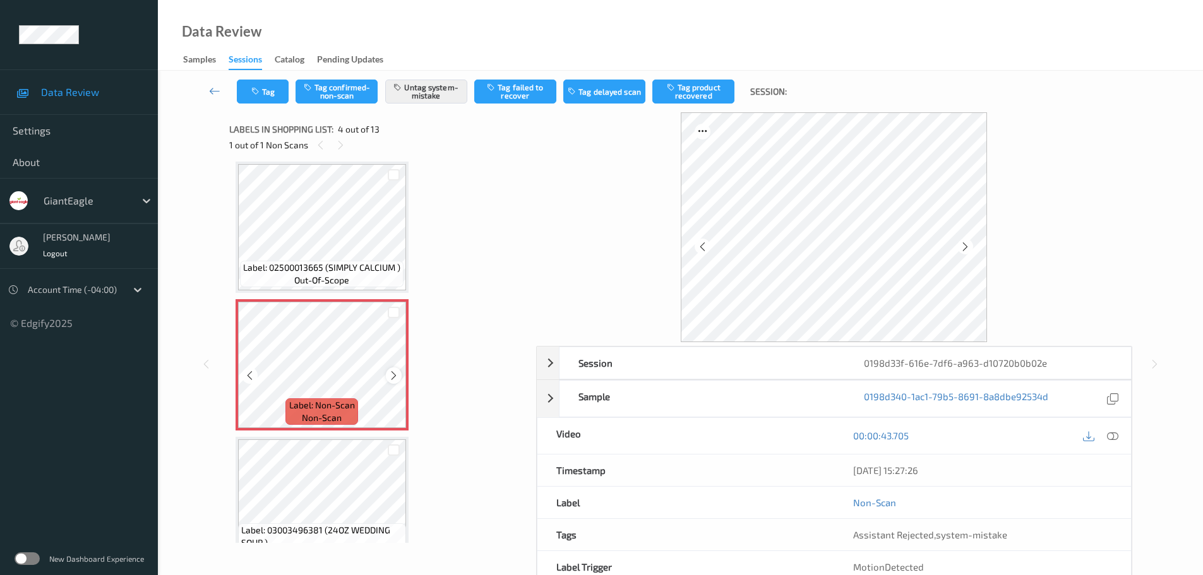
click at [389, 378] on icon at bounding box center [393, 375] width 11 height 11
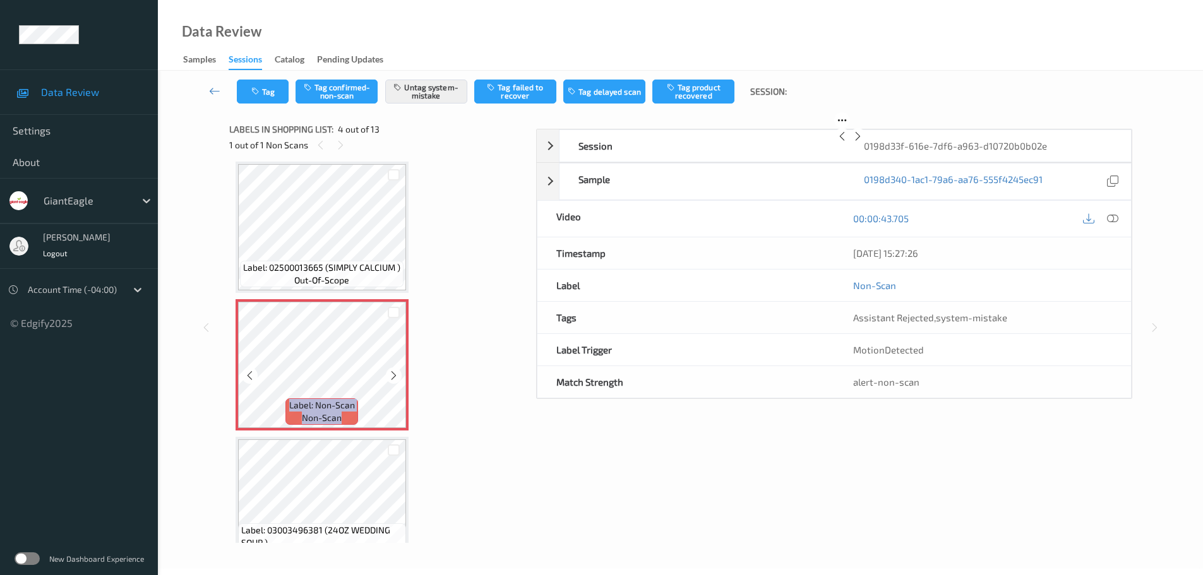
click at [389, 378] on icon at bounding box center [393, 375] width 11 height 11
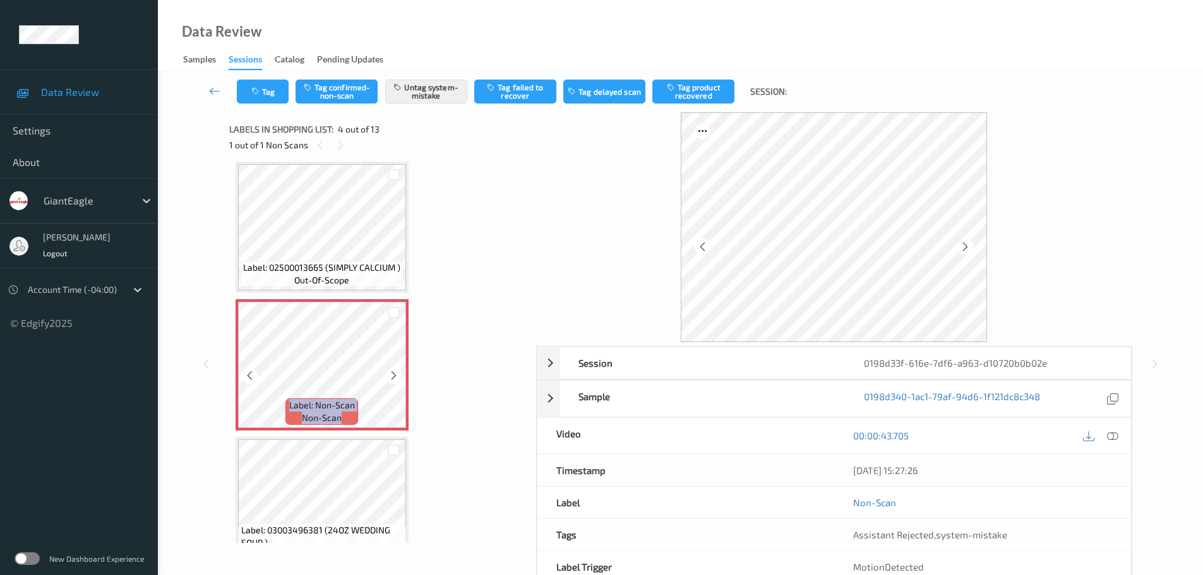
click at [389, 378] on icon at bounding box center [393, 375] width 11 height 11
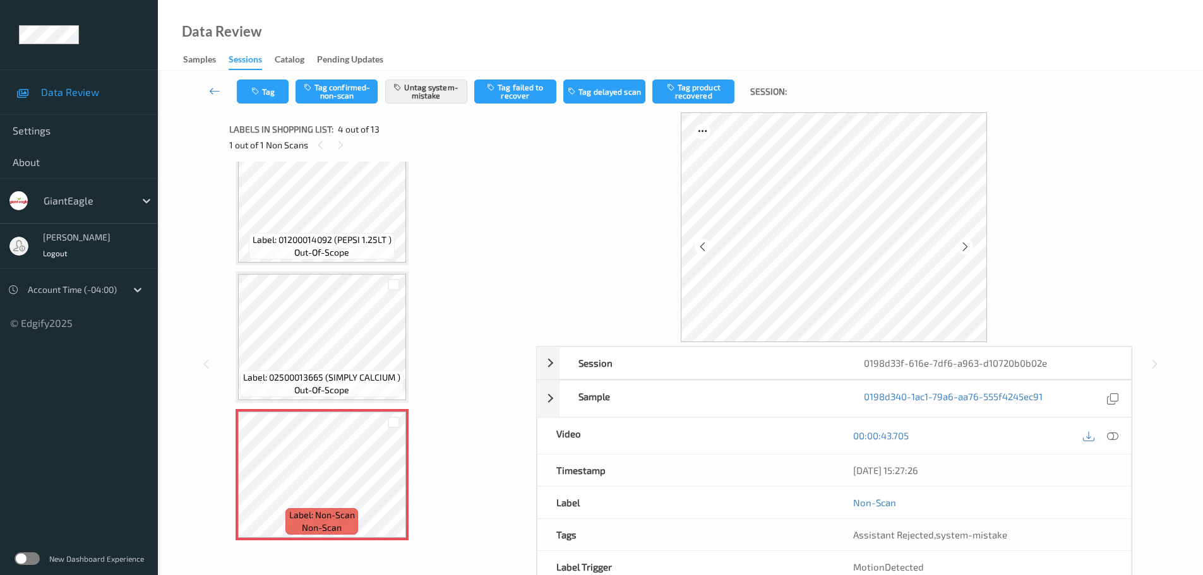
scroll to position [218, 0]
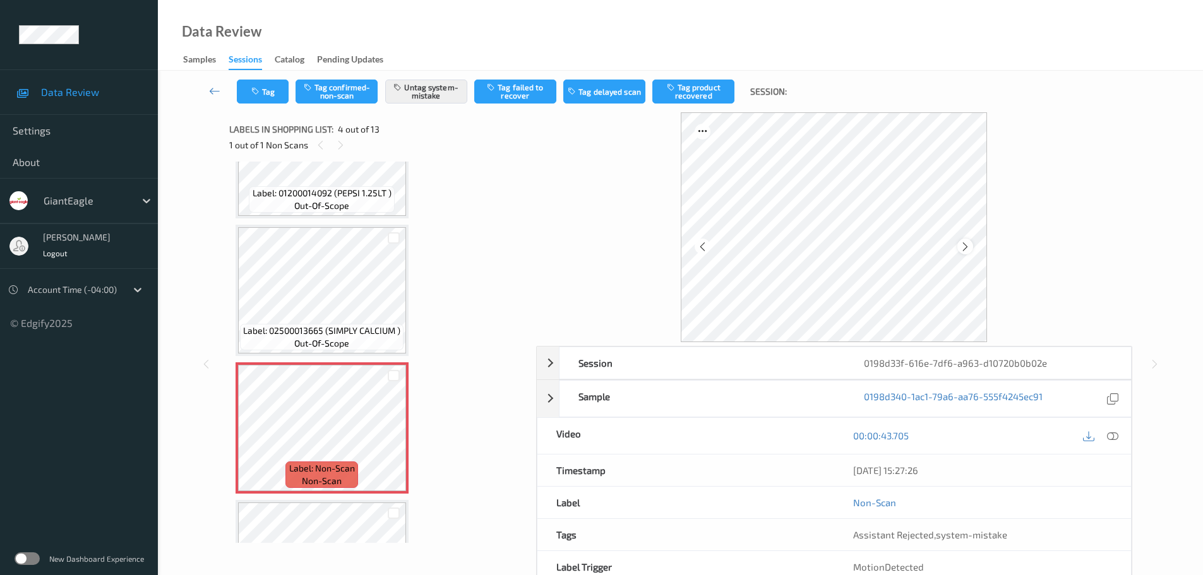
click at [964, 246] on icon at bounding box center [965, 246] width 11 height 11
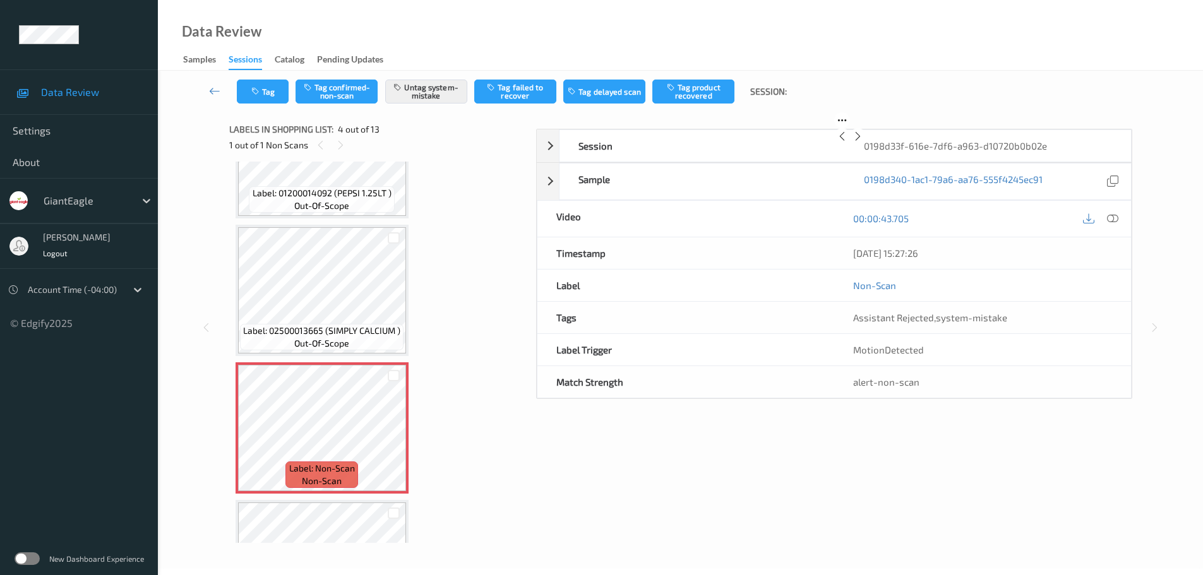
click at [863, 142] on icon at bounding box center [857, 136] width 11 height 11
